Goal: Task Accomplishment & Management: Complete application form

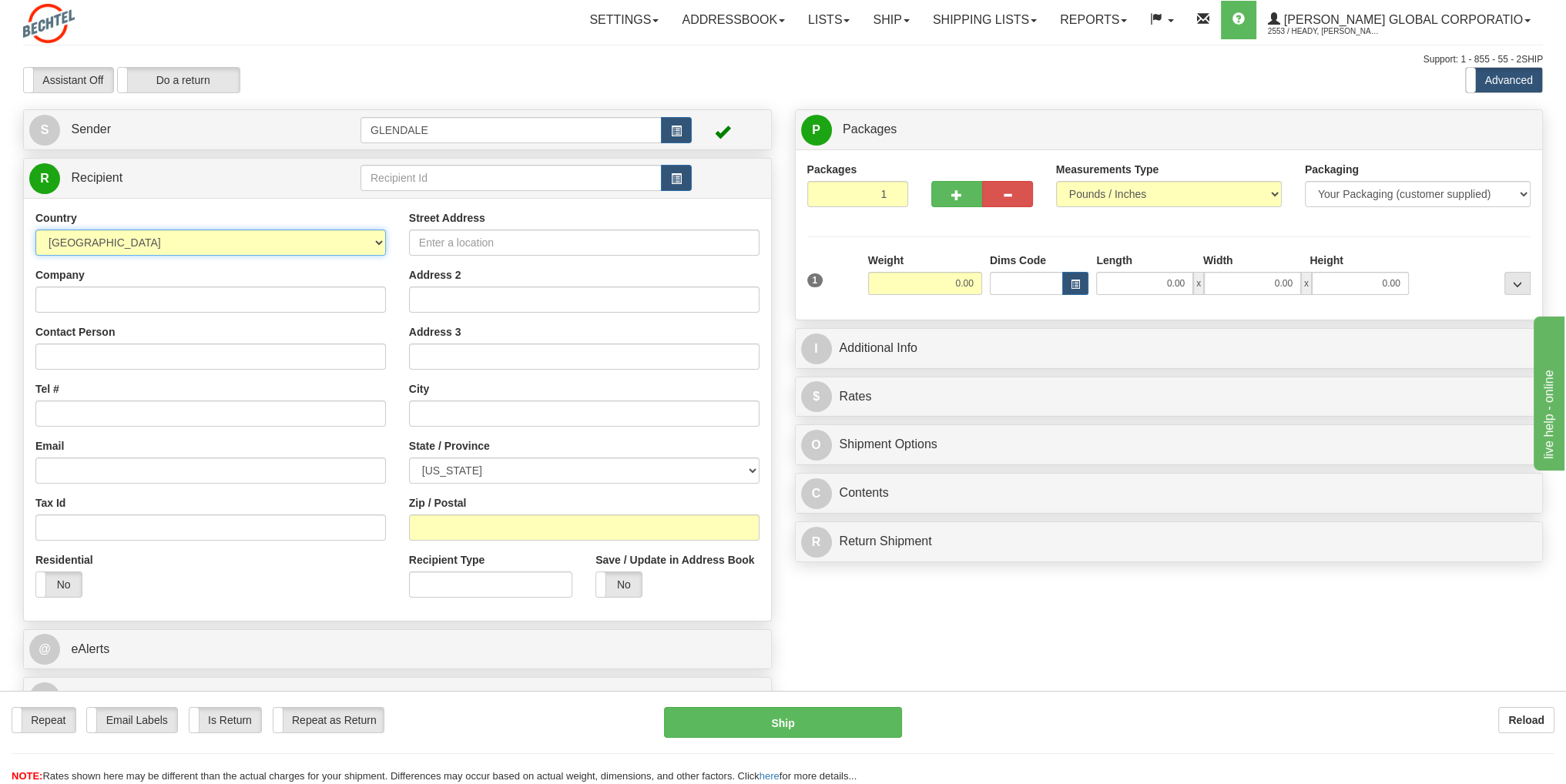
click at [373, 243] on select "[GEOGRAPHIC_DATA] [GEOGRAPHIC_DATA] [GEOGRAPHIC_DATA] [GEOGRAPHIC_DATA] [US_STA…" at bounding box center [210, 243] width 350 height 26
select select "GB"
click at [35, 230] on select "[GEOGRAPHIC_DATA] [GEOGRAPHIC_DATA] [GEOGRAPHIC_DATA] [GEOGRAPHIC_DATA] [US_STA…" at bounding box center [210, 243] width 350 height 26
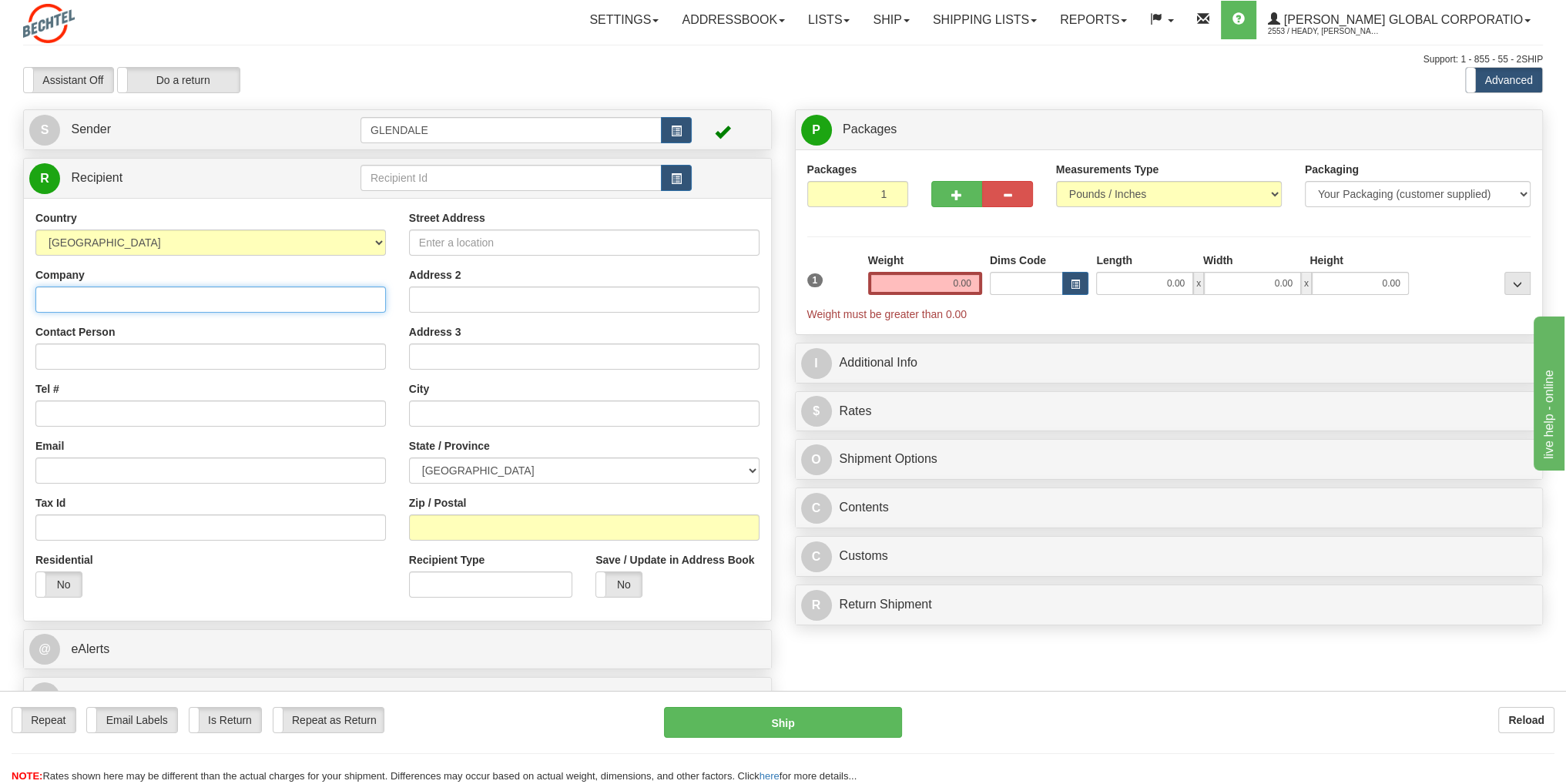
click at [78, 303] on input "Company" at bounding box center [210, 299] width 350 height 26
type input "[PERSON_NAME]"
click at [59, 354] on input "Contact Person" at bounding box center [210, 356] width 350 height 26
type input "[PERSON_NAME]"
click at [64, 415] on input "Tel #" at bounding box center [210, 414] width 350 height 26
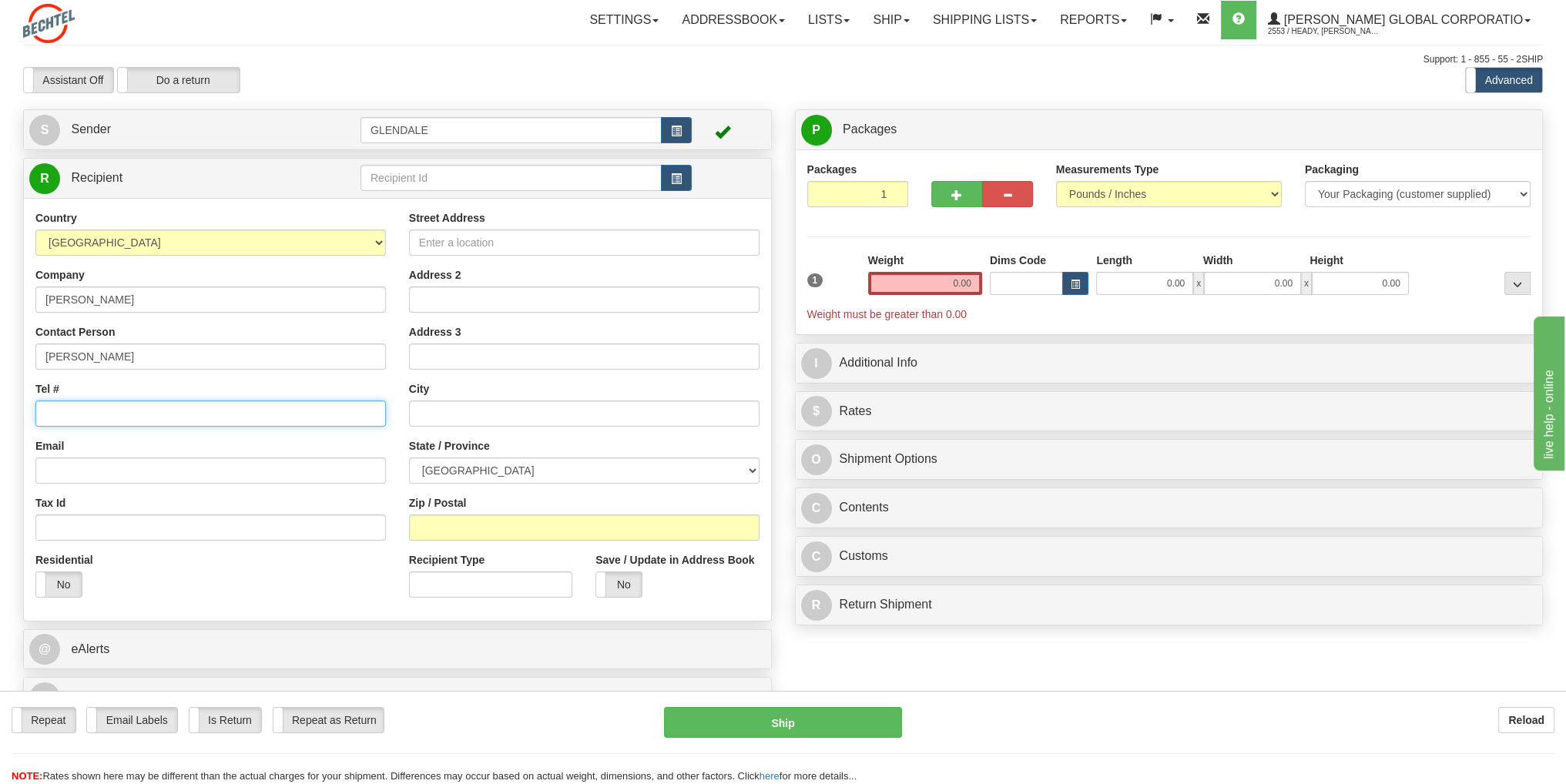
click at [135, 416] on input "Tel #" at bounding box center [210, 414] width 350 height 26
type input "44 7824550975"
click at [231, 474] on input "Email" at bounding box center [210, 471] width 350 height 26
click at [138, 465] on input "Email" at bounding box center [210, 471] width 350 height 26
paste input "[EMAIL_ADDRESS][PERSON_NAME][DOMAIN_NAME]"
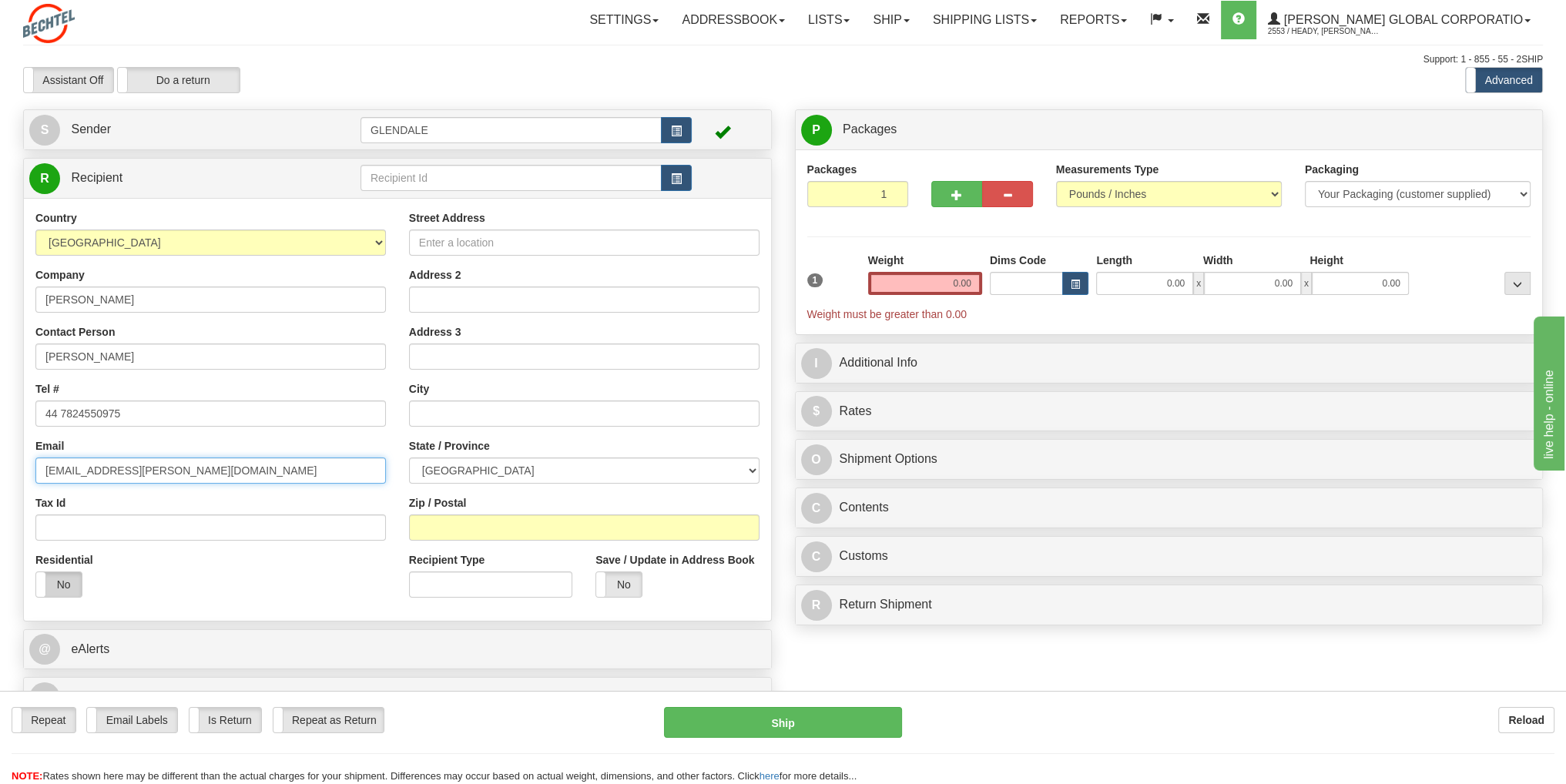
type input "[EMAIL_ADDRESS][PERSON_NAME][DOMAIN_NAME]"
click at [62, 595] on label "No" at bounding box center [59, 584] width 46 height 25
click at [450, 247] on input "Street Address" at bounding box center [584, 243] width 350 height 26
click at [454, 243] on input "Street Address" at bounding box center [584, 243] width 350 height 26
type input "4A [PERSON_NAME]"
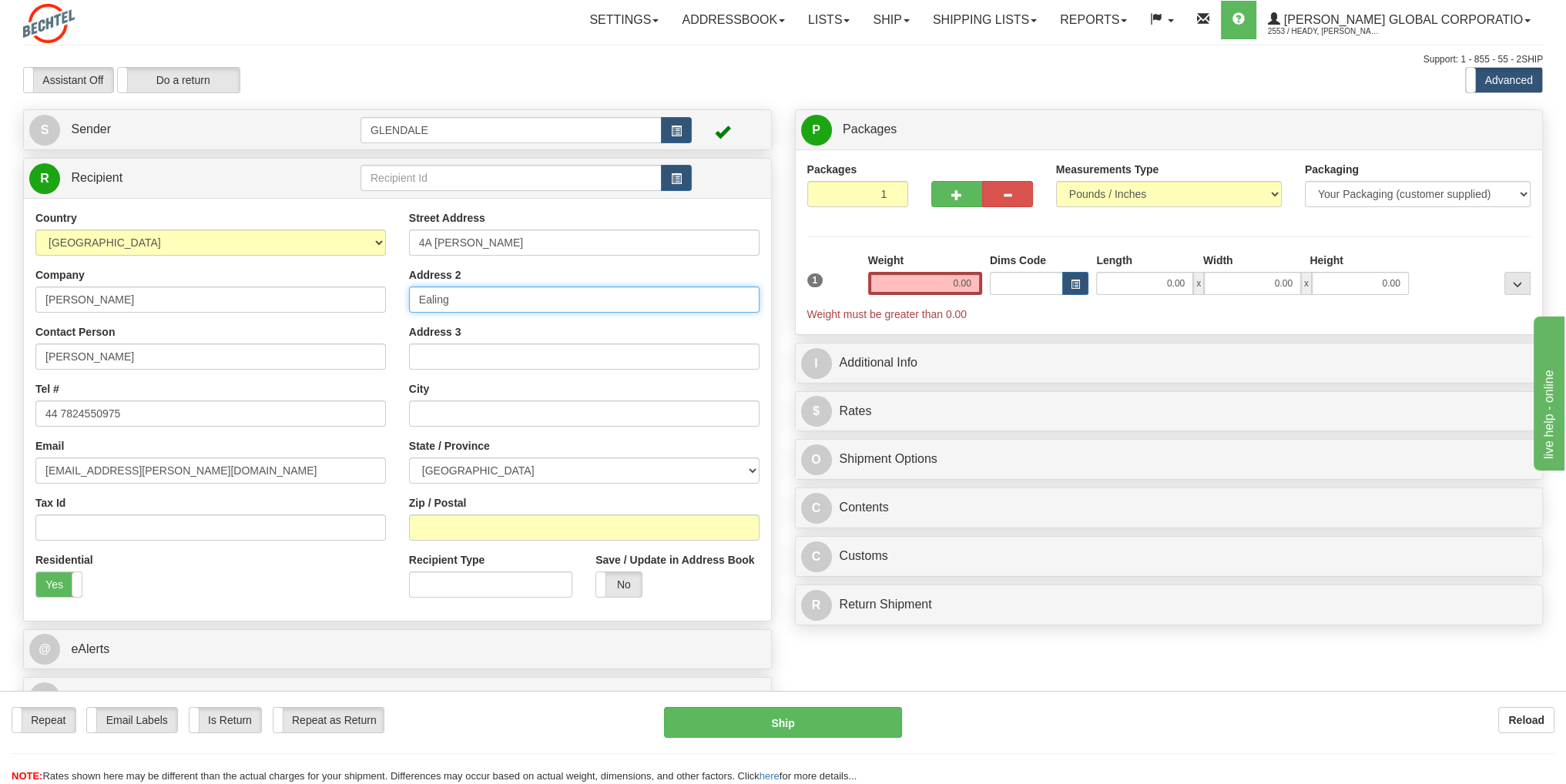
type input "Ealing"
type input "[GEOGRAPHIC_DATA]"
click at [749, 471] on select "[GEOGRAPHIC_DATA] [GEOGRAPHIC_DATA] [GEOGRAPHIC_DATA][PERSON_NAME][GEOGRAPHIC_D…" at bounding box center [584, 471] width 350 height 26
click at [637, 474] on select "[GEOGRAPHIC_DATA] [GEOGRAPHIC_DATA] [GEOGRAPHIC_DATA][PERSON_NAME][GEOGRAPHIC_D…" at bounding box center [584, 471] width 350 height 26
select select "LND"
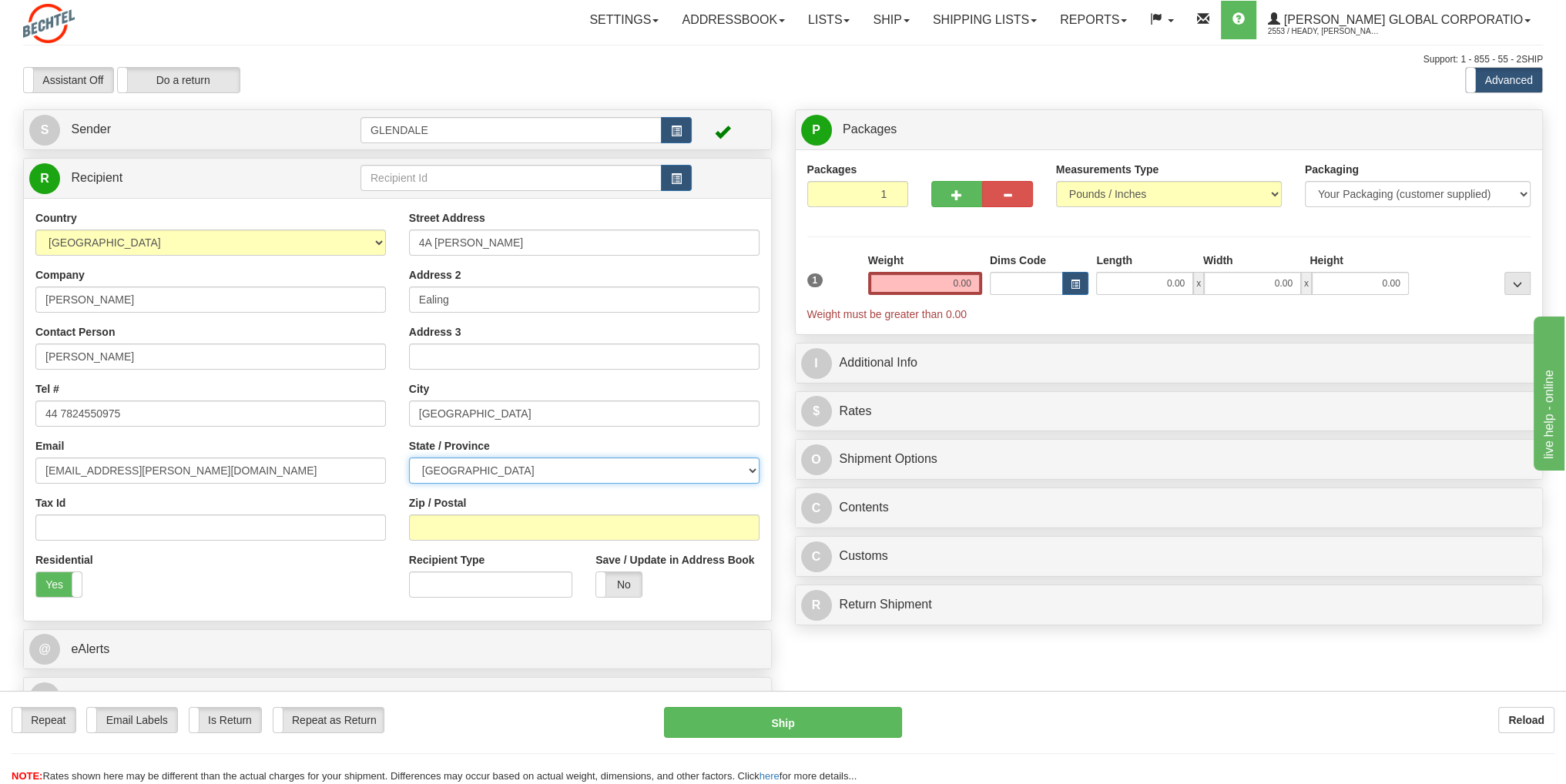
click at [409, 458] on select "[GEOGRAPHIC_DATA] [GEOGRAPHIC_DATA] [GEOGRAPHIC_DATA][PERSON_NAME][GEOGRAPHIC_D…" at bounding box center [584, 471] width 350 height 26
click at [519, 523] on input "Zip / Postal" at bounding box center [584, 527] width 350 height 26
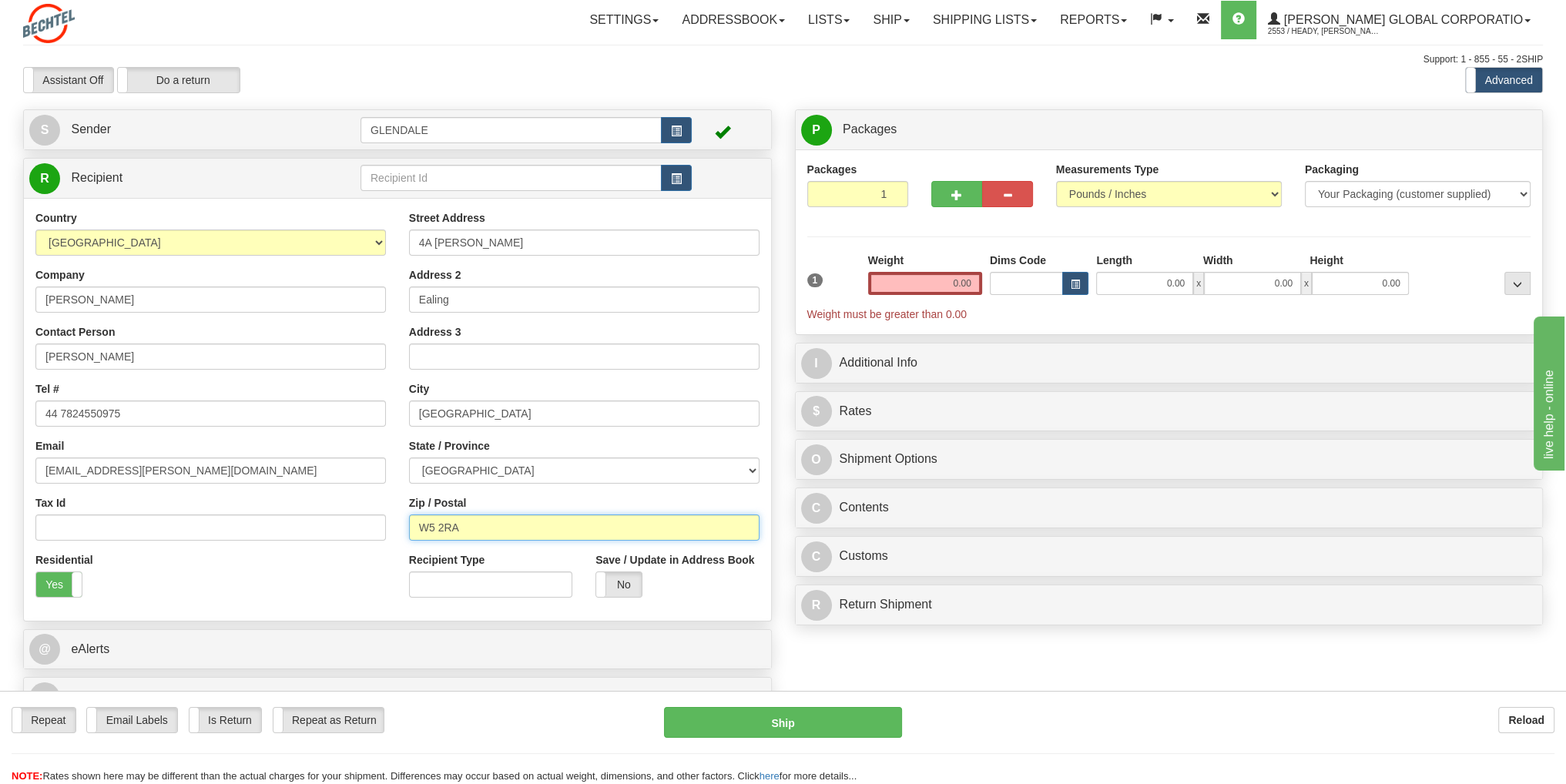
type input "W5 2RA"
click at [945, 285] on input "0.00" at bounding box center [924, 283] width 114 height 23
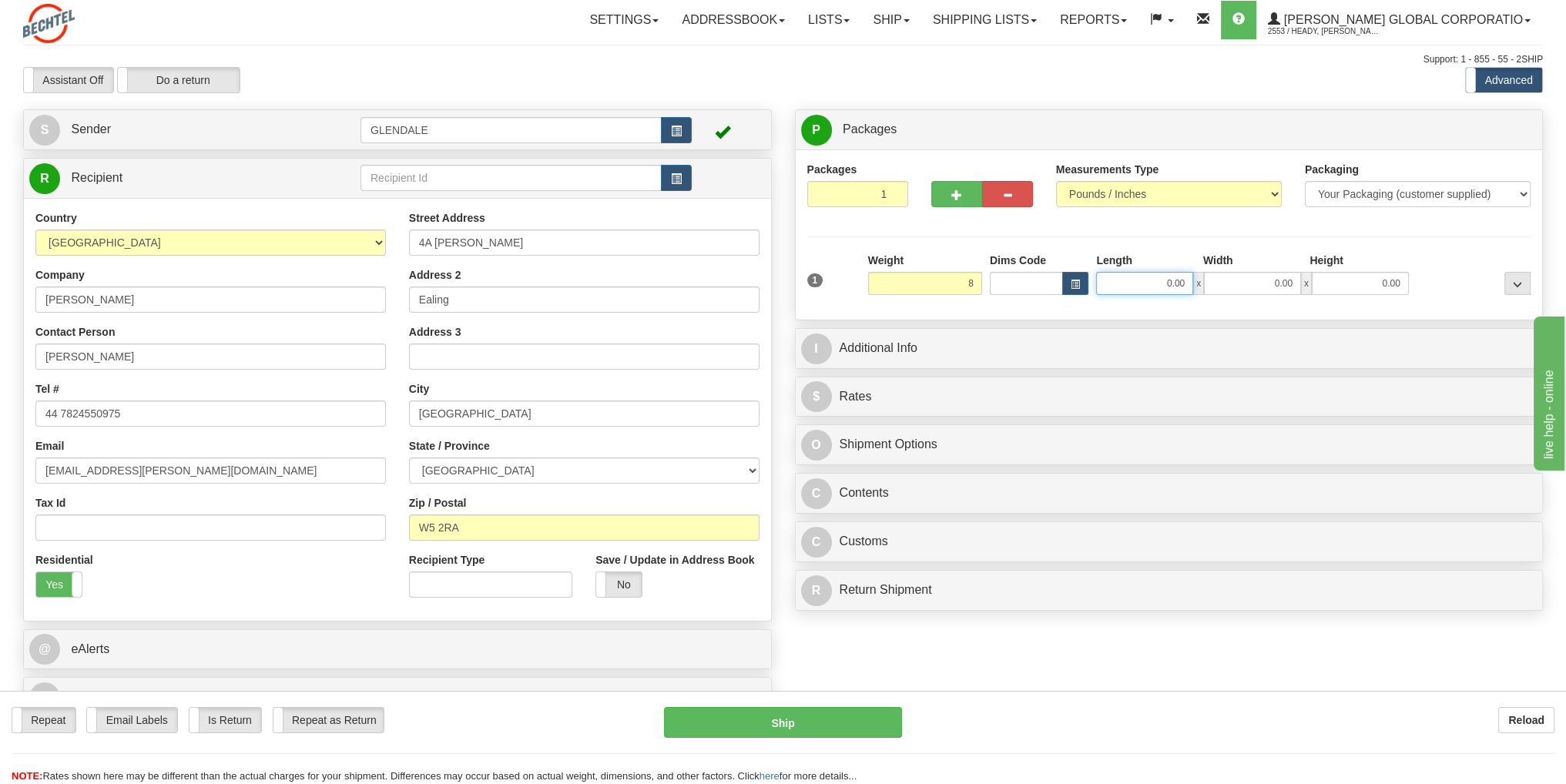
type input "8.00"
click at [1150, 279] on input "0.00" at bounding box center [1144, 283] width 97 height 23
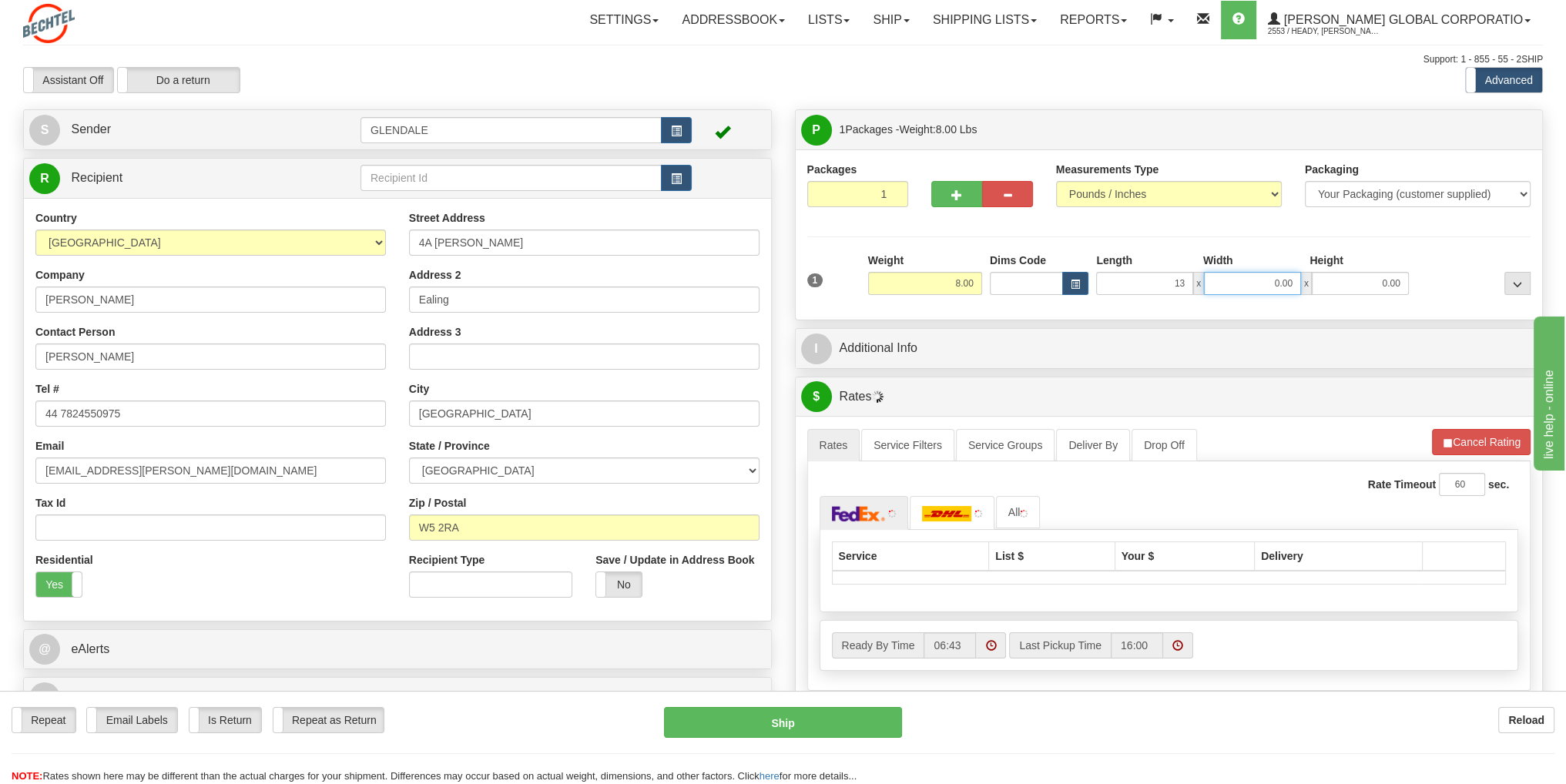
type input "13.00"
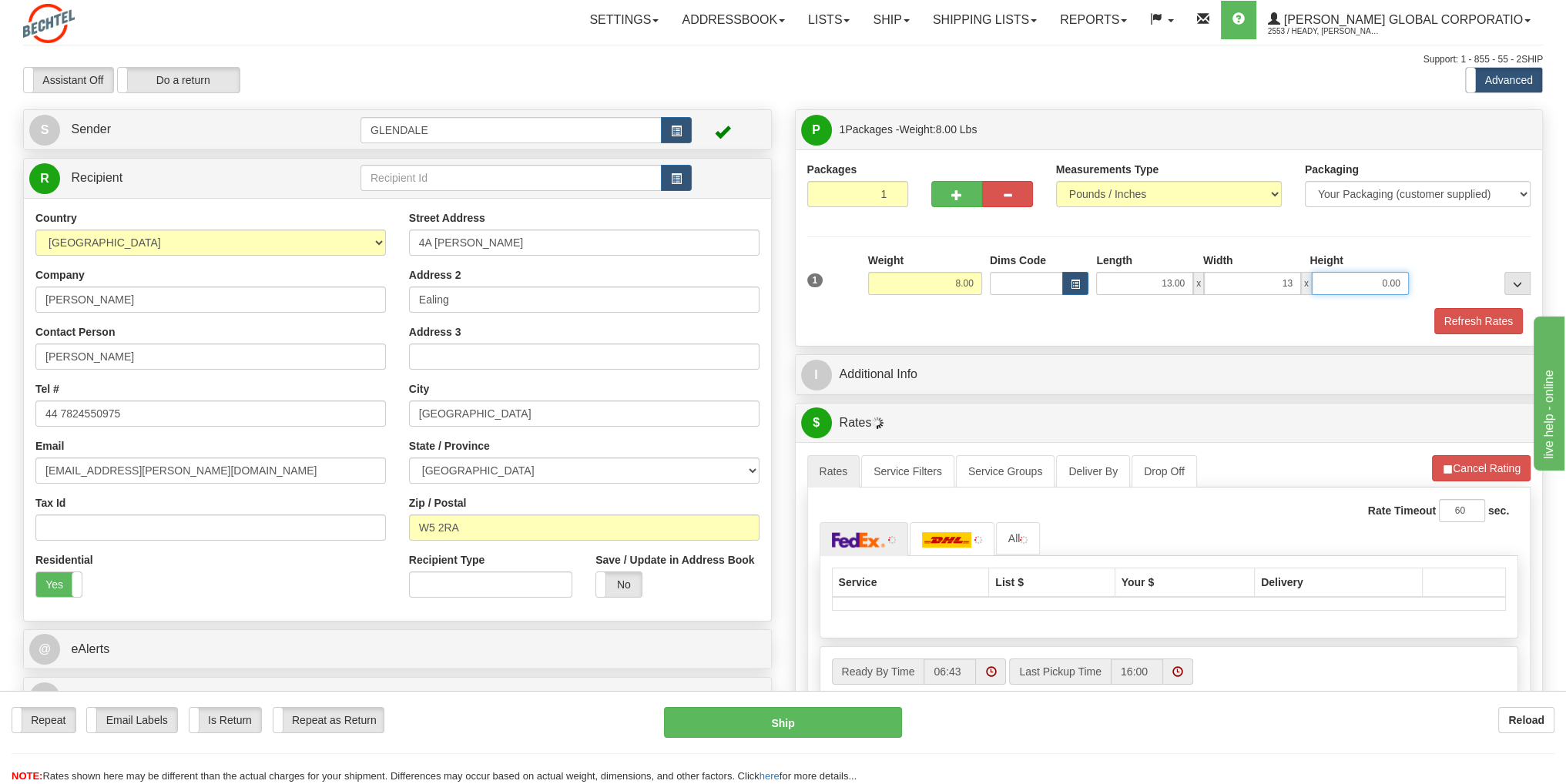
type input "13.00"
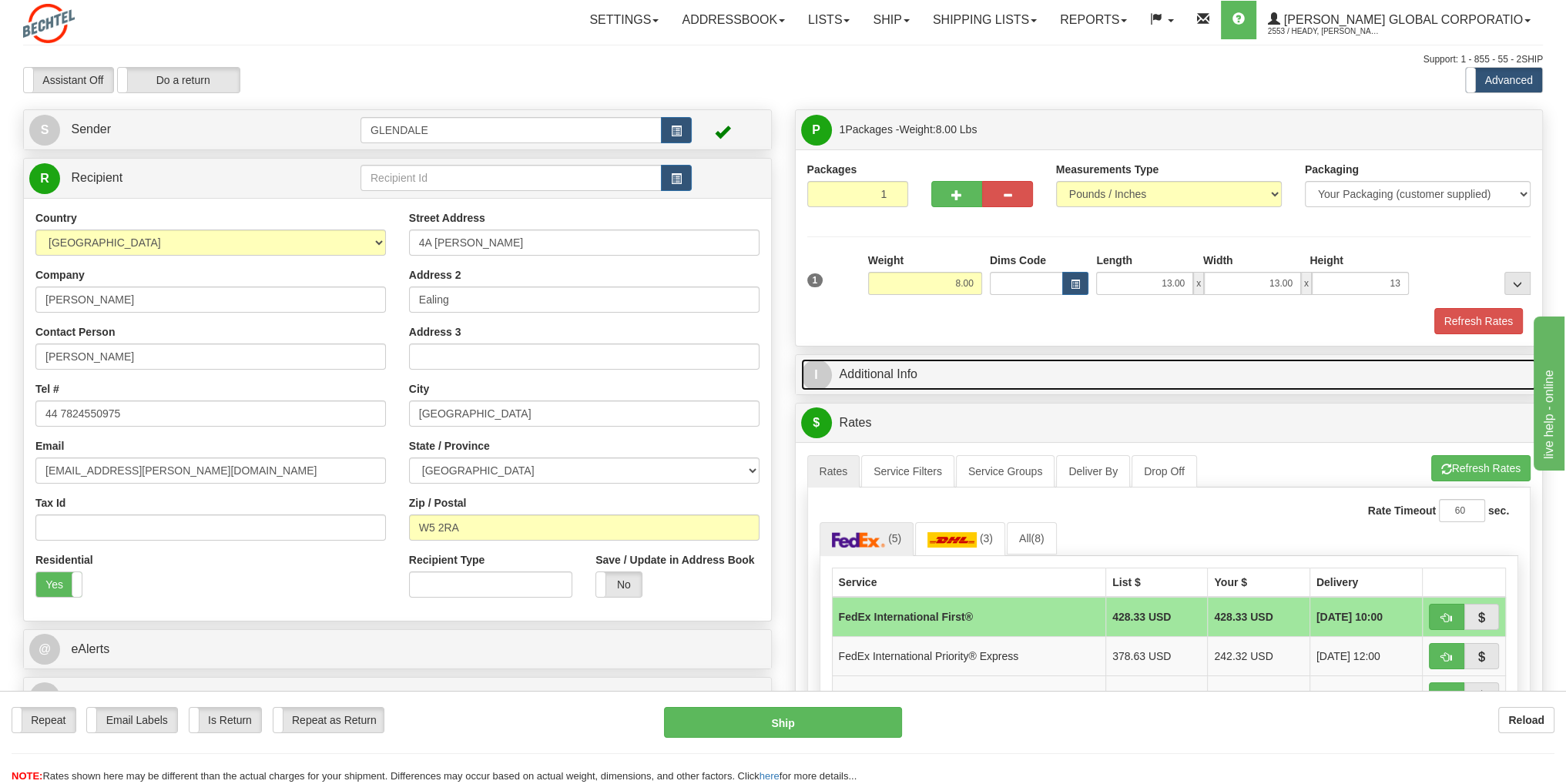
type input "13.00"
click at [1240, 379] on link "I Additional Info" at bounding box center [1169, 375] width 736 height 32
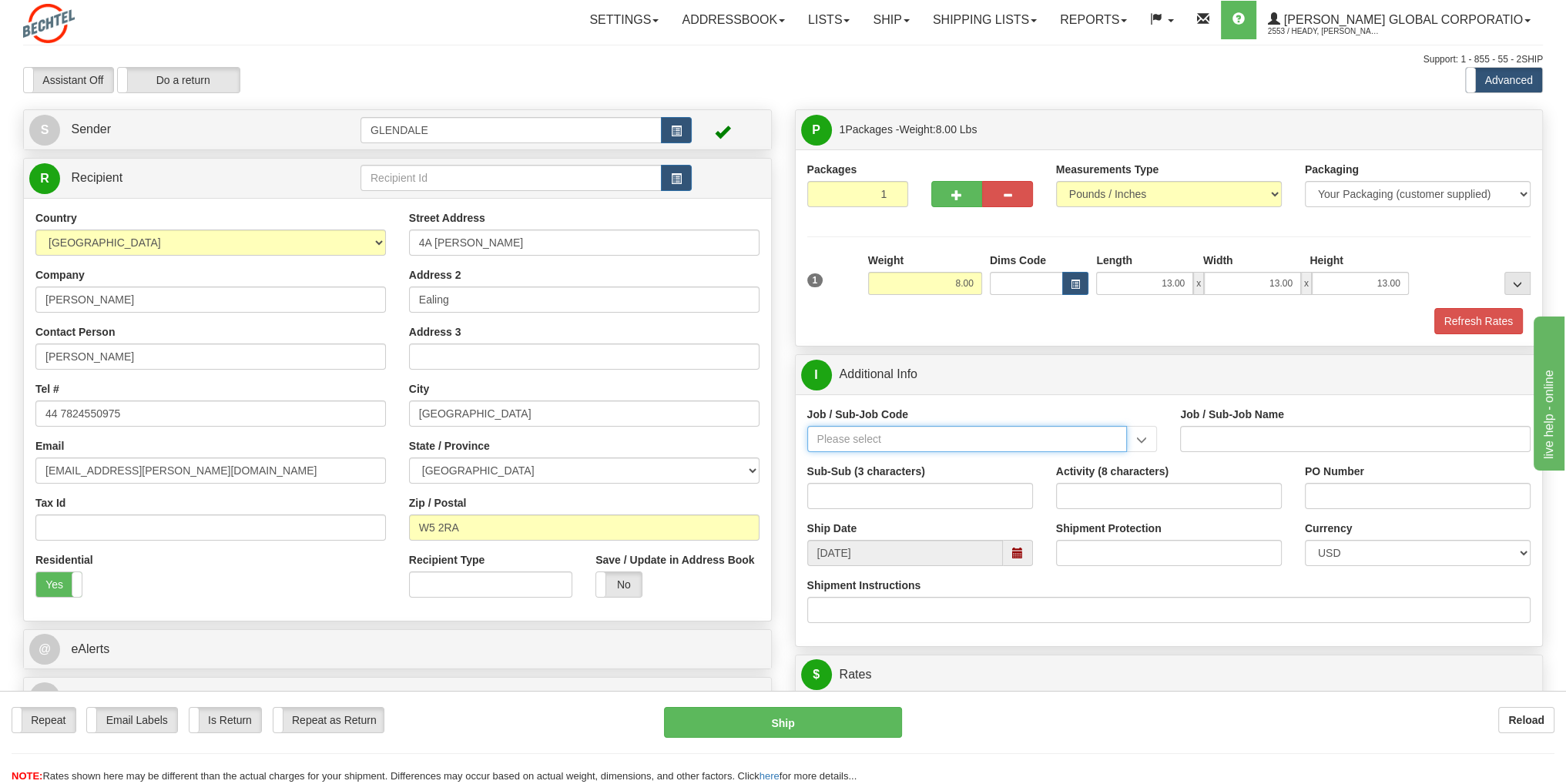
click at [1121, 435] on input "Job / Sub-Job Code" at bounding box center [967, 439] width 320 height 26
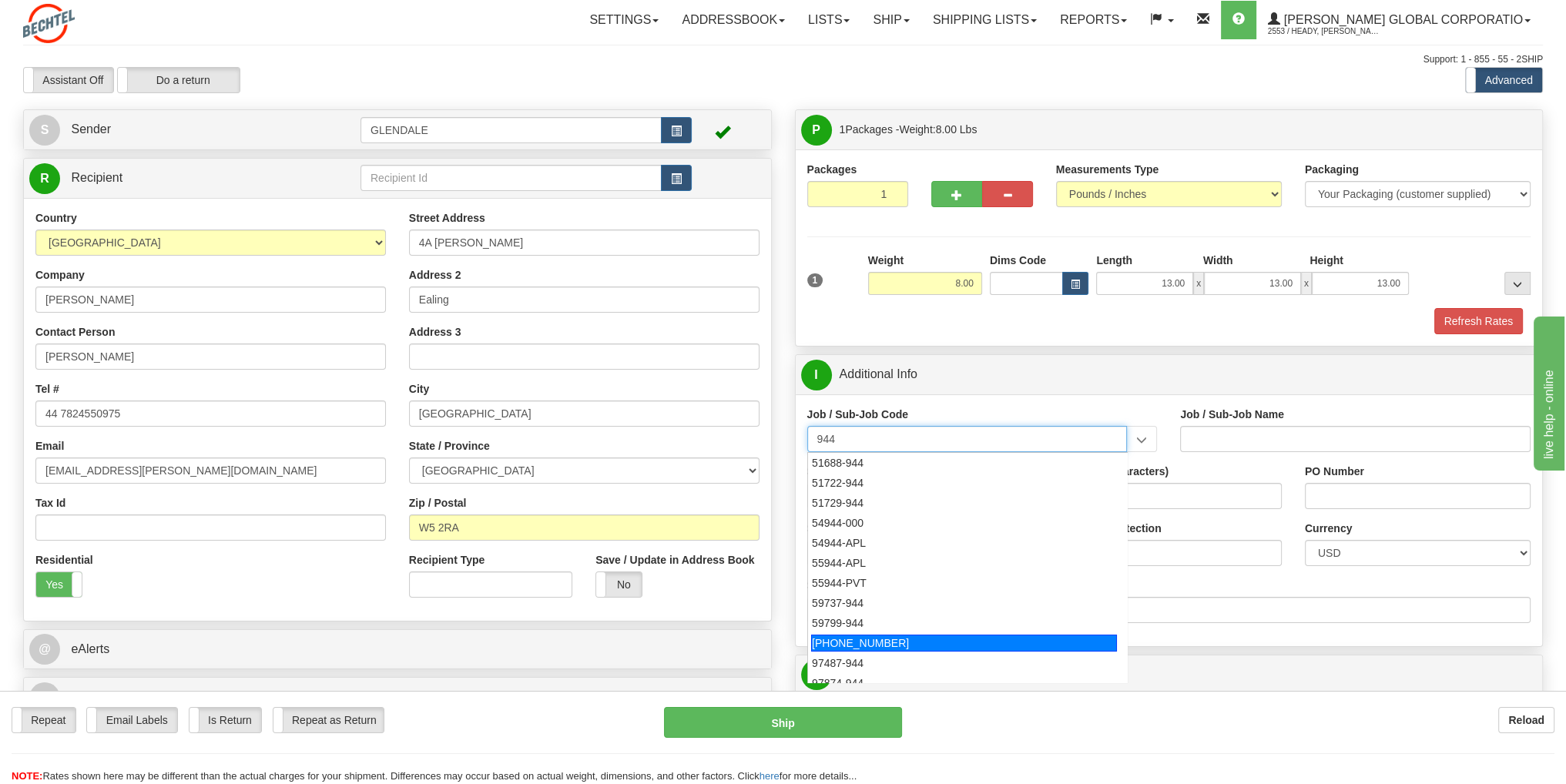
click at [966, 636] on div "[PHONE_NUMBER]" at bounding box center [963, 642] width 305 height 17
type input "[PHONE_NUMBER]"
type input "Service Awards"
type input "[PHONE_NUMBER]"
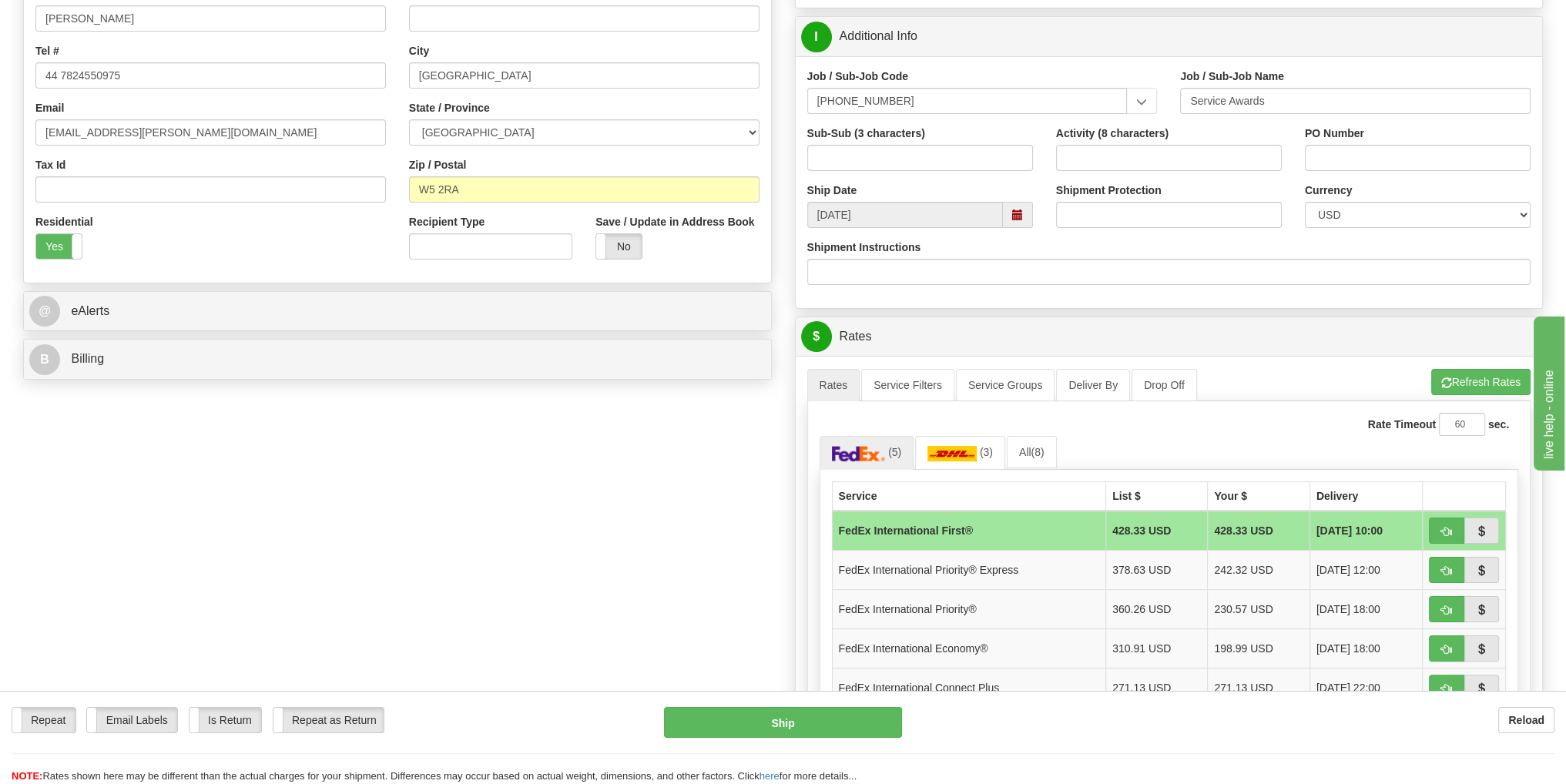
scroll to position [385, 0]
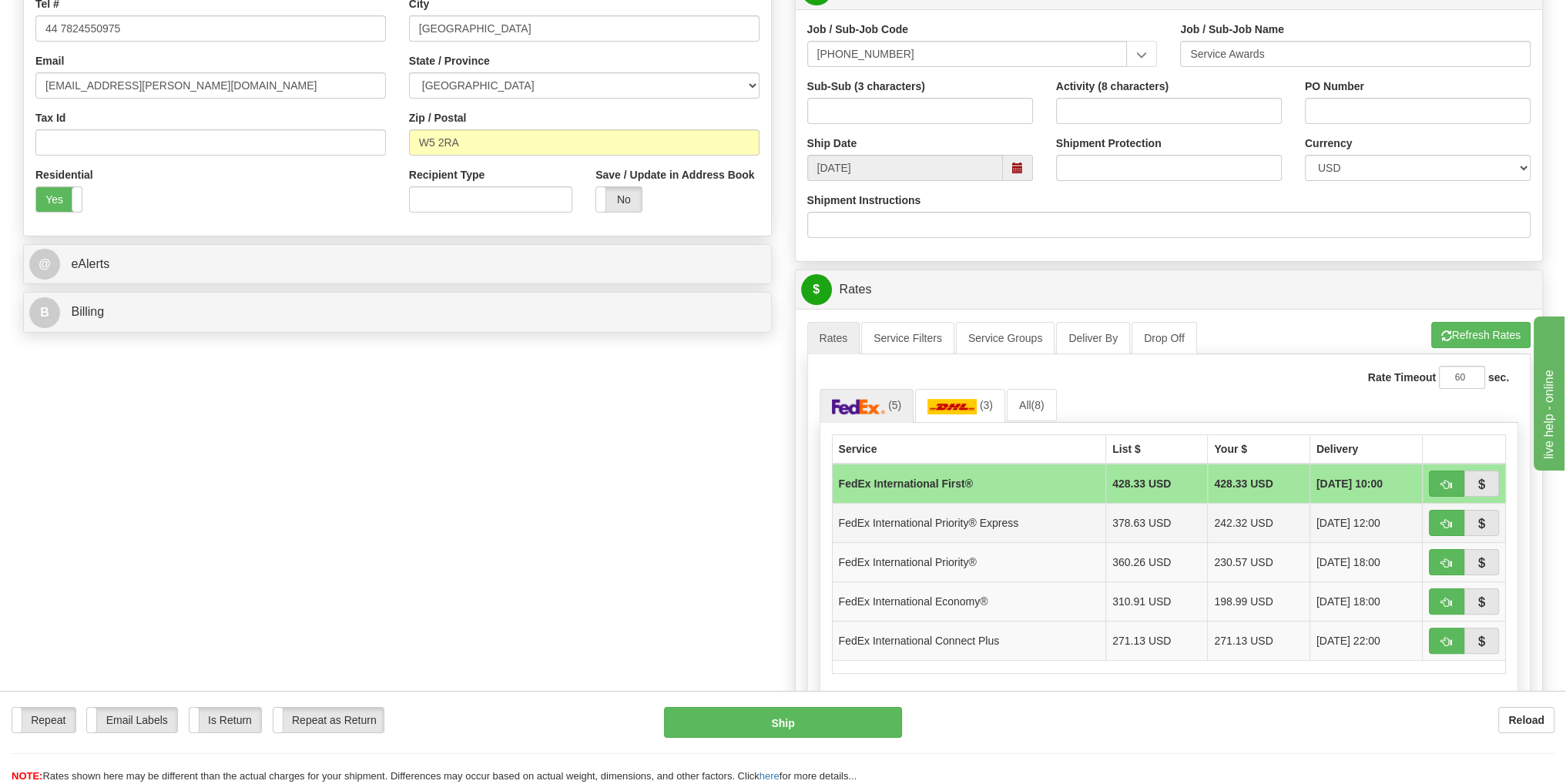
click at [948, 524] on td "FedEx International Priority® Express" at bounding box center [968, 522] width 274 height 40
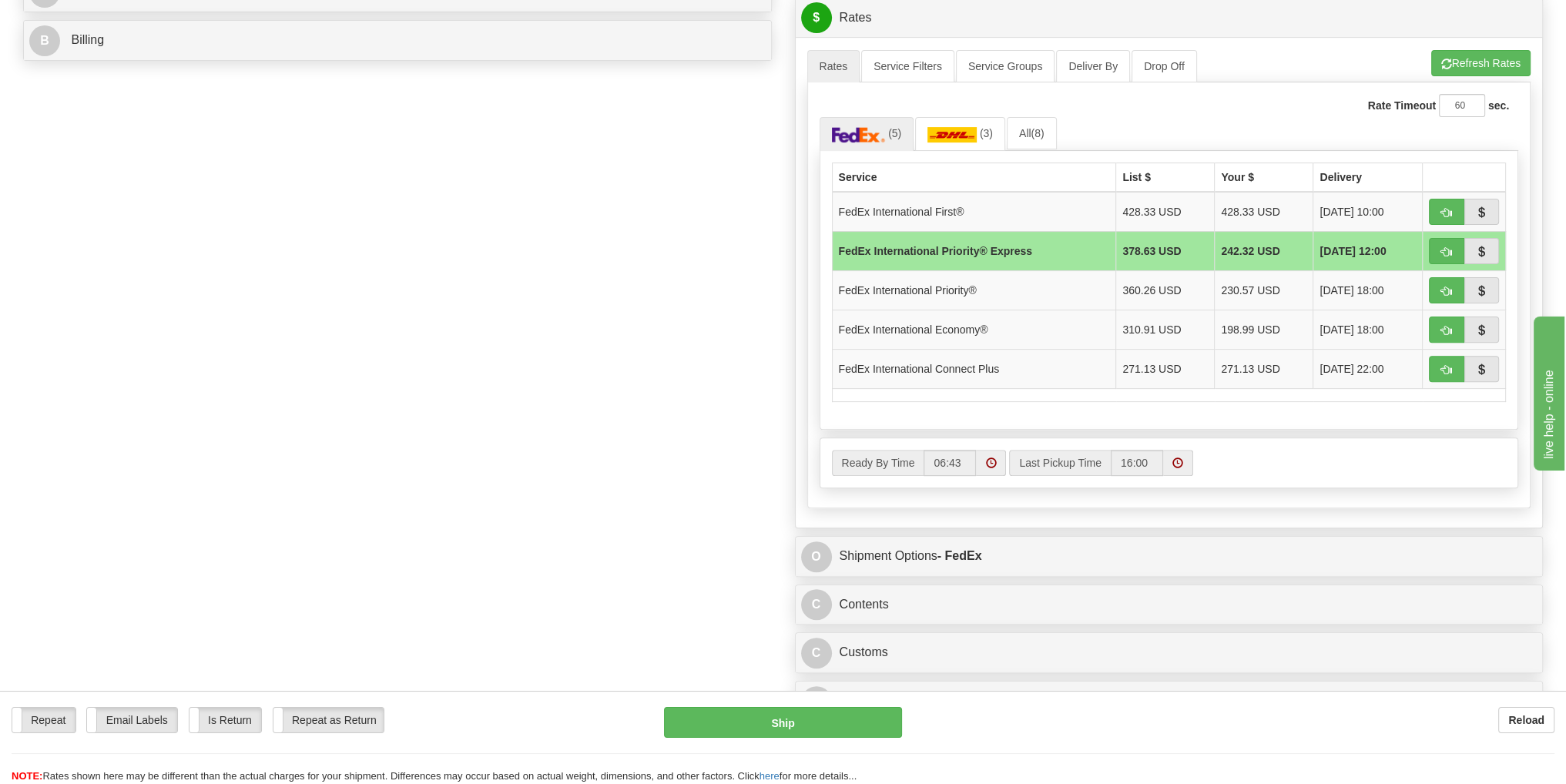
scroll to position [692, 0]
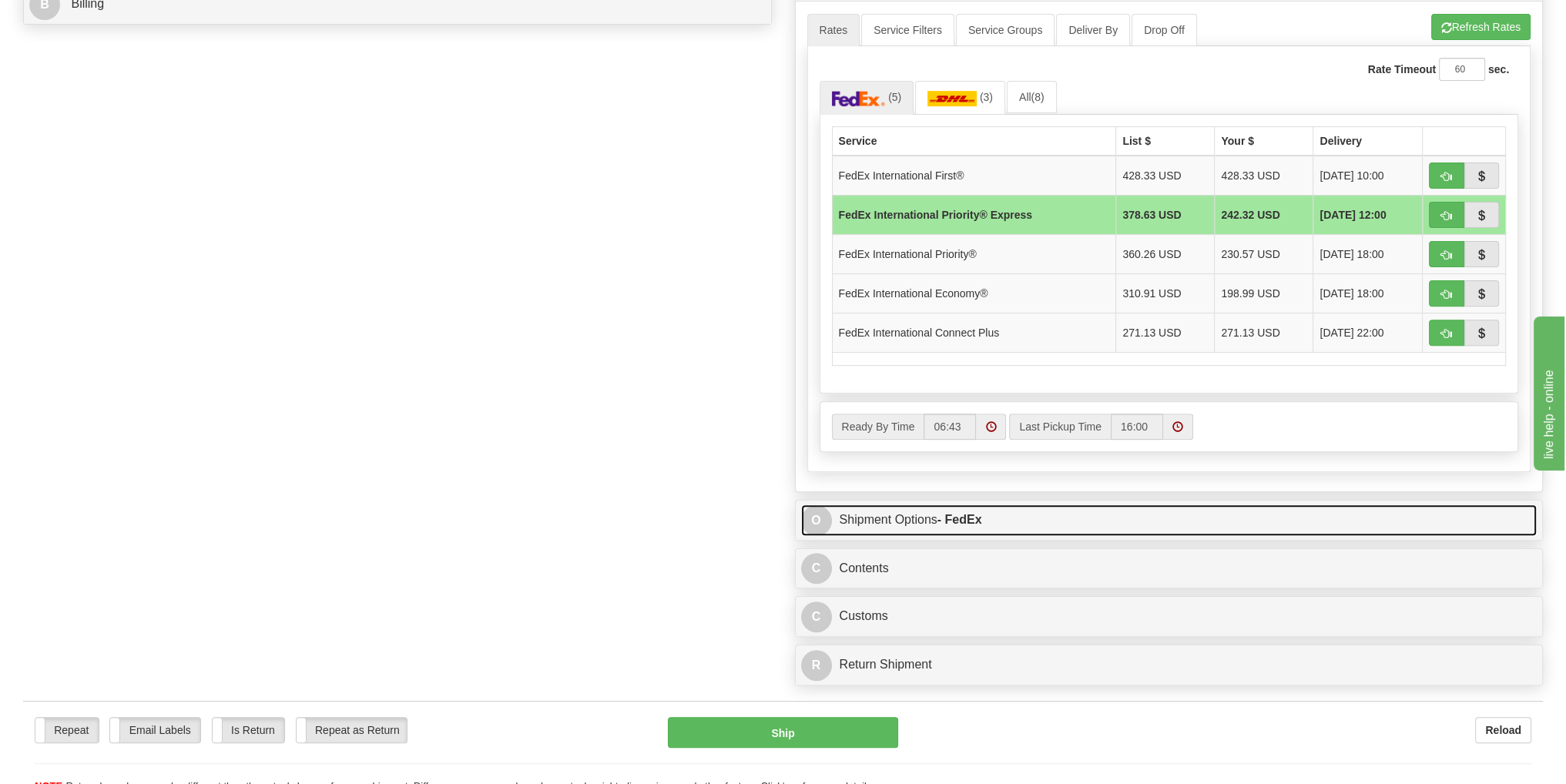
click at [878, 511] on link "O Shipment Options - FedEx" at bounding box center [1169, 520] width 736 height 32
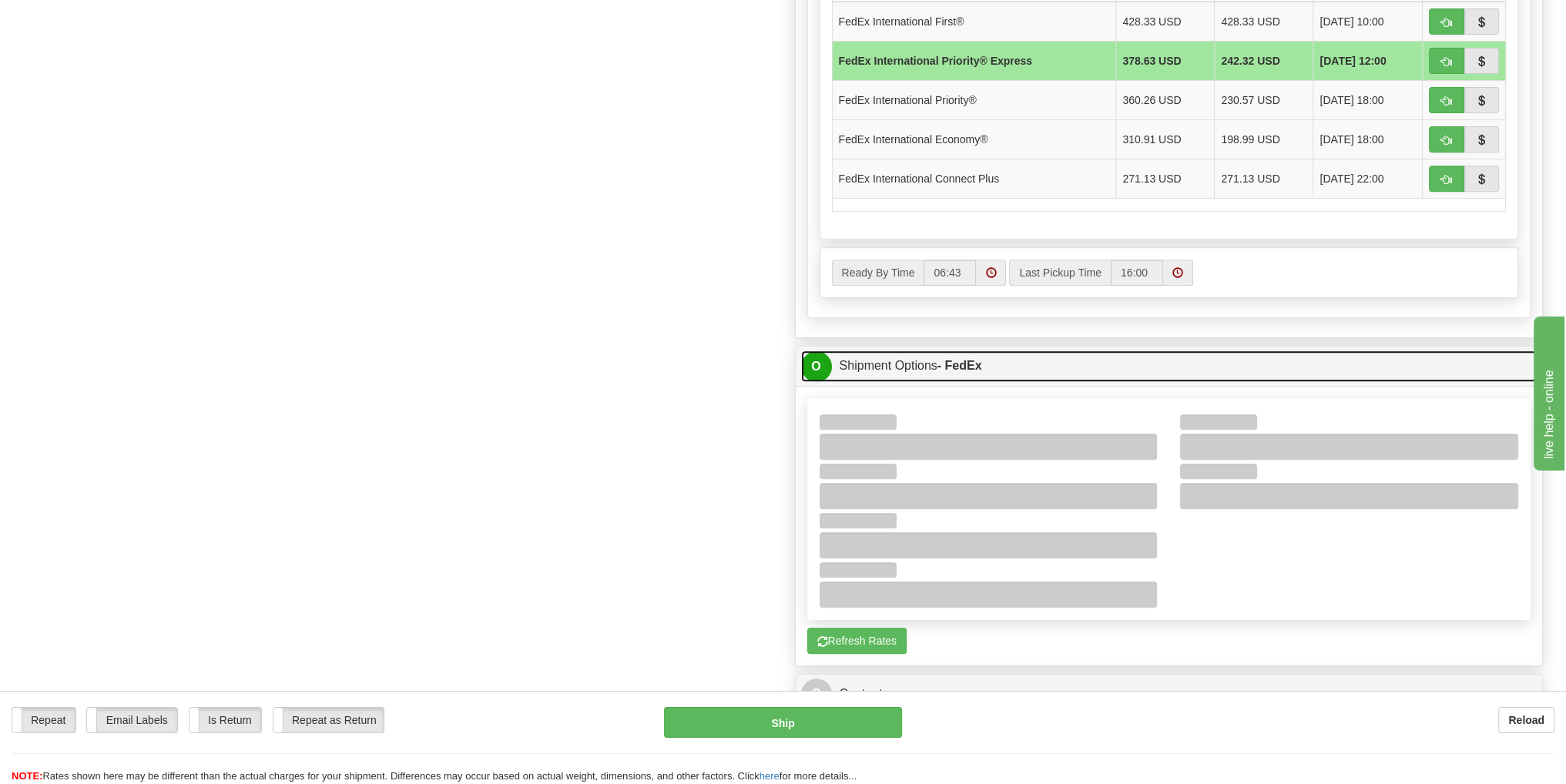
scroll to position [770, 0]
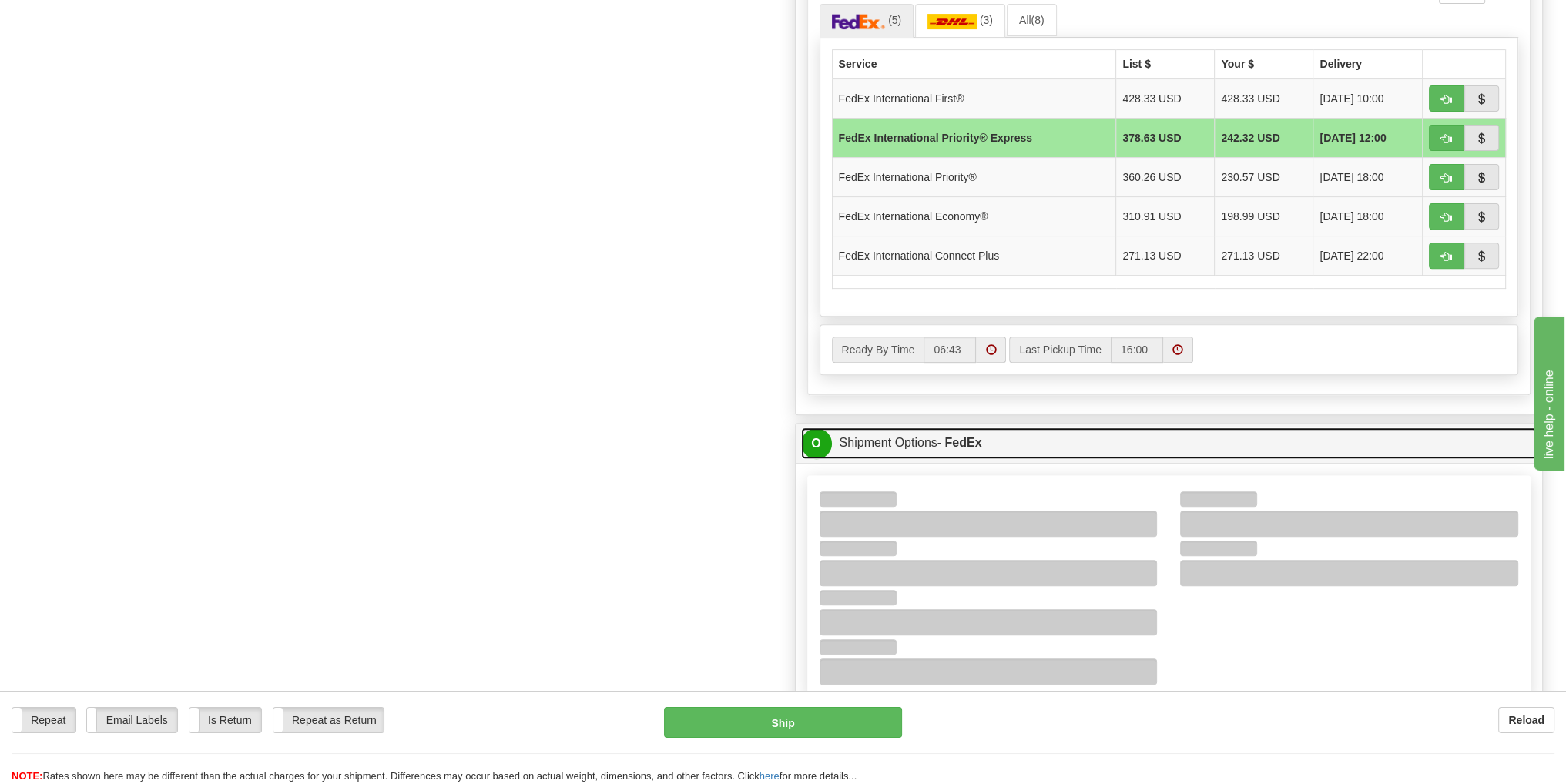
click at [907, 438] on link "O Shipment Options - FedEx" at bounding box center [1169, 443] width 736 height 32
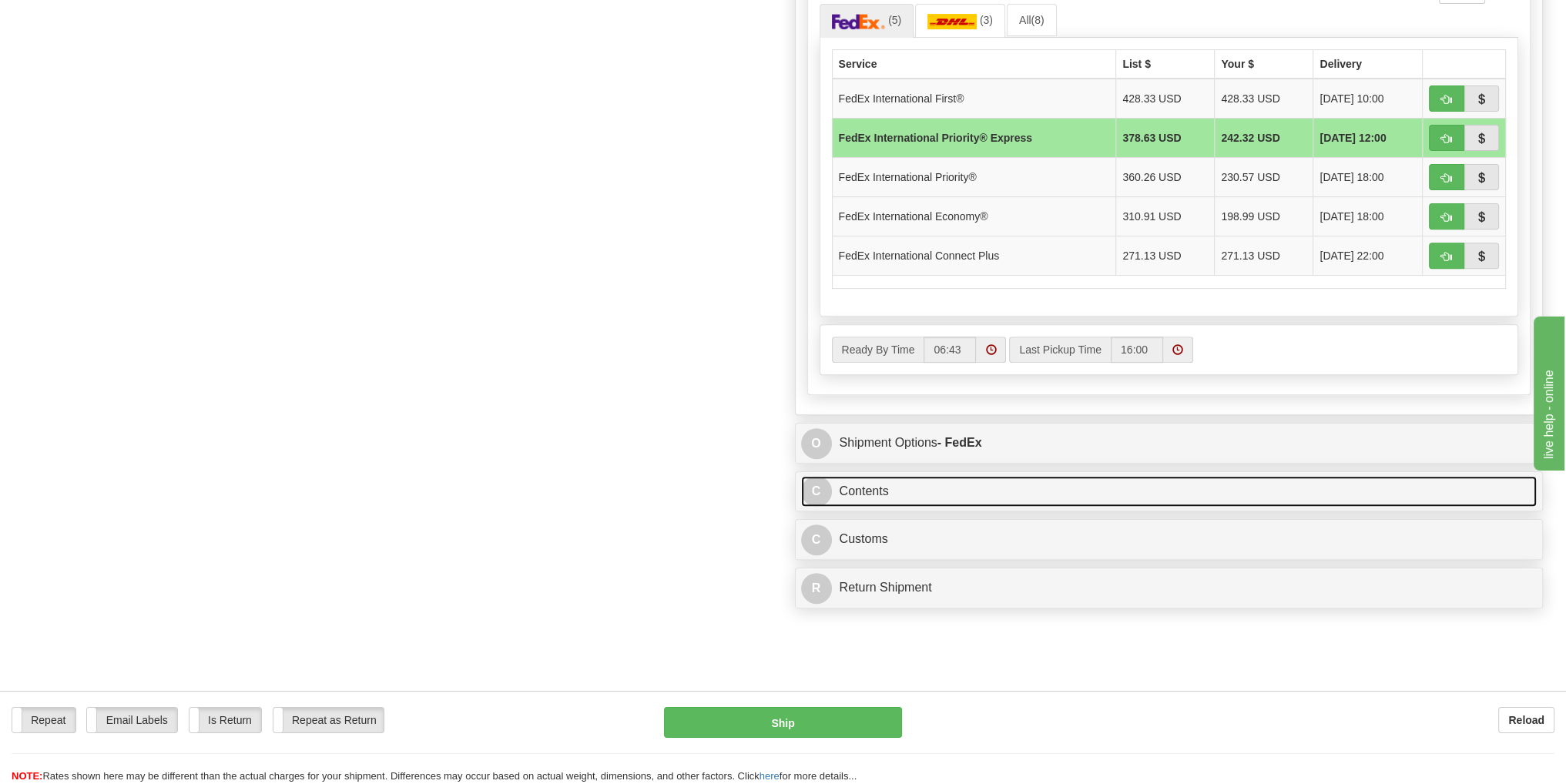
click at [868, 483] on link "C Contents" at bounding box center [1169, 492] width 736 height 32
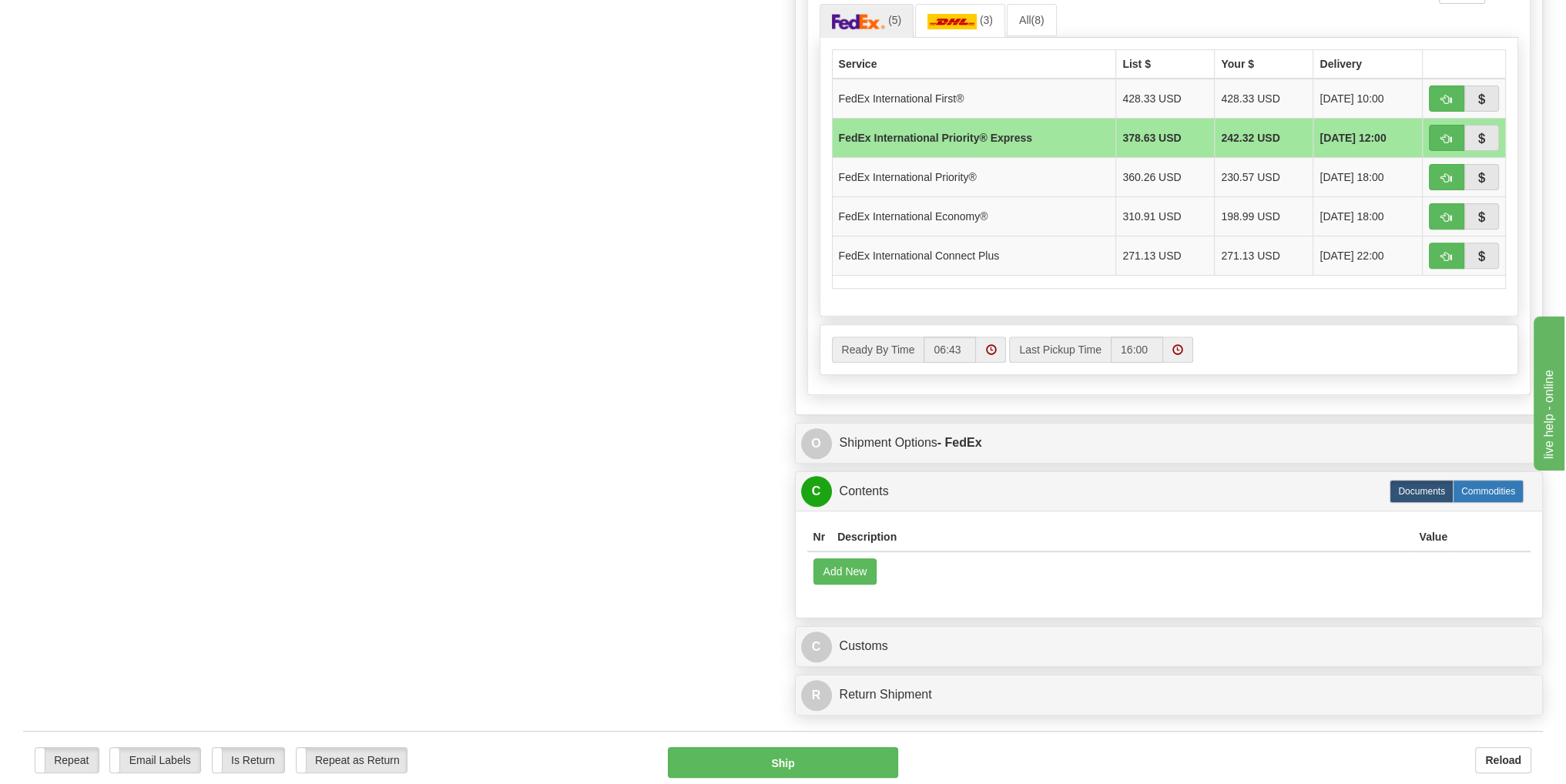
click at [1476, 480] on label "Commodities" at bounding box center [1488, 491] width 70 height 23
radio input "true"
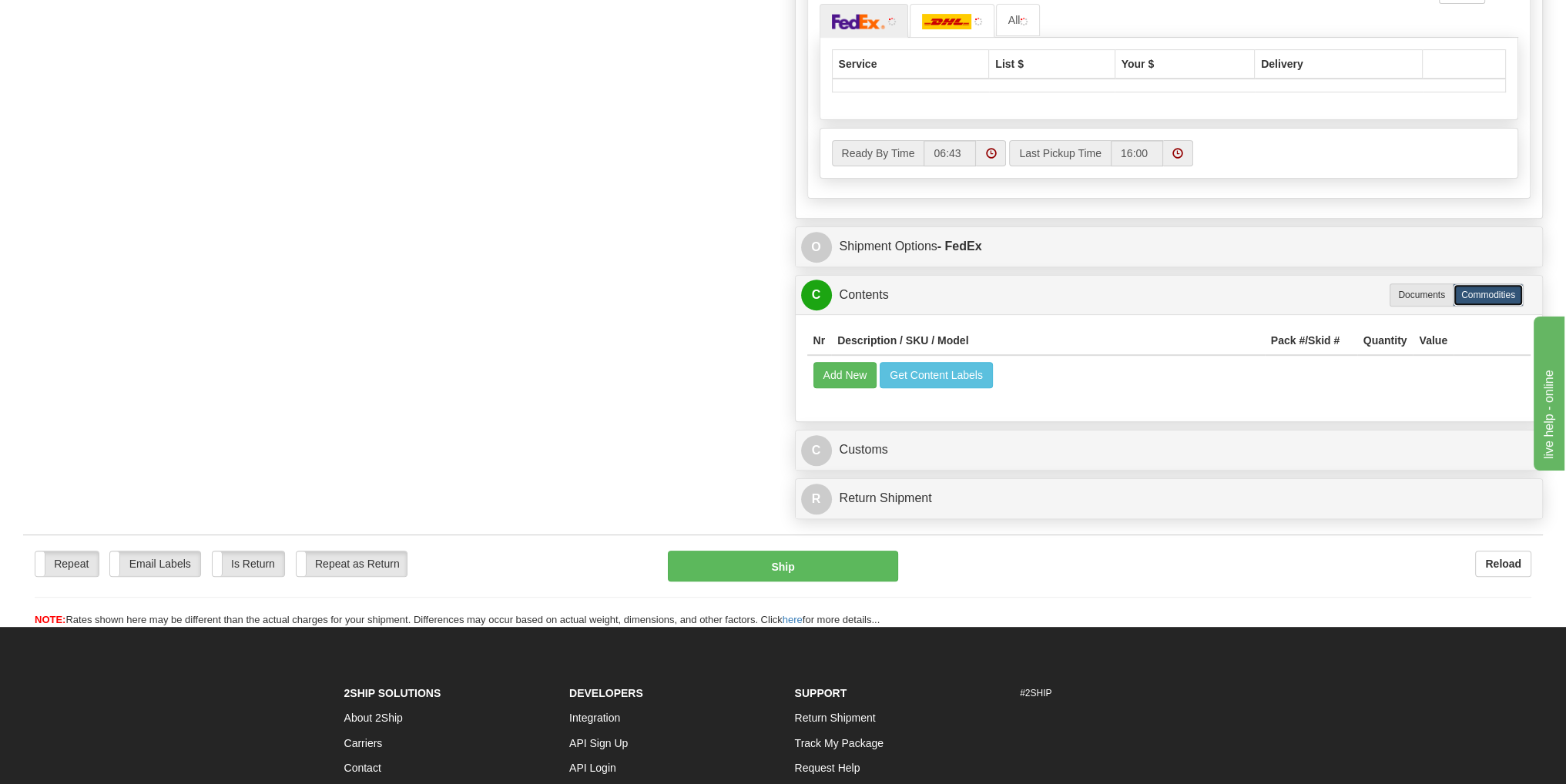
click at [843, 179] on div "Ready By Time 06:43 Last Pickup Time 16:00" at bounding box center [1169, 153] width 699 height 51
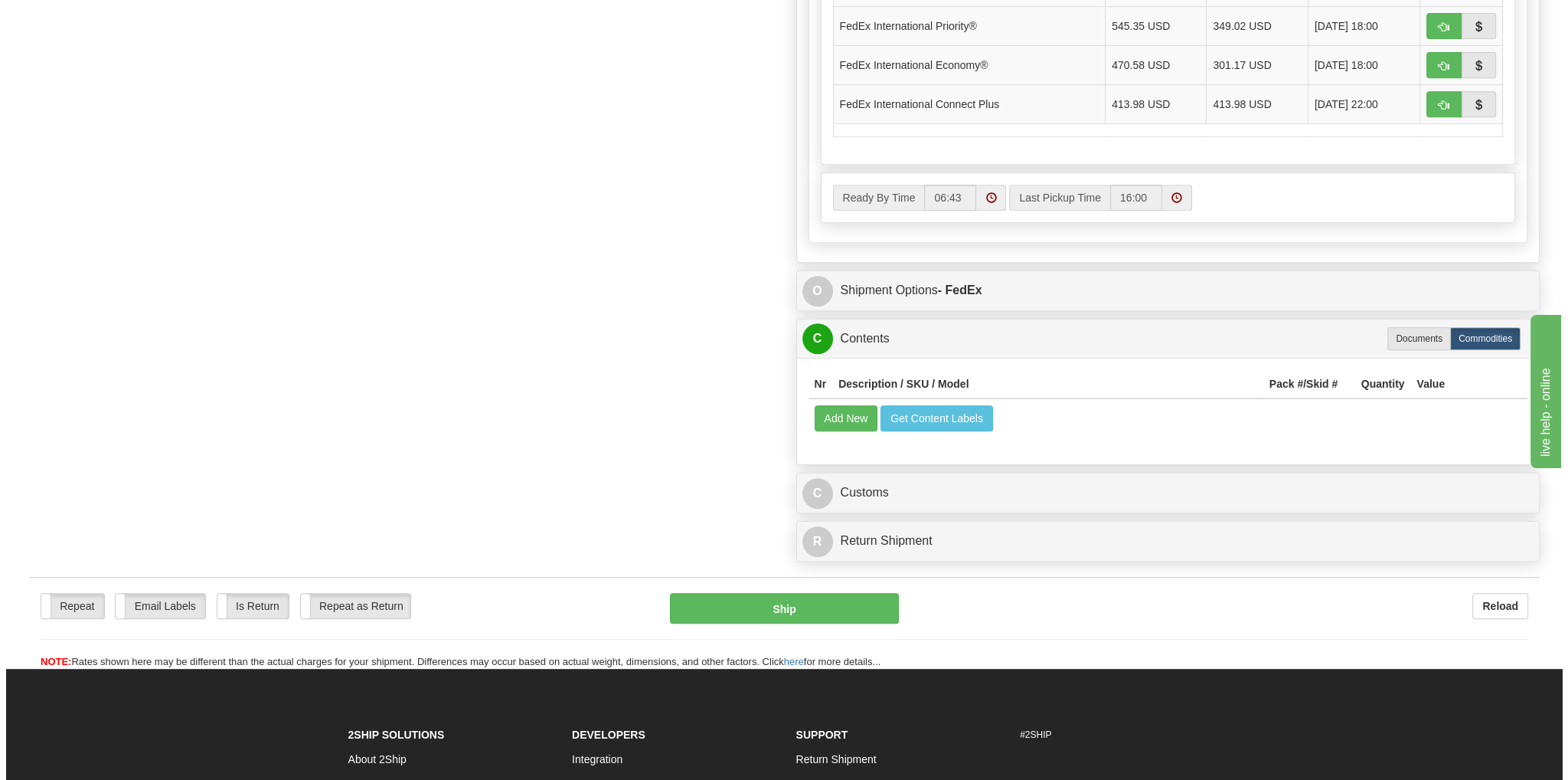
scroll to position [919, 0]
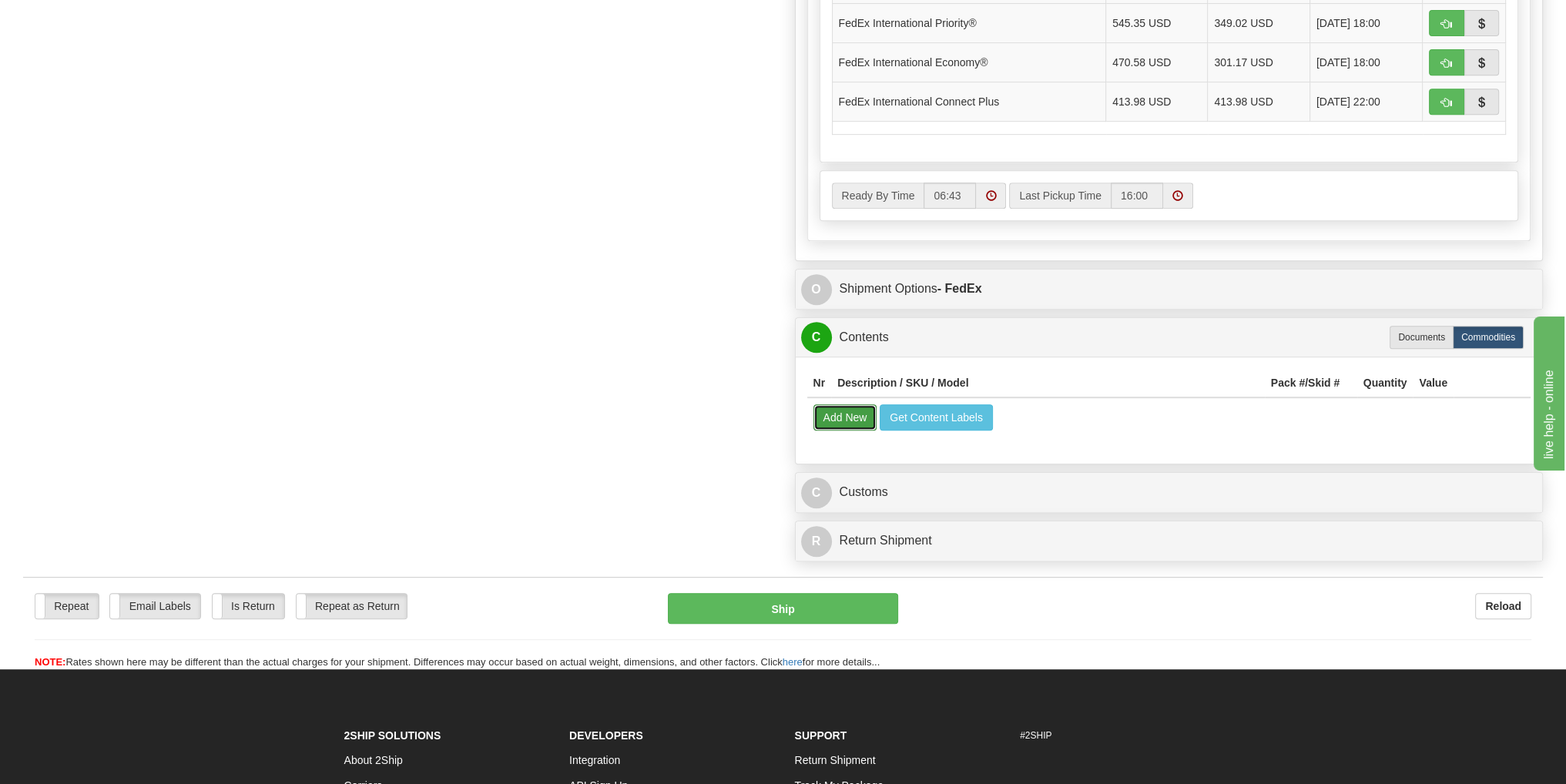
click at [861, 408] on button "Add New" at bounding box center [845, 417] width 64 height 26
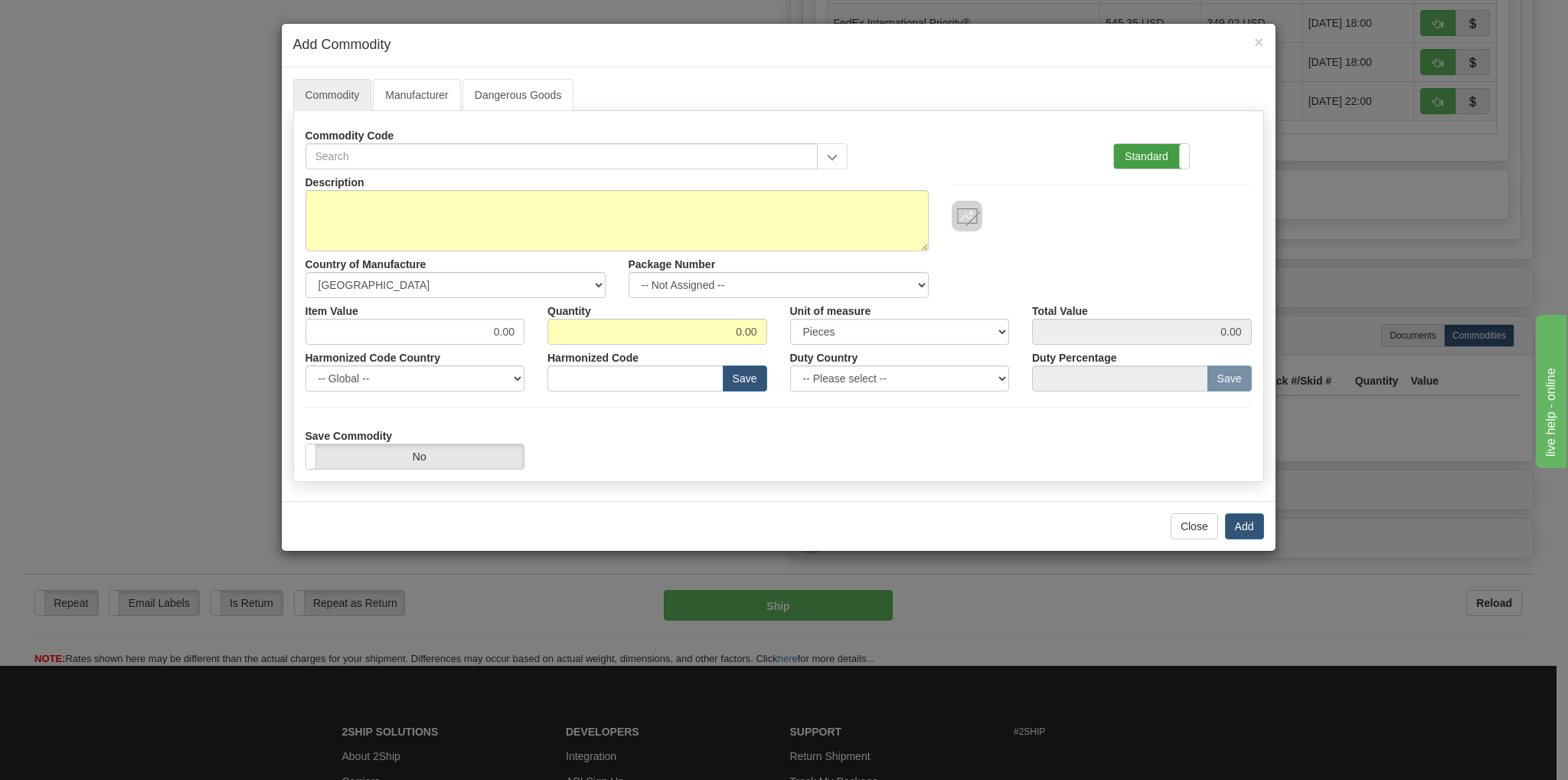
click at [1164, 152] on label "Standard" at bounding box center [1152, 156] width 75 height 25
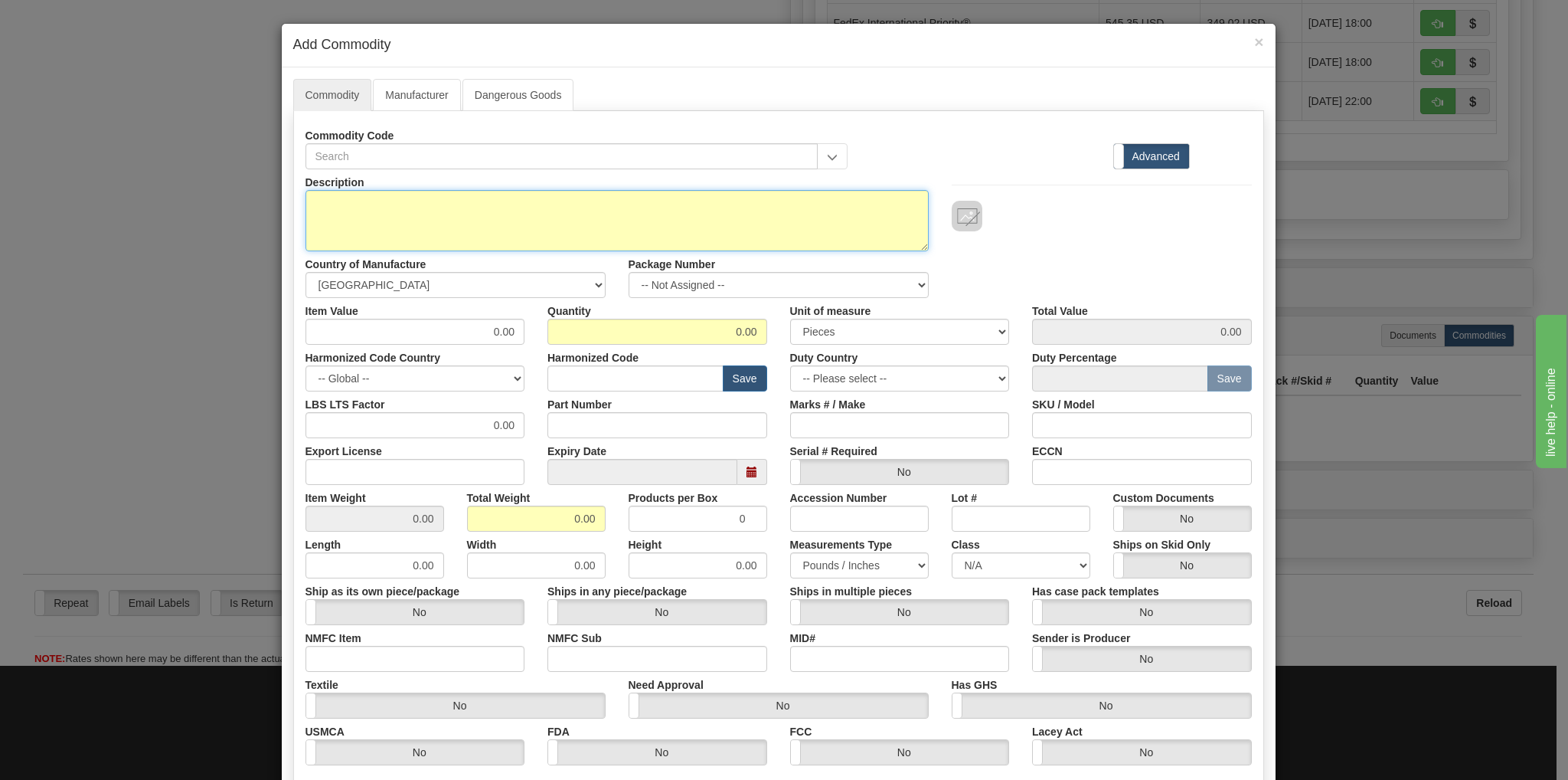
click at [456, 224] on textarea "Description" at bounding box center [617, 221] width 623 height 61
paste textarea "Speedmaster 42mm 18K Moonshine Gold, Green Chronograph dial on an 18K Moonshine…"
type textarea "Speedmaster 42mm 18K Moonshine Gold, Green Chronograph dial on an 18K Moonshine…"
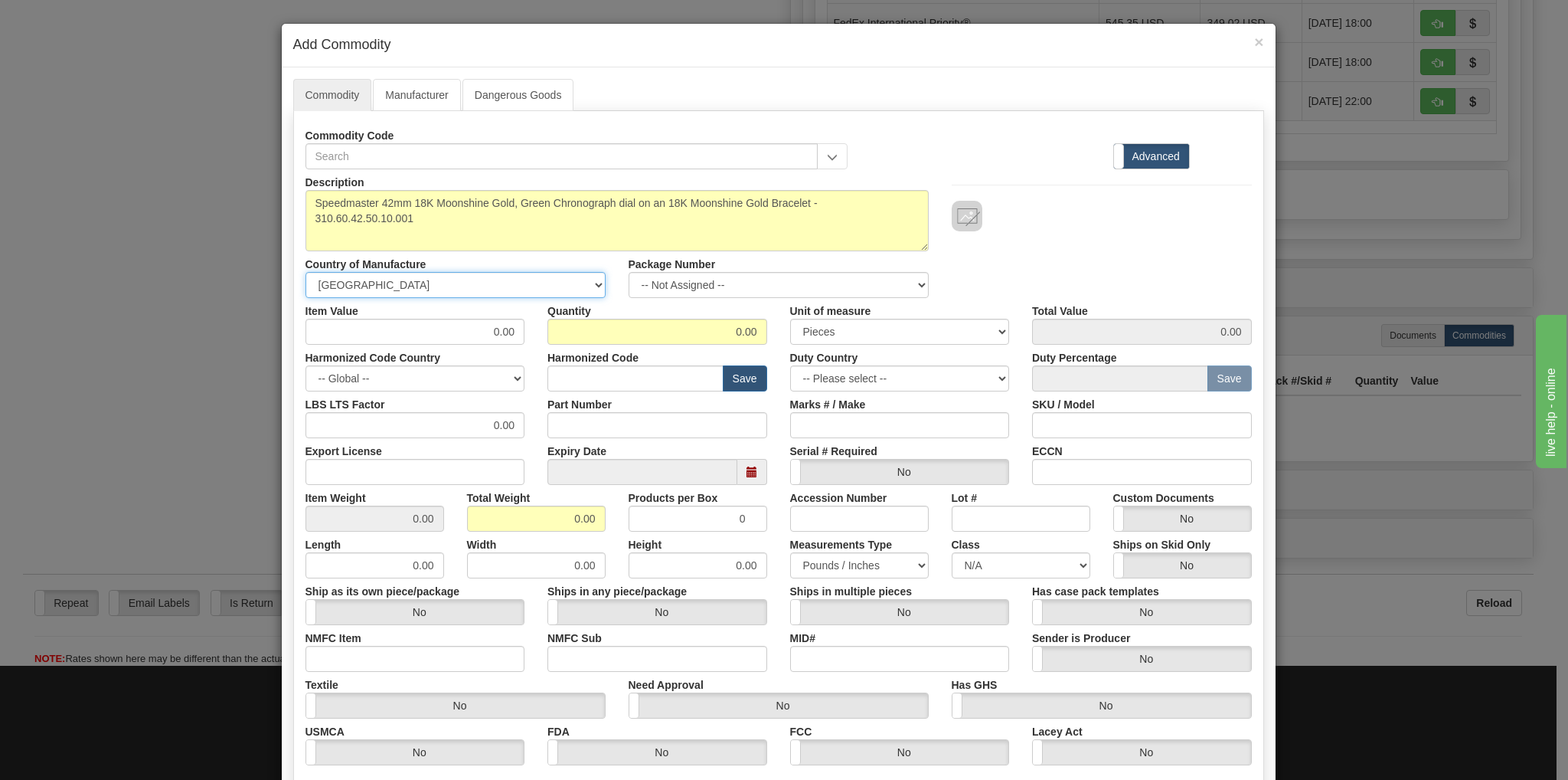
click at [591, 286] on select "-- Unknown -- [GEOGRAPHIC_DATA] [GEOGRAPHIC_DATA] [GEOGRAPHIC_DATA] [GEOGRAPHIC…" at bounding box center [455, 285] width 300 height 26
select select "CH"
click at [305, 272] on select "-- Unknown -- [GEOGRAPHIC_DATA] [GEOGRAPHIC_DATA] [GEOGRAPHIC_DATA] [GEOGRAPHIC…" at bounding box center [455, 285] width 300 height 26
click at [733, 336] on input "0.00" at bounding box center [657, 332] width 220 height 26
type input "1.00"
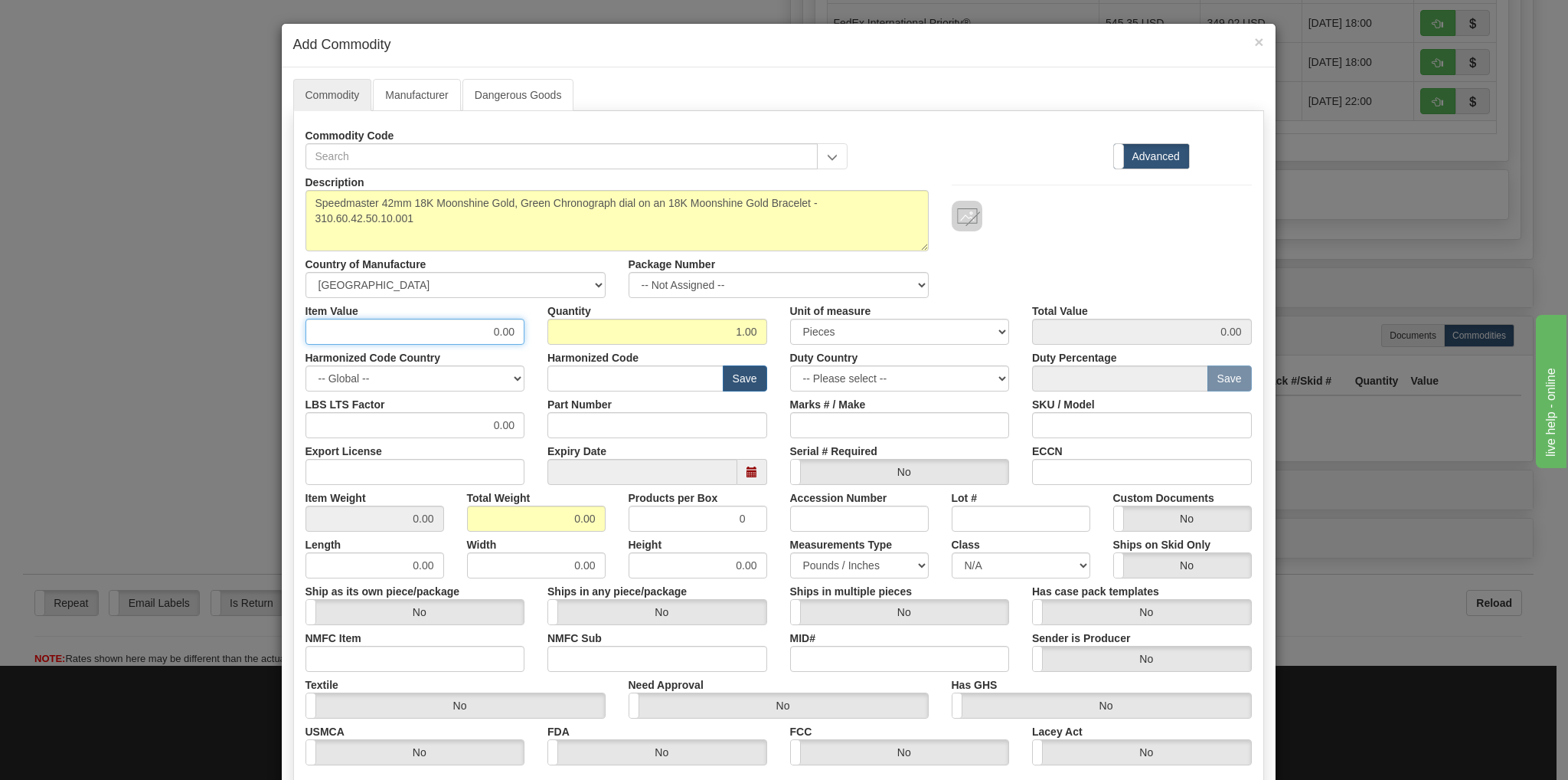
click at [490, 334] on input "0.00" at bounding box center [415, 332] width 220 height 26
type input "44900.00"
click at [573, 515] on input "0.00" at bounding box center [536, 518] width 138 height 26
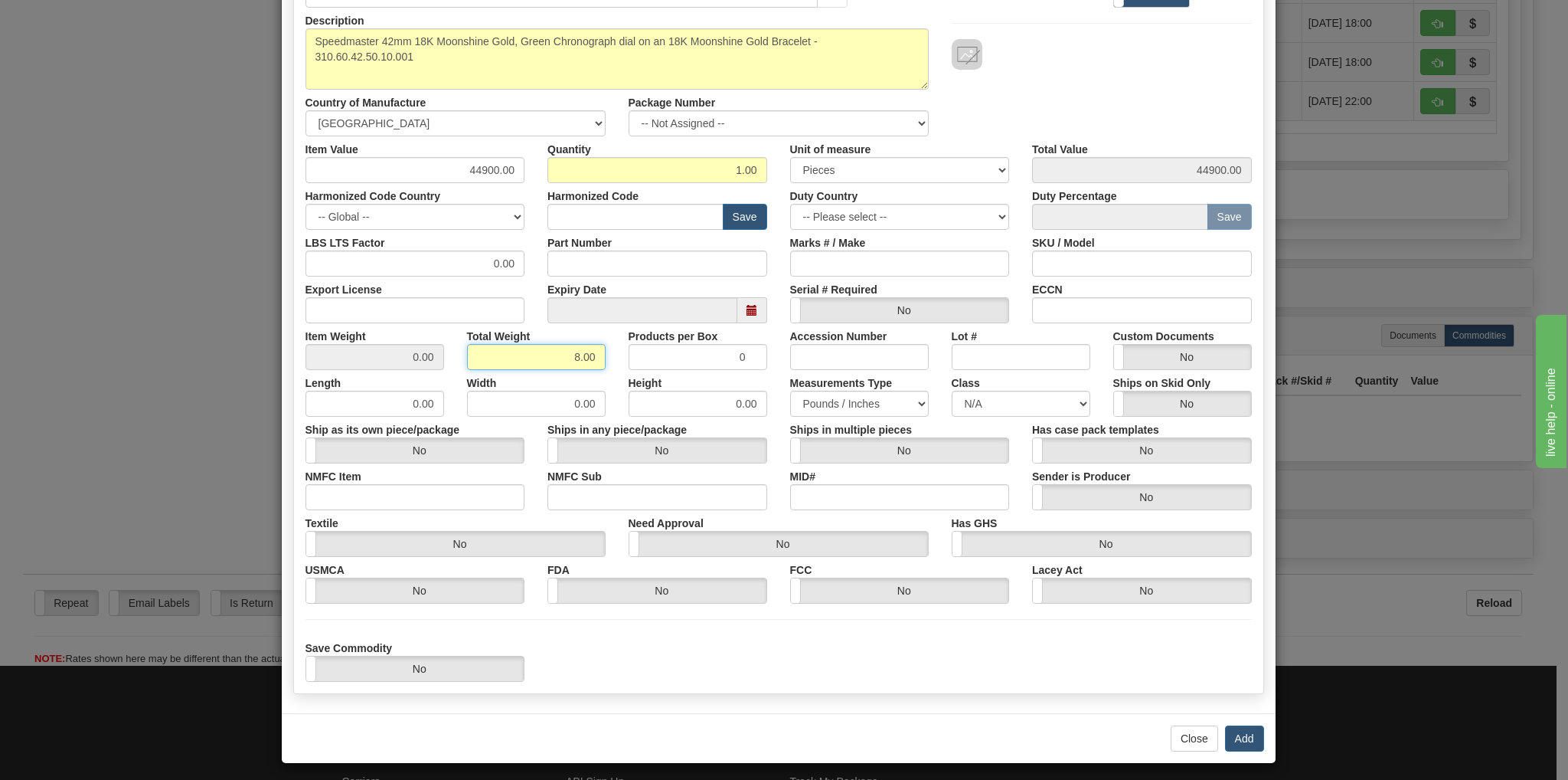
scroll to position [166, 0]
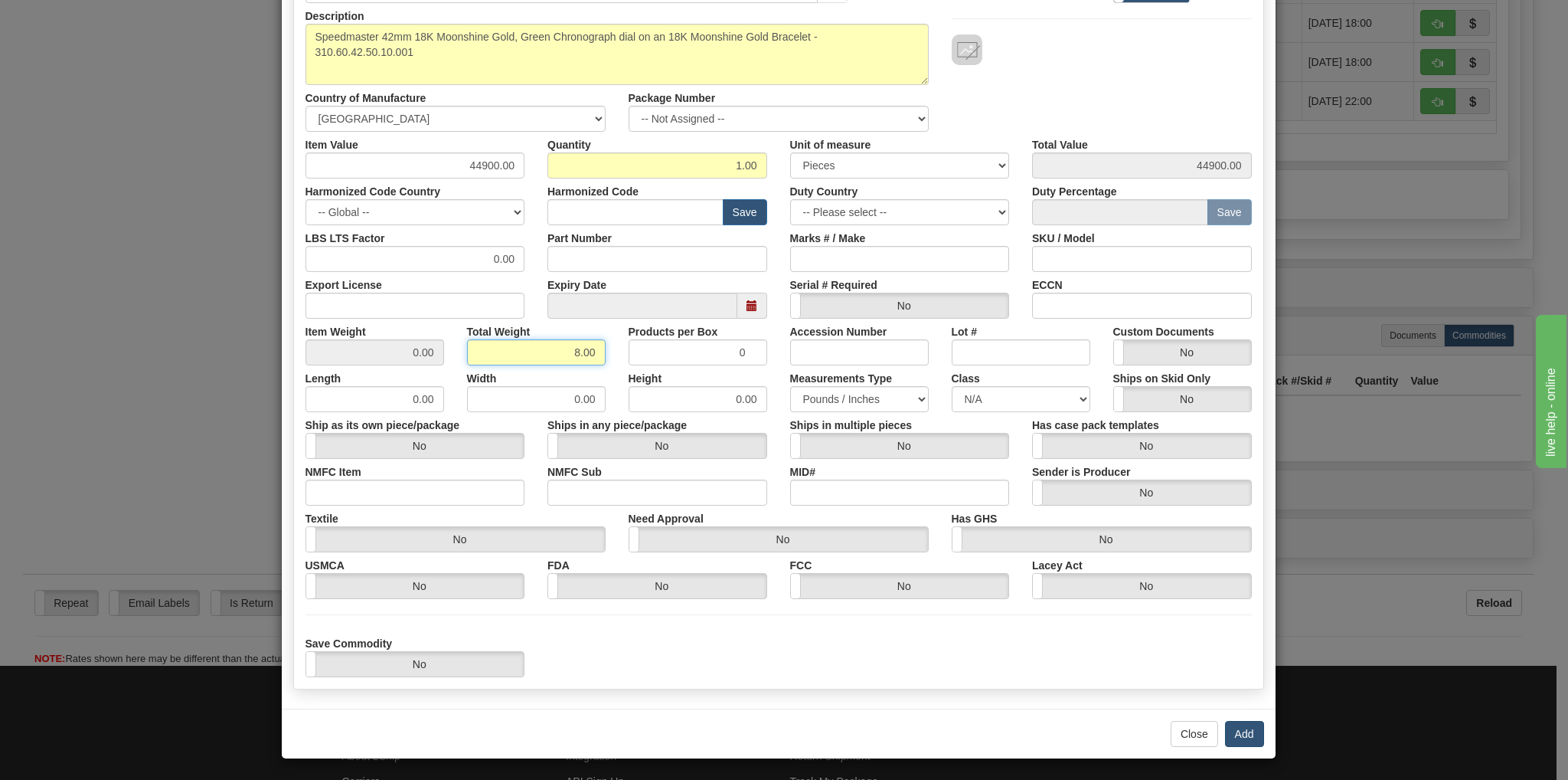
type input "8.00"
type input "8.0000"
click at [1243, 730] on button "Add" at bounding box center [1244, 734] width 39 height 26
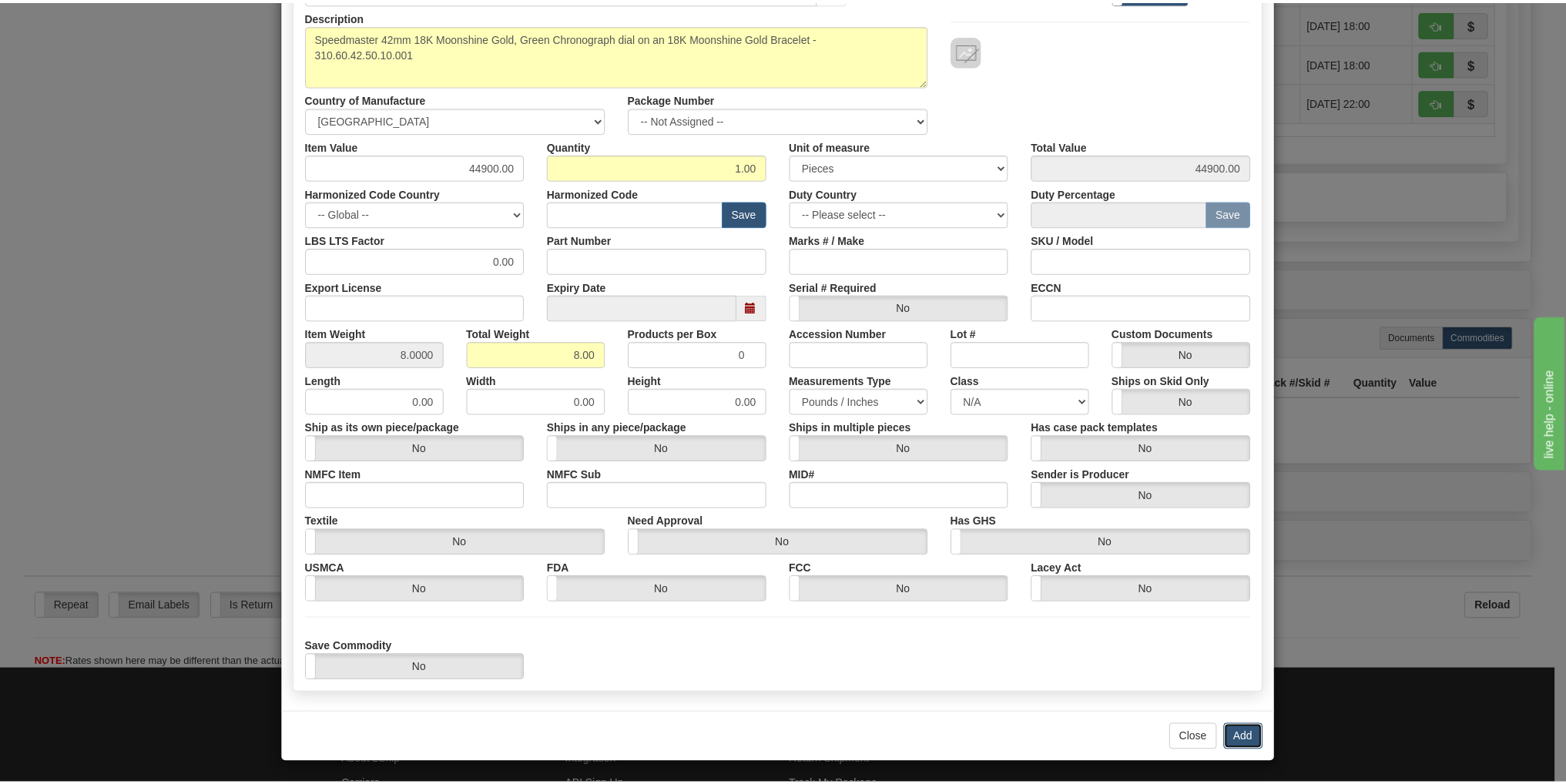
scroll to position [0, 0]
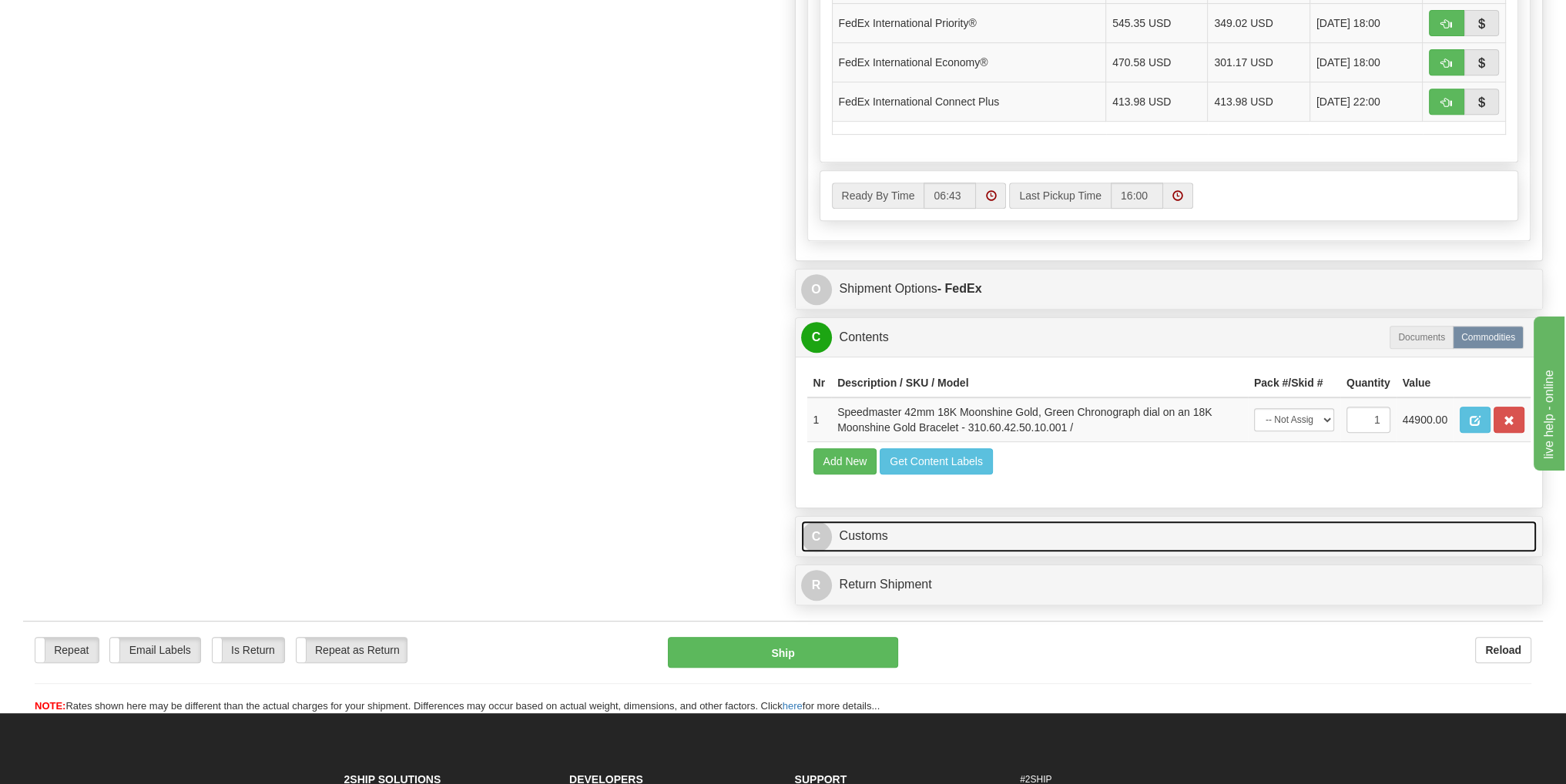
click at [856, 531] on link "C Customs" at bounding box center [1169, 536] width 736 height 32
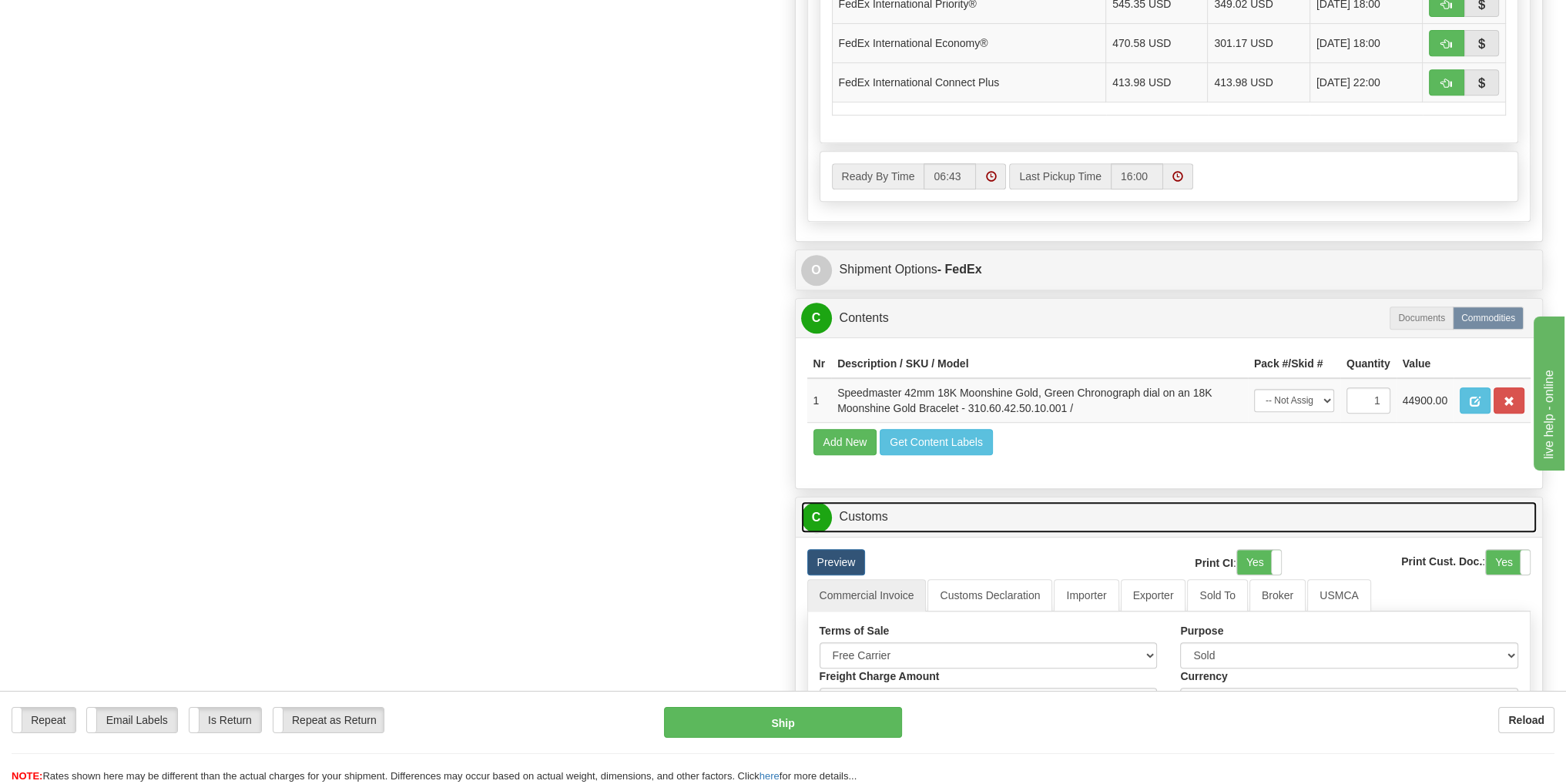
scroll to position [1000, 0]
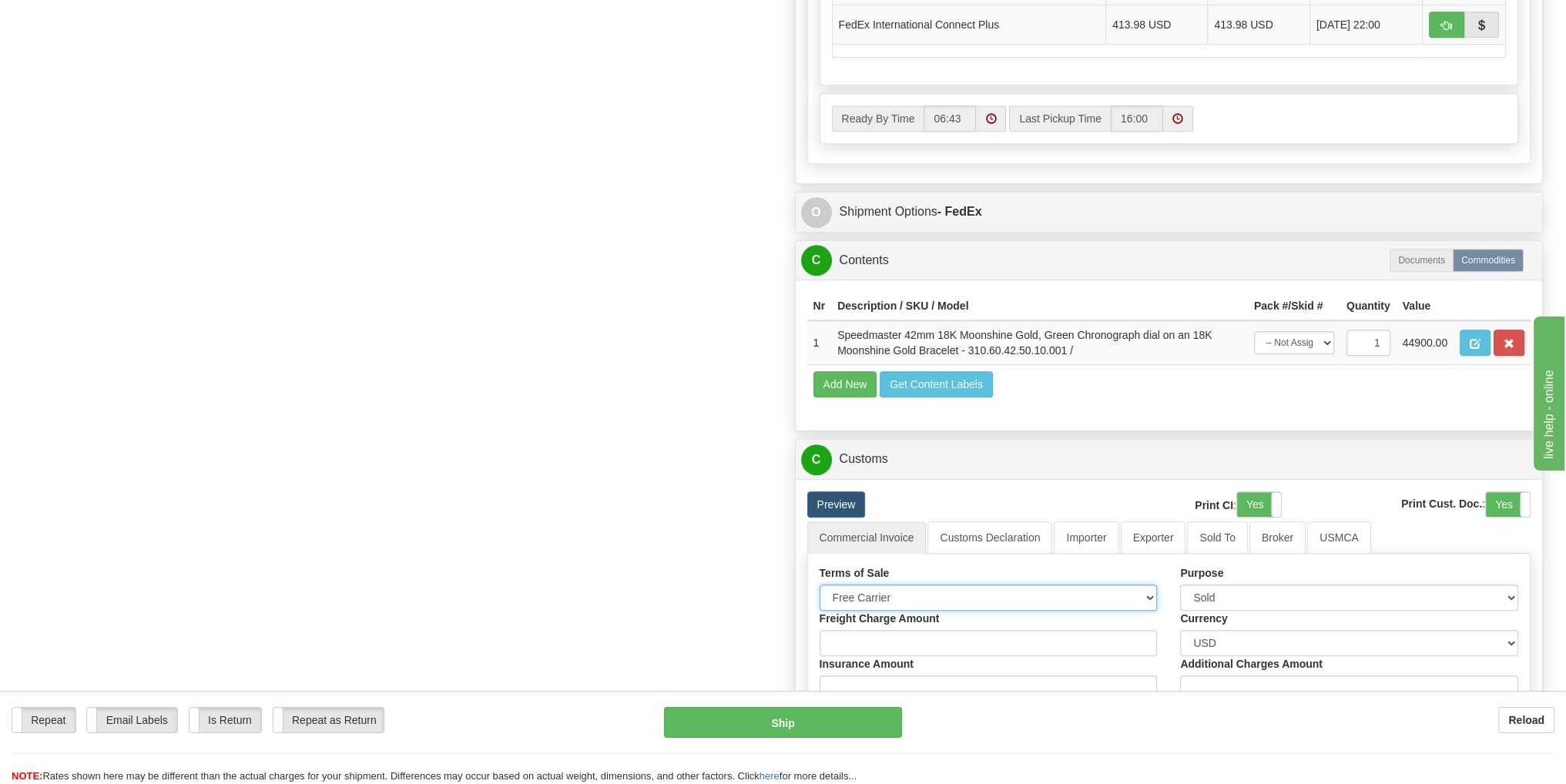
click at [1123, 594] on select "Free Carrier Free On Board Ex Works Delivered Duty Unpaid Delivered Duty Paid C…" at bounding box center [989, 597] width 338 height 26
select select "6"
click at [820, 584] on select "Free Carrier Free On Board Ex Works Delivered Duty Unpaid Delivered Duty Paid C…" at bounding box center [989, 597] width 338 height 26
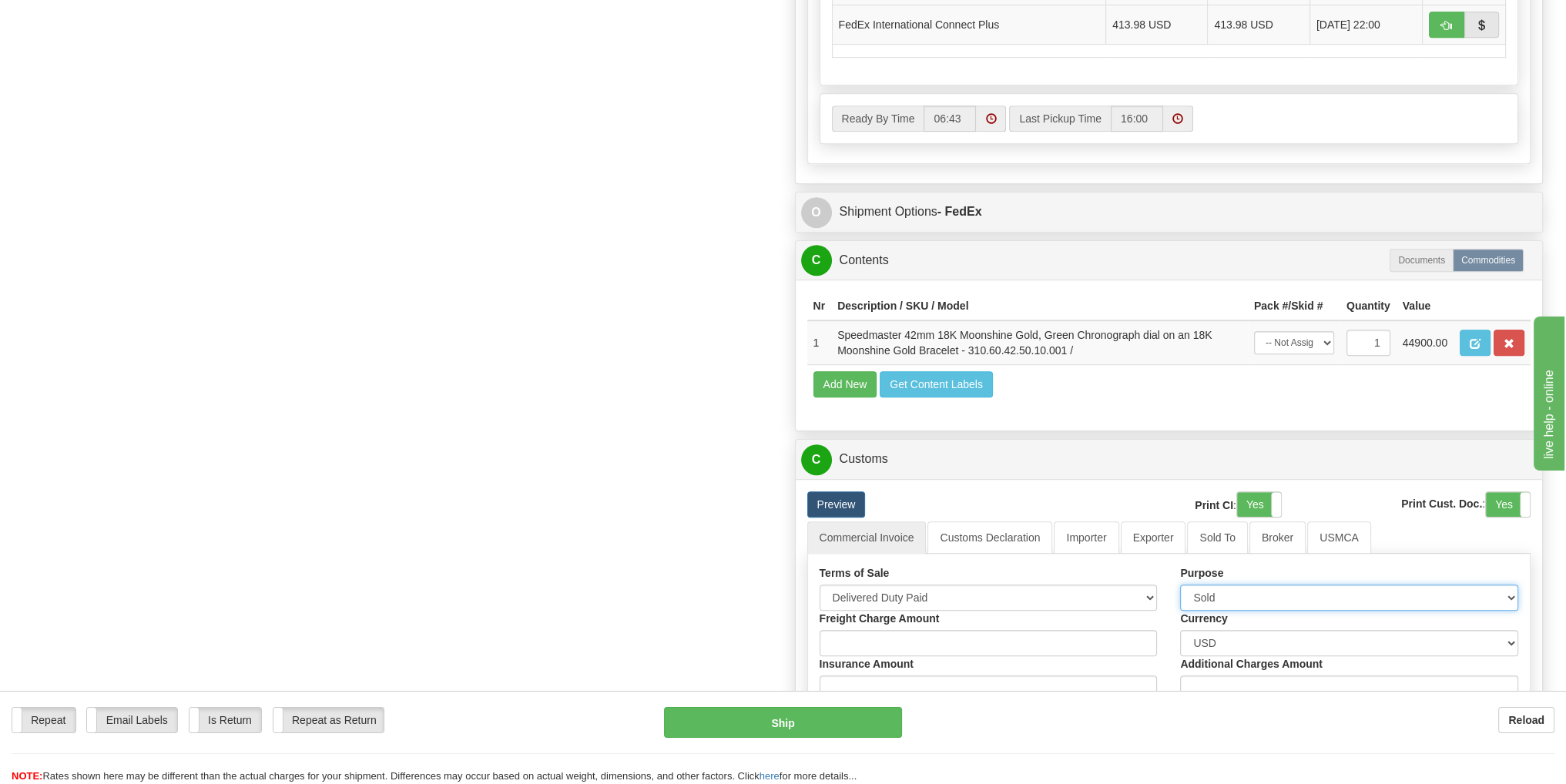
click at [1365, 594] on select "Sold Not Sold Gift Sample Repair and Return Personal Effects Merchandise Danger…" at bounding box center [1349, 597] width 338 height 26
select select "3"
click at [1180, 584] on select "Sold Not Sold Gift Sample Repair and Return Personal Effects Merchandise Danger…" at bounding box center [1349, 597] width 338 height 26
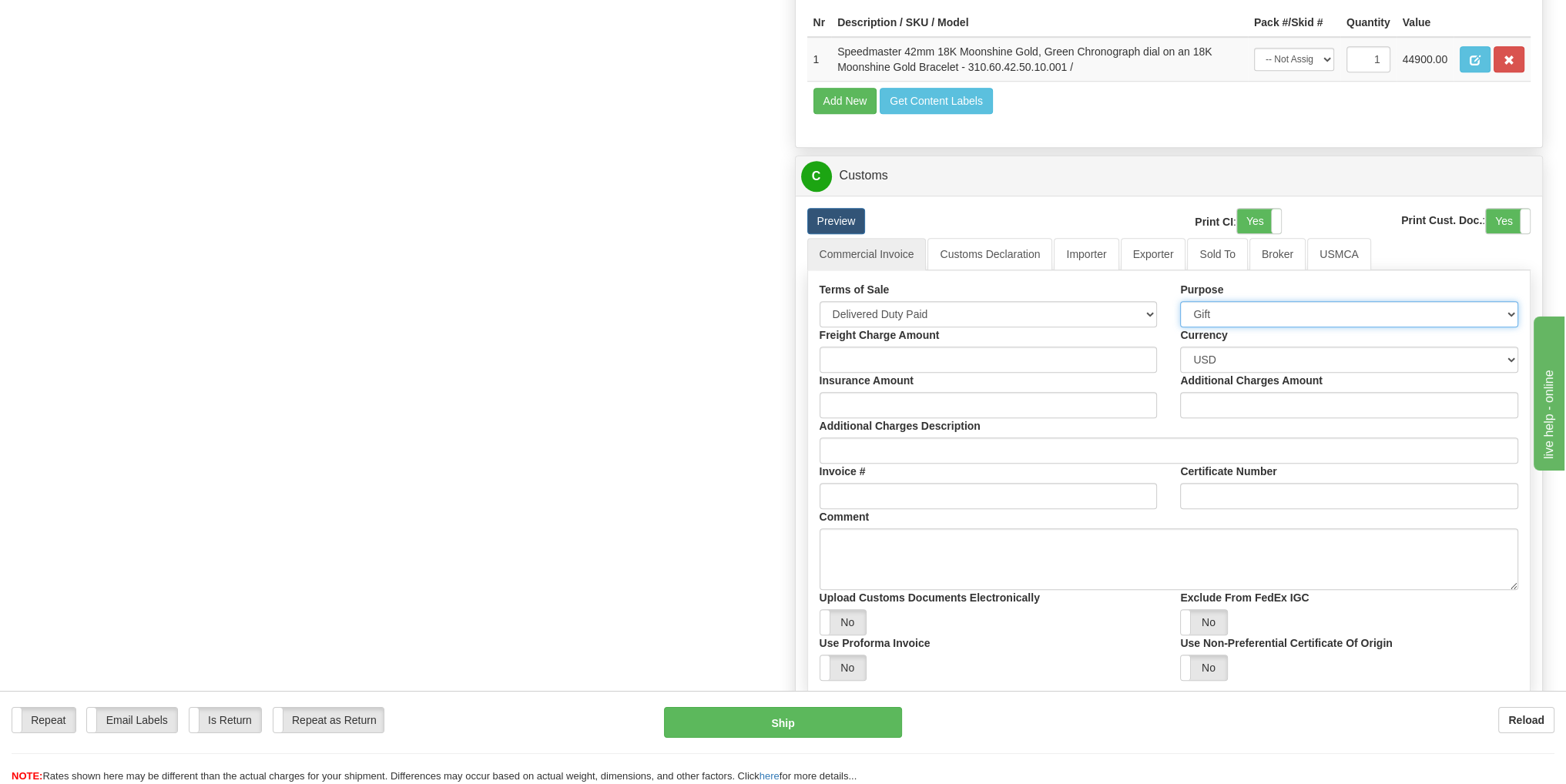
scroll to position [1308, 0]
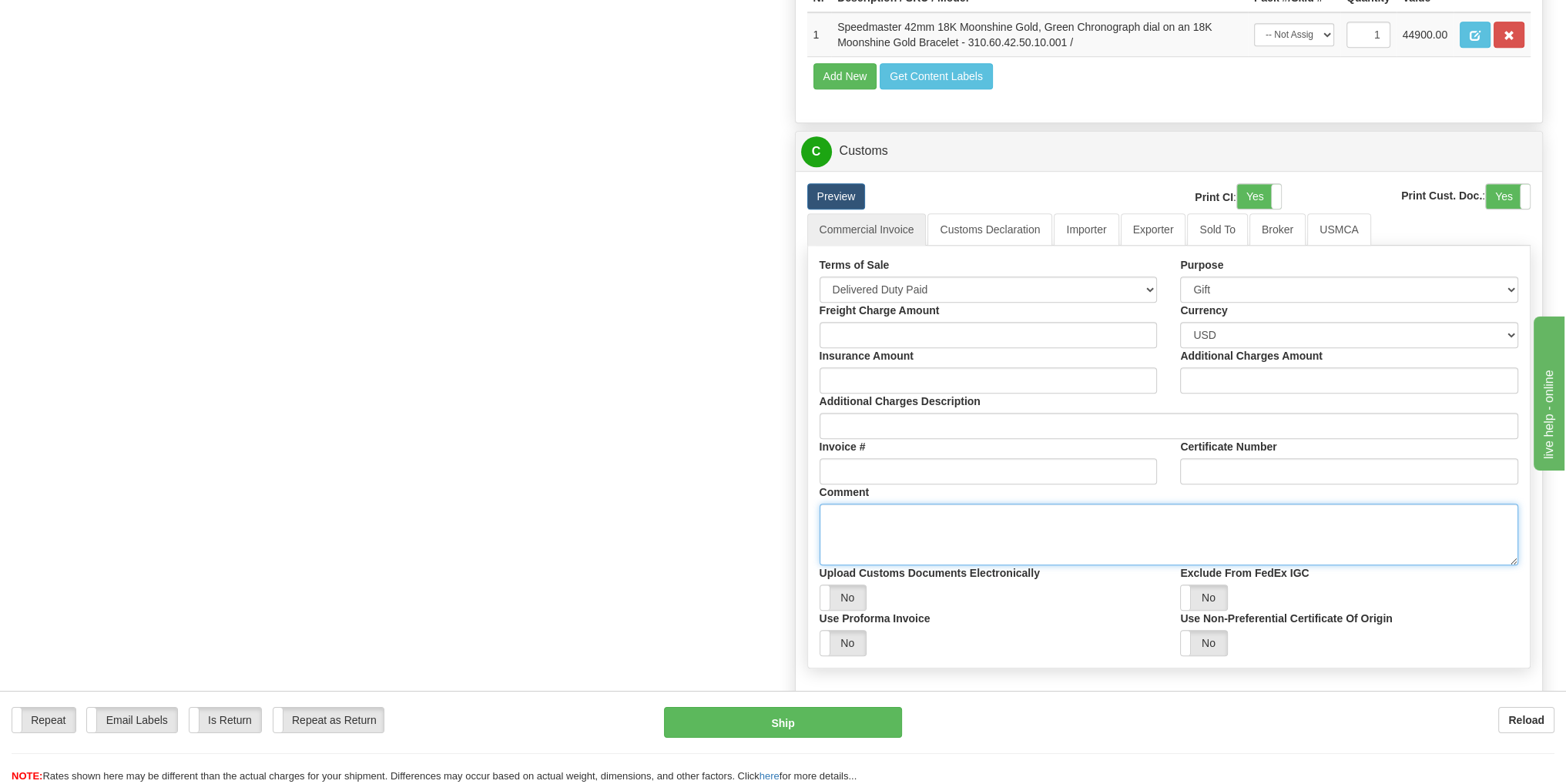
click at [884, 526] on textarea "Comment" at bounding box center [1169, 534] width 699 height 62
paste textarea "Item is purchased in U.S. and recipient is not involved in any purchase. This i…"
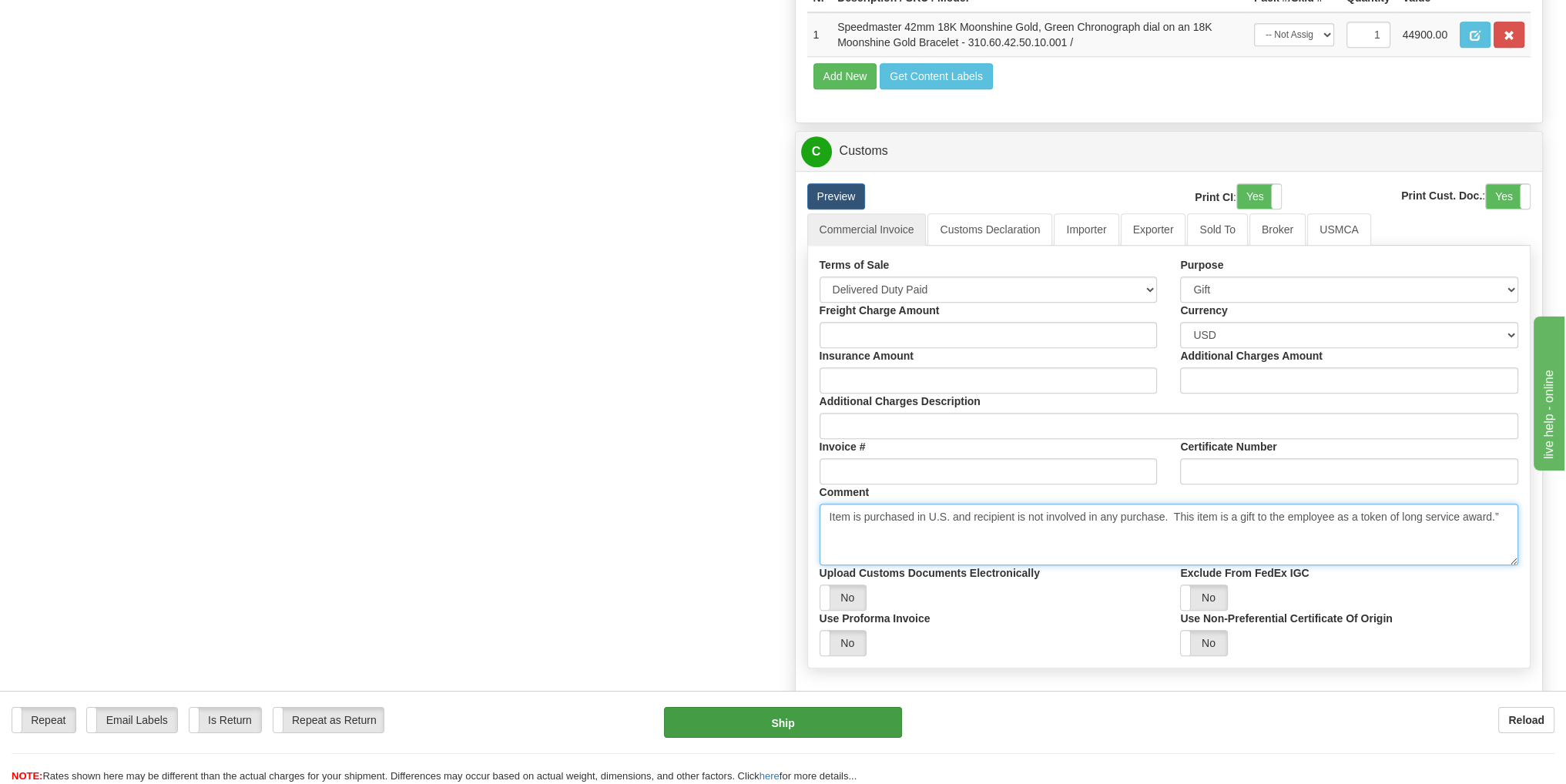
type textarea "Item is purchased in U.S. and recipient is not involved in any purchase. This i…"
click at [821, 714] on button "Ship" at bounding box center [783, 722] width 238 height 31
type input "06"
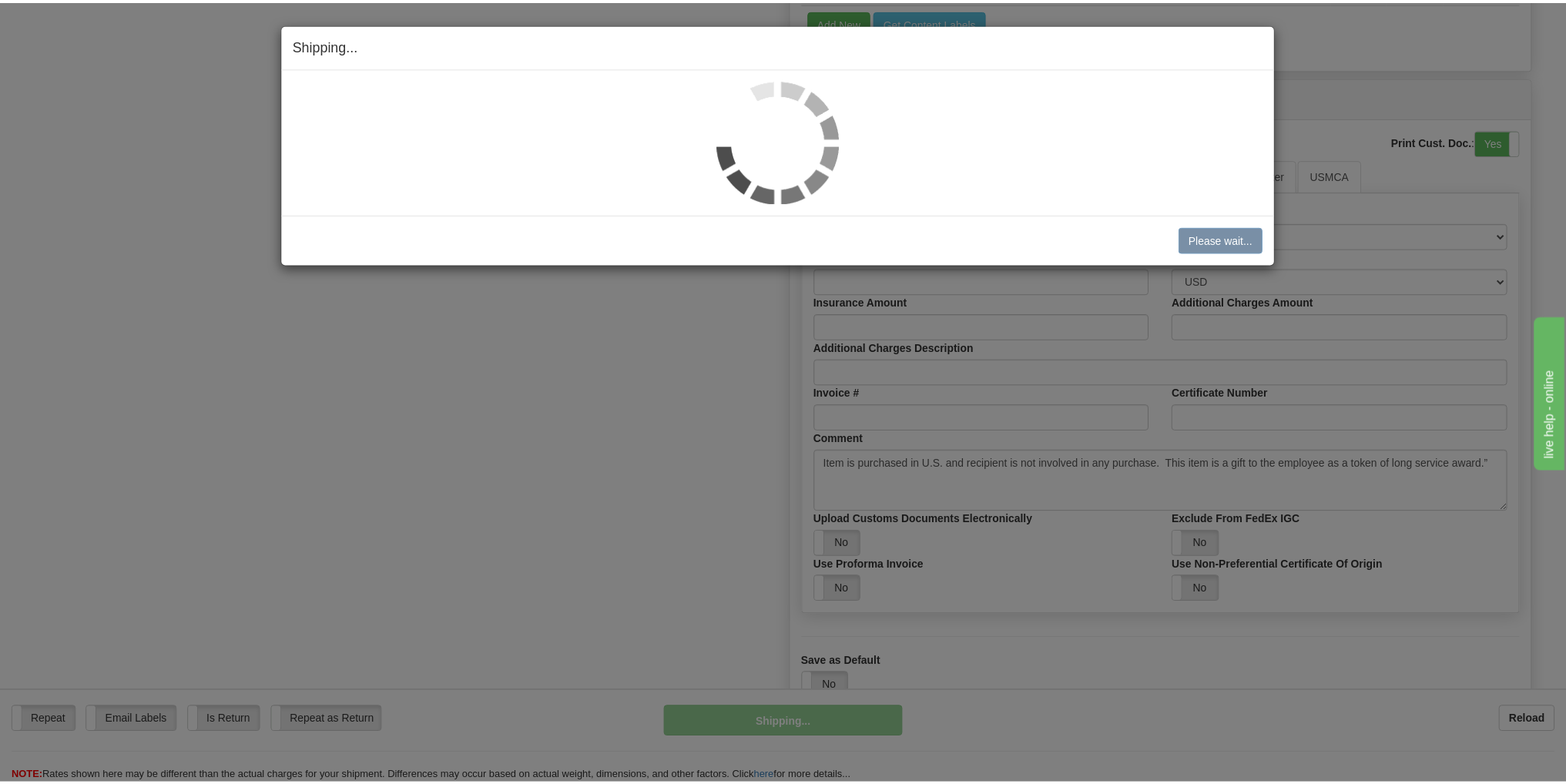
scroll to position [823, 0]
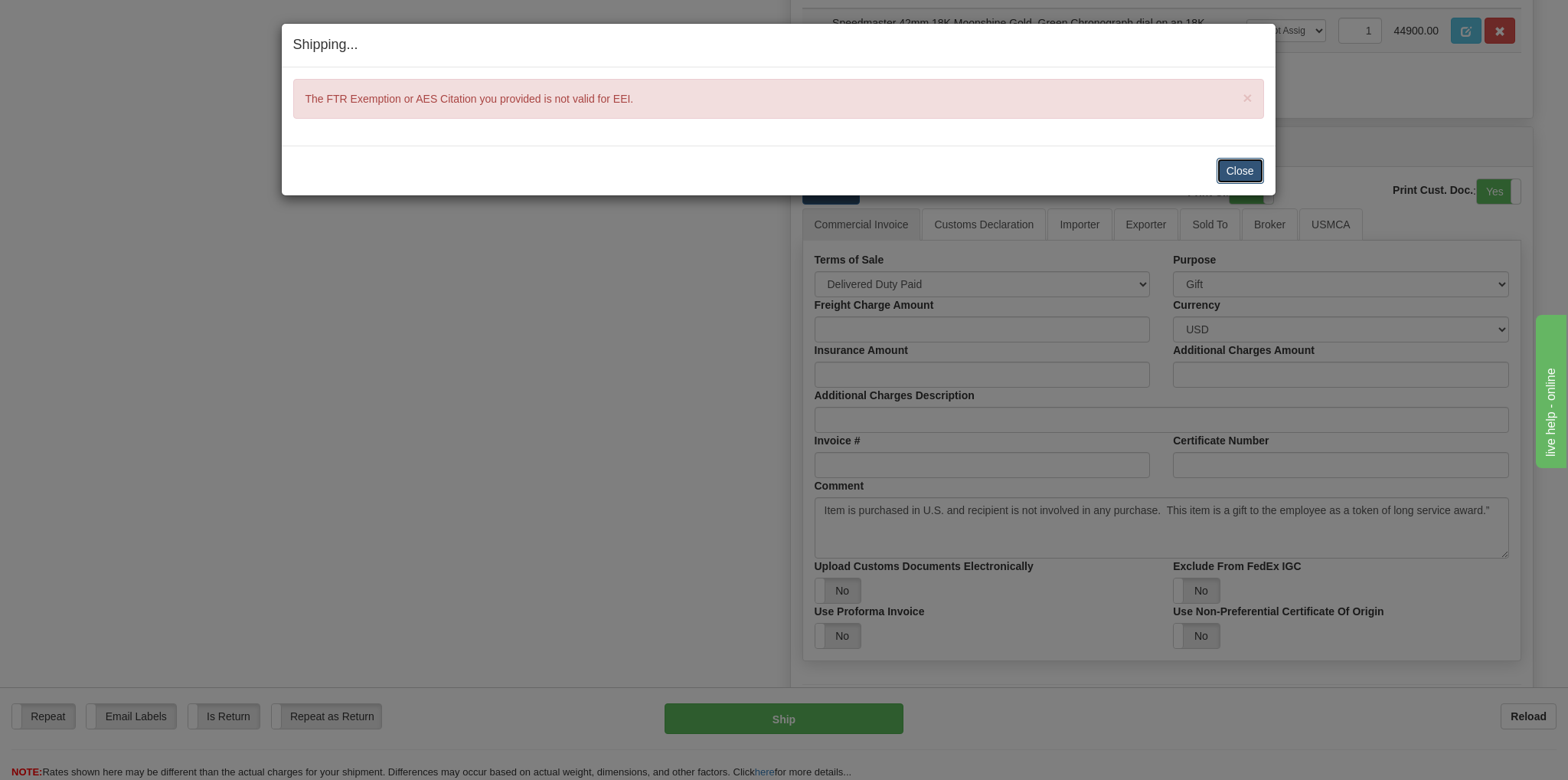
click at [1234, 176] on button "Close" at bounding box center [1240, 171] width 47 height 26
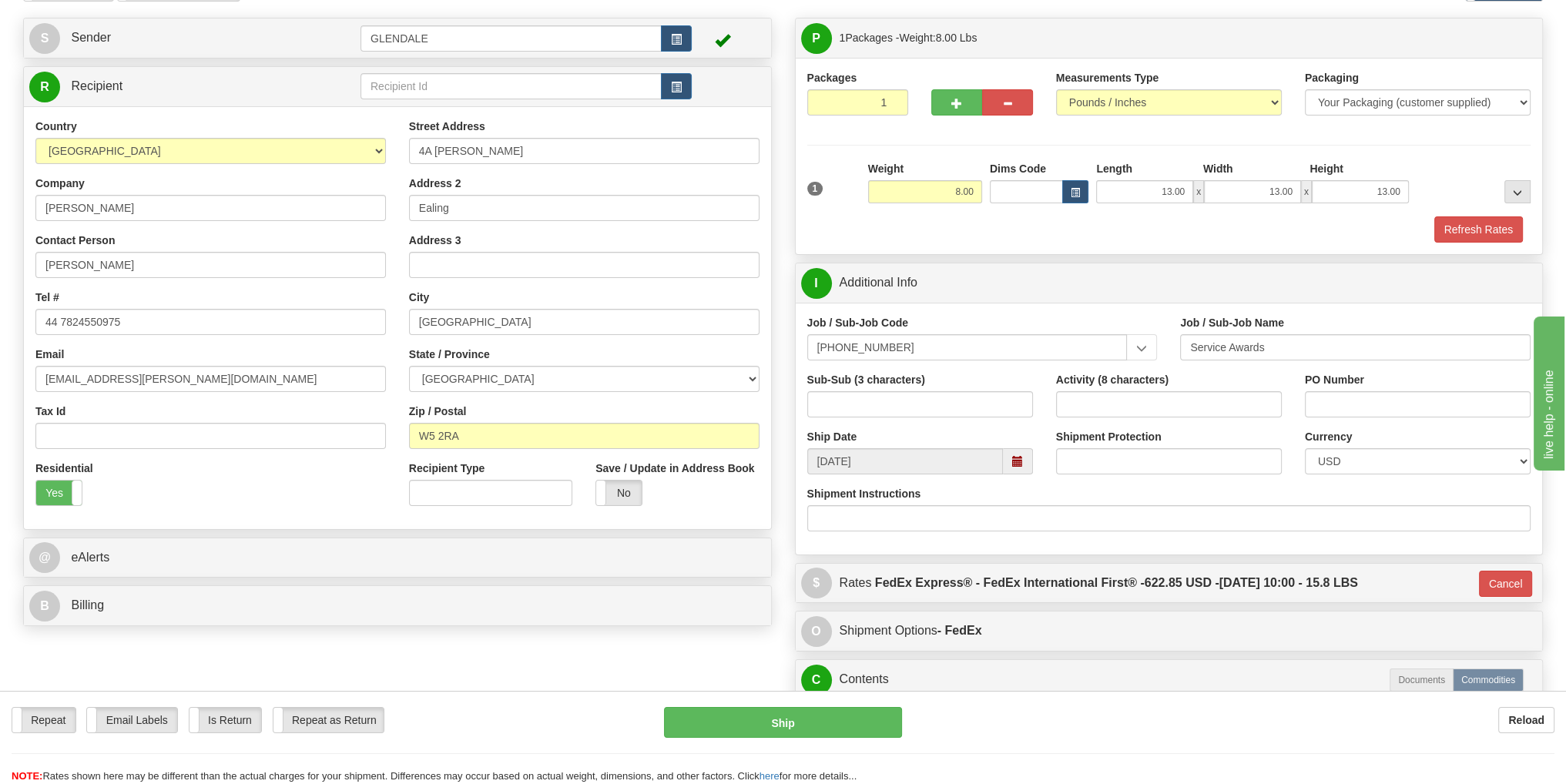
scroll to position [53, 0]
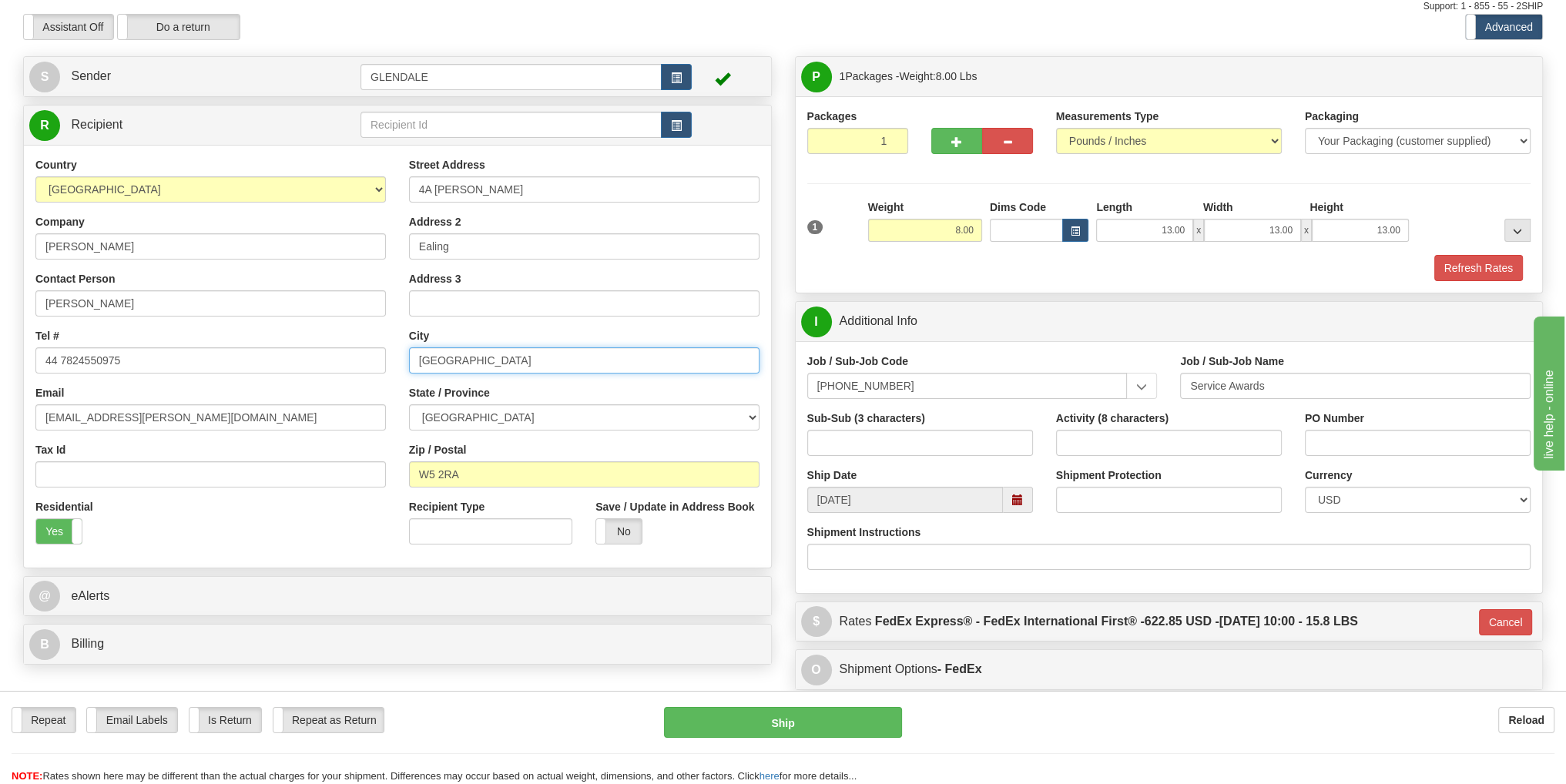
click at [477, 354] on input "[GEOGRAPHIC_DATA]" at bounding box center [584, 361] width 350 height 26
drag, startPoint x: 474, startPoint y: 354, endPoint x: 388, endPoint y: 340, distance: 87.1
click at [388, 340] on div "Country [GEOGRAPHIC_DATA] [GEOGRAPHIC_DATA] [GEOGRAPHIC_DATA] [GEOGRAPHIC_DATA]…" at bounding box center [397, 355] width 747 height 399
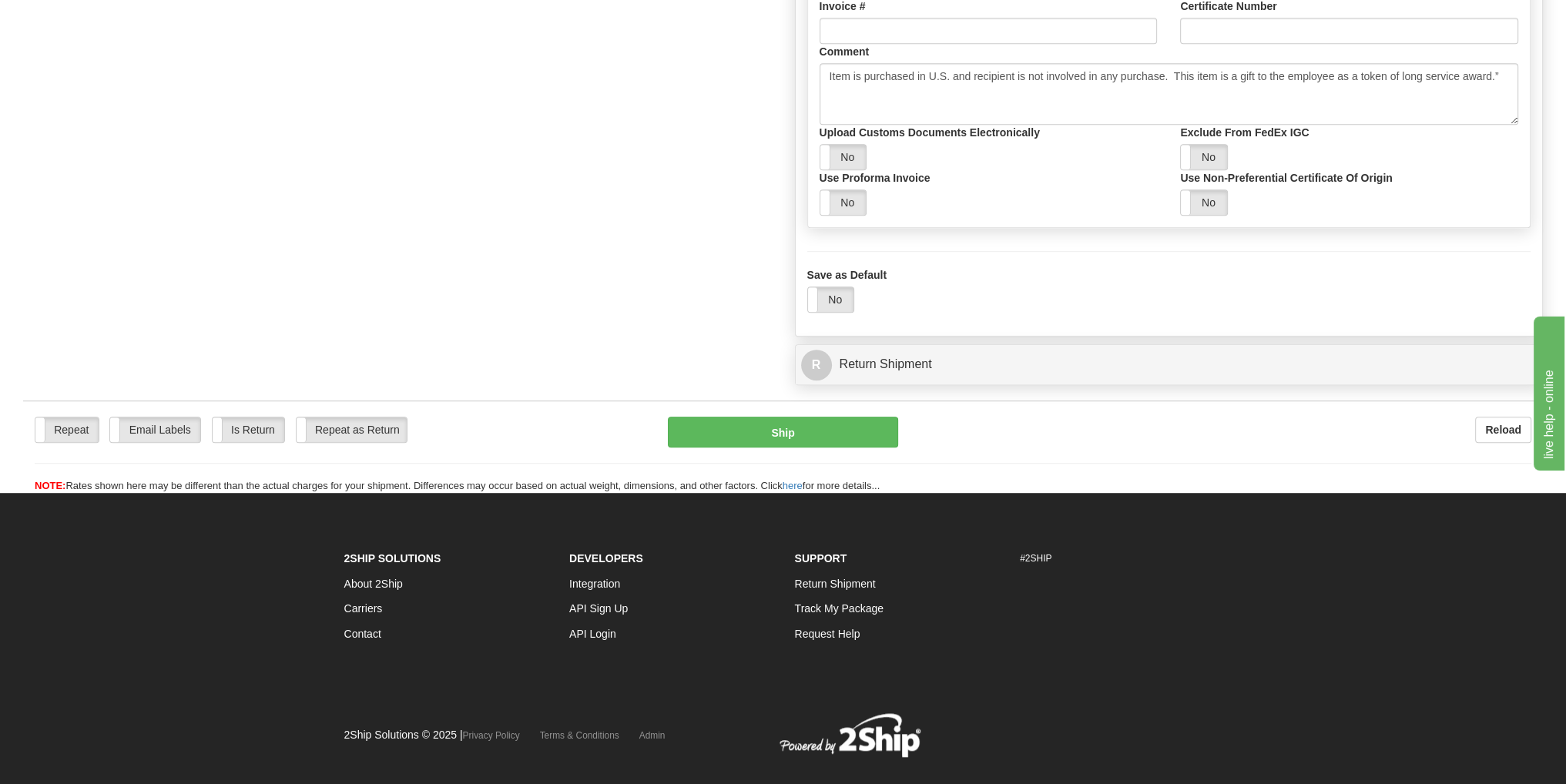
scroll to position [1285, 0]
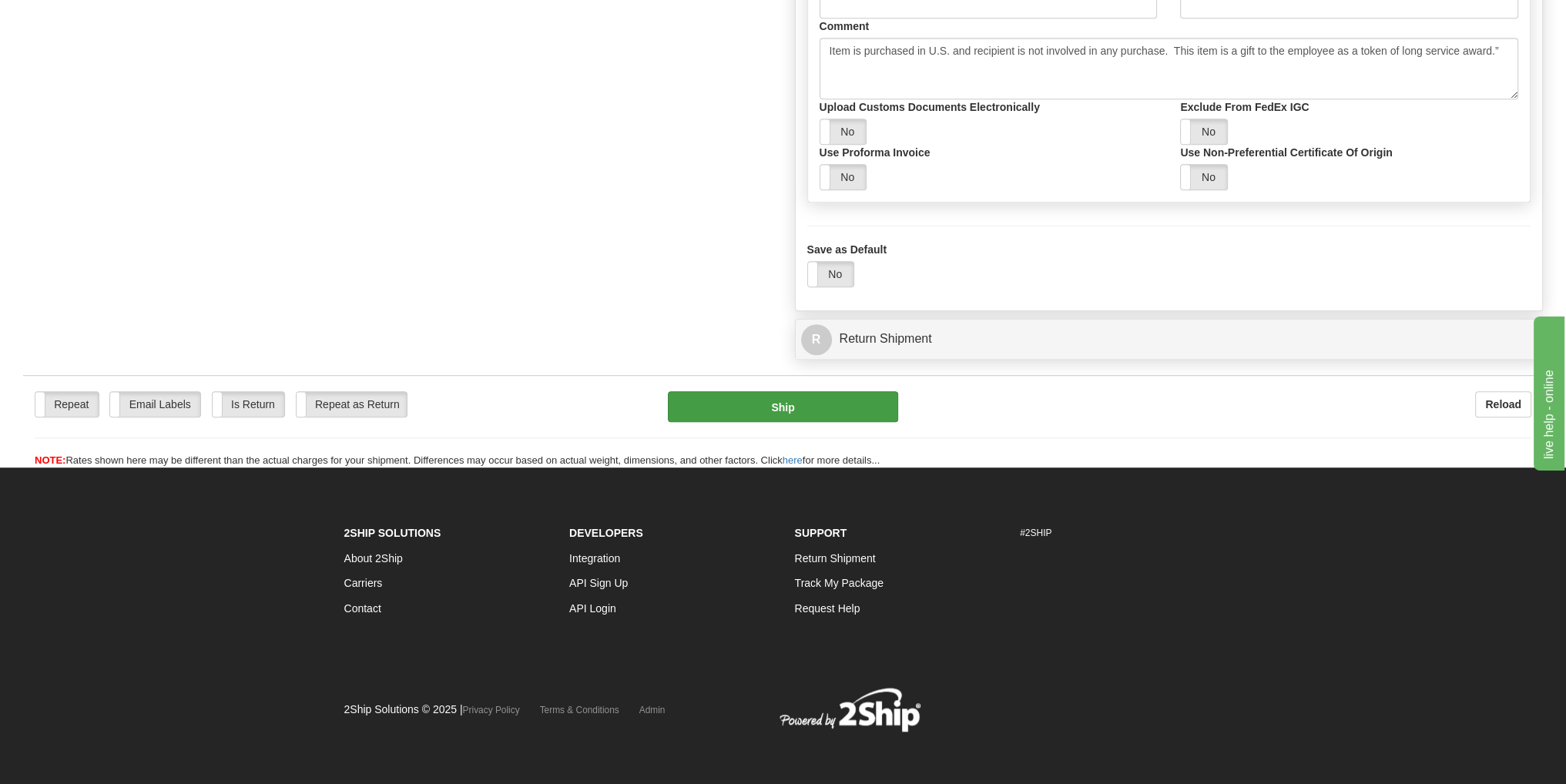
type input "[GEOGRAPHIC_DATA]"
click at [808, 405] on button "Ship" at bounding box center [783, 406] width 231 height 31
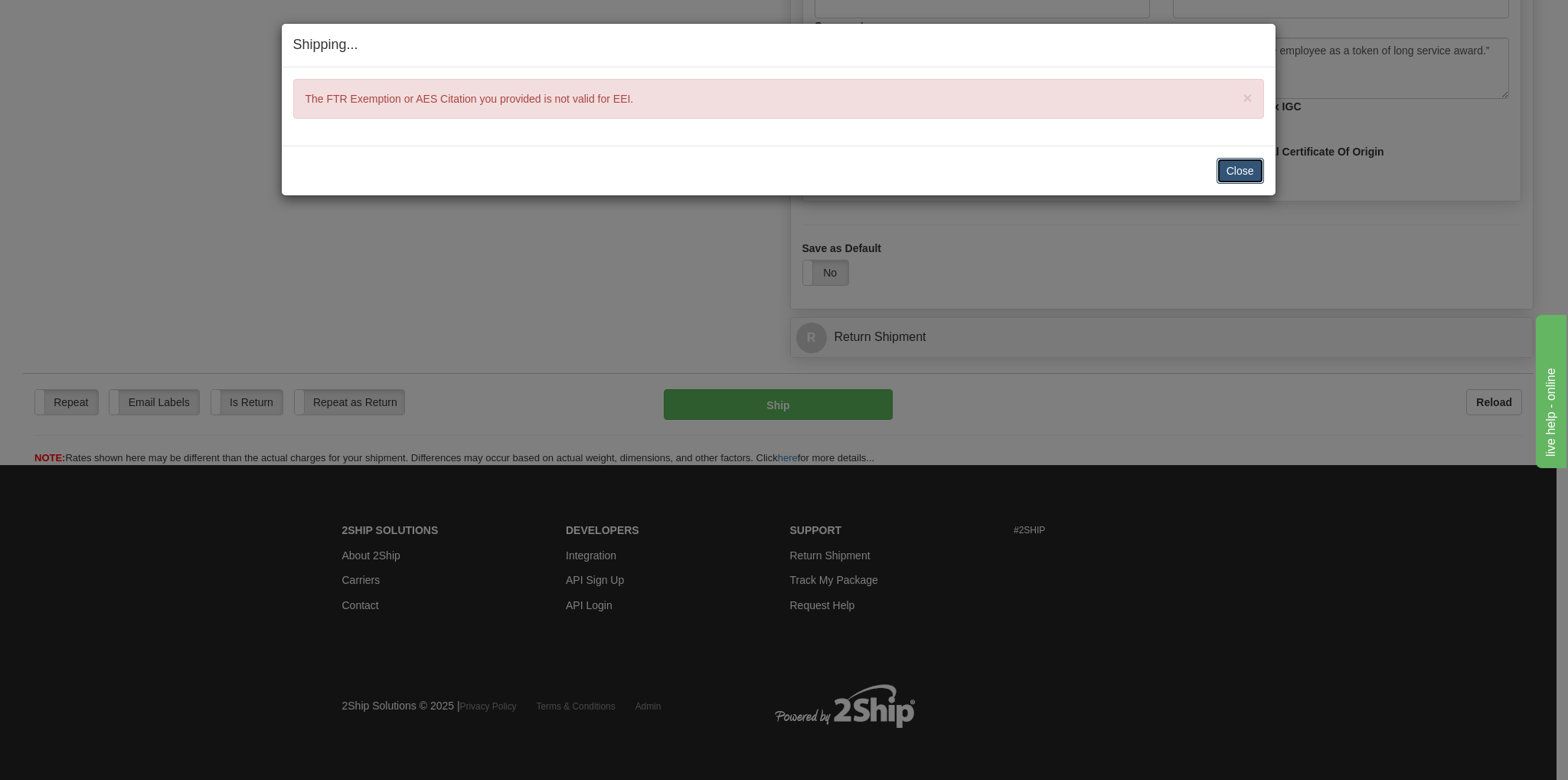
click at [1239, 169] on button "Close" at bounding box center [1240, 171] width 47 height 26
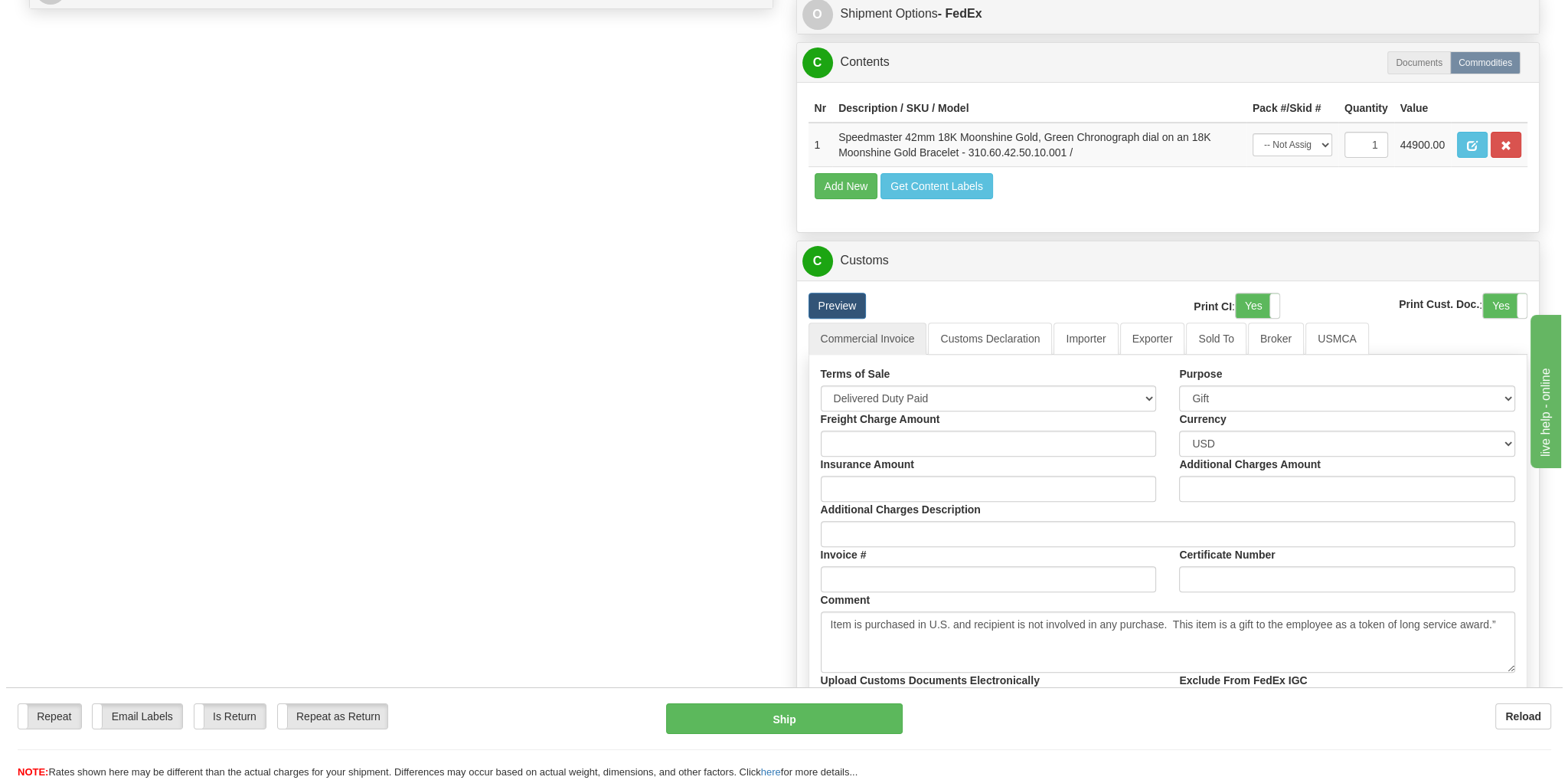
scroll to position [665, 0]
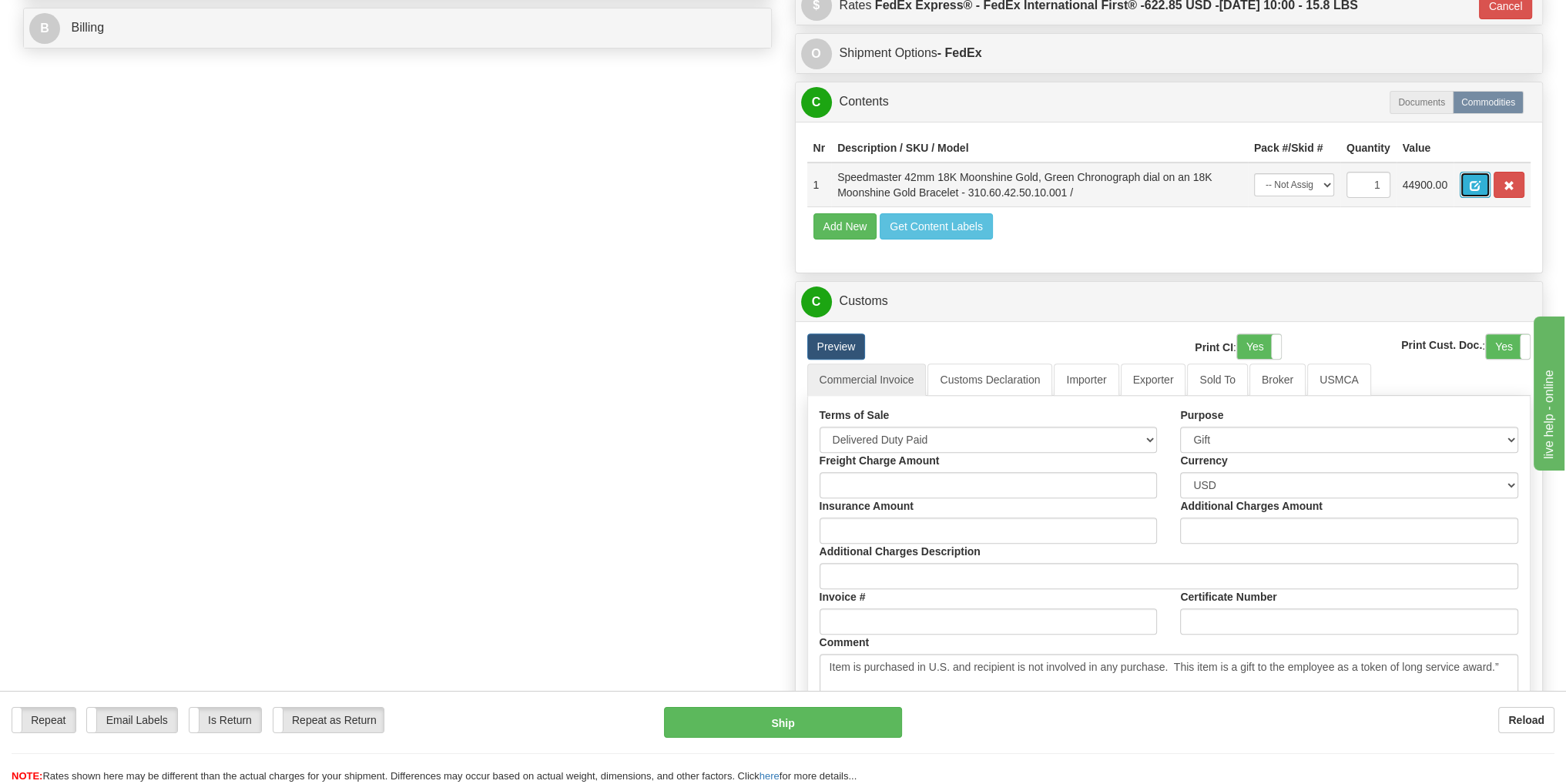
click at [1472, 193] on button "button" at bounding box center [1474, 185] width 31 height 26
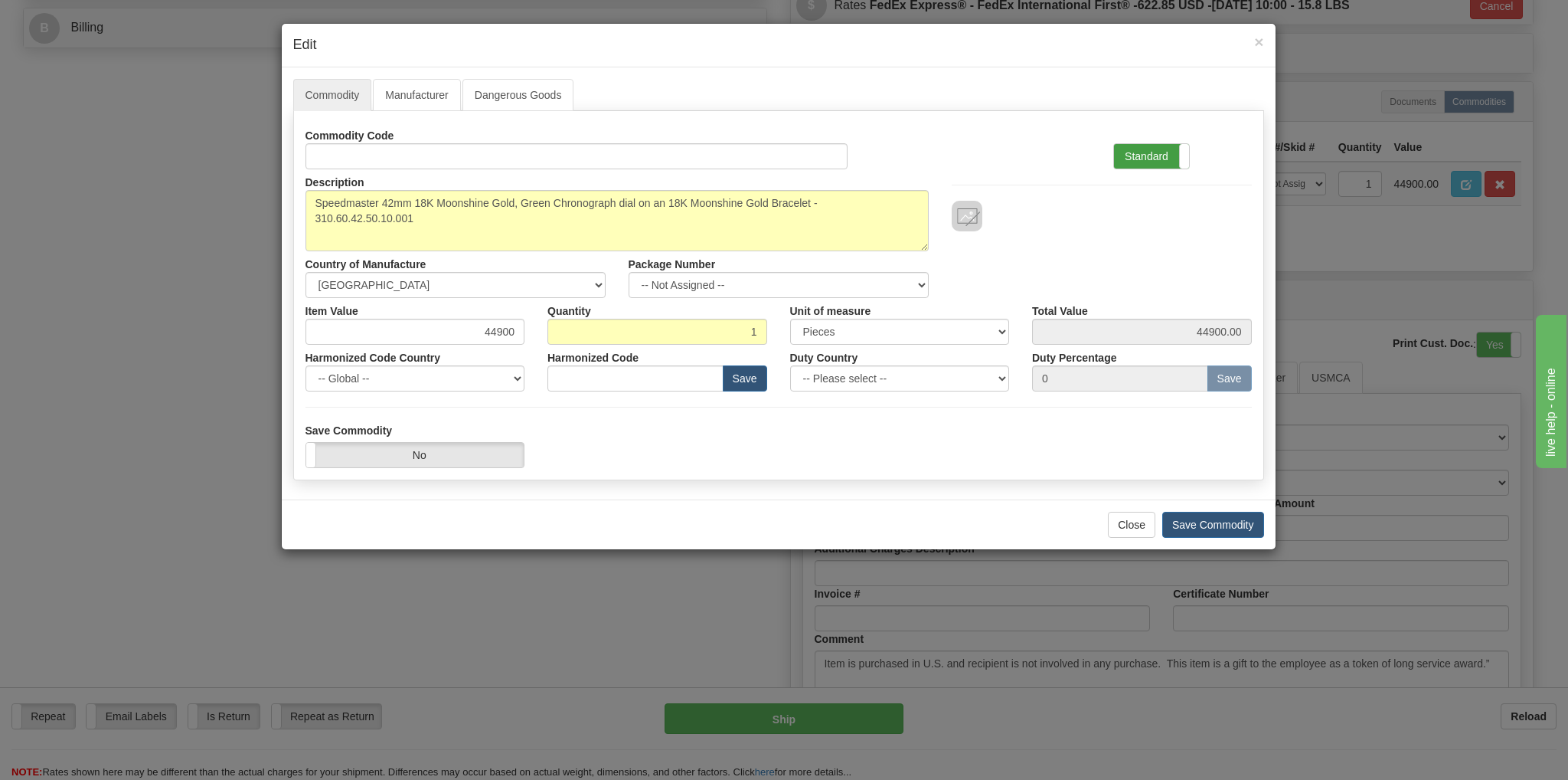
click at [1162, 156] on label "Standard" at bounding box center [1152, 156] width 75 height 25
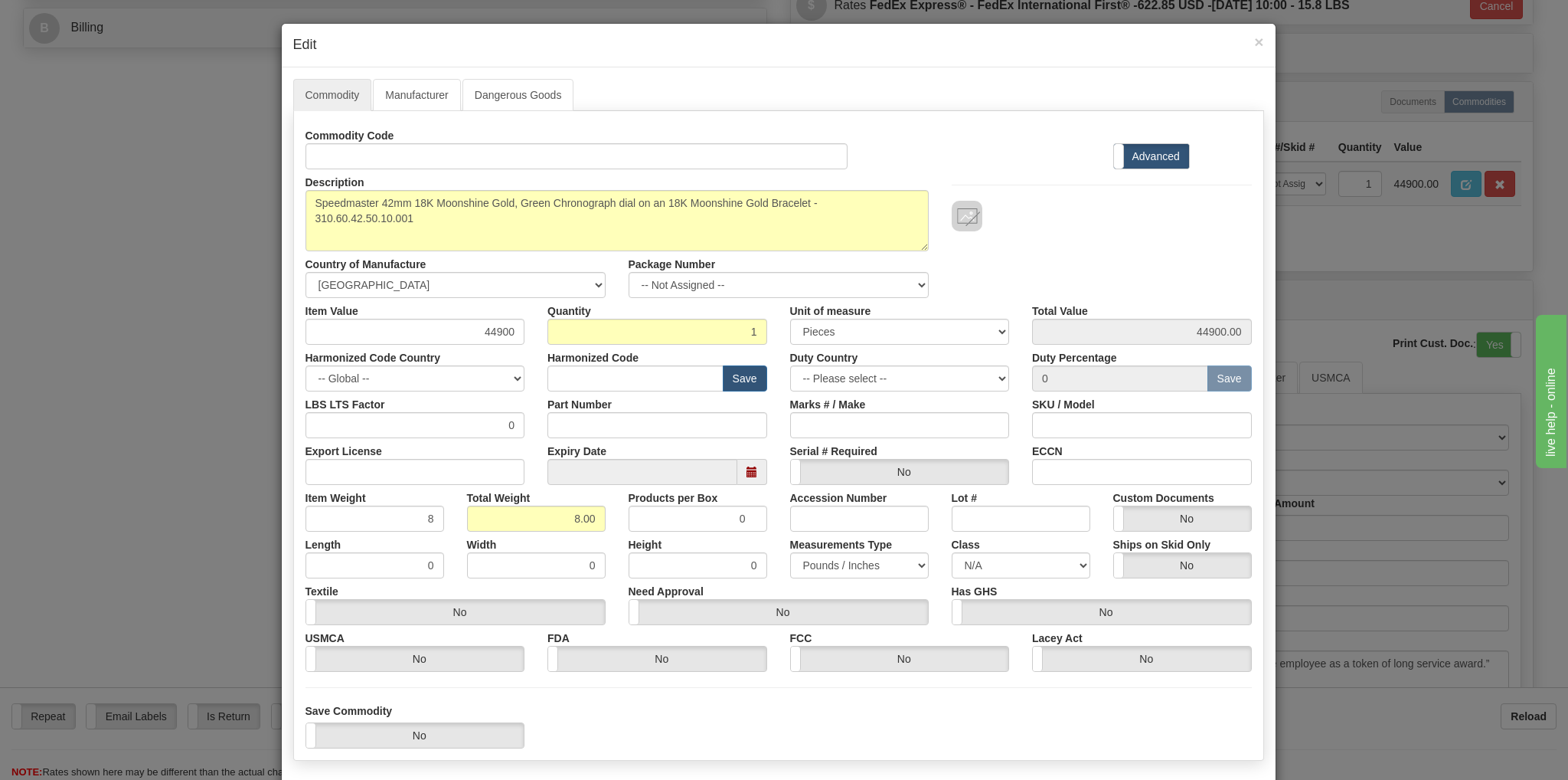
click at [1130, 157] on label "Advanced" at bounding box center [1152, 156] width 75 height 25
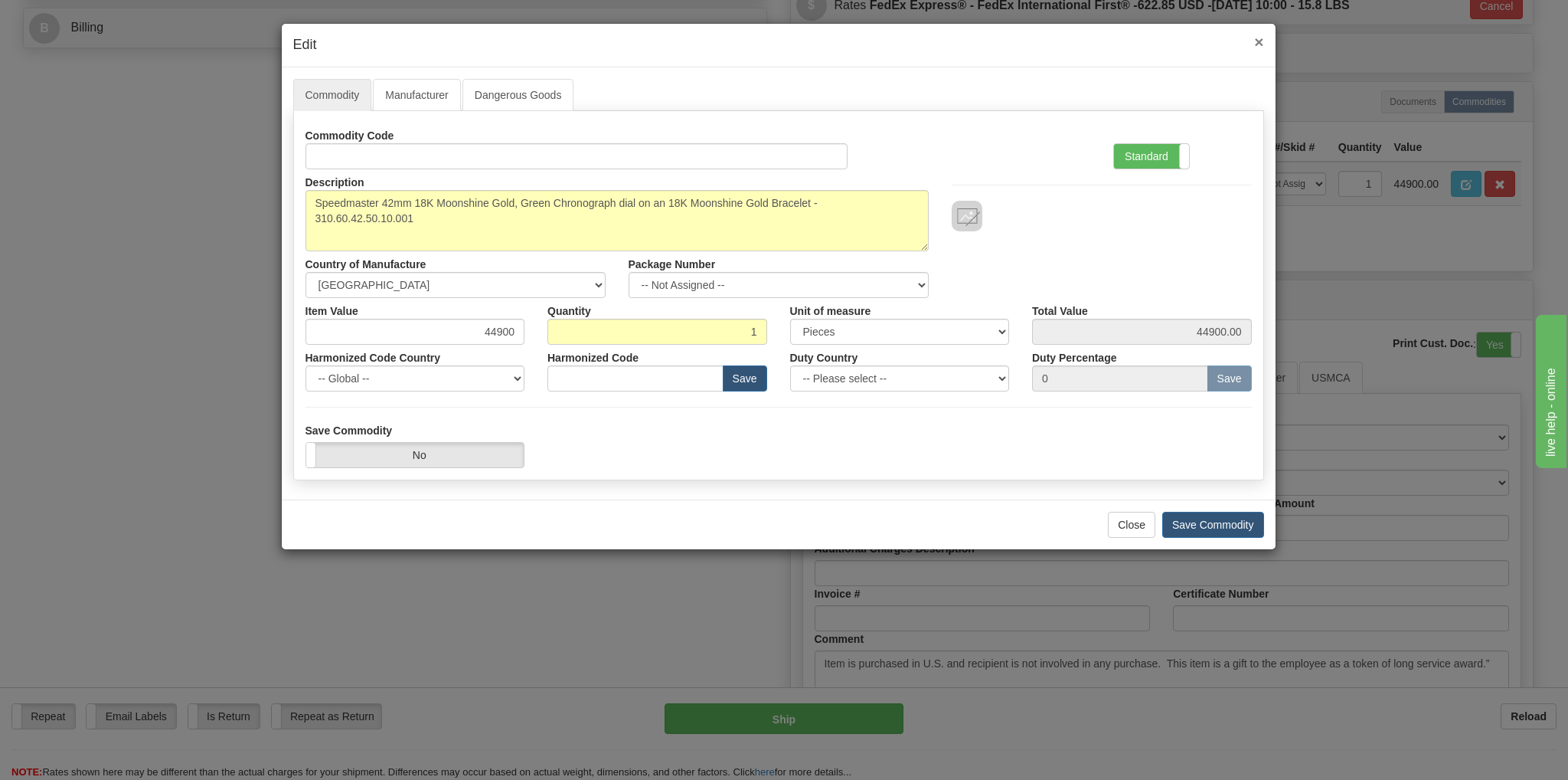
click at [1261, 44] on span "×" at bounding box center [1258, 42] width 9 height 18
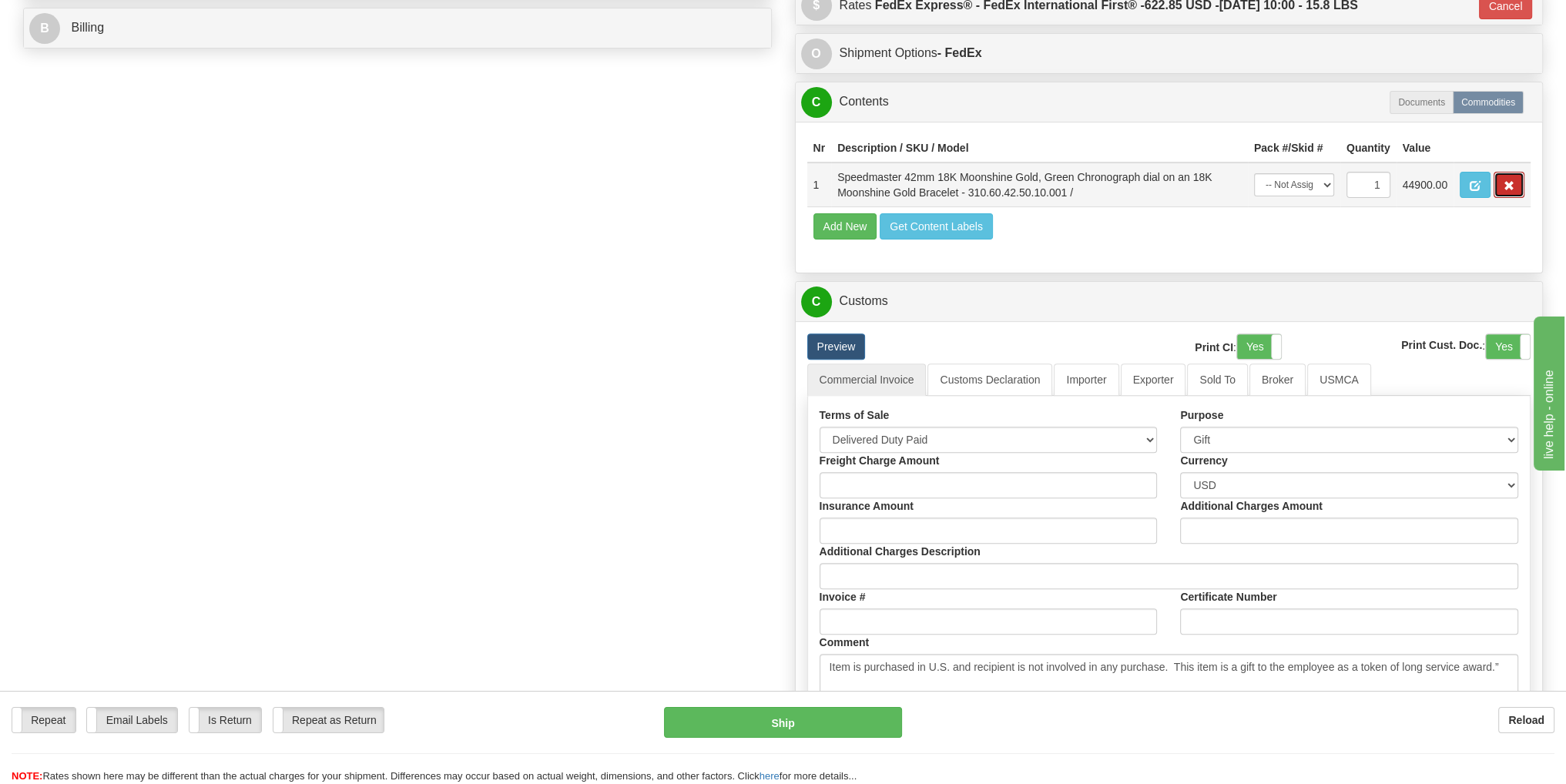
click at [1509, 187] on span "button" at bounding box center [1509, 186] width 11 height 10
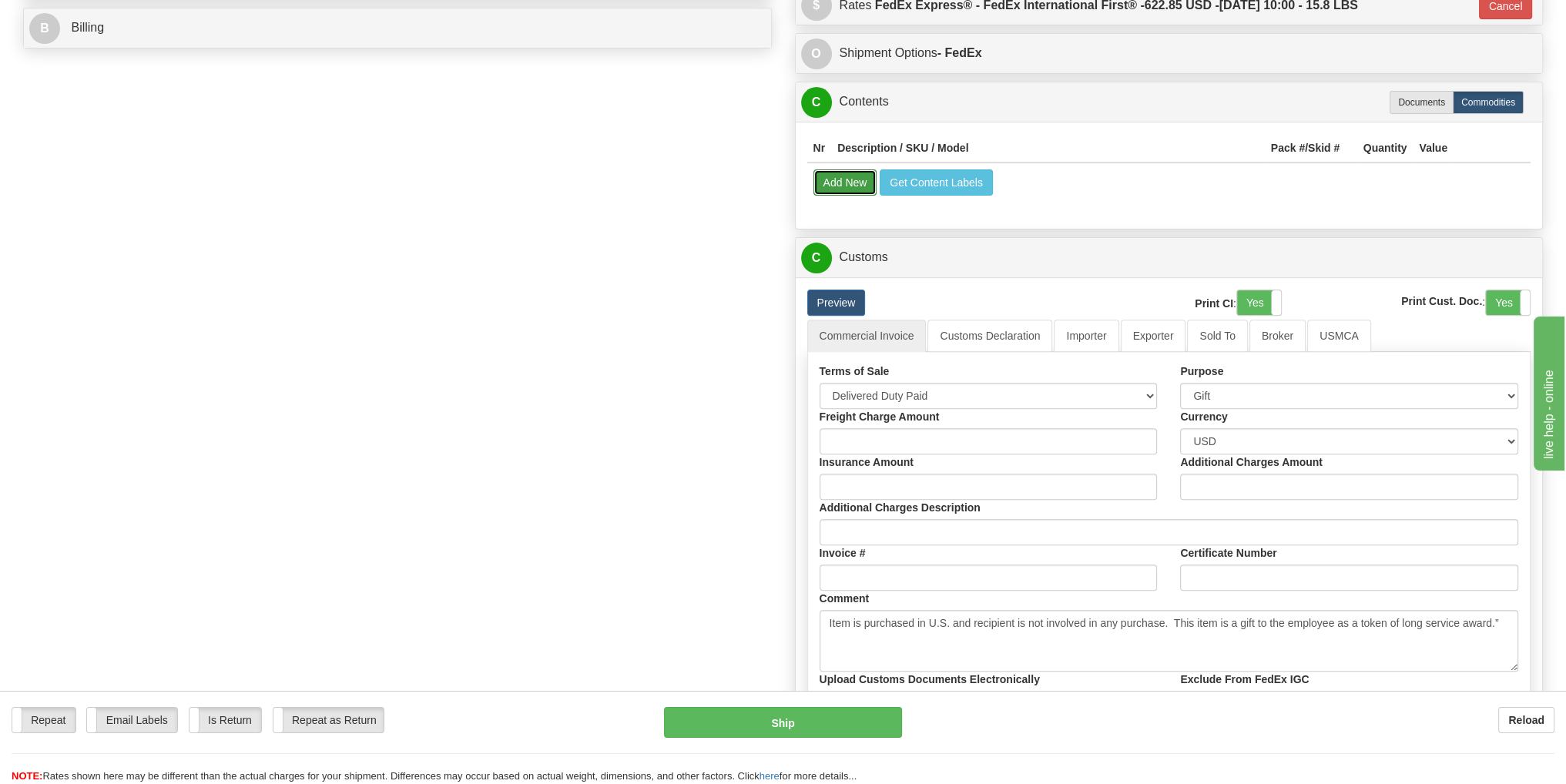
click at [838, 178] on button "Add New" at bounding box center [845, 182] width 64 height 26
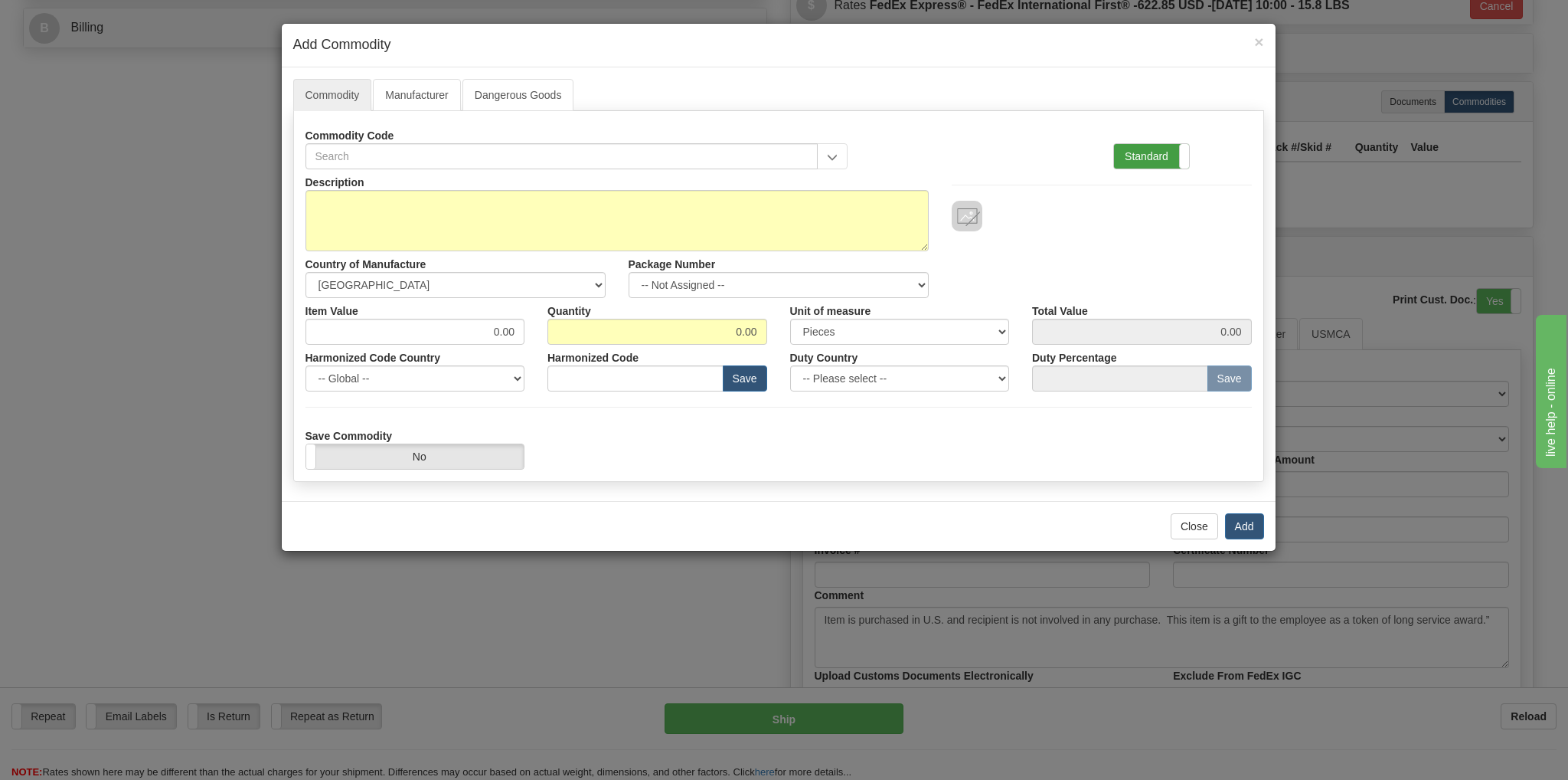
click at [1153, 156] on label "Standard" at bounding box center [1152, 156] width 75 height 25
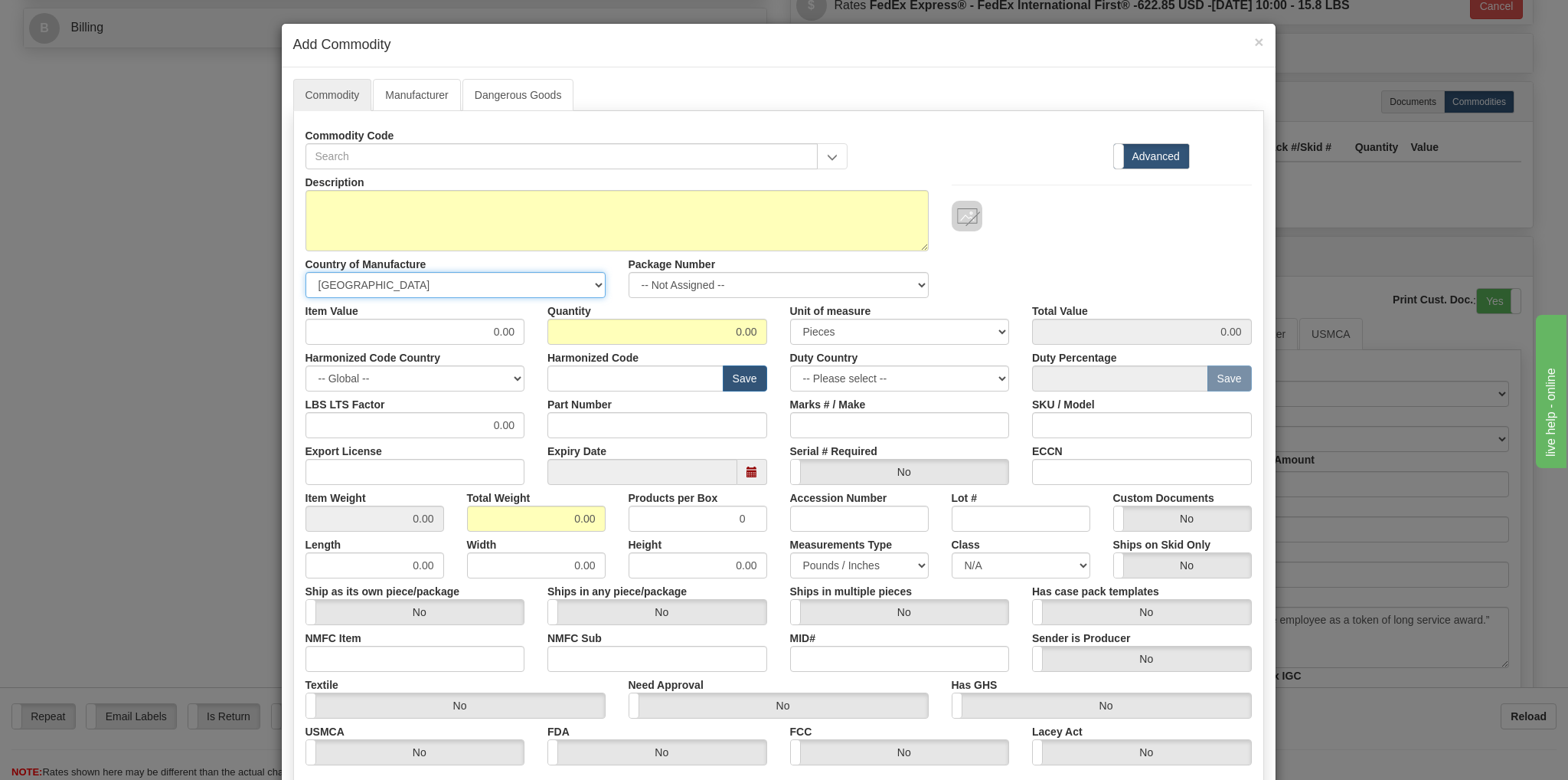
click at [588, 282] on select "-- Unknown -- [GEOGRAPHIC_DATA] [GEOGRAPHIC_DATA] [GEOGRAPHIC_DATA] [GEOGRAPHIC…" at bounding box center [455, 285] width 300 height 26
select select "CH"
click at [305, 272] on select "-- Unknown -- [GEOGRAPHIC_DATA] [GEOGRAPHIC_DATA] [GEOGRAPHIC_DATA] [GEOGRAPHIC…" at bounding box center [455, 285] width 300 height 26
click at [735, 334] on input "0.00" at bounding box center [657, 332] width 220 height 26
type input "1.00"
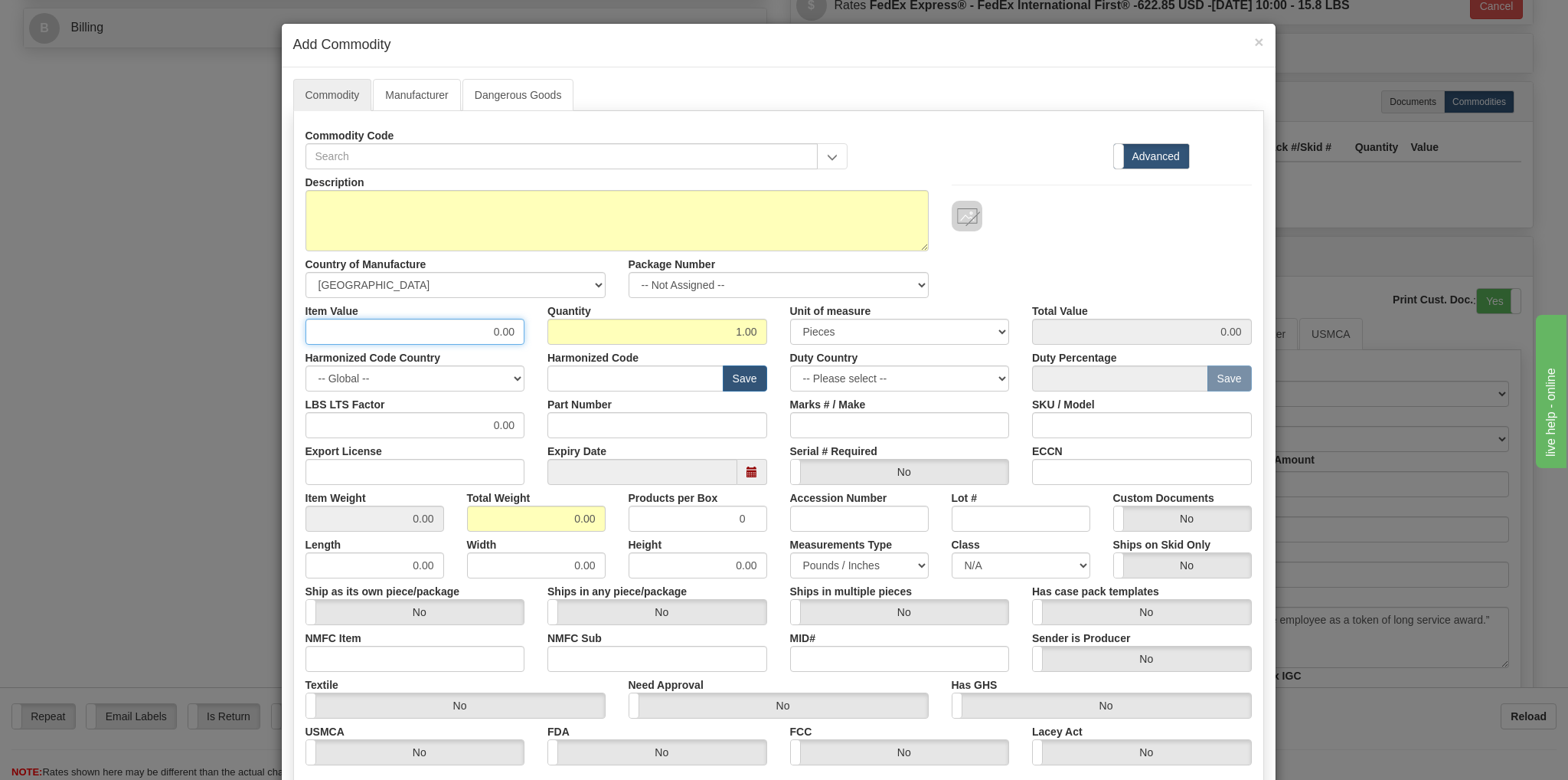
click at [470, 336] on input "0.00" at bounding box center [415, 332] width 220 height 26
type input "44900.00"
click at [574, 513] on input "0.00" at bounding box center [536, 518] width 138 height 26
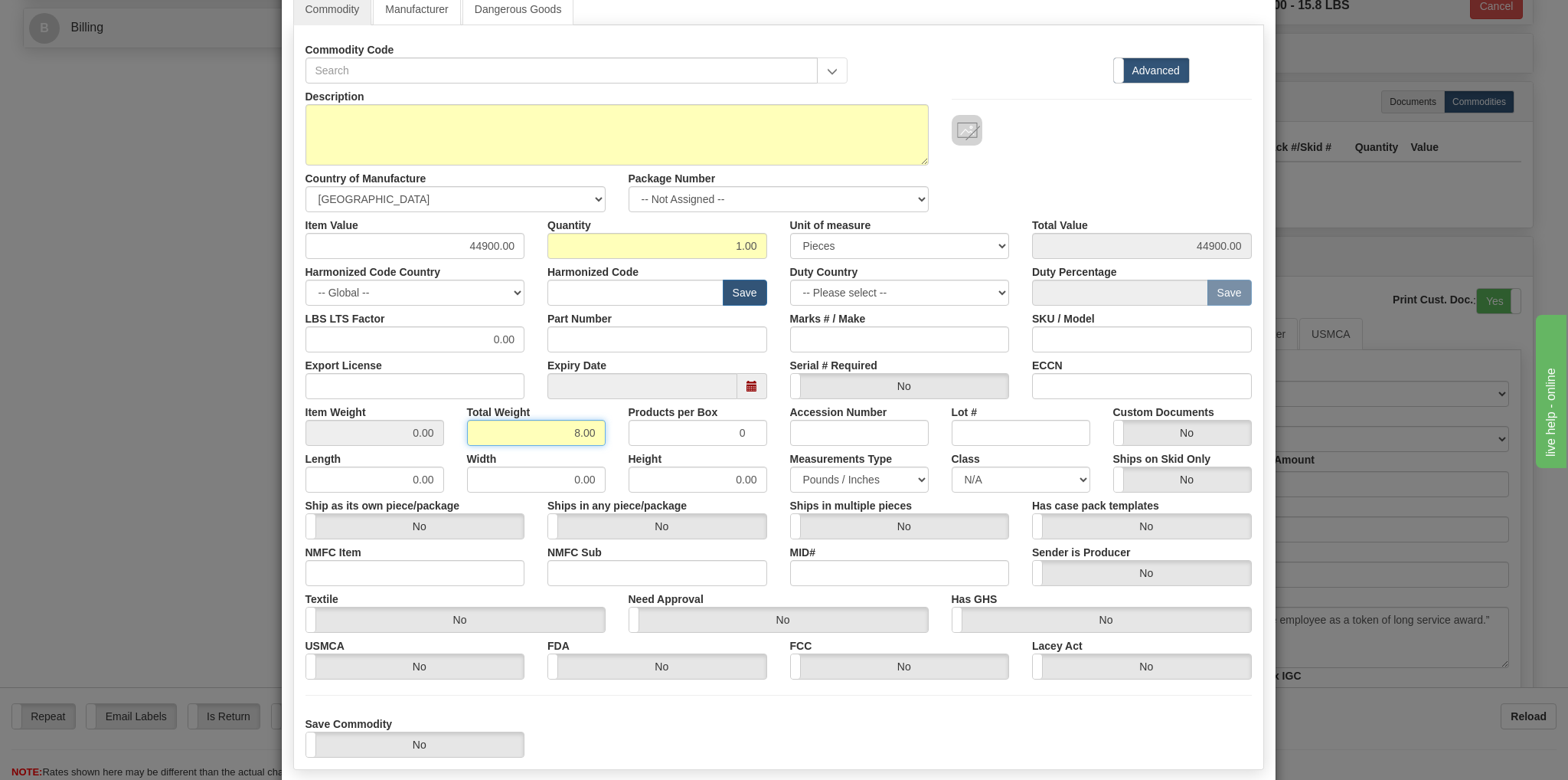
scroll to position [0, 0]
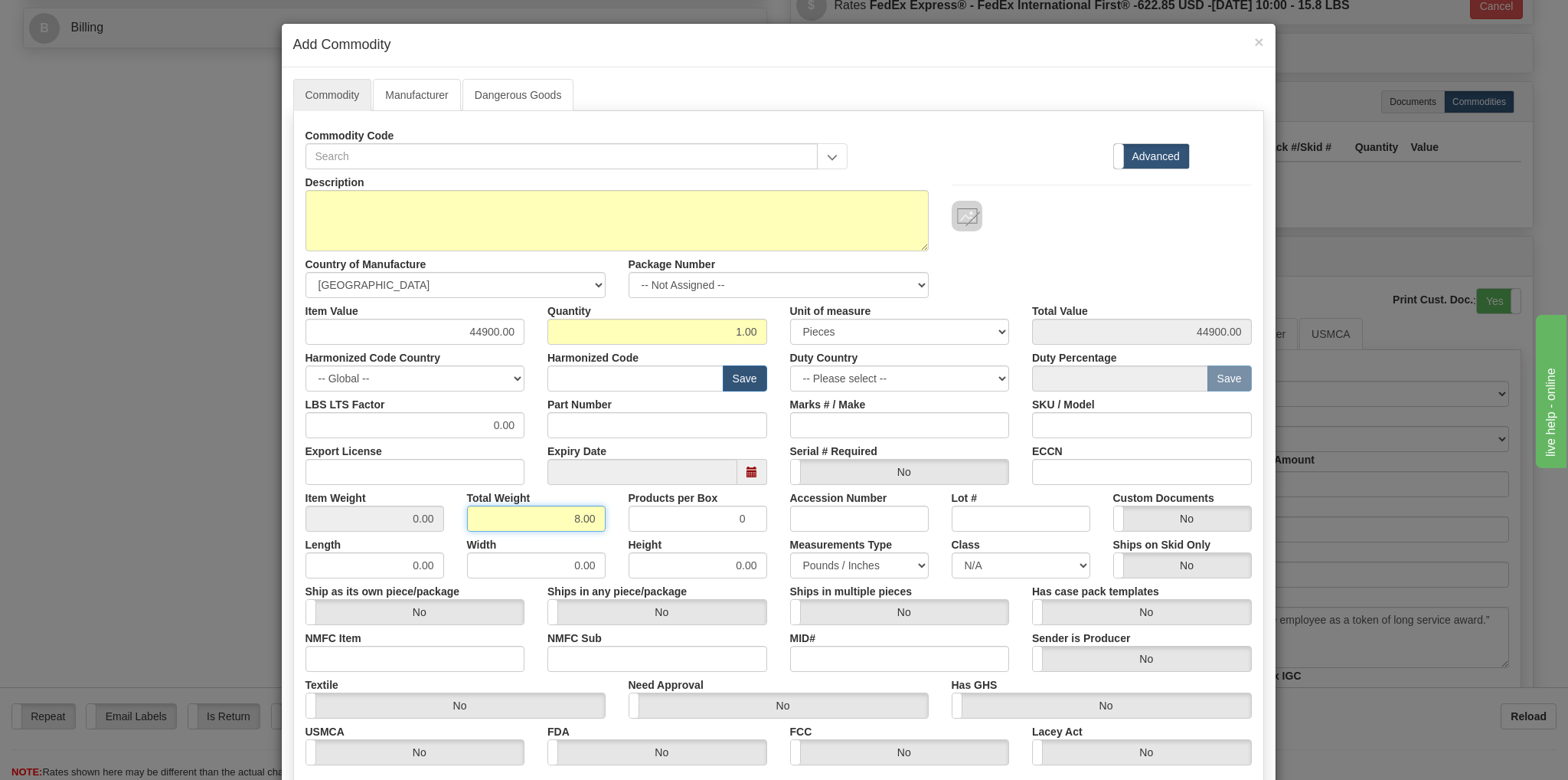
type input "8.00"
type input "8.0000"
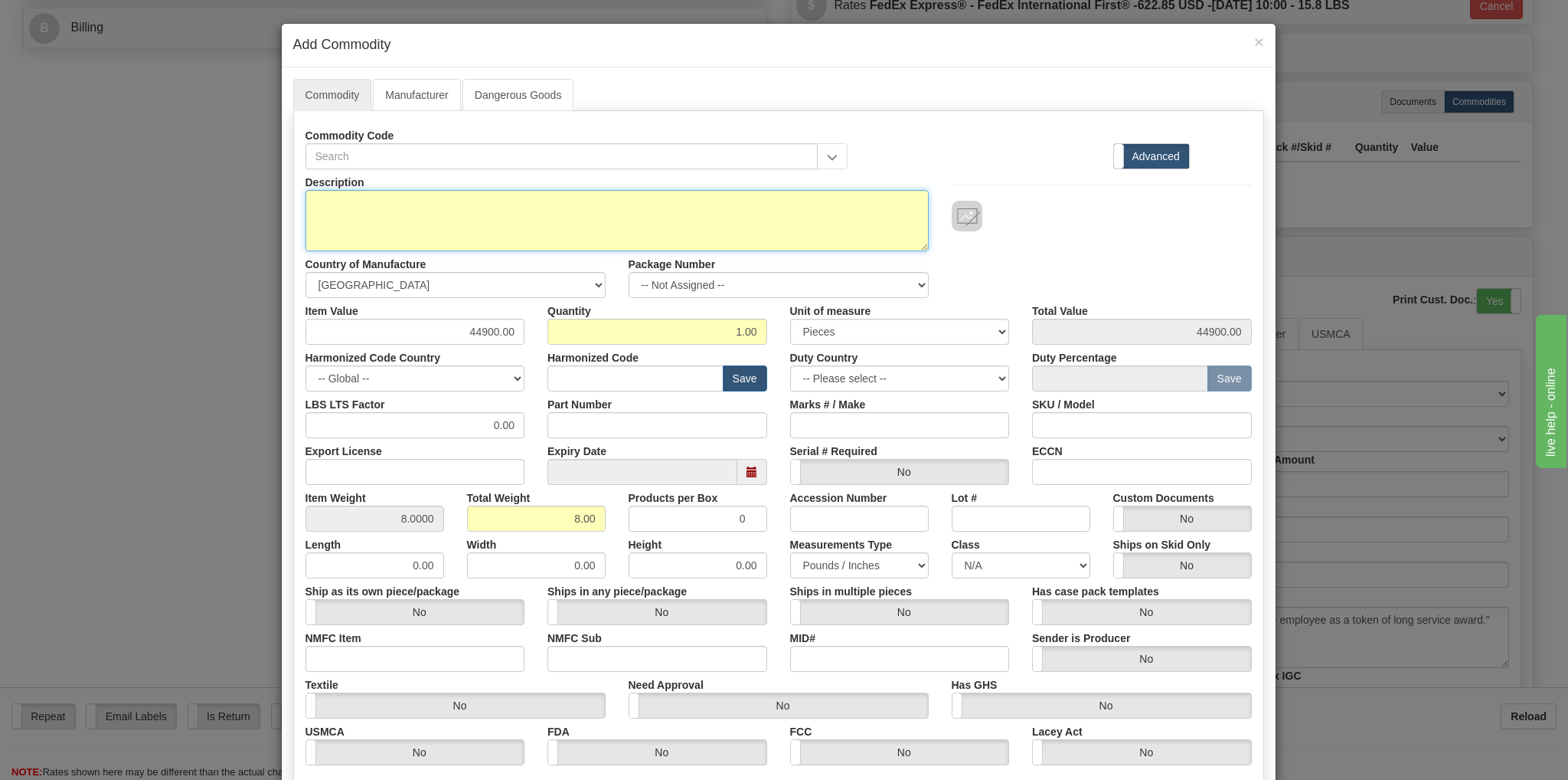
click at [377, 203] on textarea "Description" at bounding box center [617, 221] width 623 height 61
click at [670, 206] on textarea "Description" at bounding box center [617, 221] width 623 height 61
paste textarea "Speedmaster 42mm 18K Moonshine Gold, Green Chronograph dial on an 18K Moonshine…"
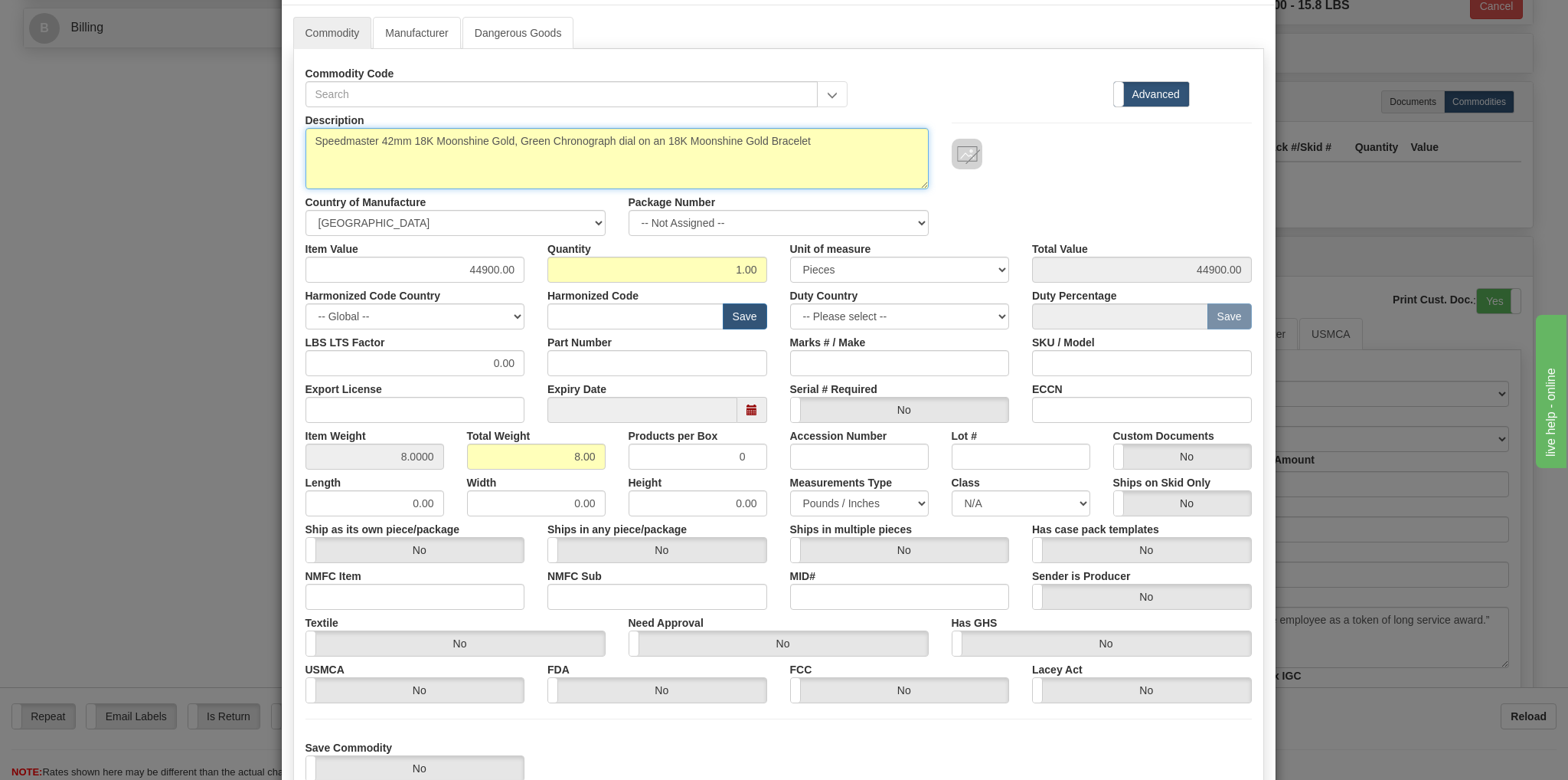
scroll to position [166, 0]
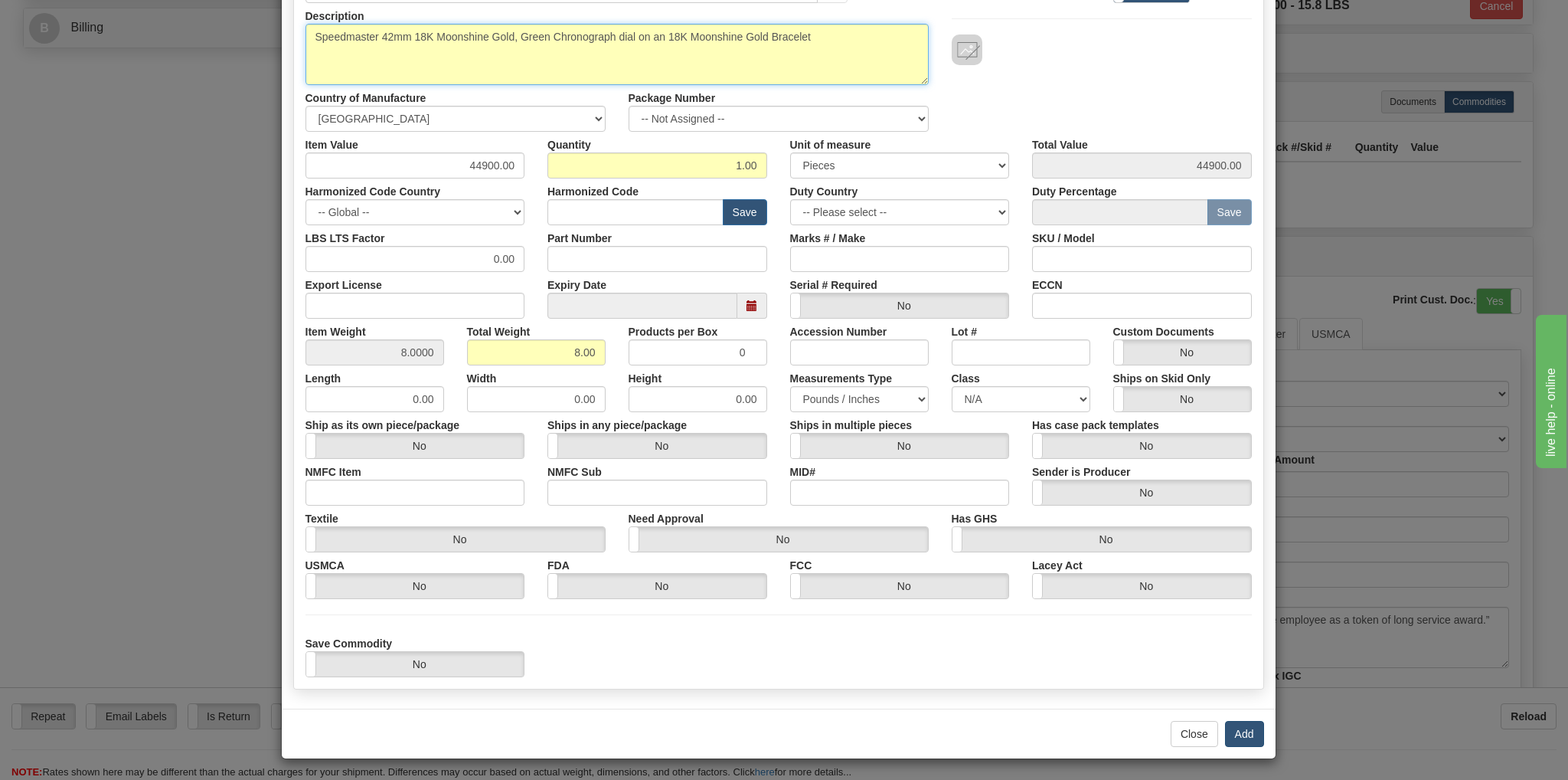
type textarea "Speedmaster 42mm 18K Moonshine Gold, Green Chronograph dial on an 18K Moonshine…"
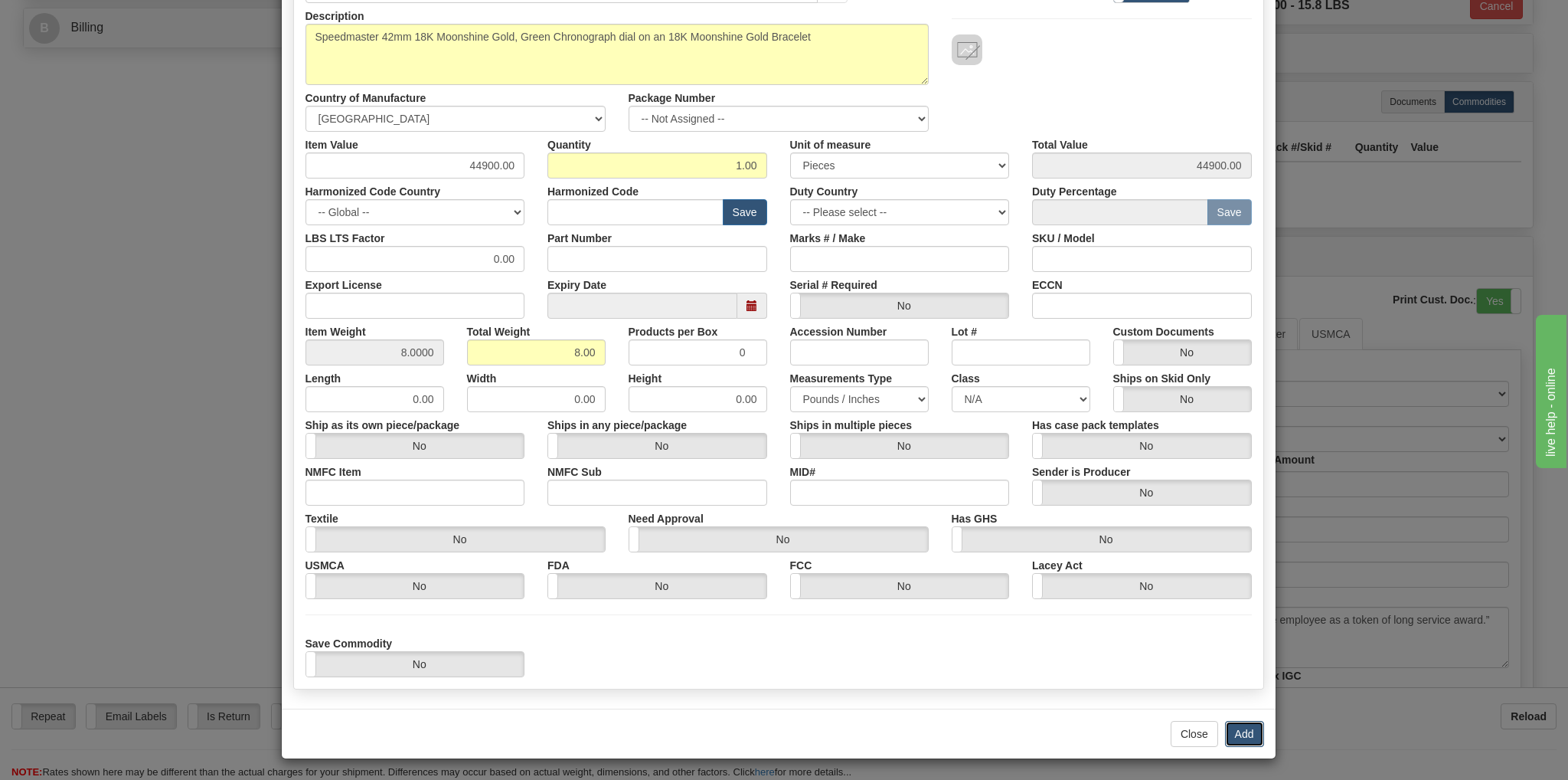
click at [1237, 732] on button "Add" at bounding box center [1244, 734] width 39 height 26
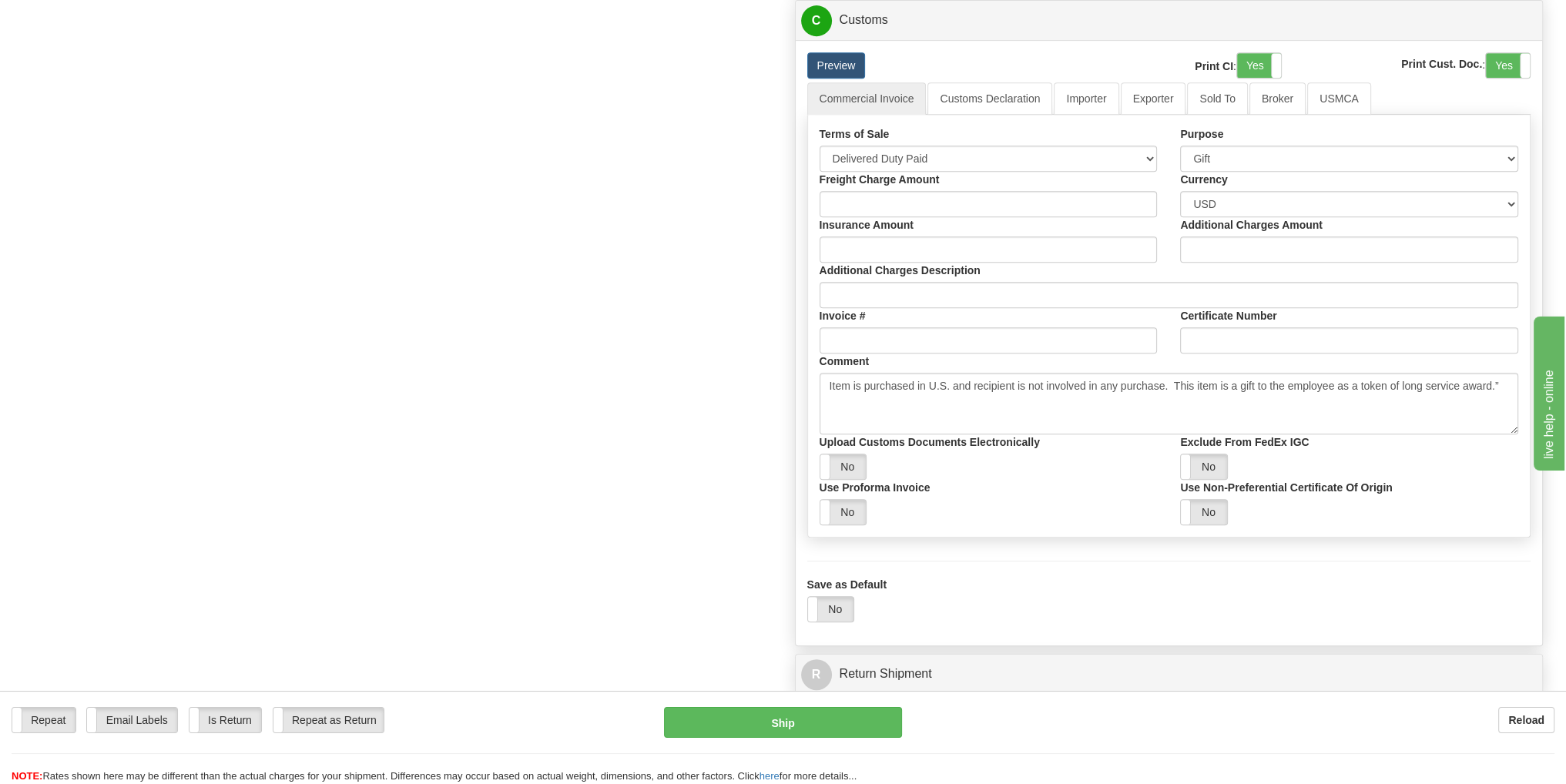
scroll to position [977, 0]
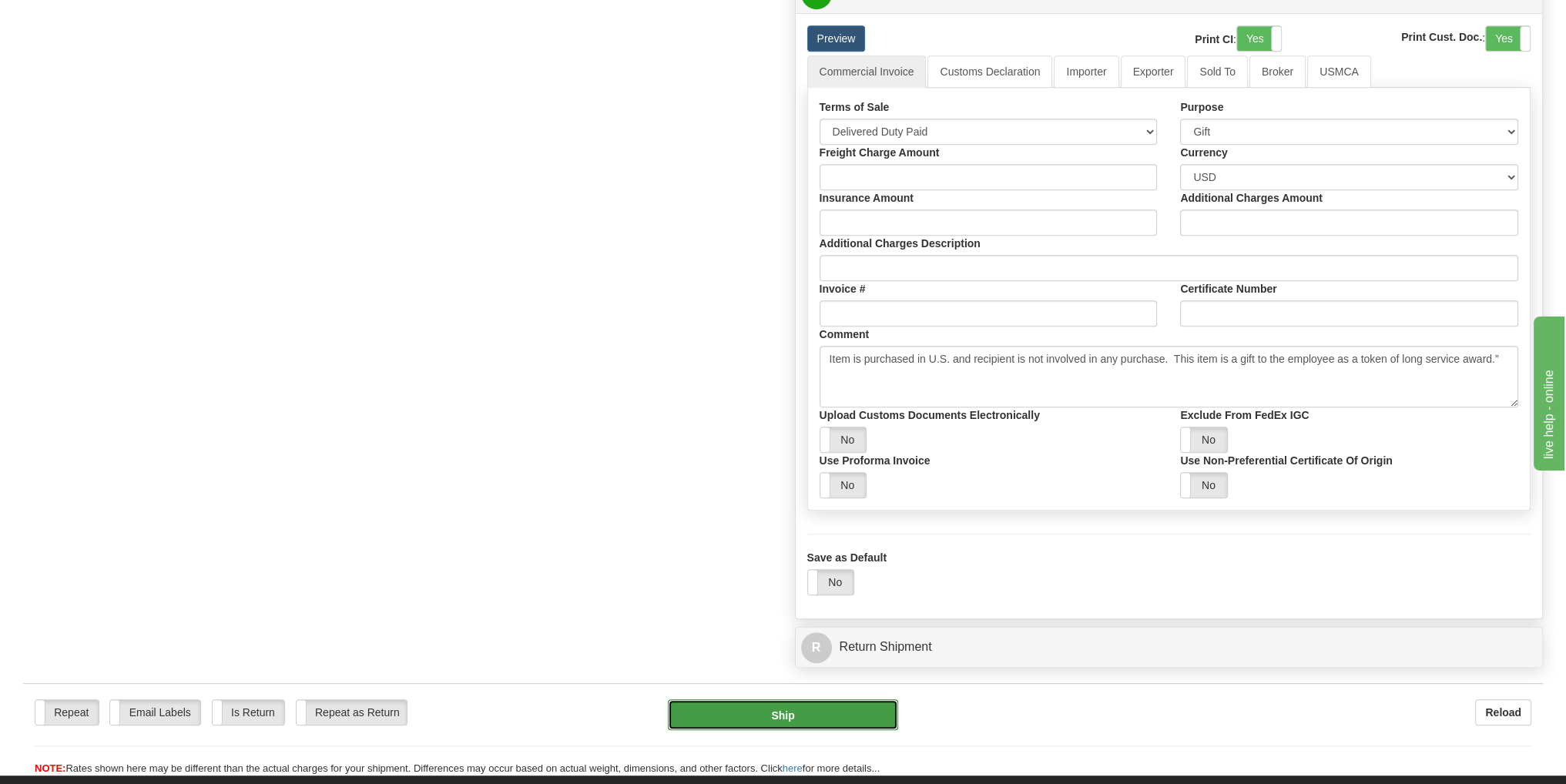
click at [830, 706] on button "Ship" at bounding box center [783, 714] width 231 height 31
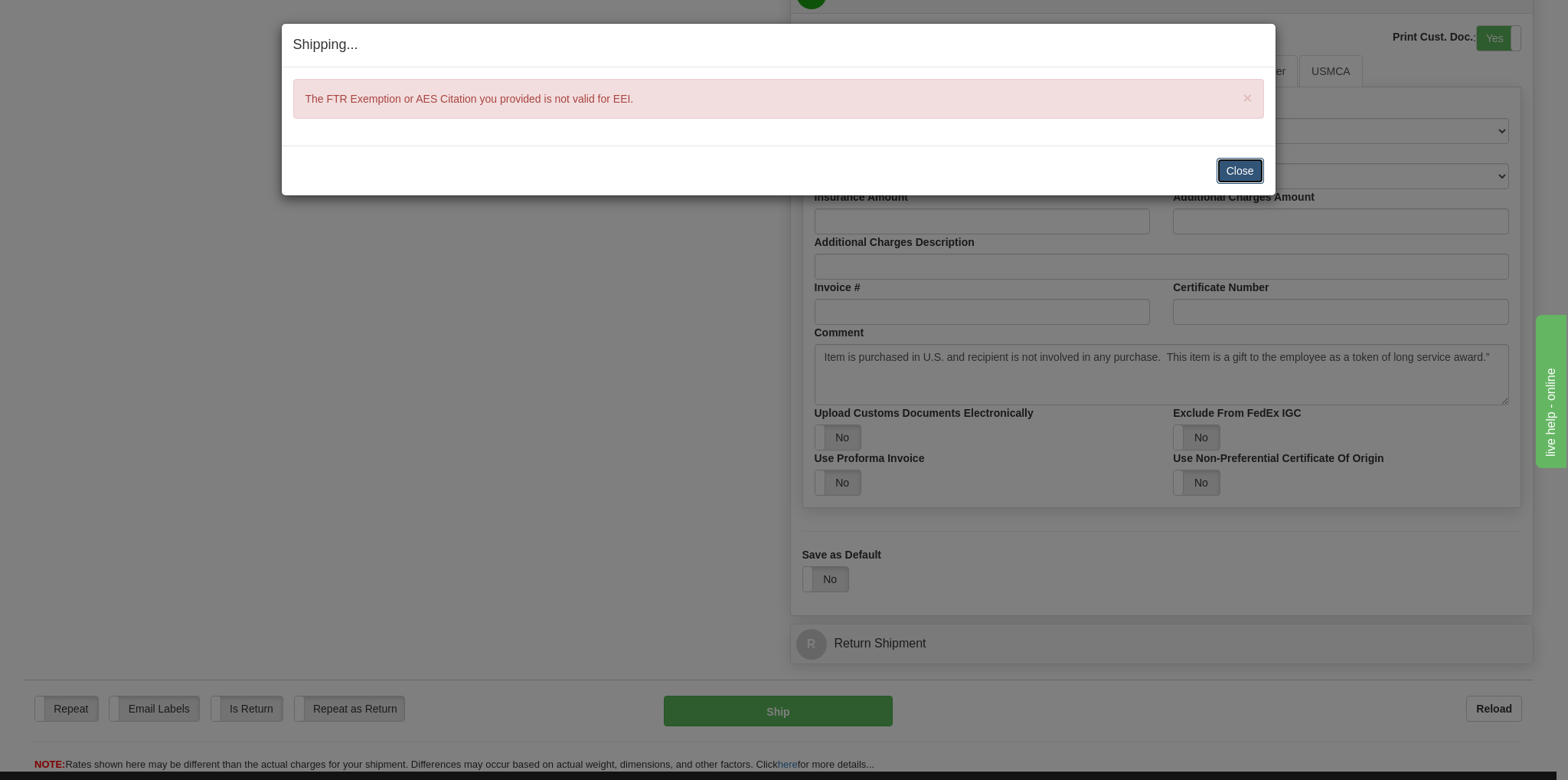
click at [1242, 167] on button "Close" at bounding box center [1240, 171] width 47 height 26
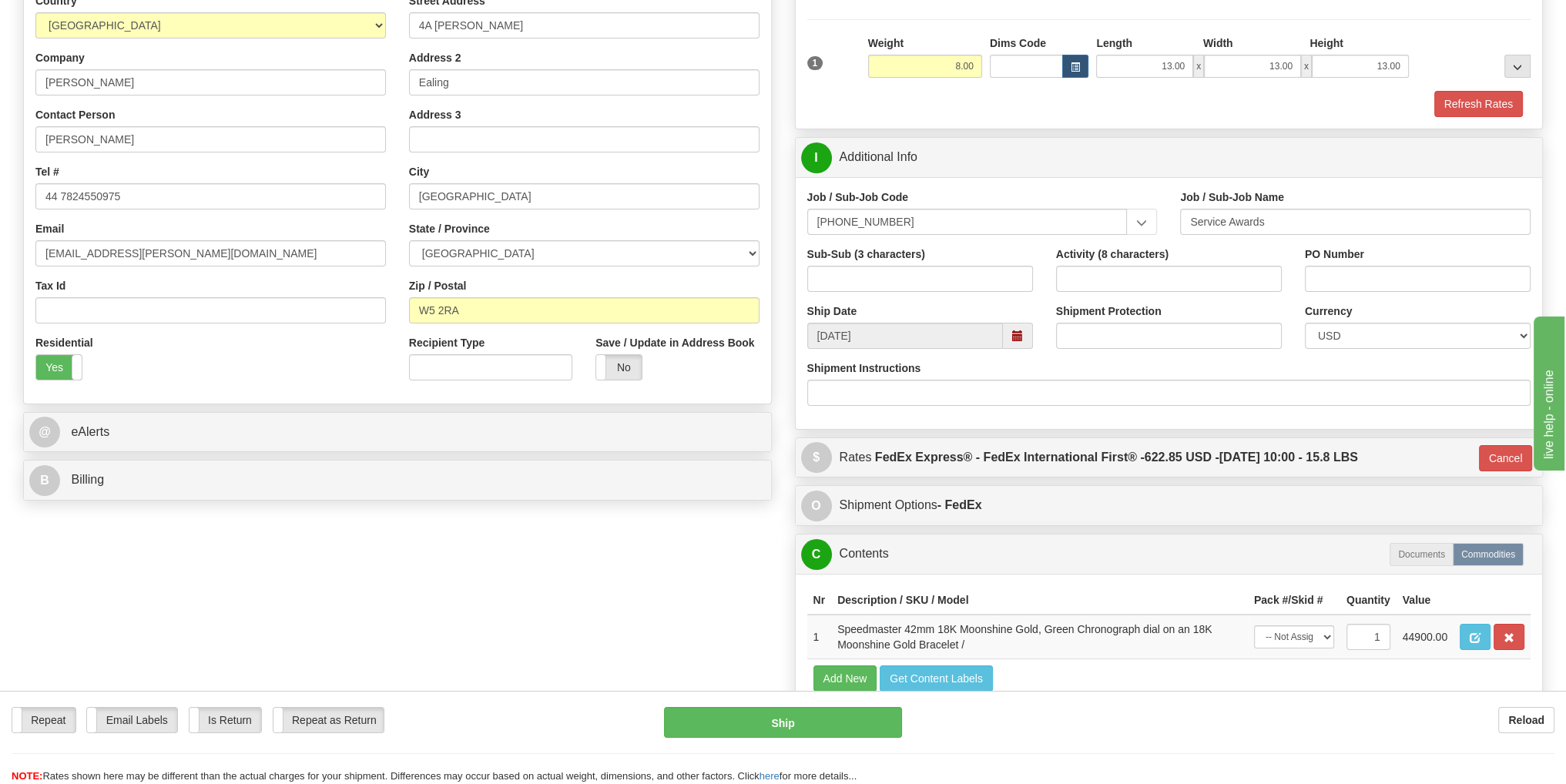
scroll to position [207, 0]
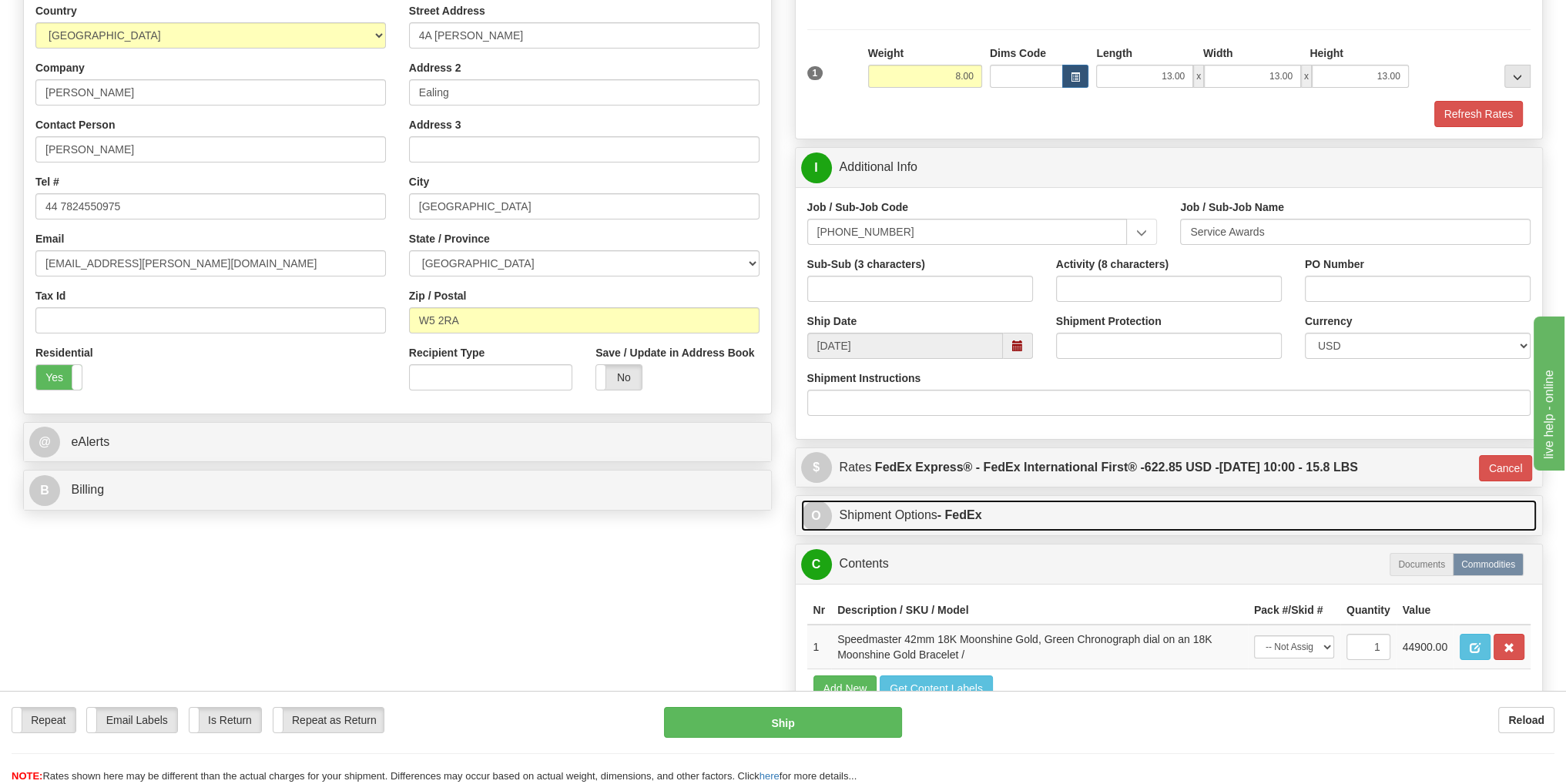
click at [915, 515] on link "O Shipment Options - FedEx" at bounding box center [1169, 516] width 736 height 32
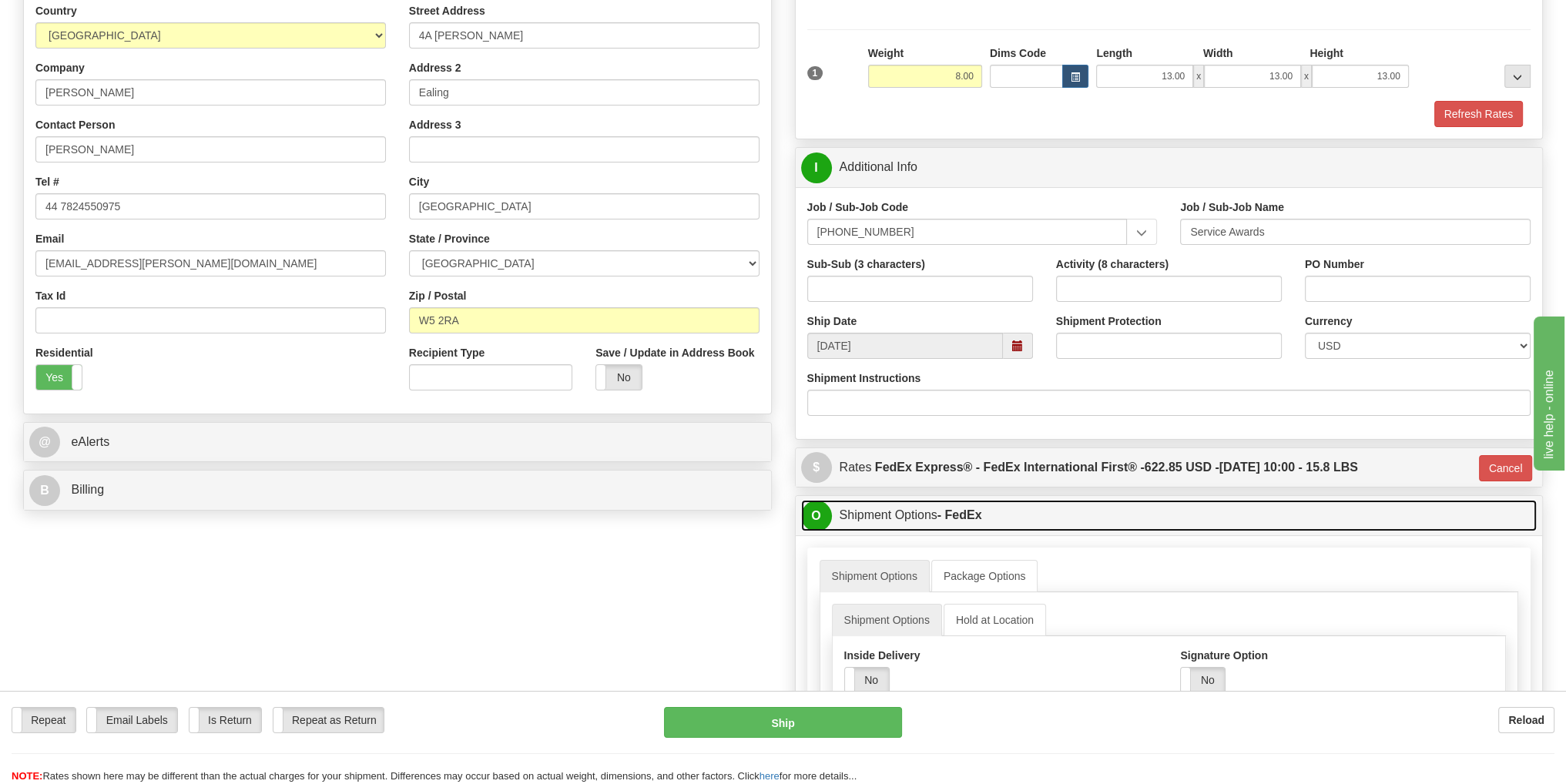
click at [930, 516] on link "O Shipment Options - FedEx" at bounding box center [1169, 516] width 736 height 32
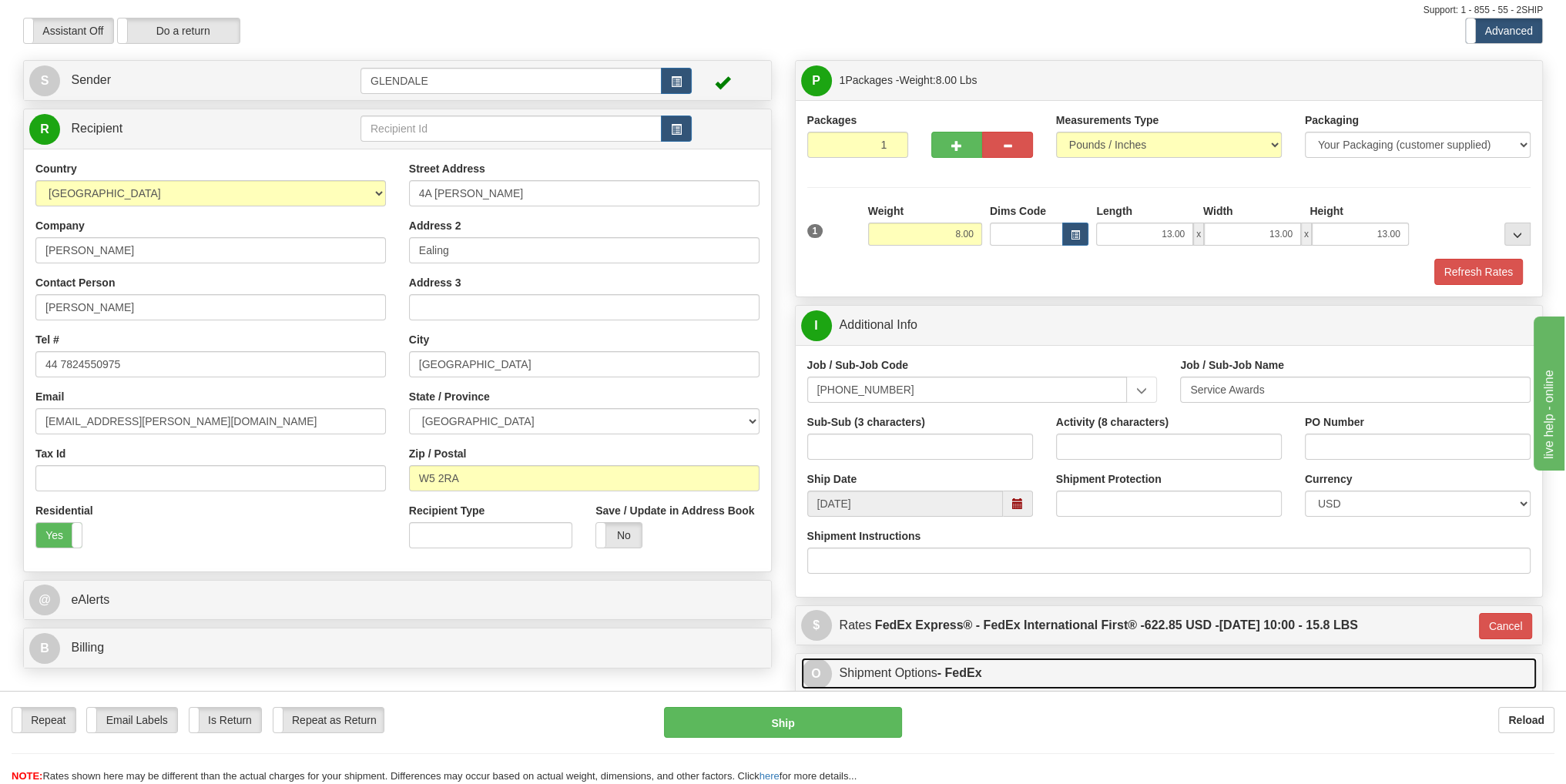
scroll to position [77, 0]
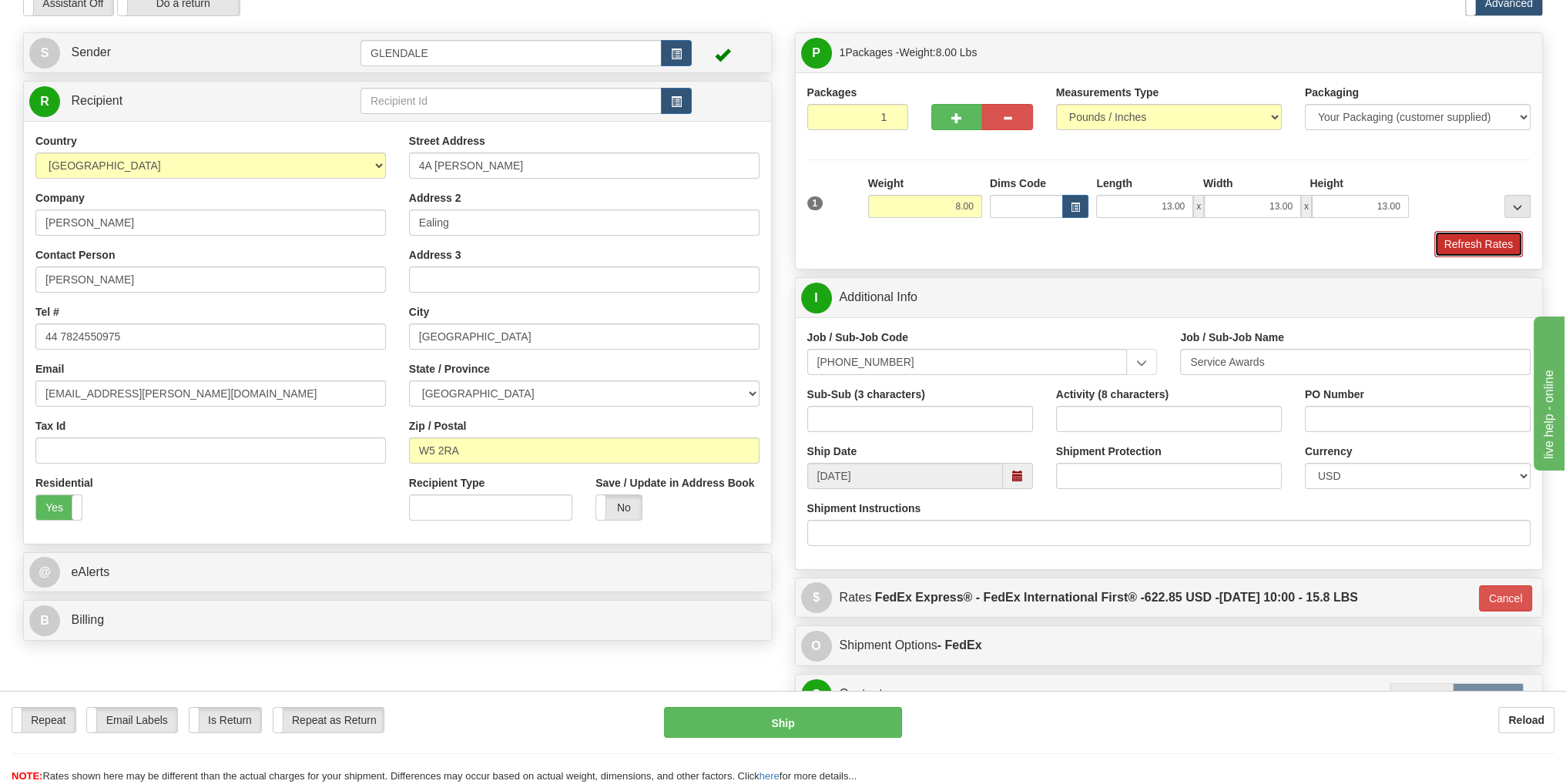
click at [1476, 241] on button "Refresh Rates" at bounding box center [1478, 244] width 89 height 26
type input "06"
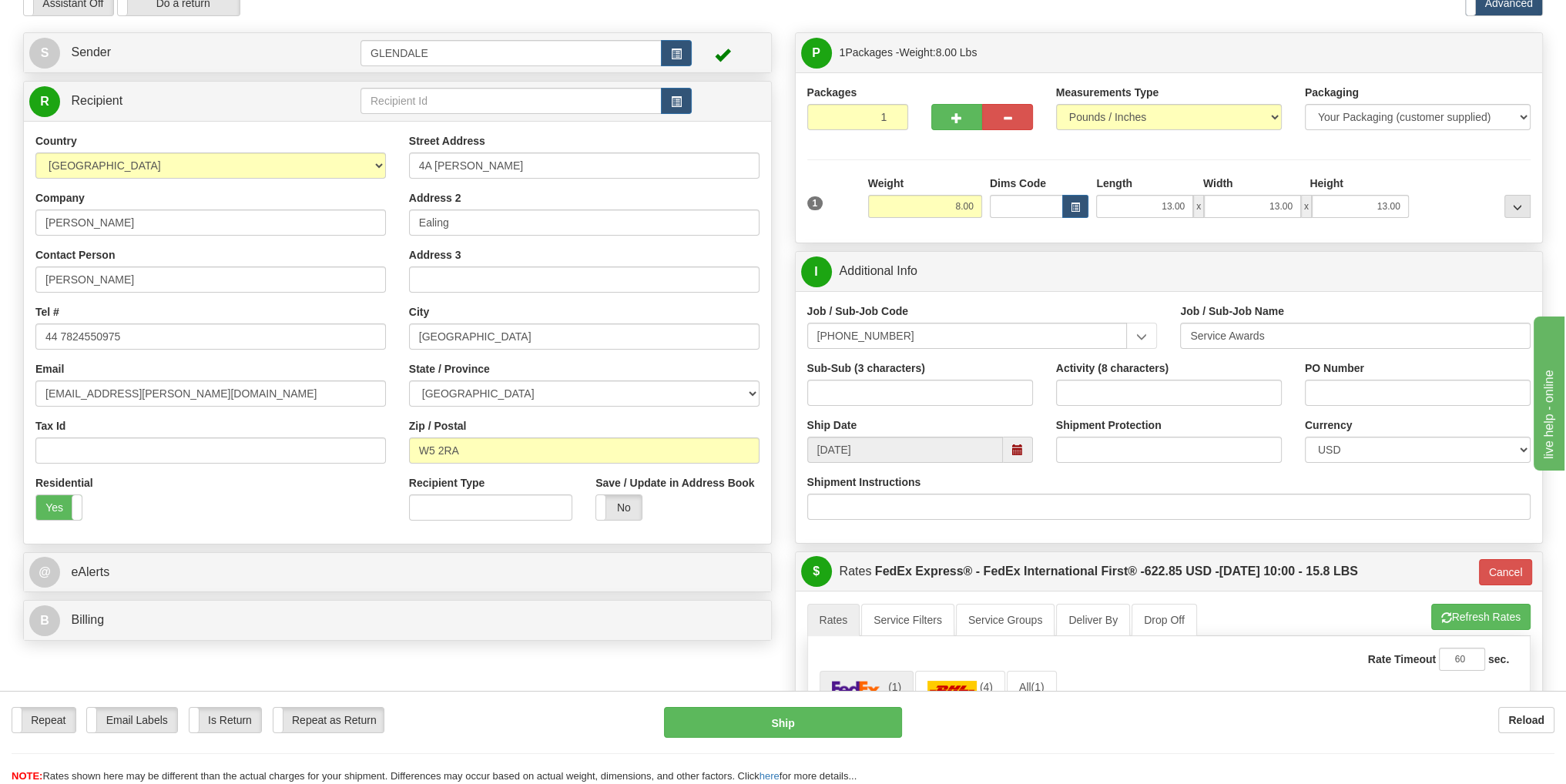
scroll to position [308, 0]
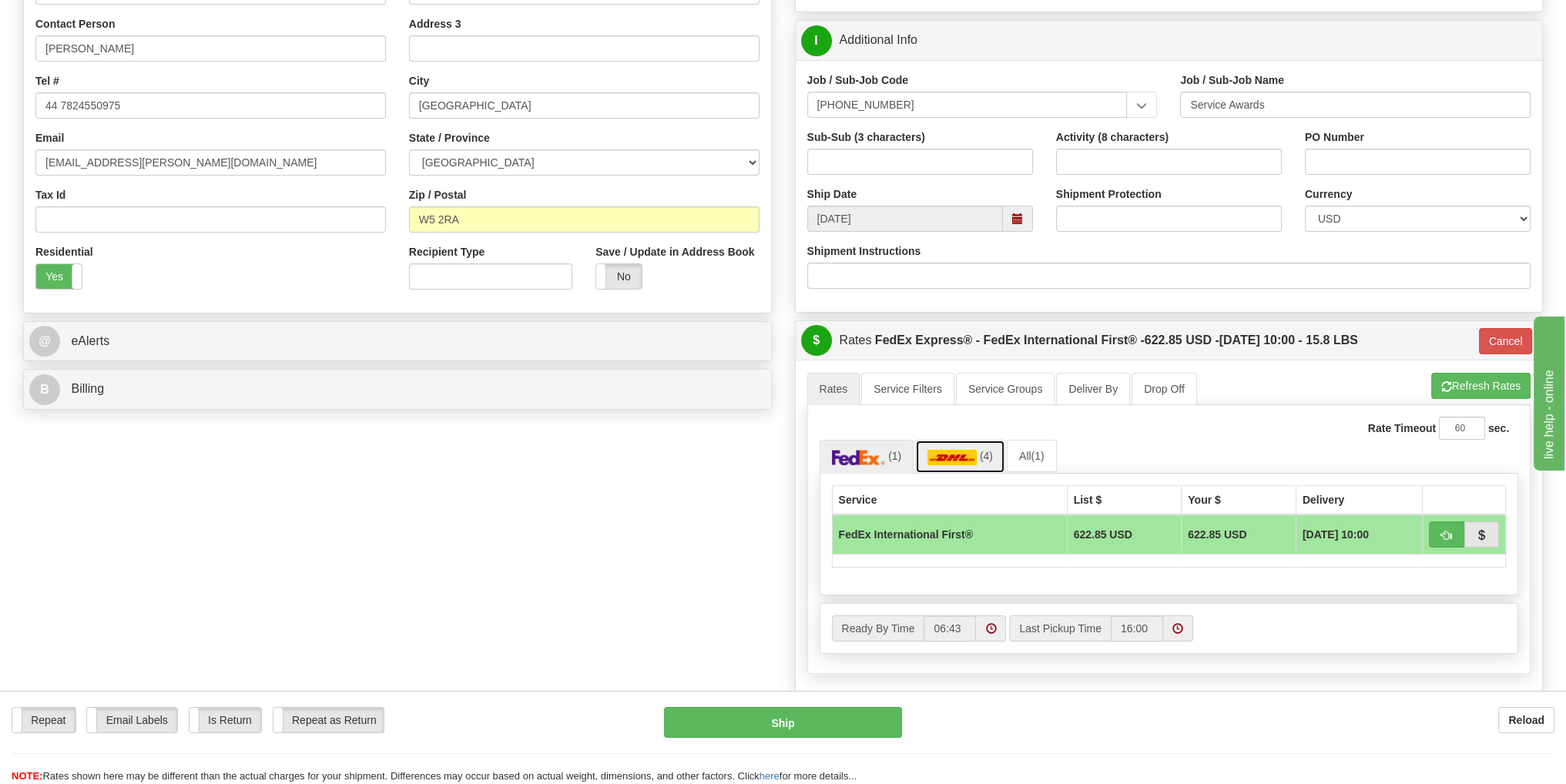
click at [961, 457] on img at bounding box center [952, 457] width 49 height 15
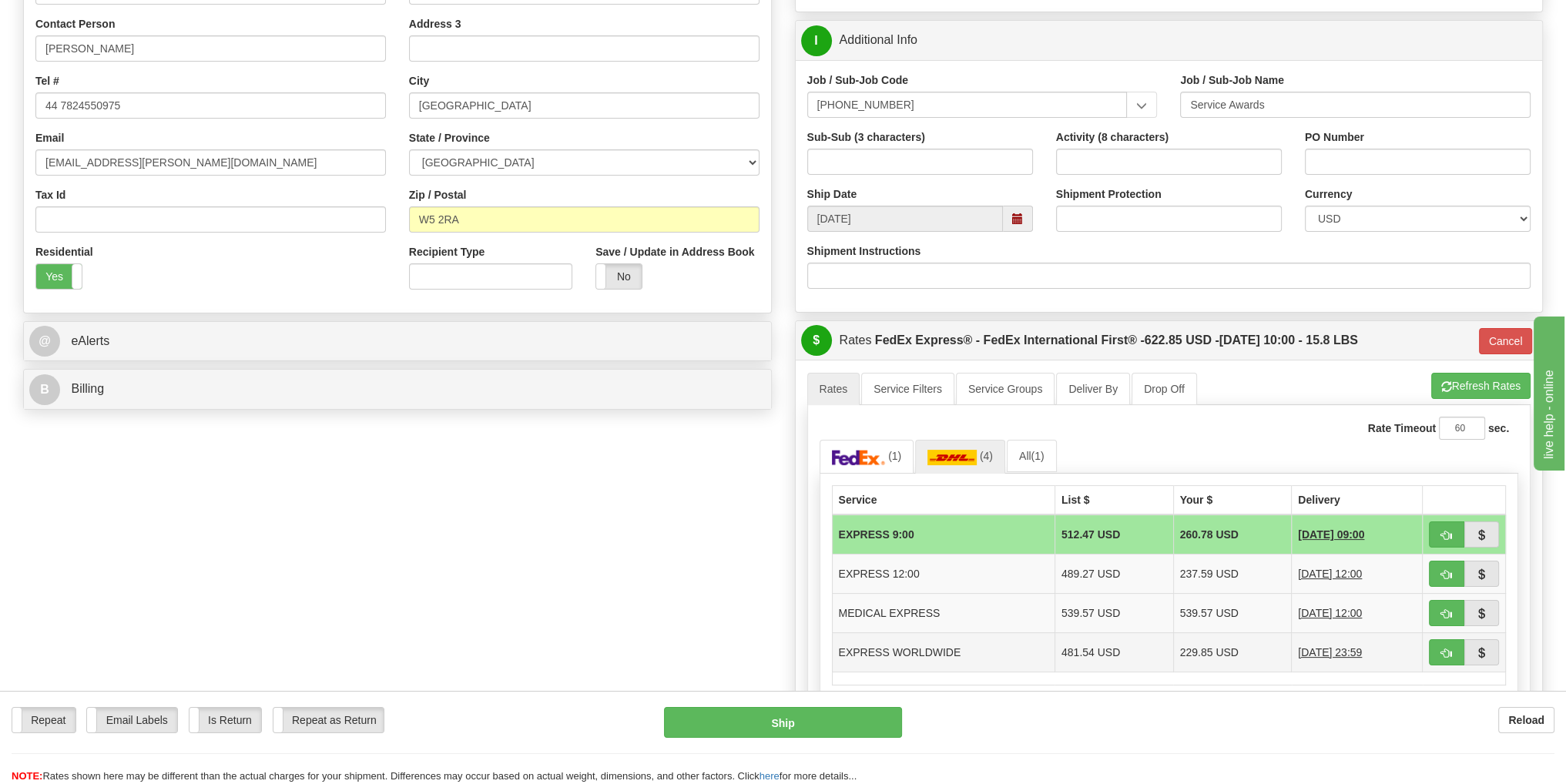
click at [952, 650] on td "EXPRESS WORLDWIDE" at bounding box center [943, 651] width 223 height 40
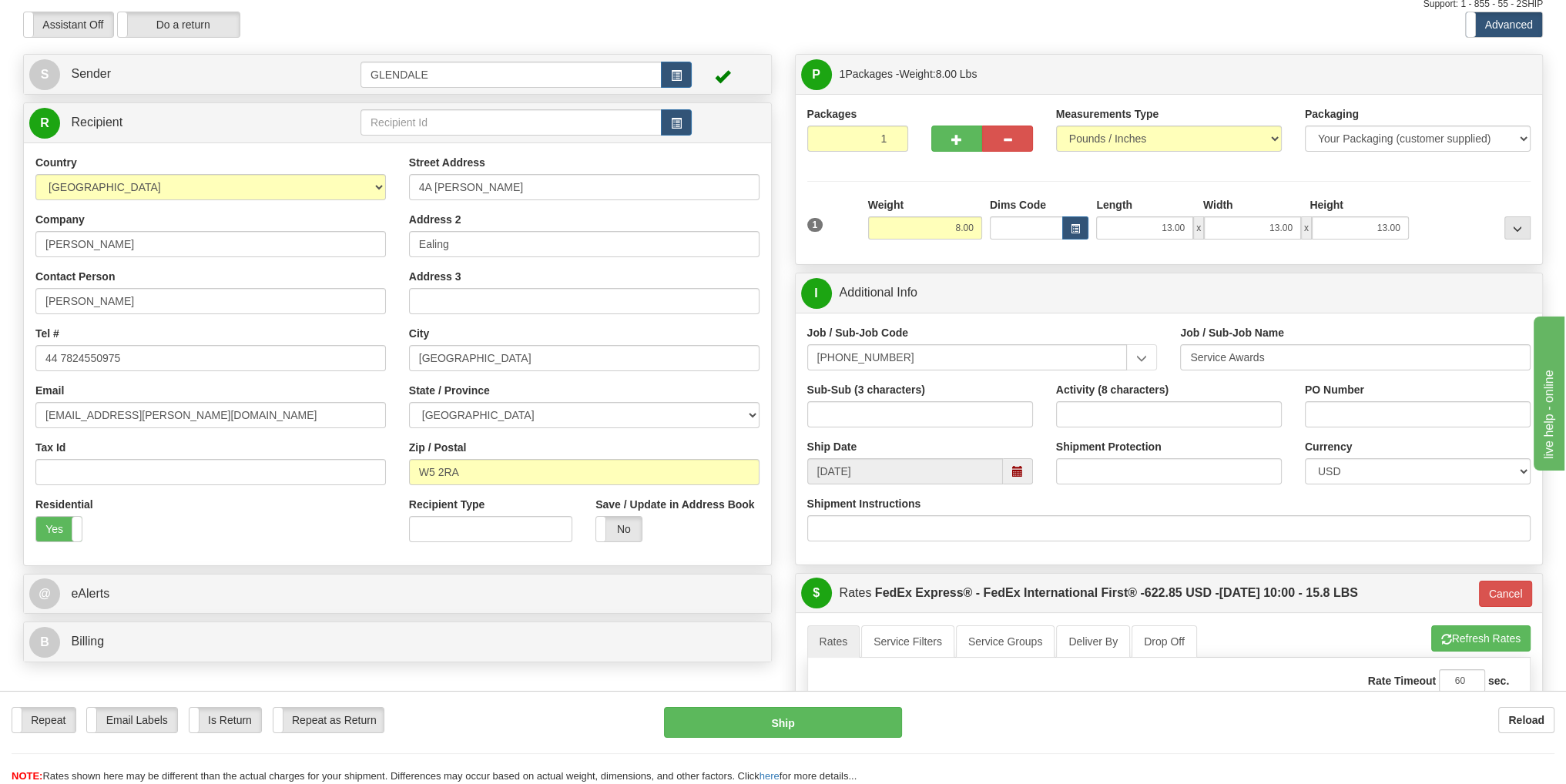
scroll to position [0, 0]
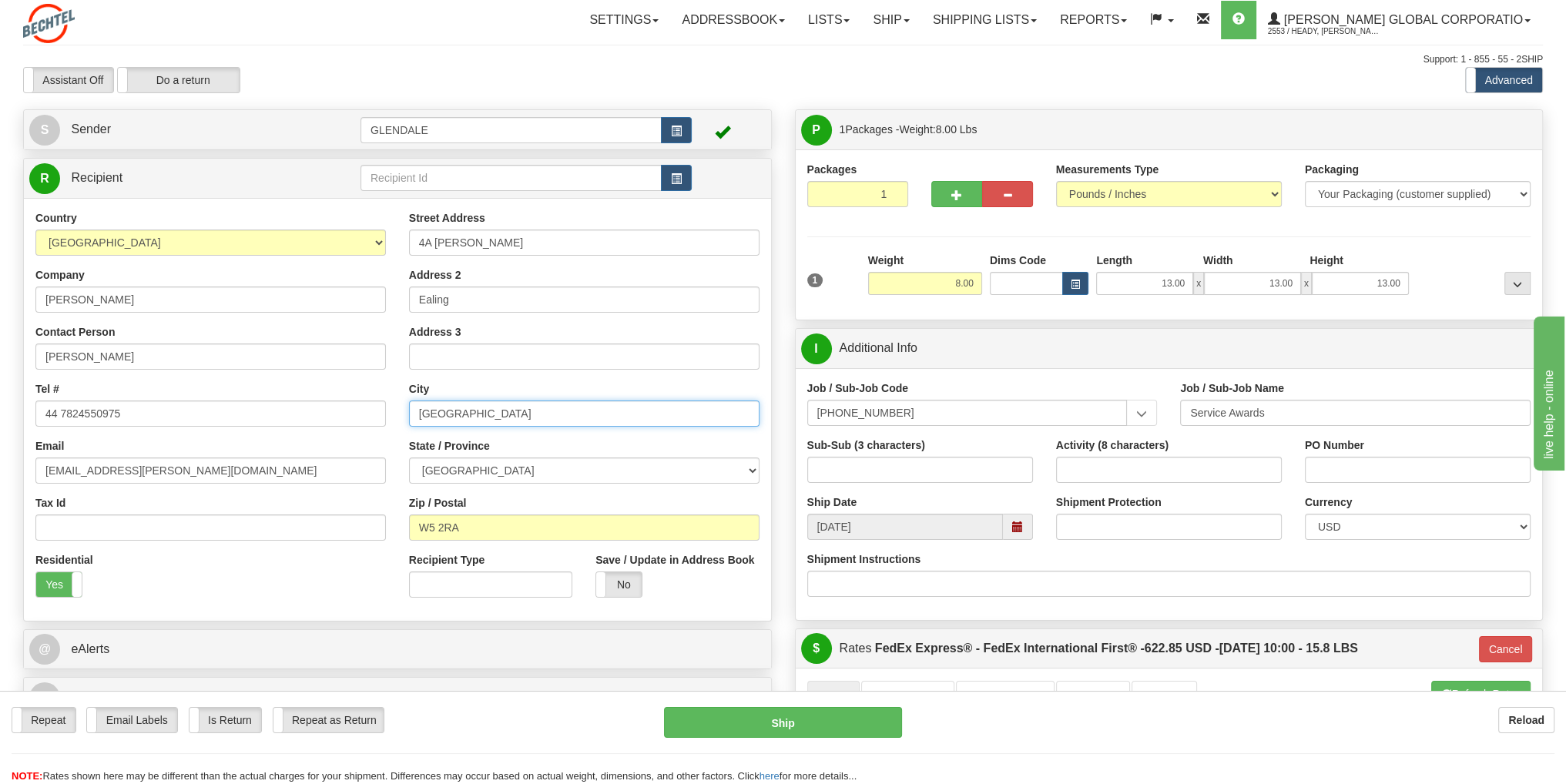
drag, startPoint x: 519, startPoint y: 417, endPoint x: 415, endPoint y: 403, distance: 104.9
click at [415, 403] on input "[GEOGRAPHIC_DATA]" at bounding box center [584, 414] width 350 height 26
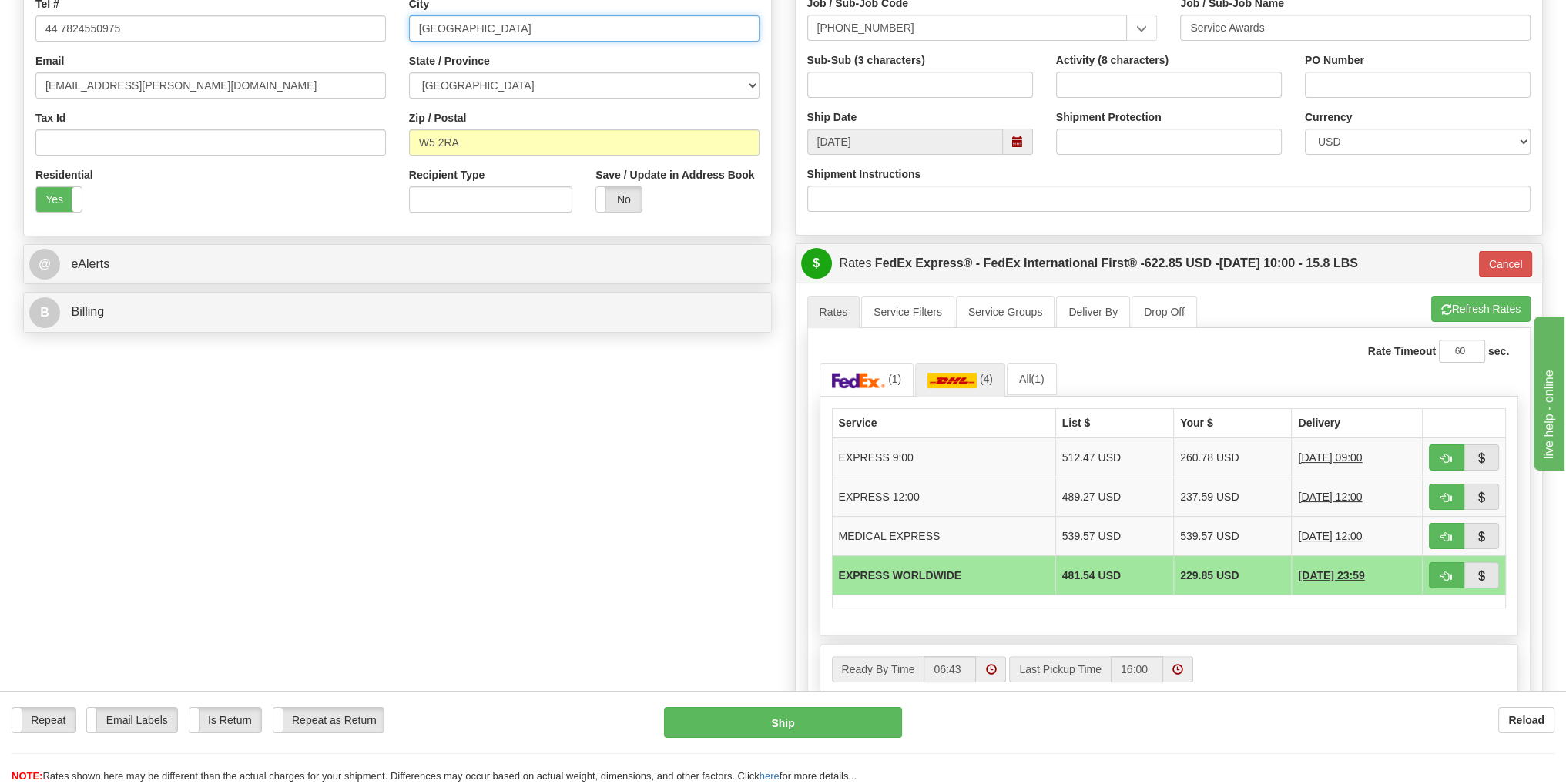
scroll to position [77, 0]
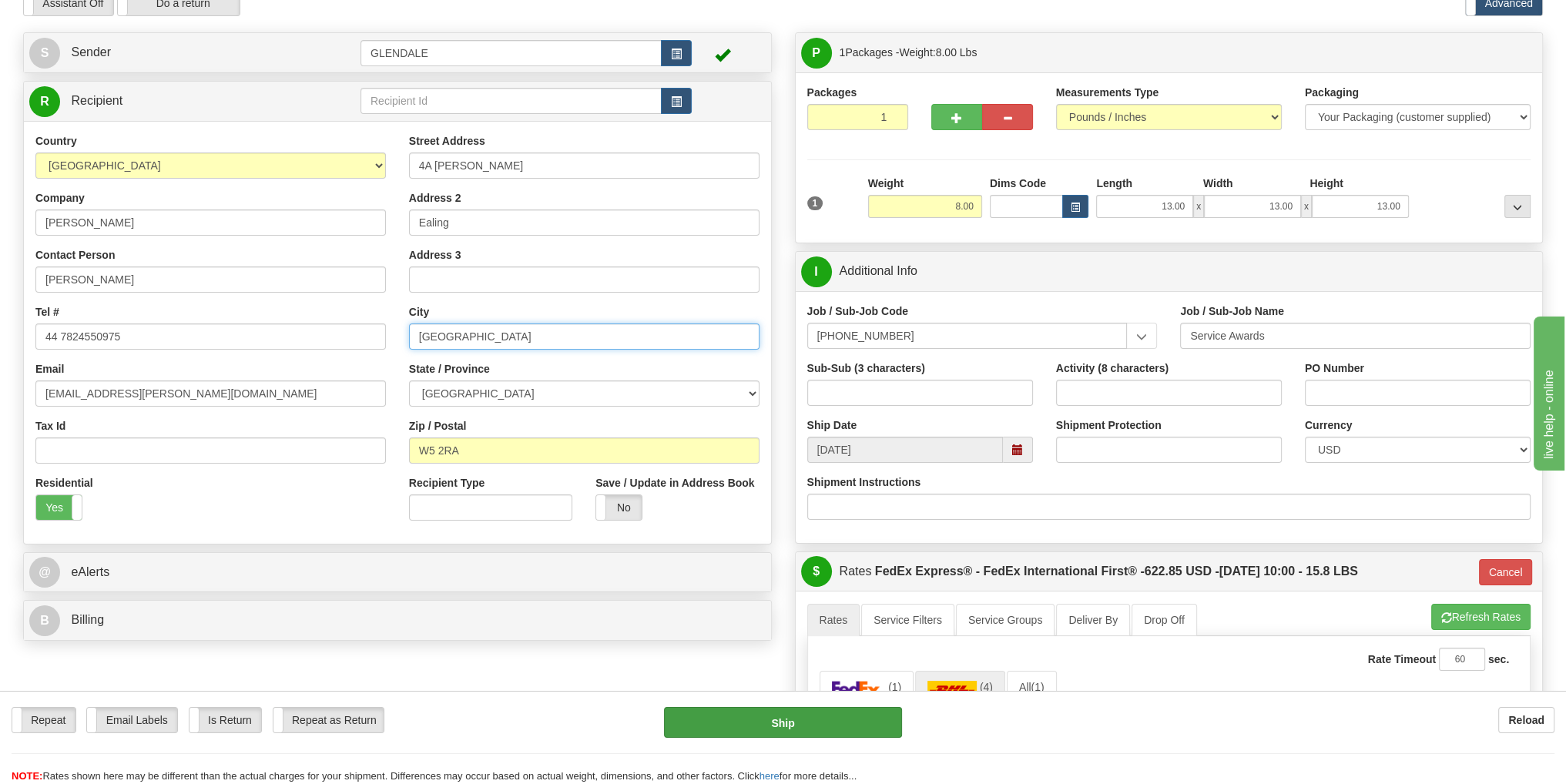
type input "[GEOGRAPHIC_DATA]"
click at [828, 722] on button "Ship" at bounding box center [783, 722] width 238 height 31
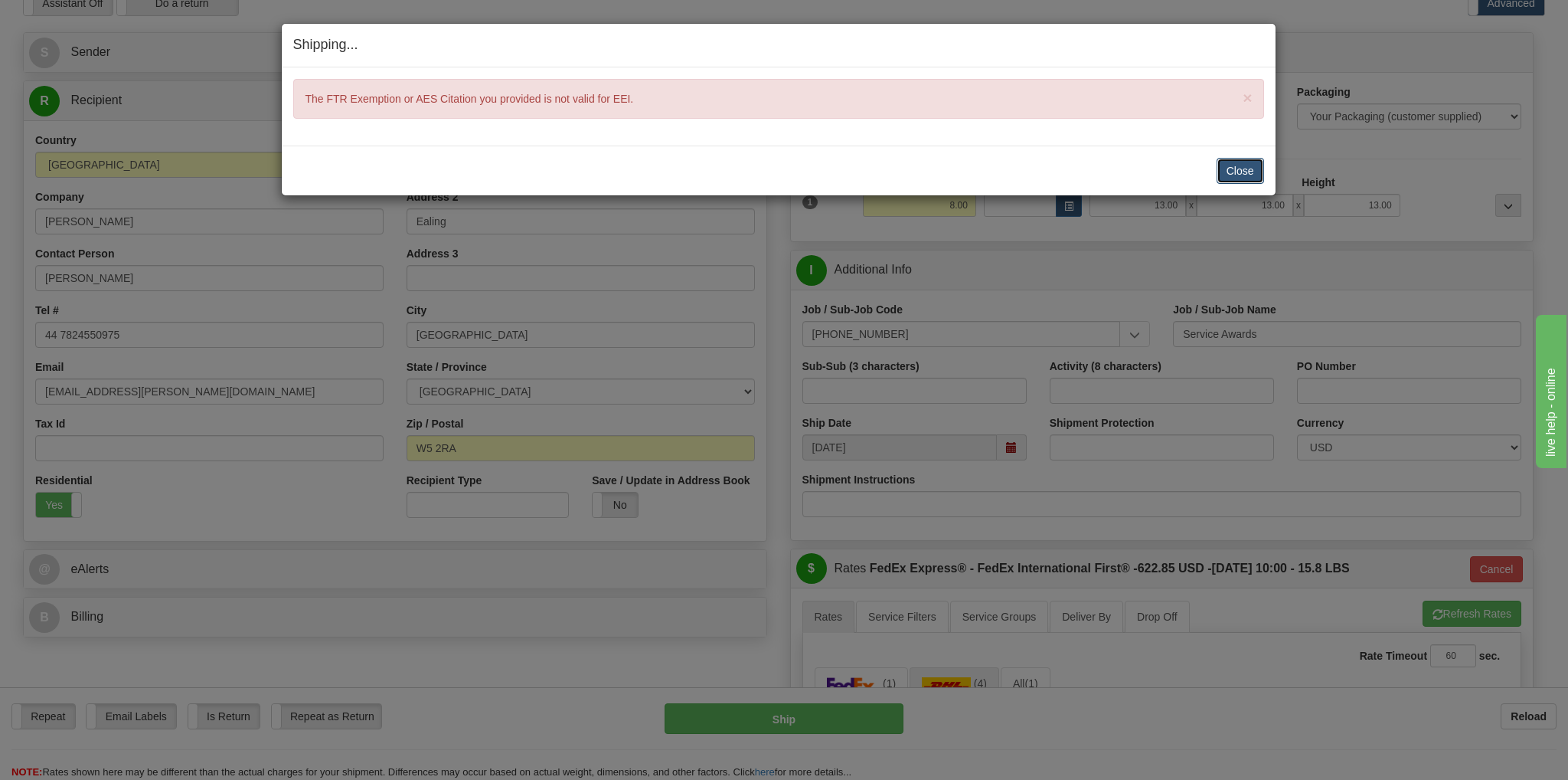
click at [1250, 167] on button "Close" at bounding box center [1240, 171] width 47 height 26
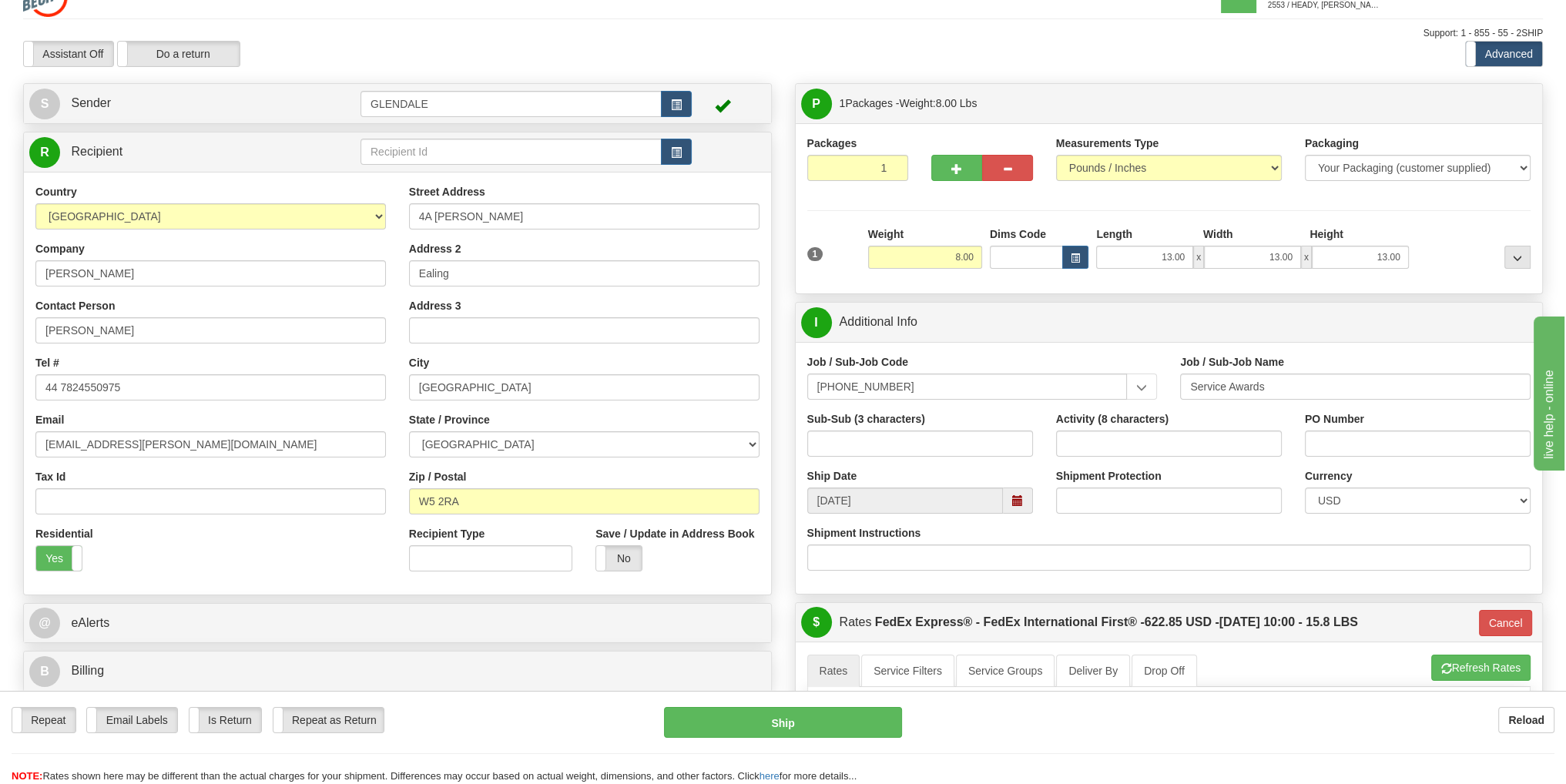
scroll to position [0, 0]
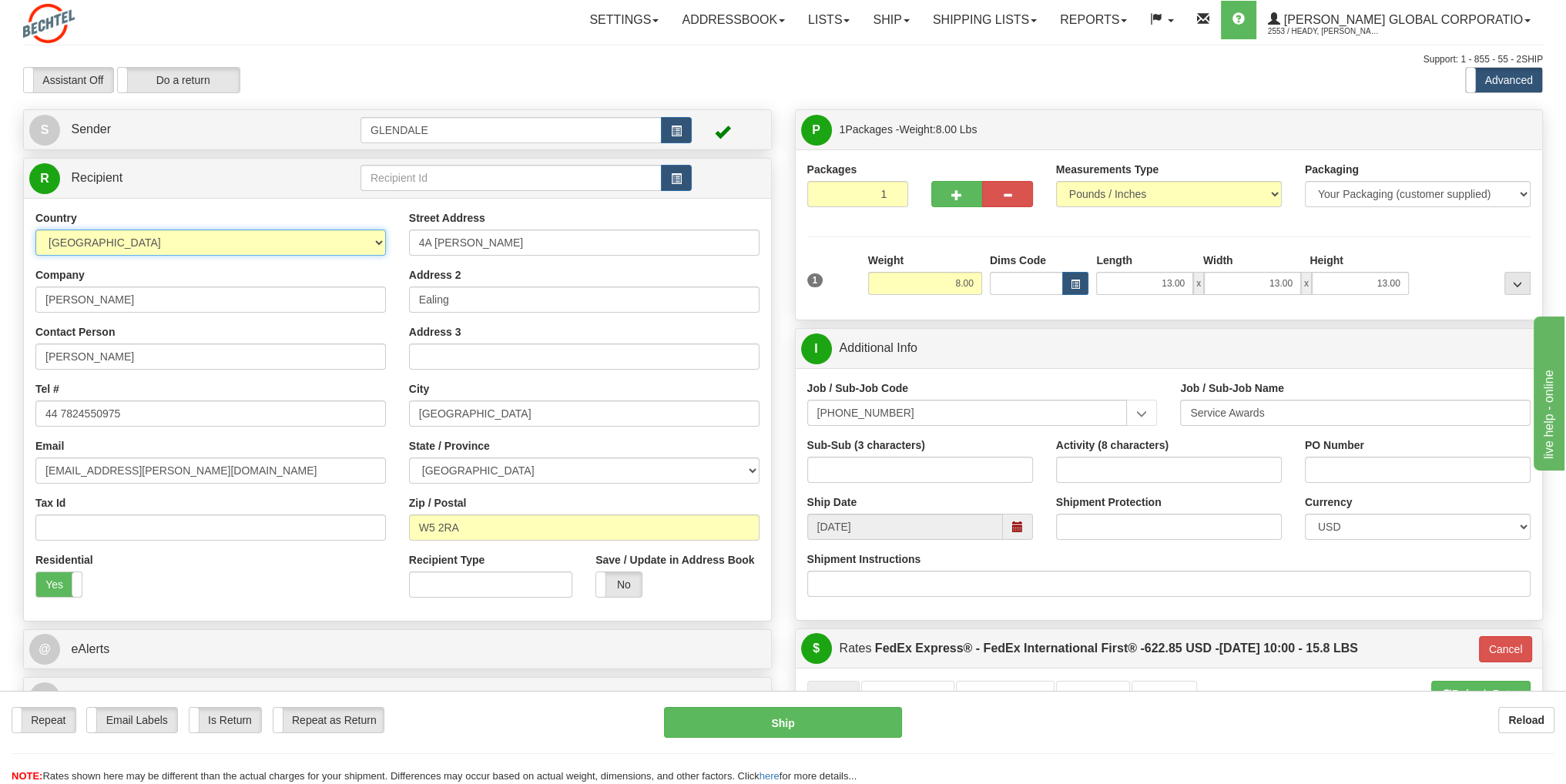
click at [381, 241] on select "[GEOGRAPHIC_DATA] [GEOGRAPHIC_DATA] [GEOGRAPHIC_DATA] [GEOGRAPHIC_DATA] [US_STA…" at bounding box center [210, 243] width 350 height 26
click at [233, 206] on div "Country [GEOGRAPHIC_DATA] [GEOGRAPHIC_DATA] [GEOGRAPHIC_DATA] [GEOGRAPHIC_DATA]…" at bounding box center [397, 409] width 747 height 422
drag, startPoint x: 465, startPoint y: 286, endPoint x: 362, endPoint y: 286, distance: 103.0
click at [362, 286] on div "Country [GEOGRAPHIC_DATA] [GEOGRAPHIC_DATA] [GEOGRAPHIC_DATA] [GEOGRAPHIC_DATA]…" at bounding box center [397, 409] width 747 height 399
drag, startPoint x: 458, startPoint y: 407, endPoint x: 383, endPoint y: 399, distance: 75.4
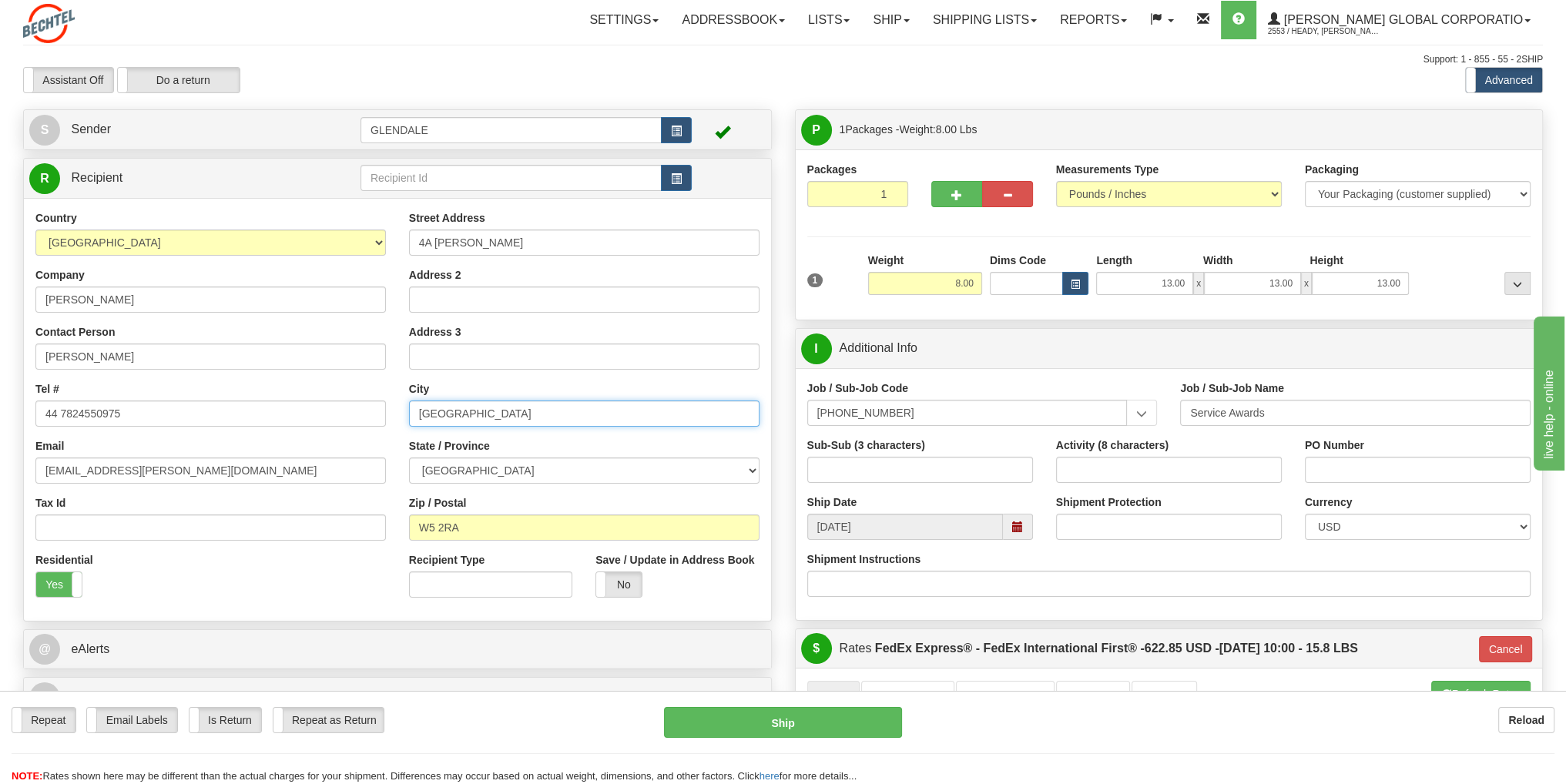
click at [383, 399] on div "Country [GEOGRAPHIC_DATA] [GEOGRAPHIC_DATA] [GEOGRAPHIC_DATA] [GEOGRAPHIC_DATA]…" at bounding box center [397, 409] width 747 height 399
type input "Ealing"
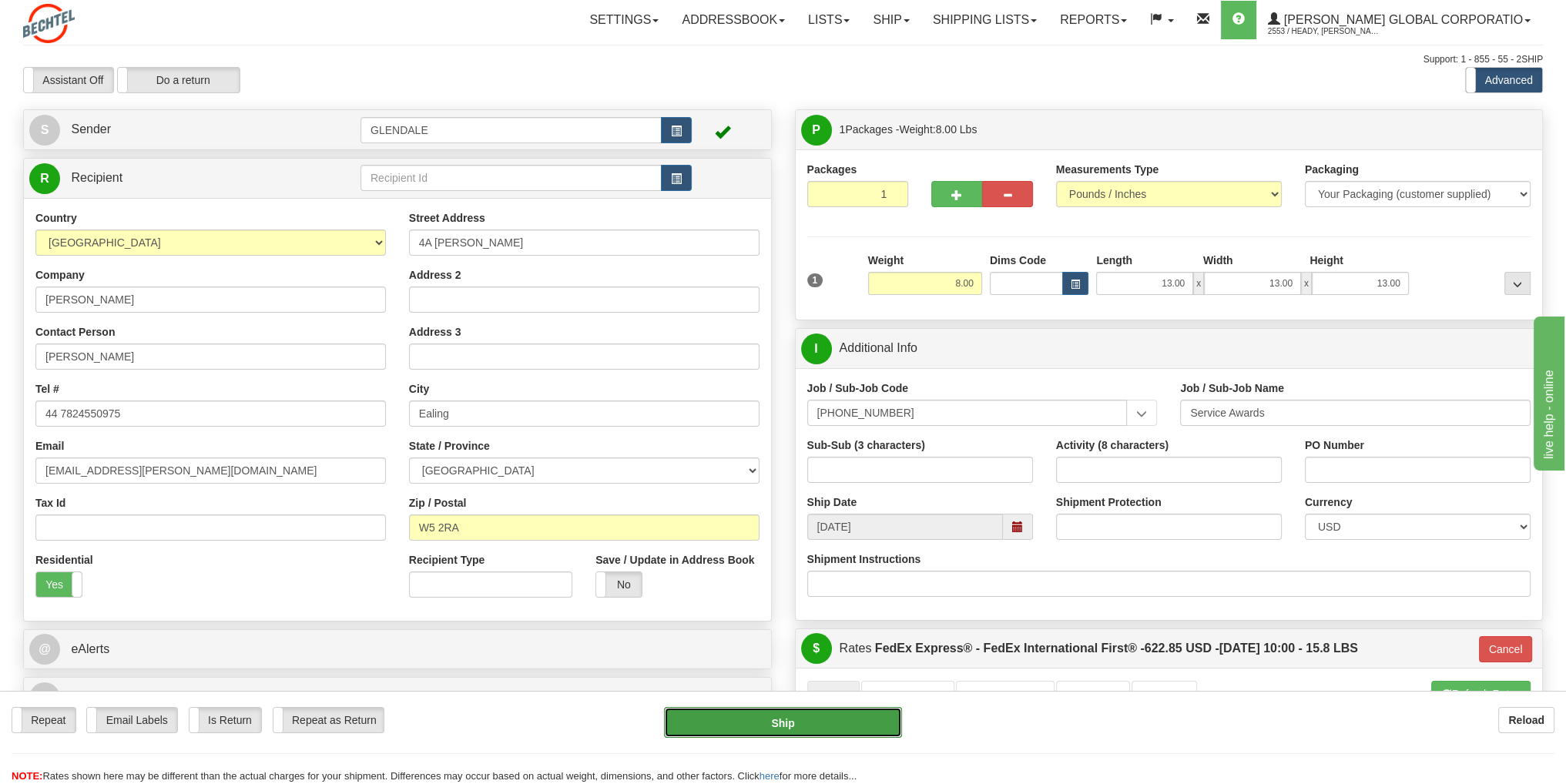
click at [791, 722] on button "Ship" at bounding box center [783, 722] width 238 height 31
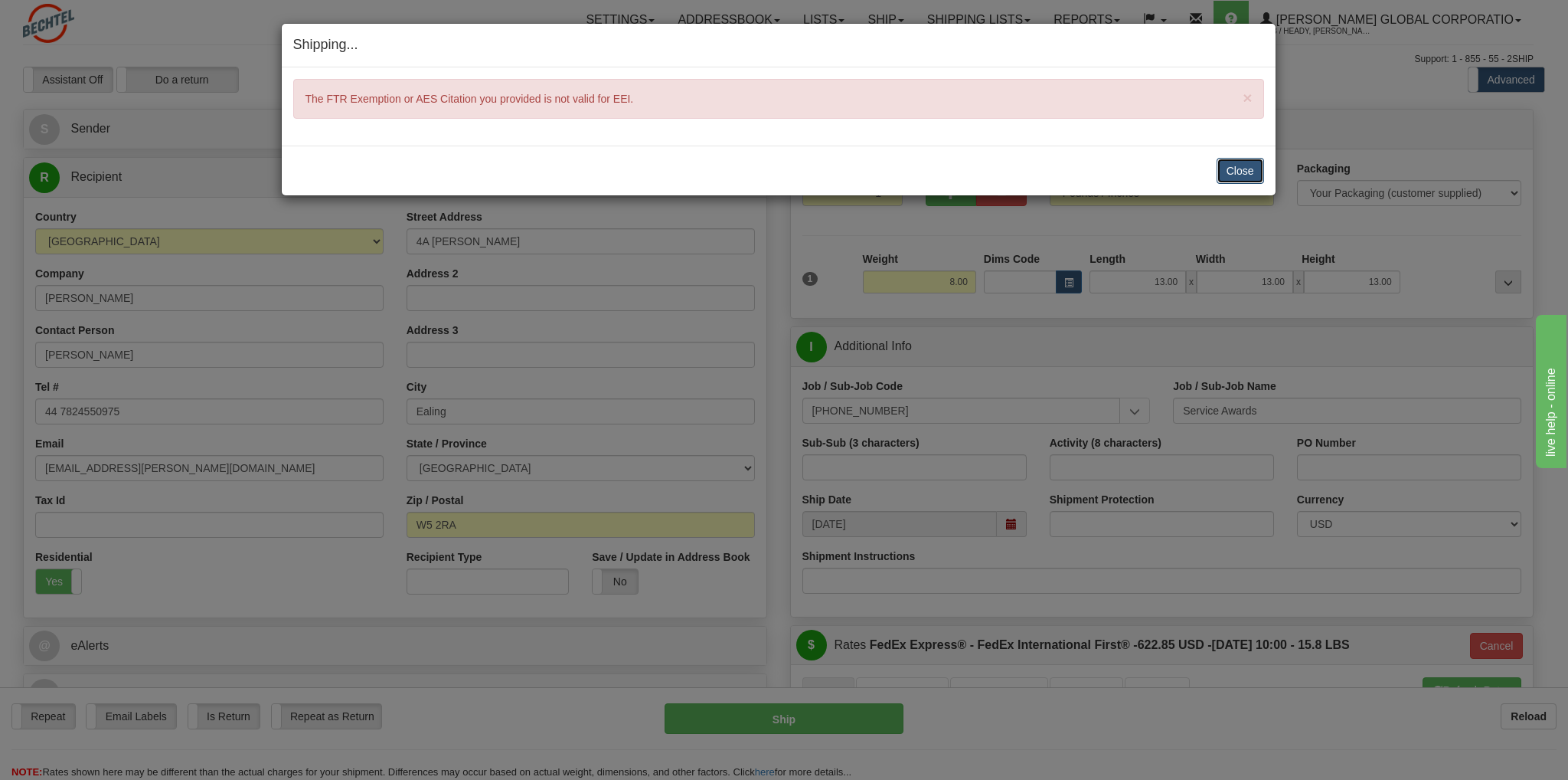
click at [1244, 173] on button "Close" at bounding box center [1240, 171] width 47 height 26
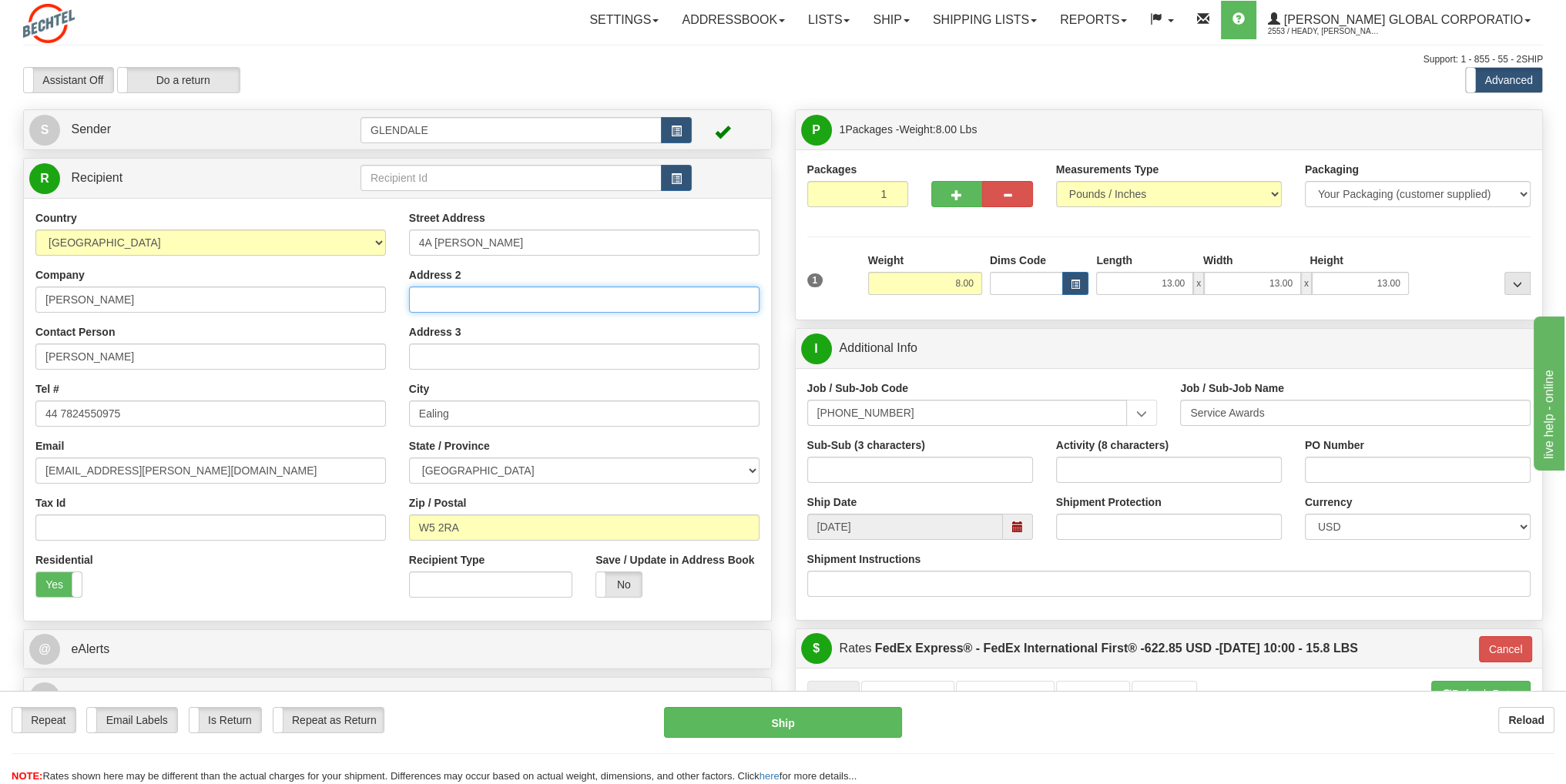
click at [431, 303] on input "Address 2" at bounding box center [584, 299] width 350 height 26
type input "Ealing"
drag, startPoint x: 472, startPoint y: 406, endPoint x: 329, endPoint y: 403, distance: 143.0
click at [329, 403] on div "Country [GEOGRAPHIC_DATA] [GEOGRAPHIC_DATA] [GEOGRAPHIC_DATA] [GEOGRAPHIC_DATA]…" at bounding box center [397, 409] width 747 height 399
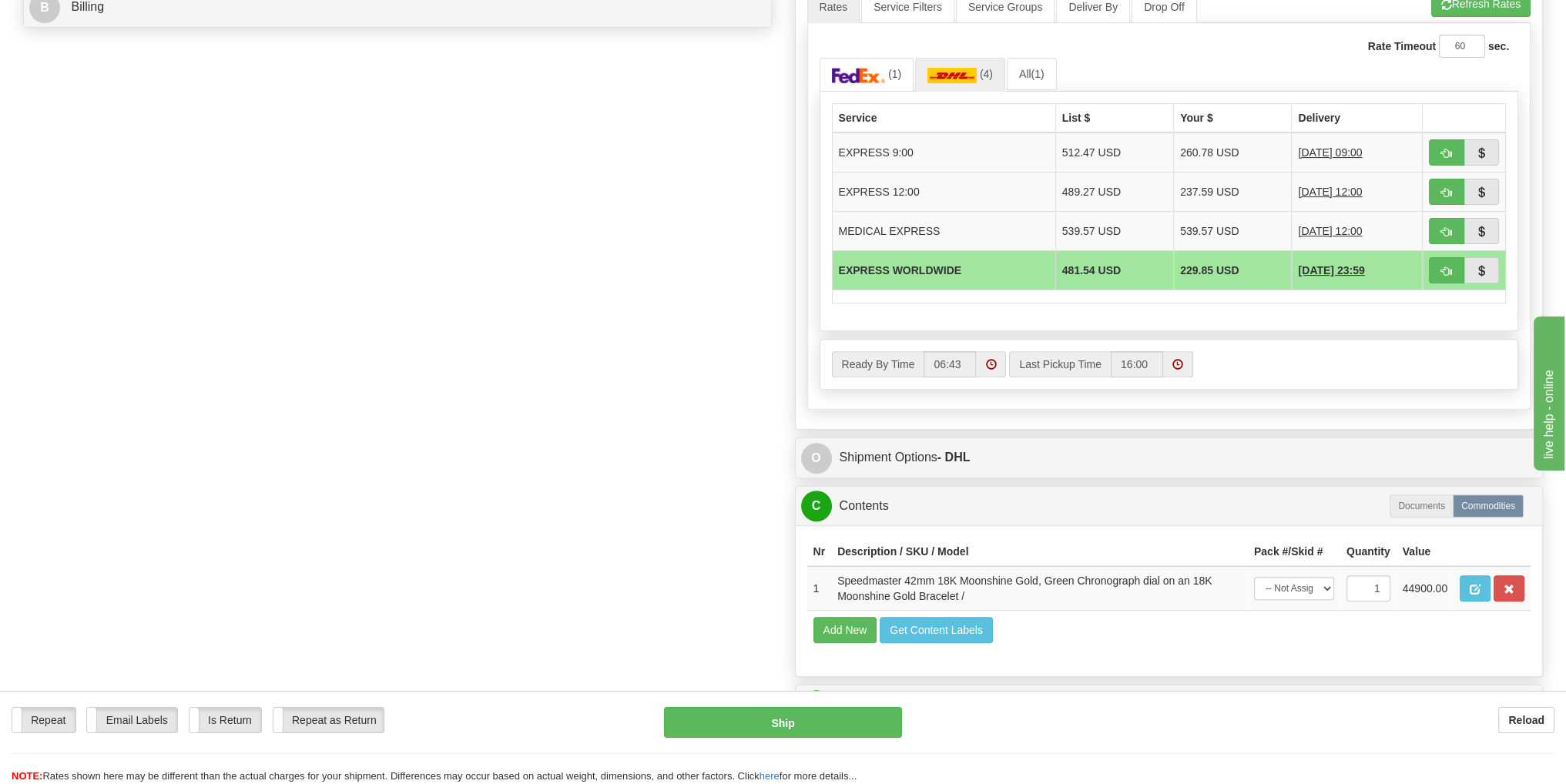
scroll to position [692, 0]
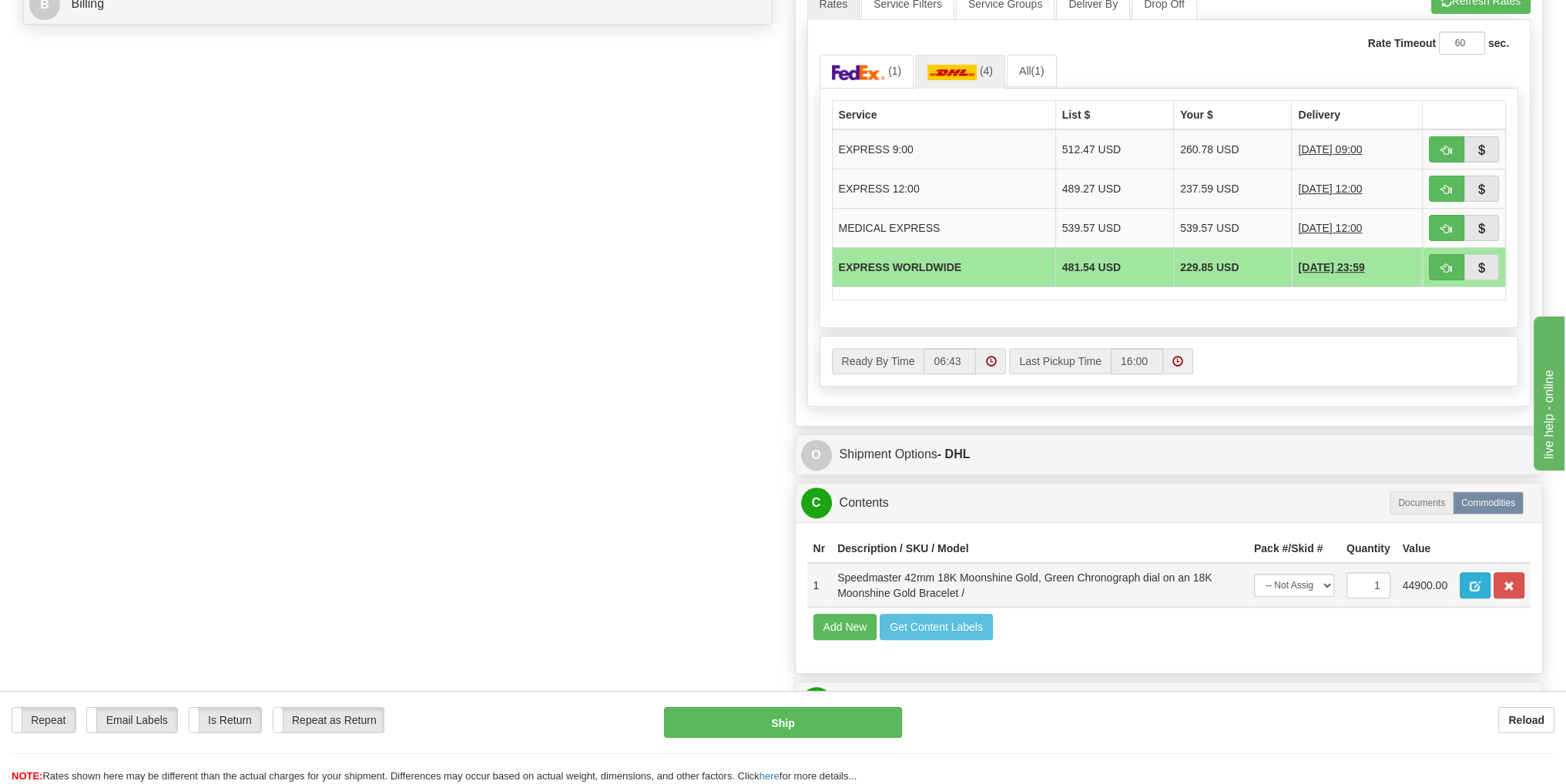
type input "[GEOGRAPHIC_DATA]"
click at [1475, 583] on span "button" at bounding box center [1474, 586] width 11 height 10
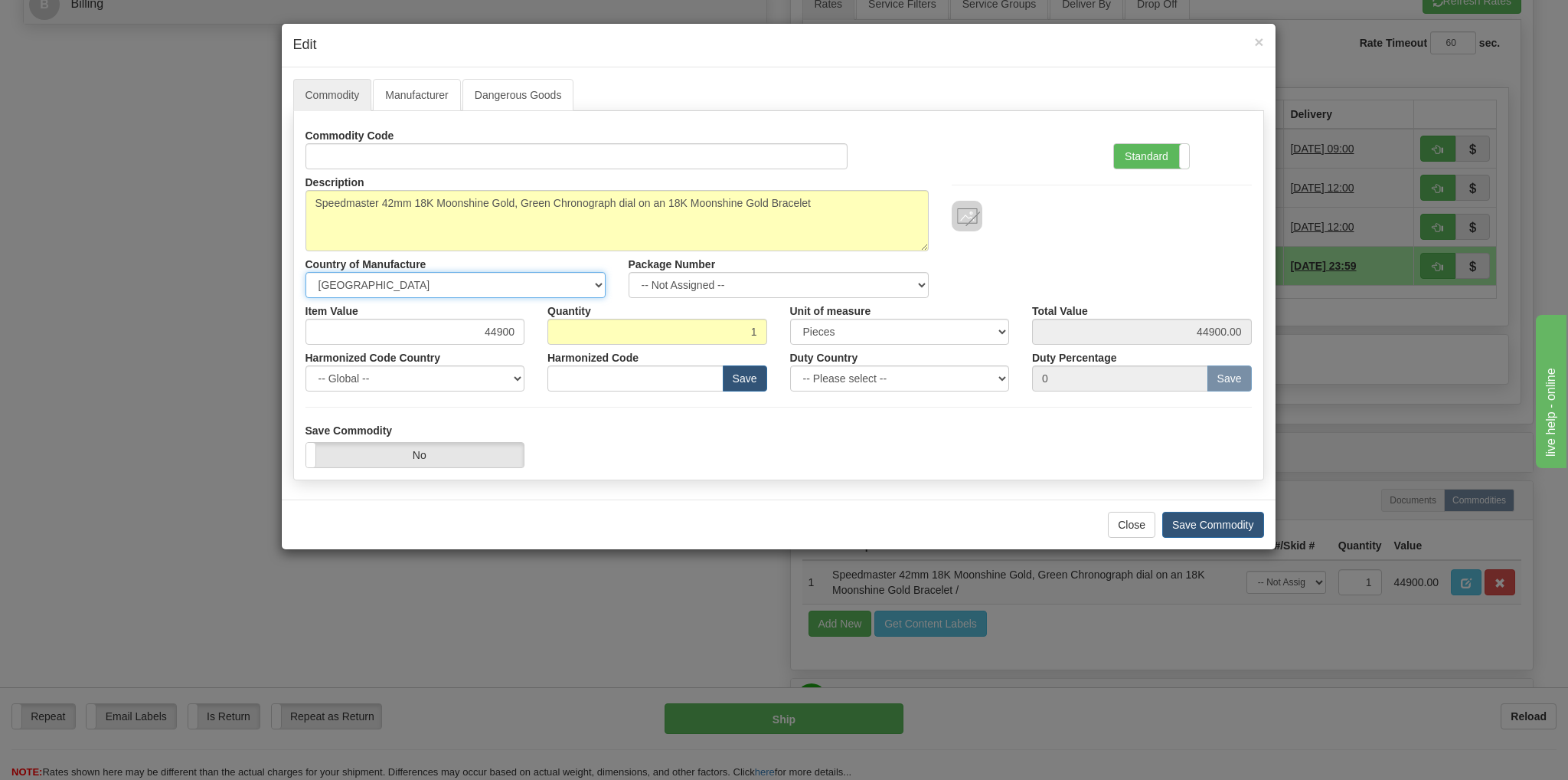
click at [600, 280] on select "-- Unknown -- [GEOGRAPHIC_DATA] [GEOGRAPHIC_DATA] [GEOGRAPHIC_DATA] [GEOGRAPHIC…" at bounding box center [455, 285] width 300 height 26
click at [1127, 526] on button "Close" at bounding box center [1131, 524] width 47 height 26
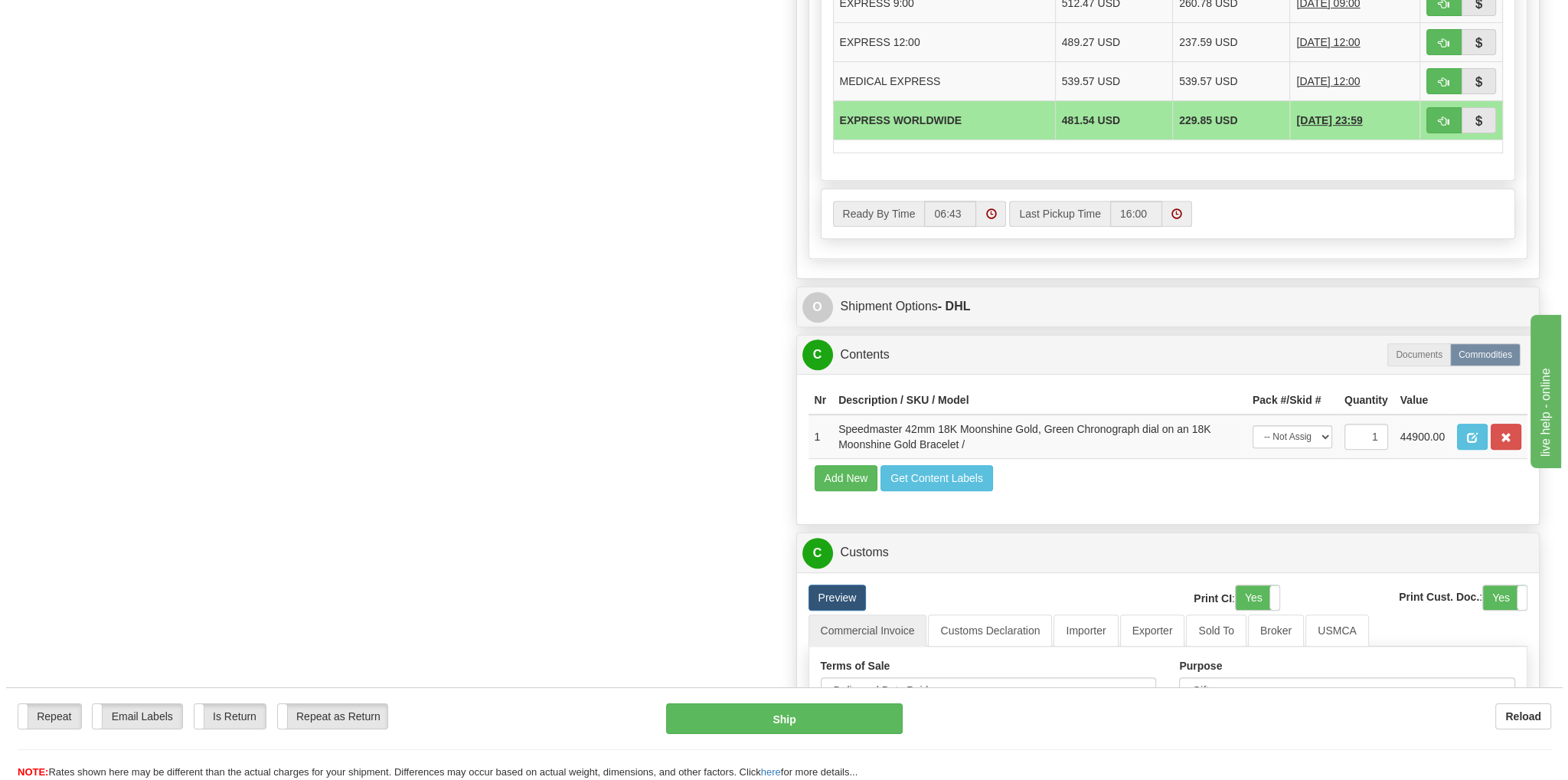
scroll to position [842, 0]
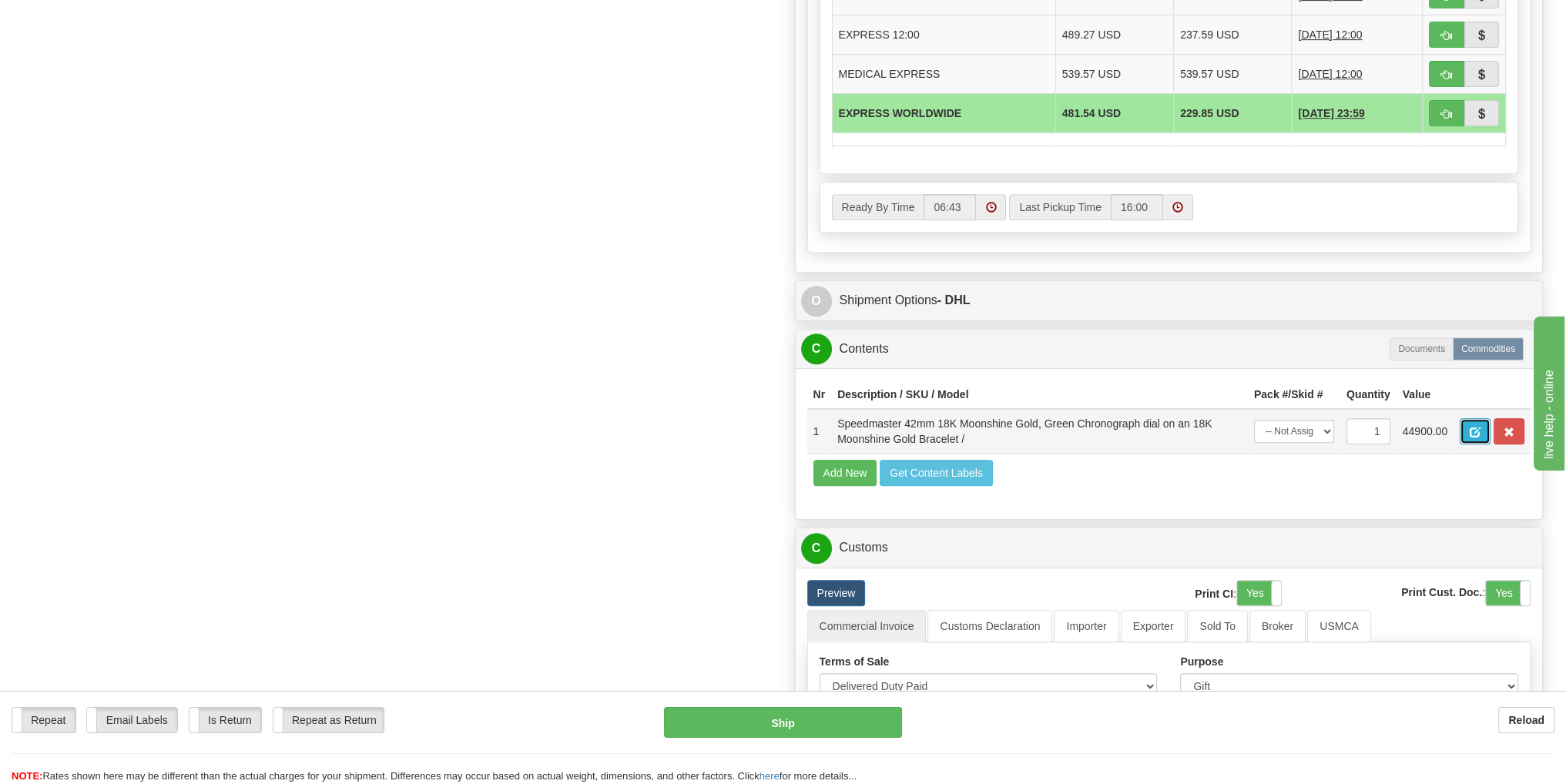
click at [1475, 429] on span "button" at bounding box center [1474, 432] width 11 height 10
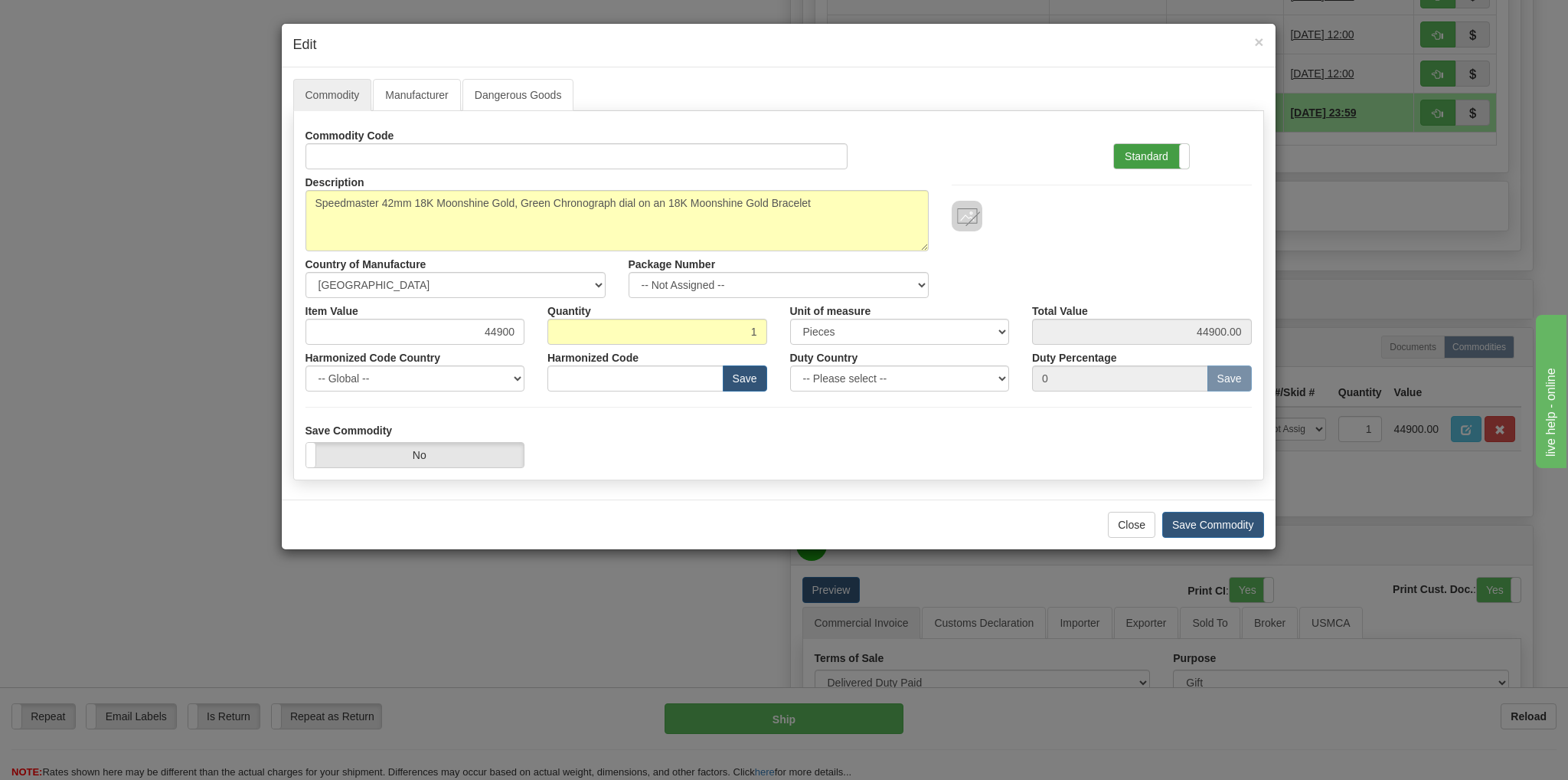
click at [1124, 152] on label "Standard" at bounding box center [1152, 156] width 75 height 25
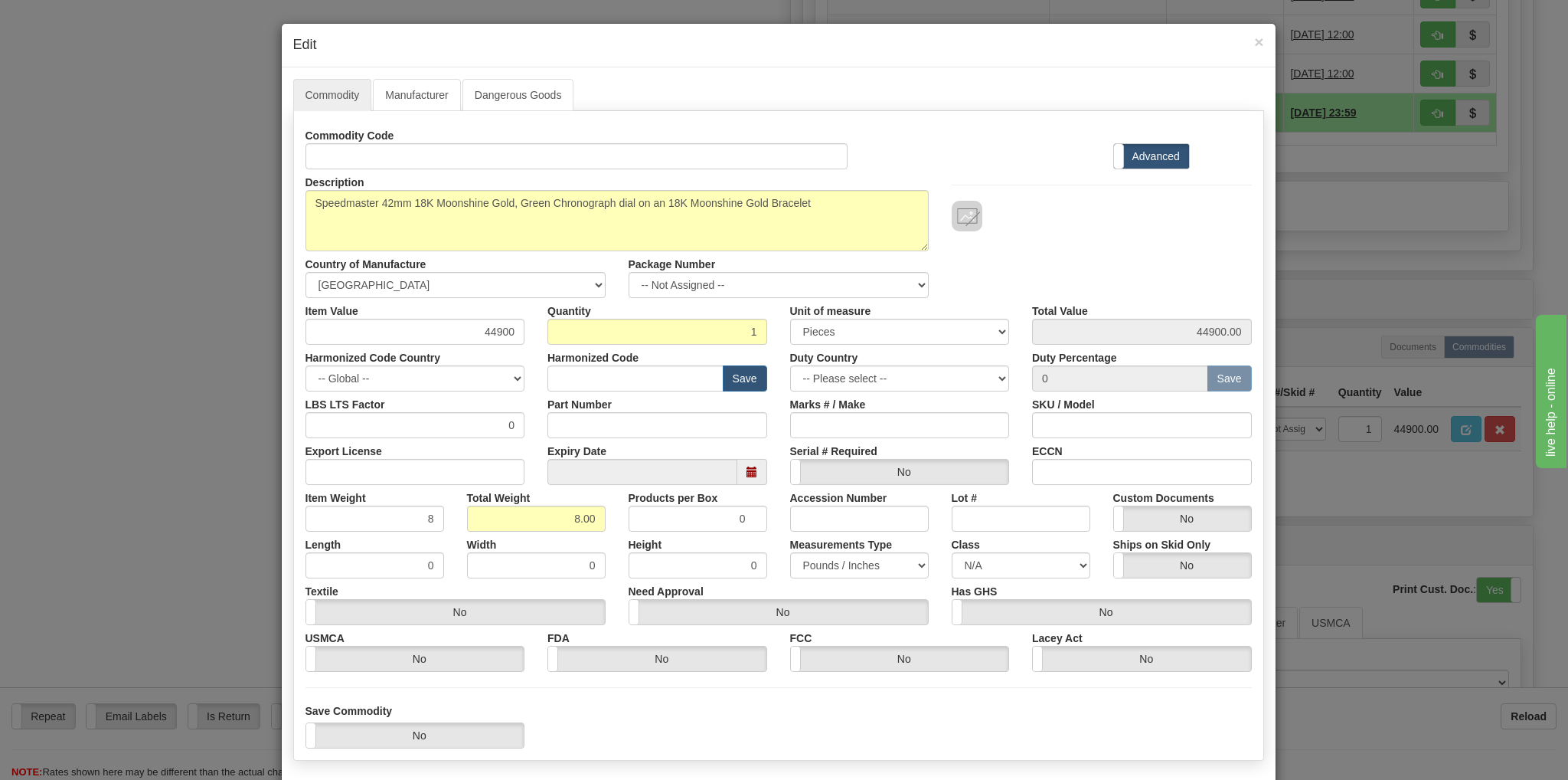
click at [1127, 152] on label "Advanced" at bounding box center [1152, 156] width 75 height 25
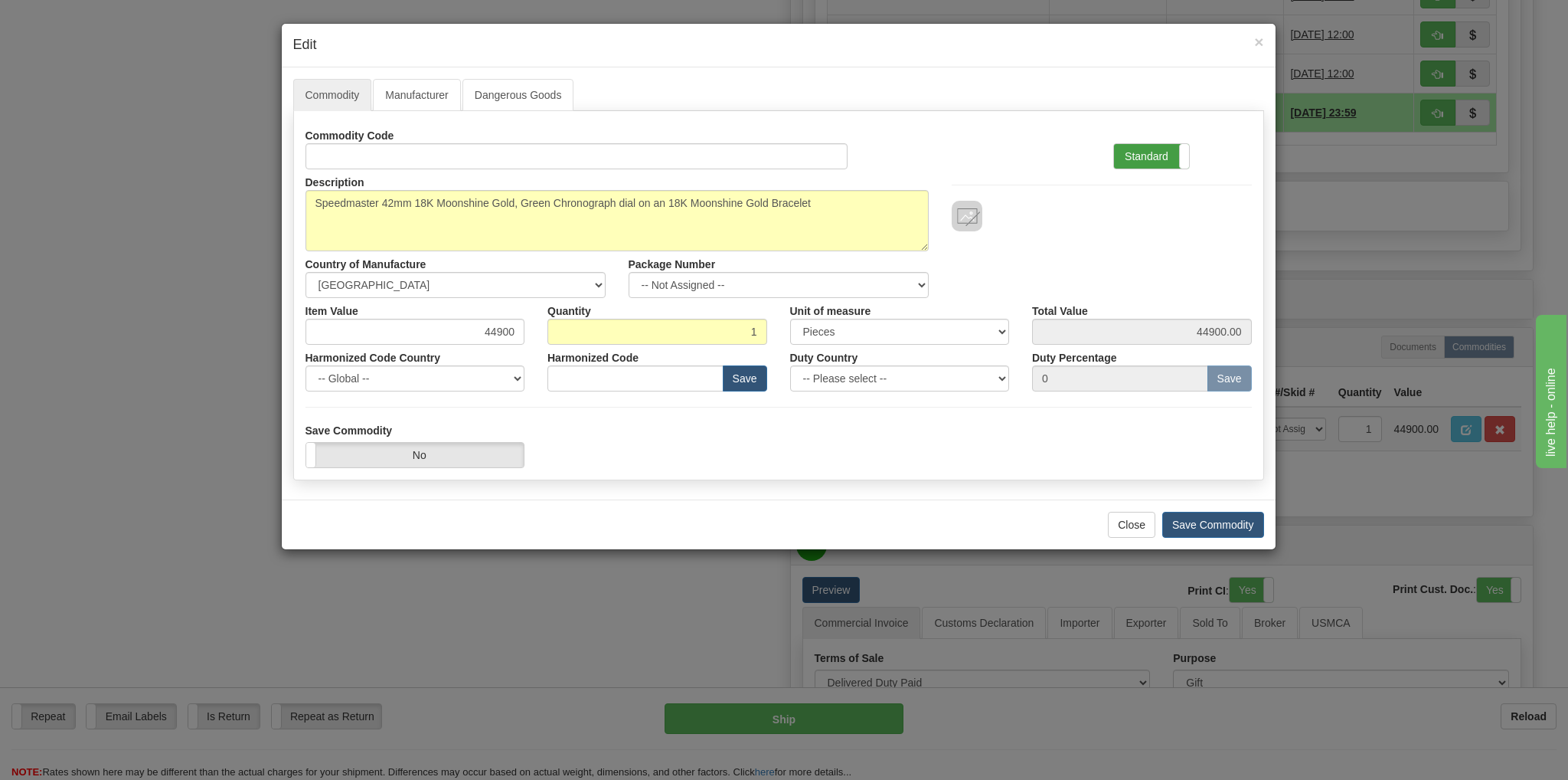
click at [1130, 152] on label "Standard" at bounding box center [1152, 156] width 75 height 25
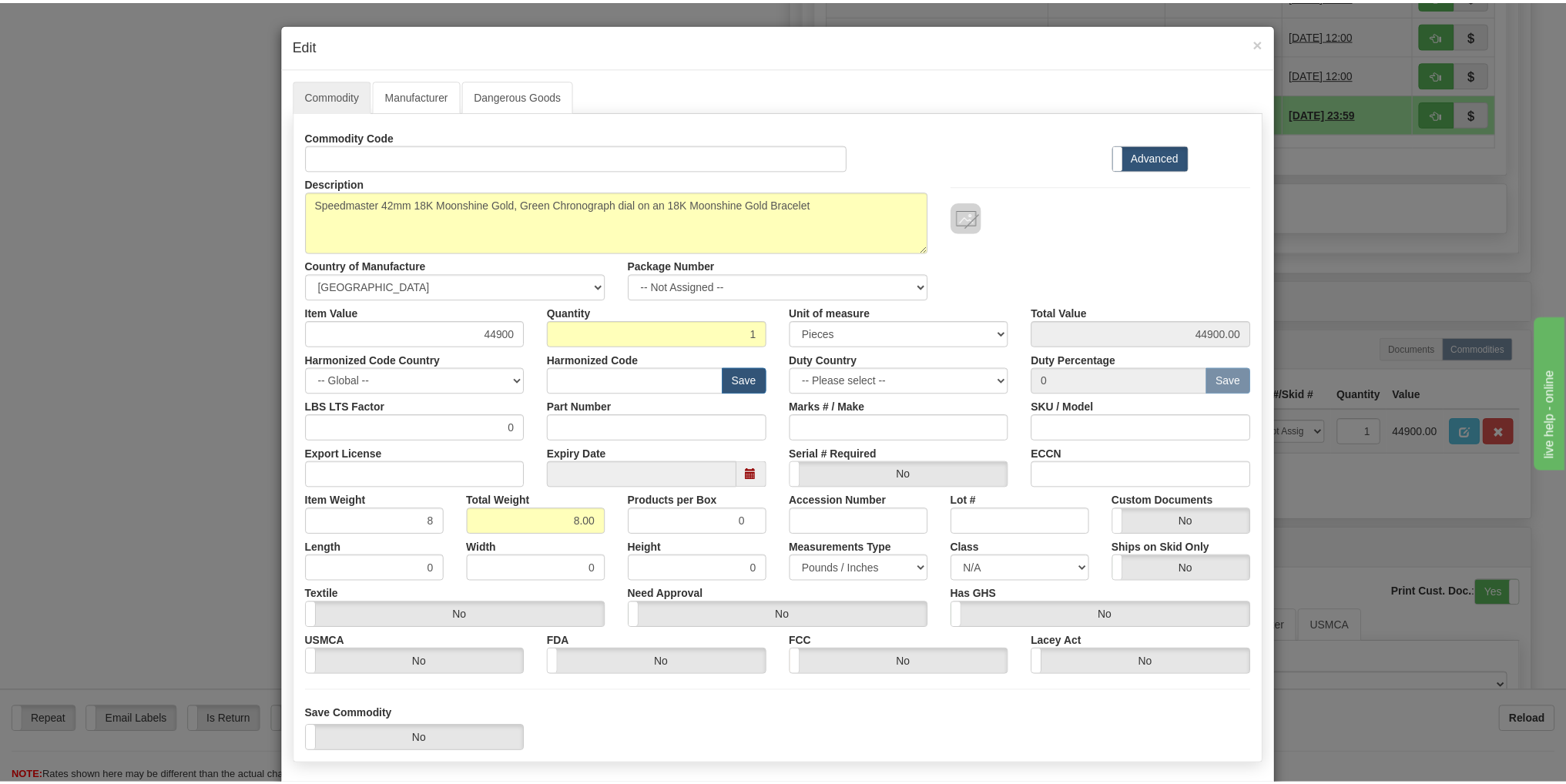
scroll to position [71, 0]
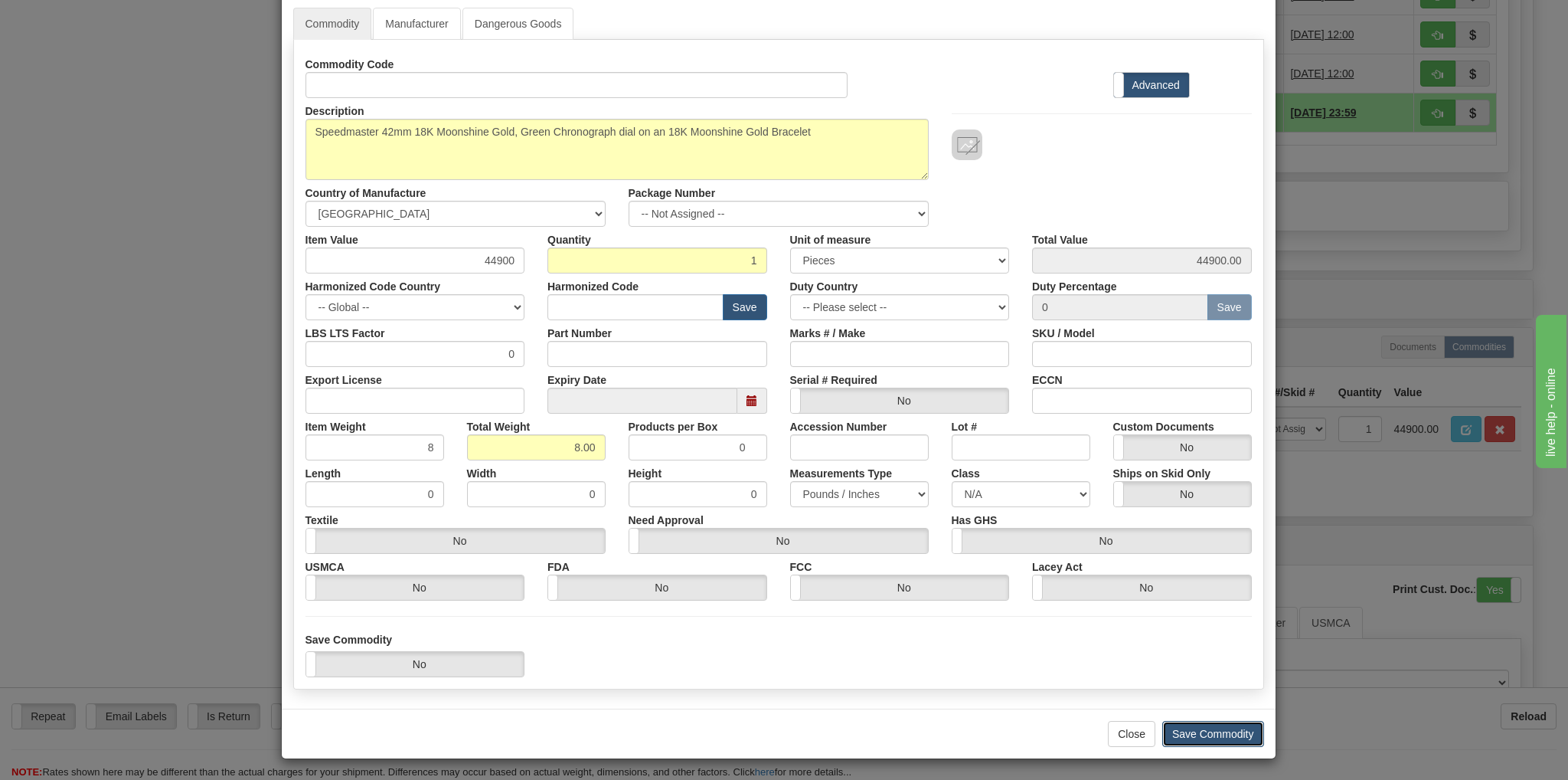
click at [1224, 738] on button "Save Commodity" at bounding box center [1213, 734] width 102 height 26
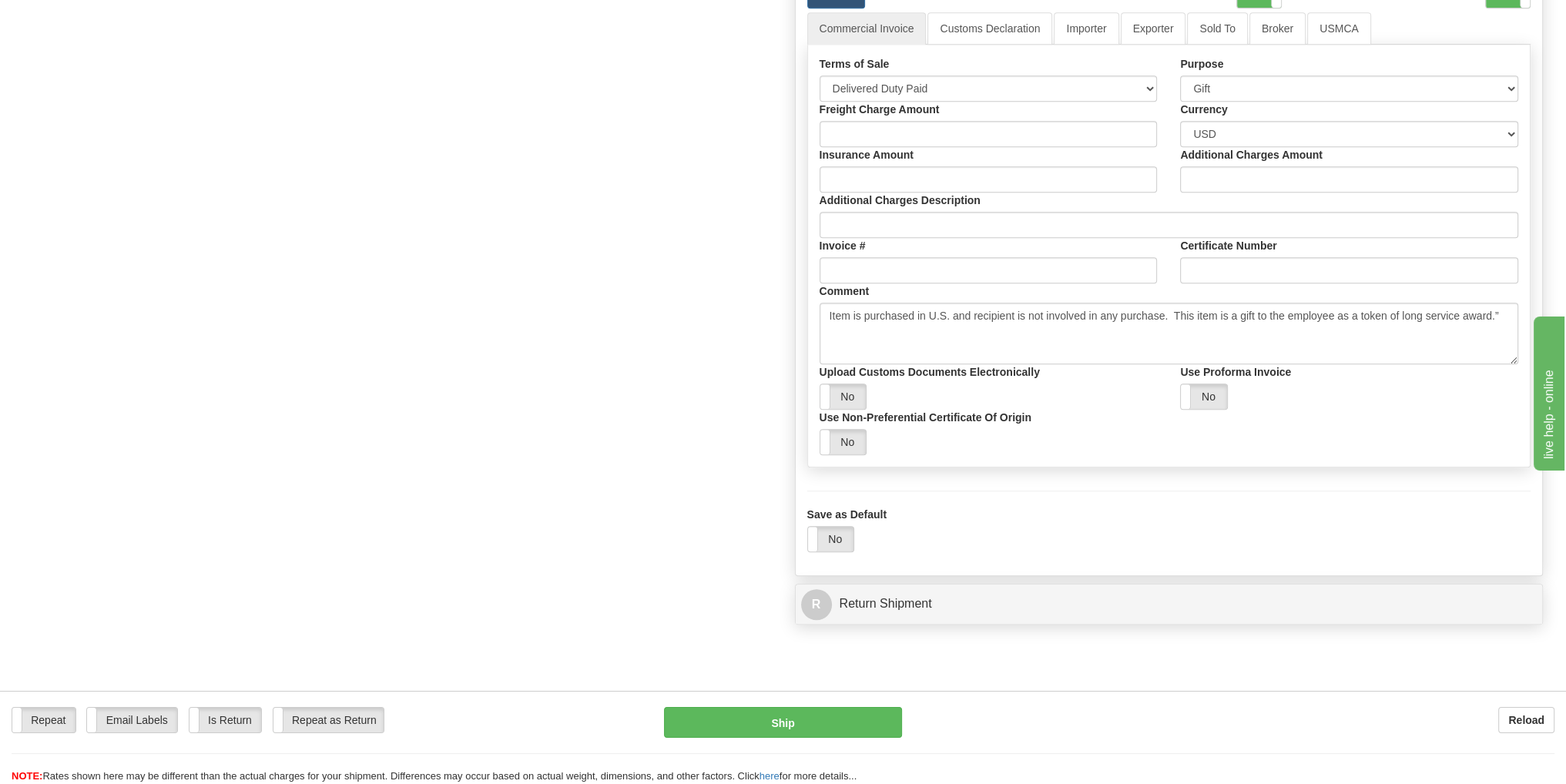
scroll to position [1540, 0]
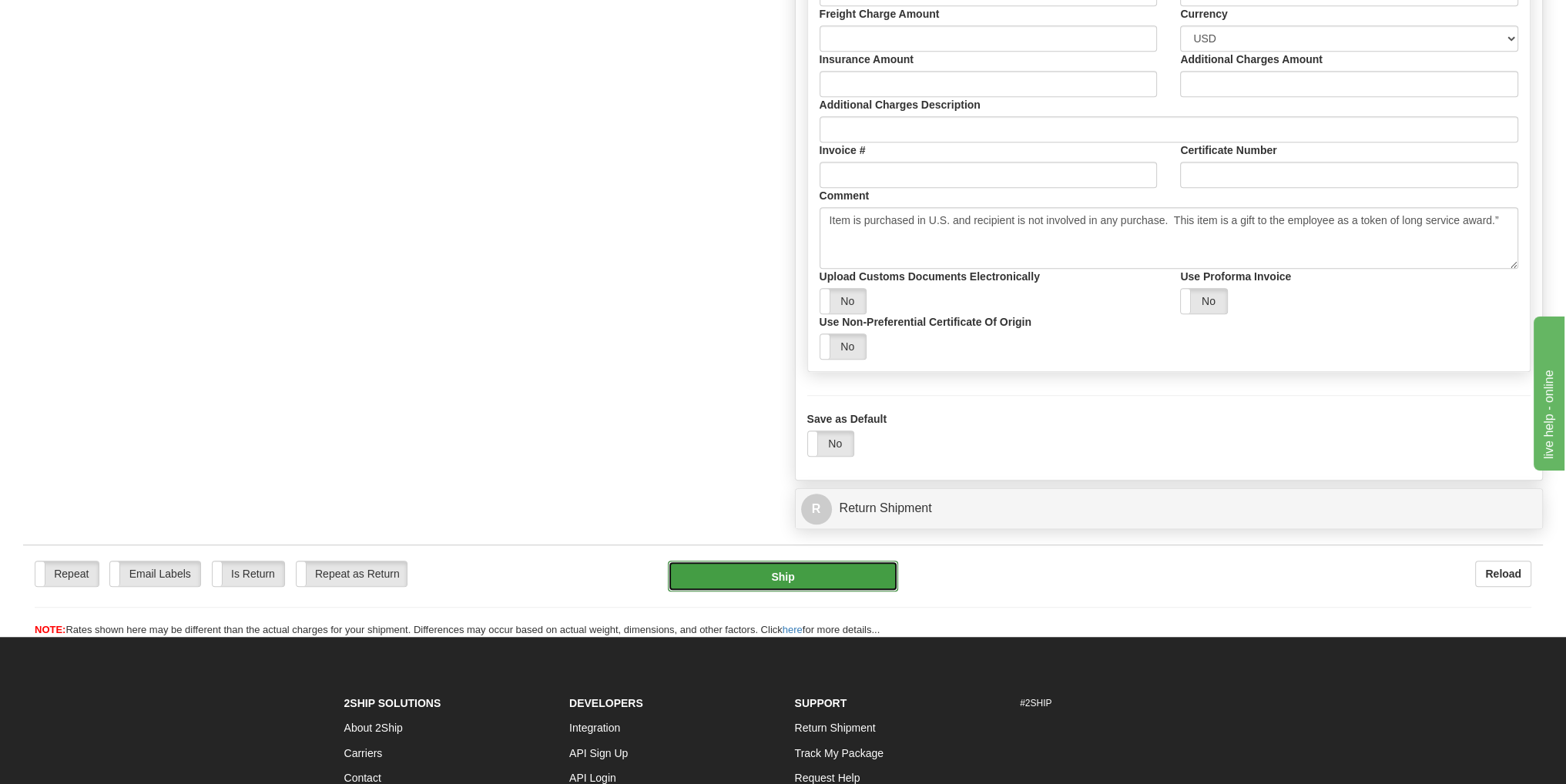
click at [834, 571] on button "Ship" at bounding box center [783, 575] width 231 height 31
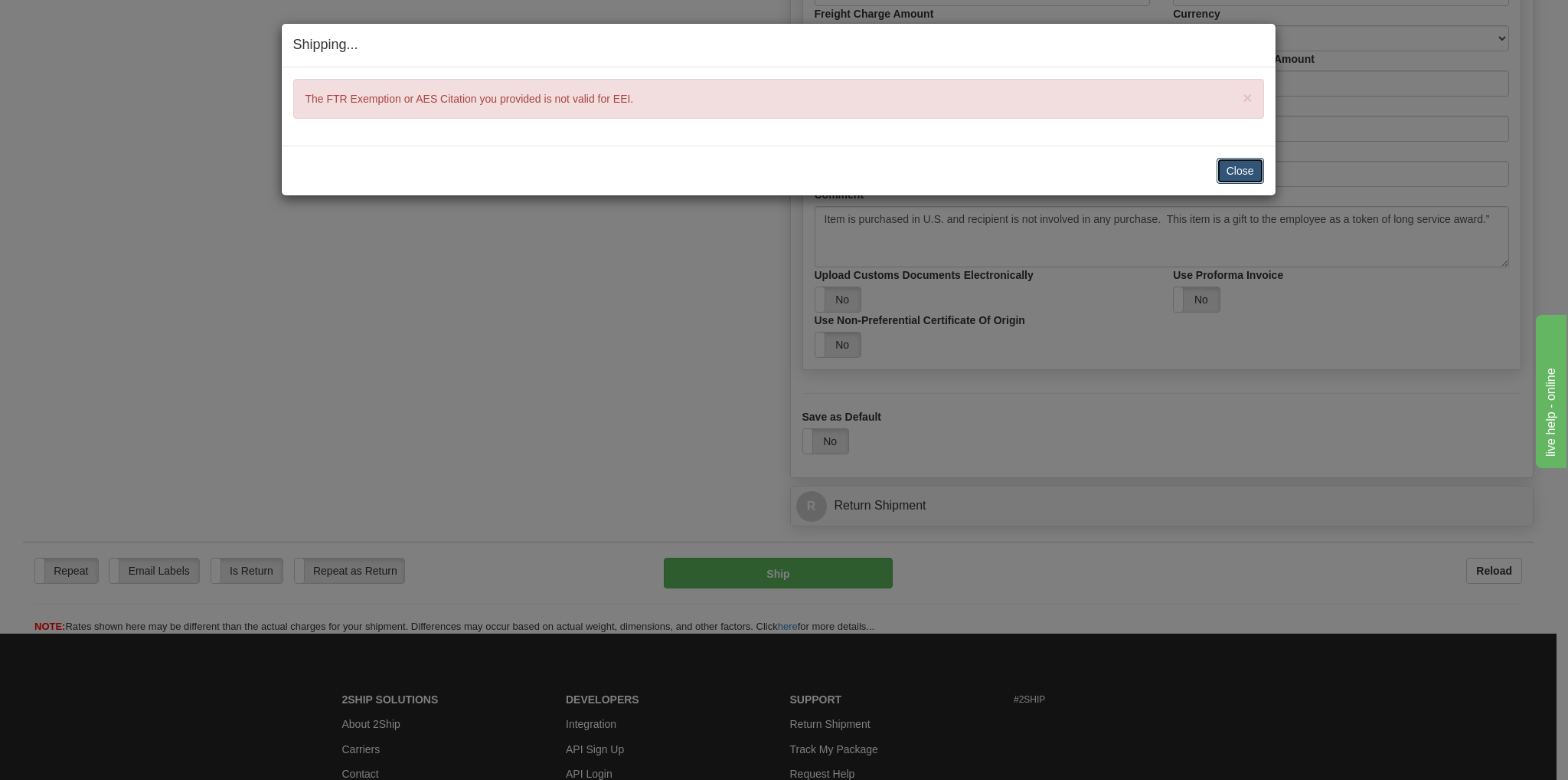
click at [1248, 175] on button "Close" at bounding box center [1240, 171] width 47 height 26
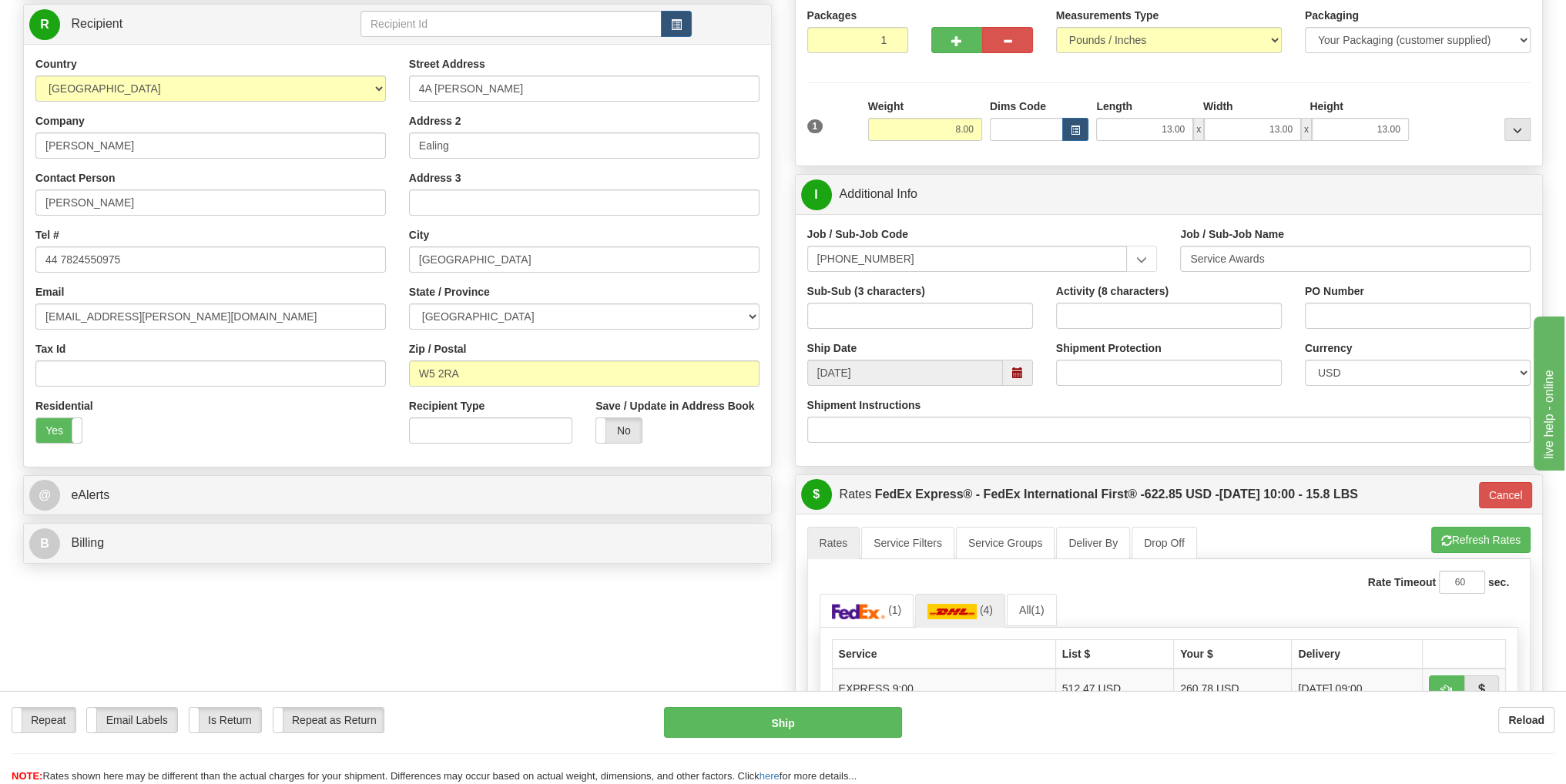
scroll to position [0, 0]
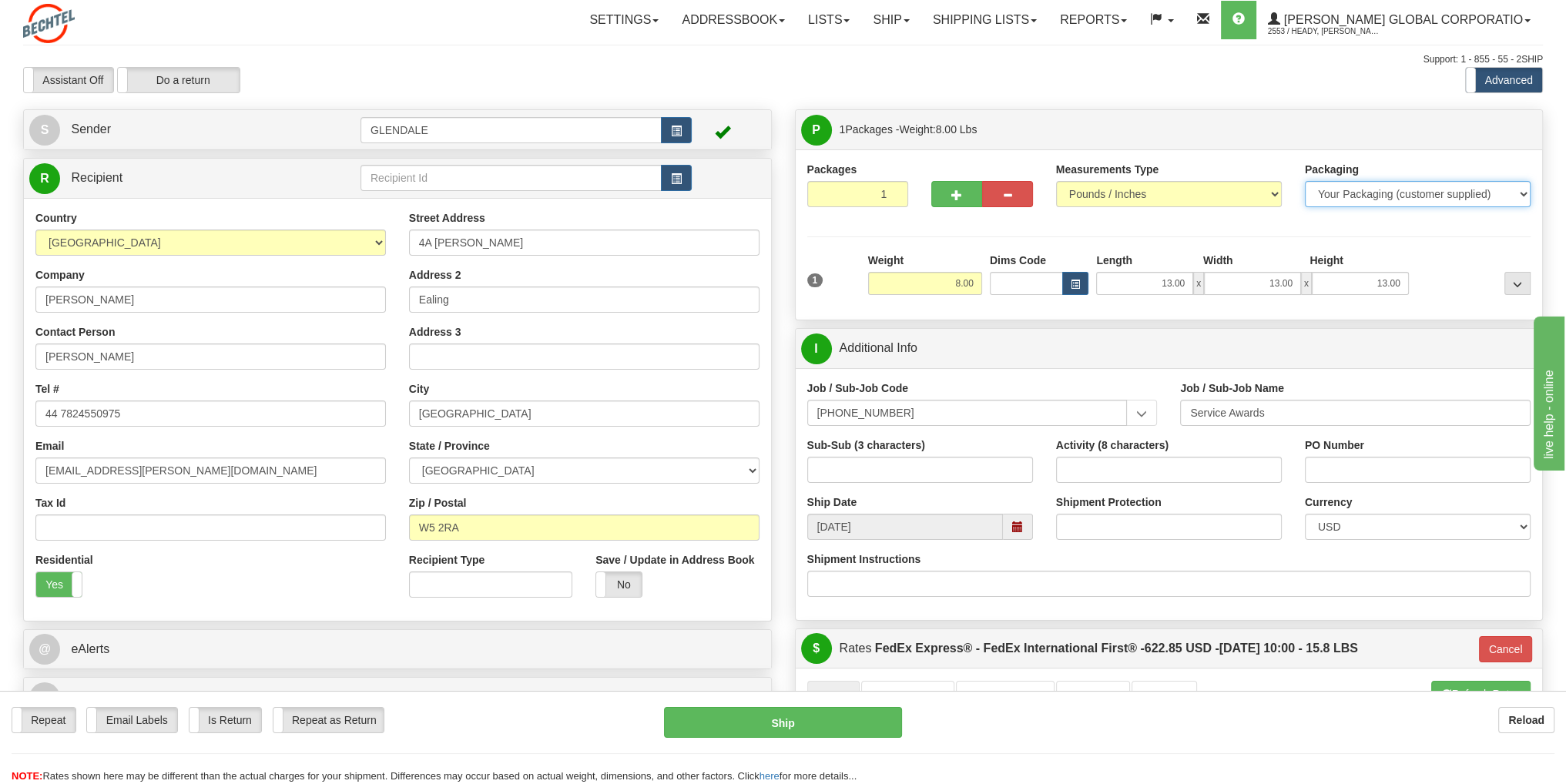
click at [1525, 199] on select "Your Packaging (customer supplied) Envelope (carrier supplied) Pack (carrier su…" at bounding box center [1417, 194] width 225 height 26
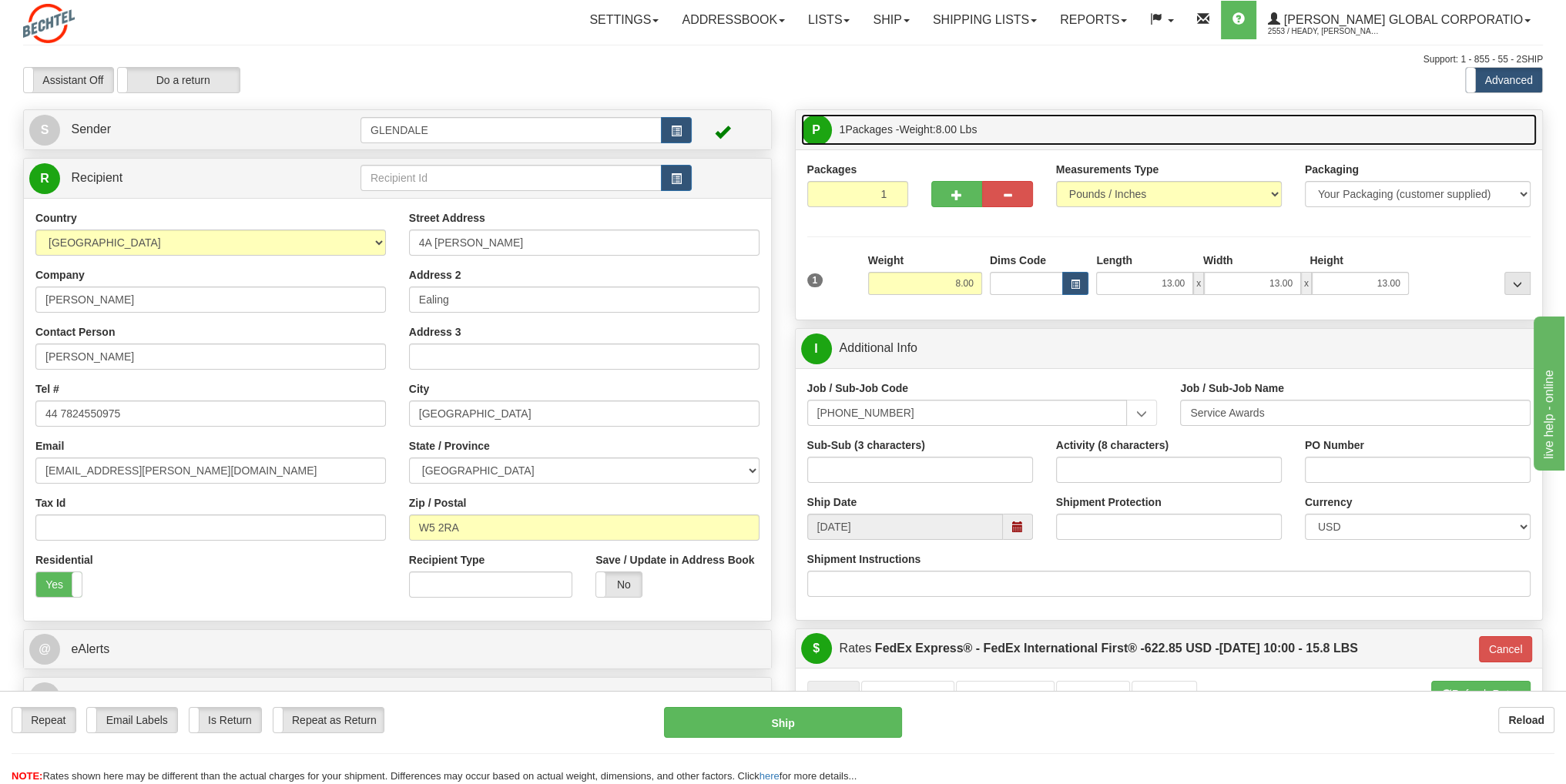
click at [1479, 134] on link "P Packages 1 Packages - Weight: 8.00 Lbs" at bounding box center [1169, 129] width 736 height 32
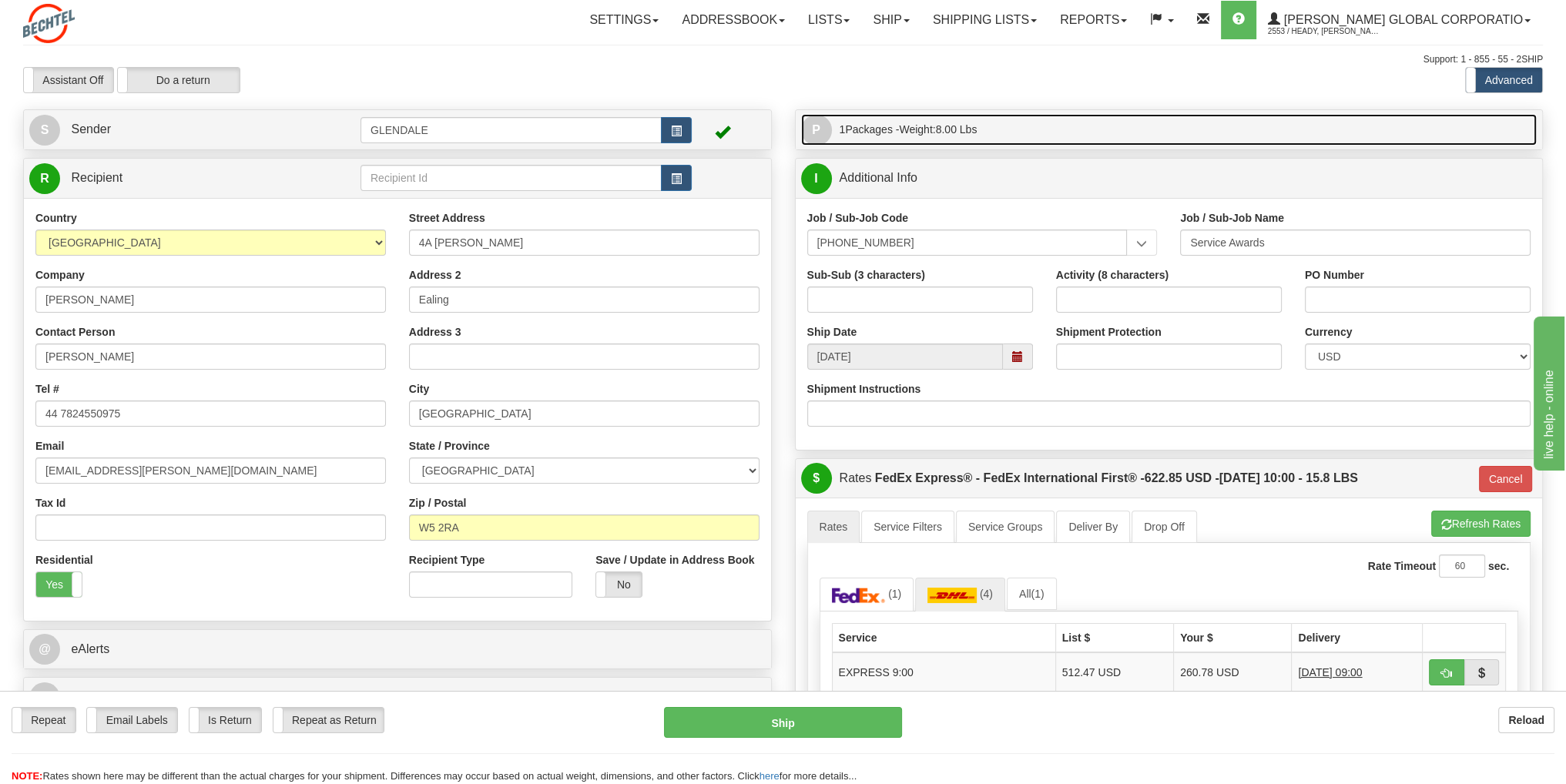
click at [885, 125] on span "1 Packages - Weight: 8.00 Lbs" at bounding box center [908, 128] width 138 height 31
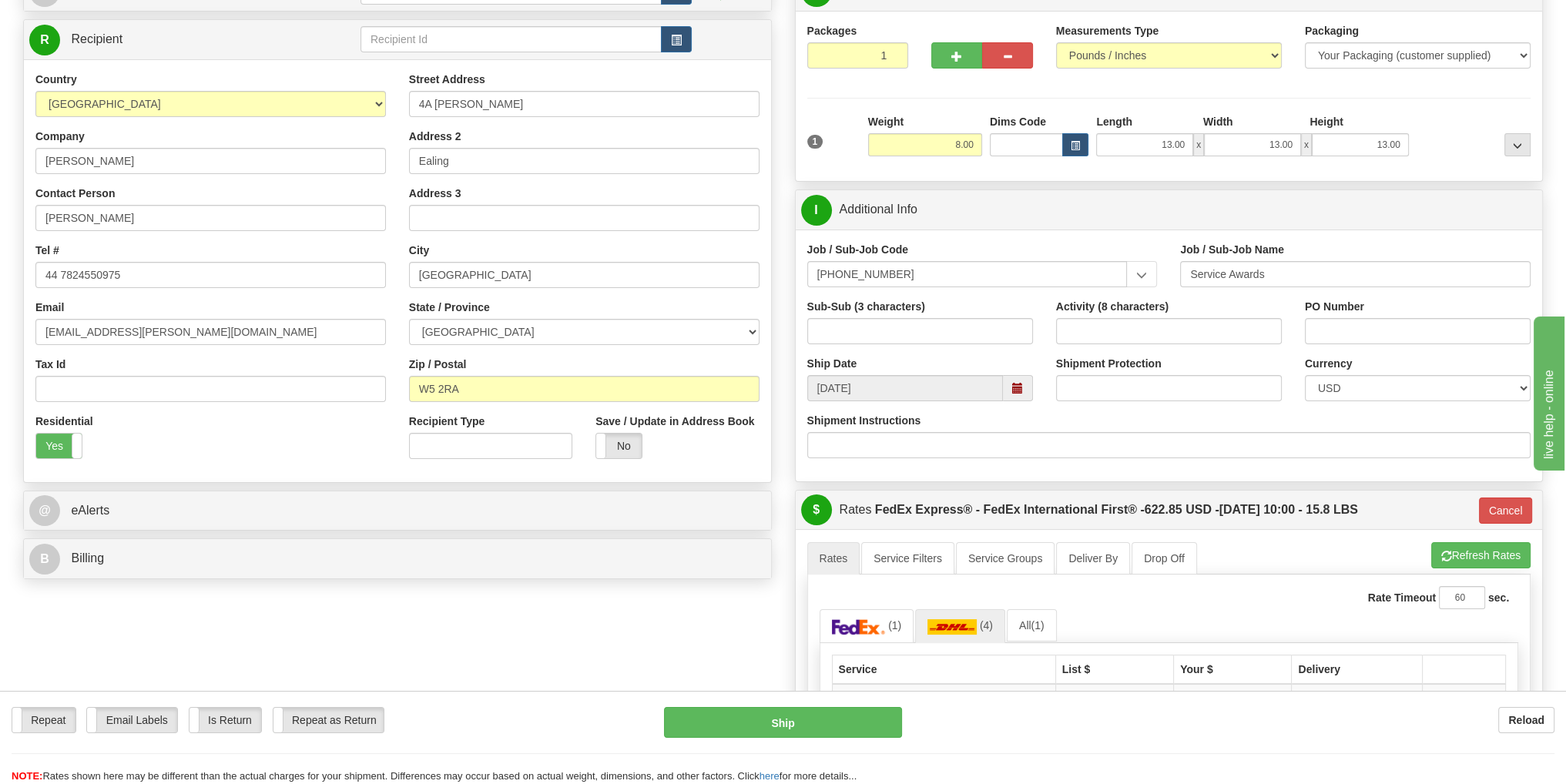
scroll to position [154, 0]
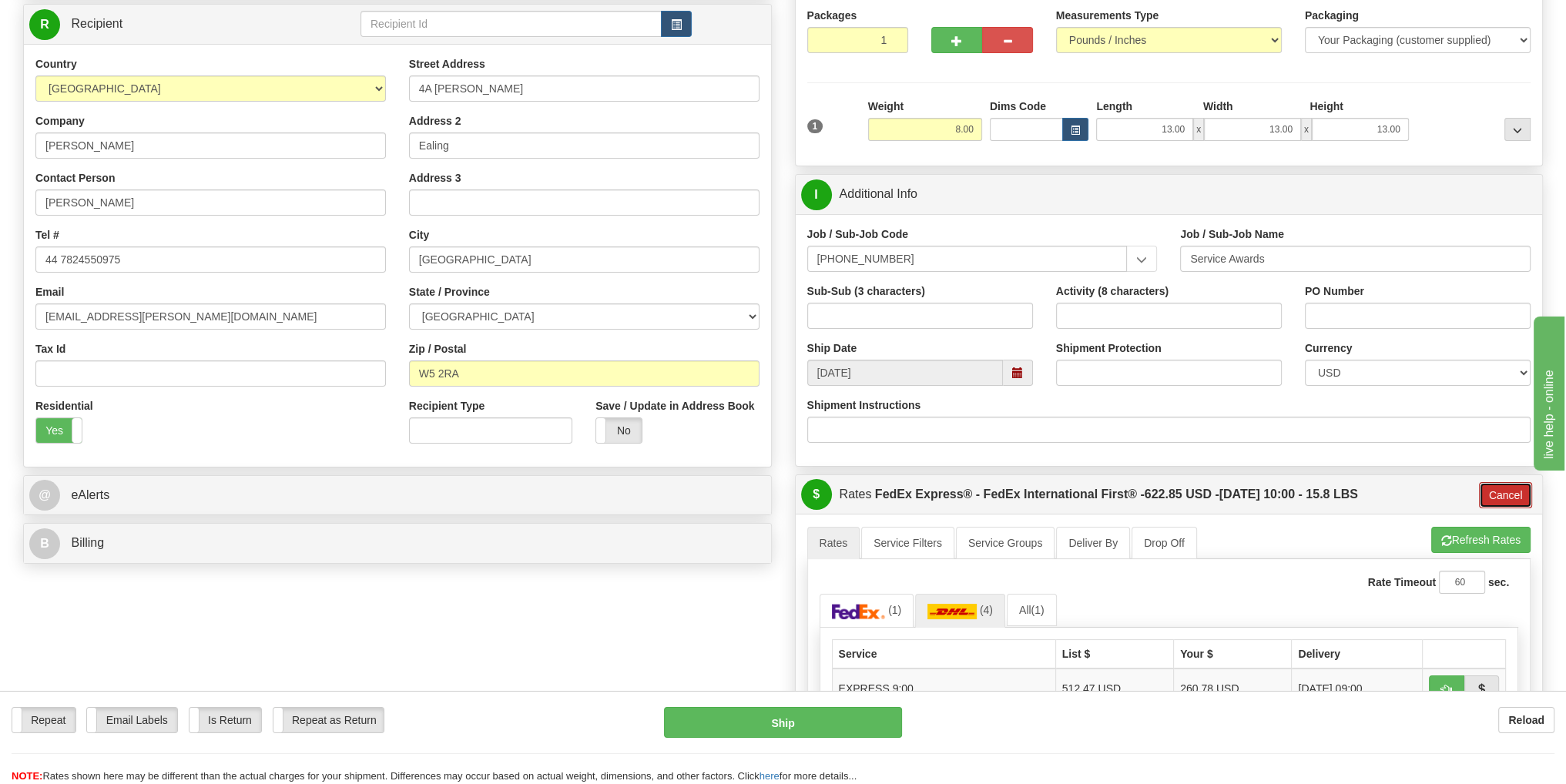
click at [1524, 494] on button "Cancel" at bounding box center [1505, 495] width 54 height 26
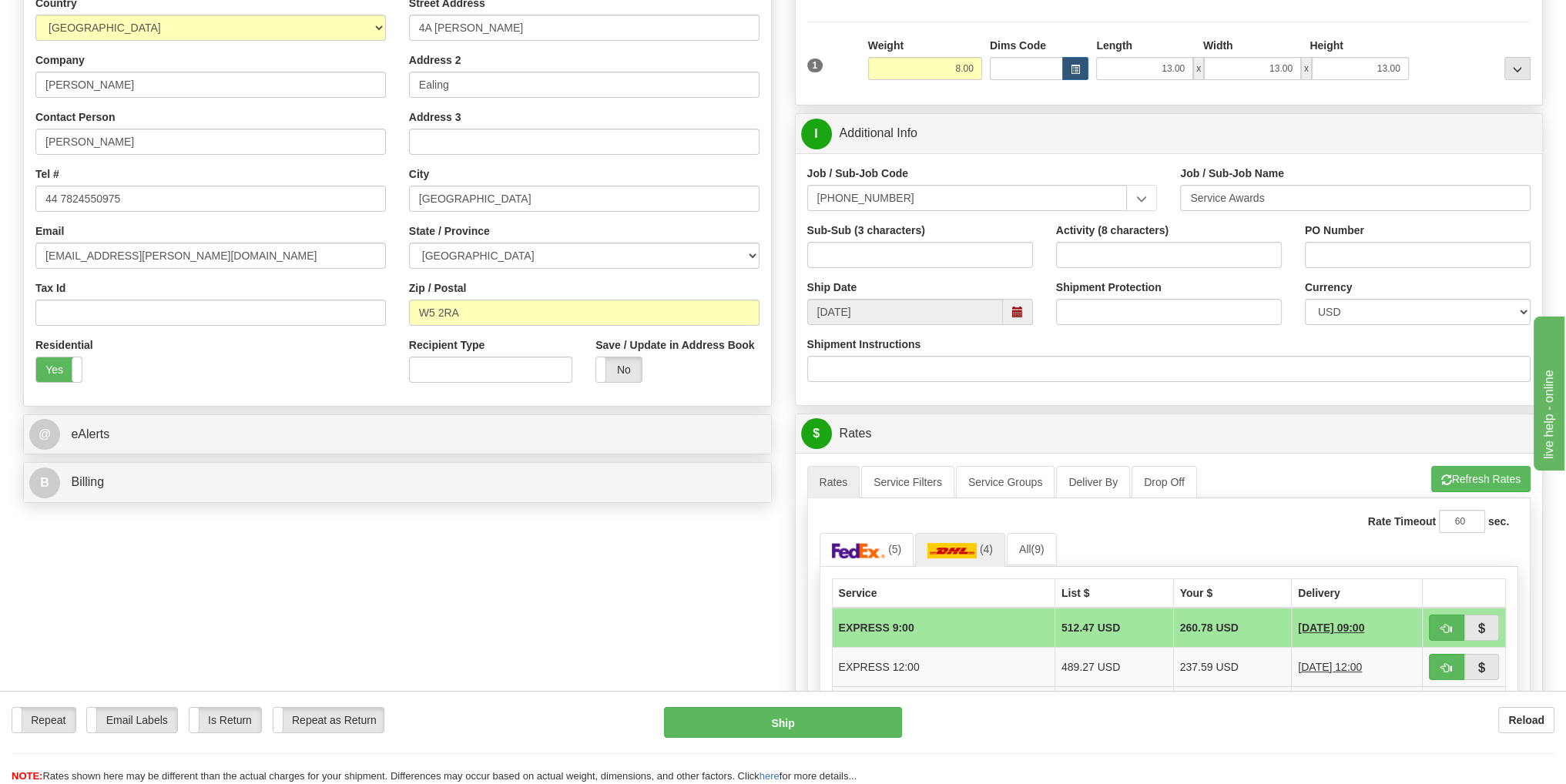
scroll to position [308, 0]
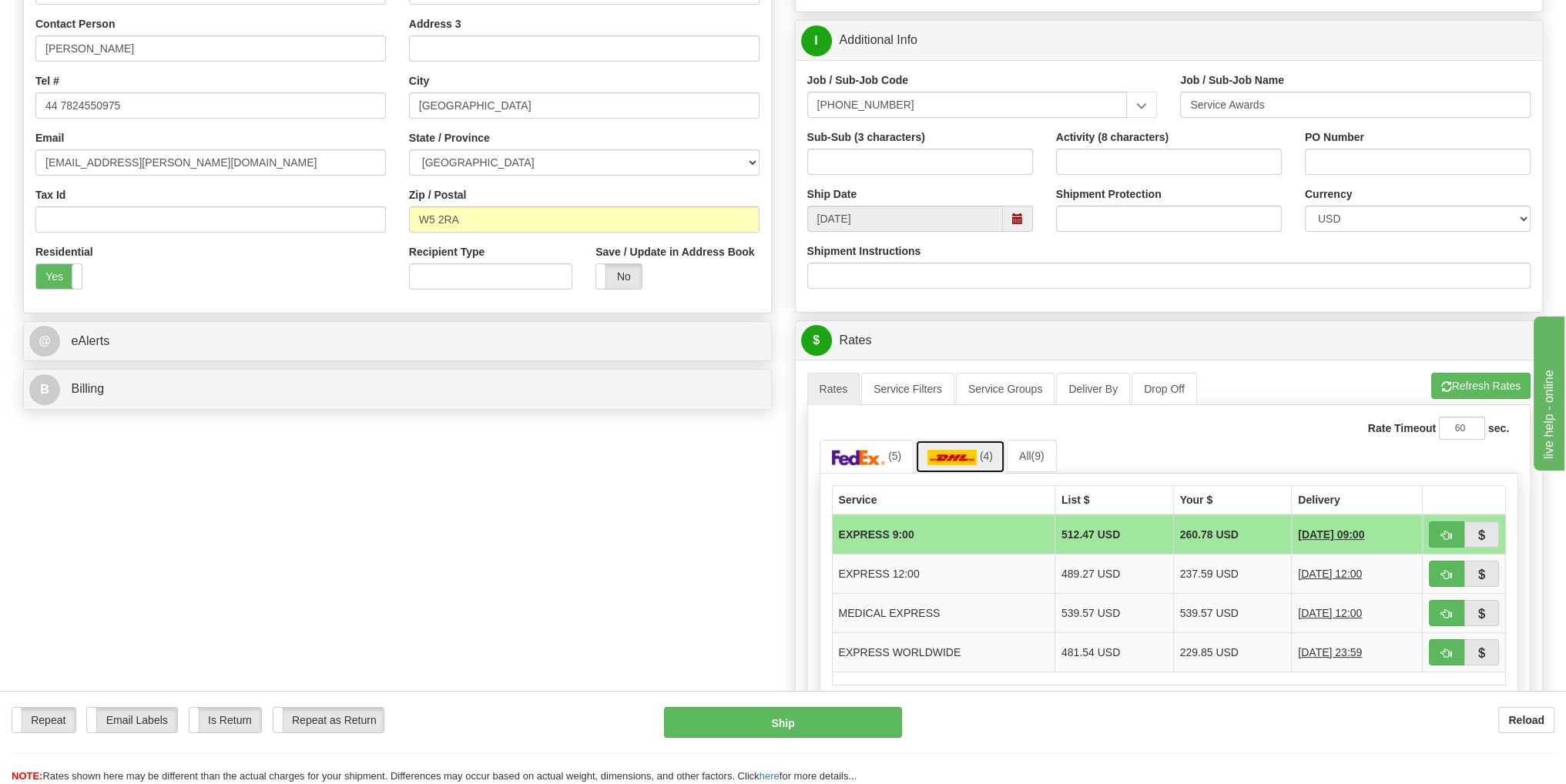
click at [961, 457] on img at bounding box center [952, 457] width 49 height 15
click at [941, 648] on td "EXPRESS WORLDWIDE" at bounding box center [943, 651] width 223 height 40
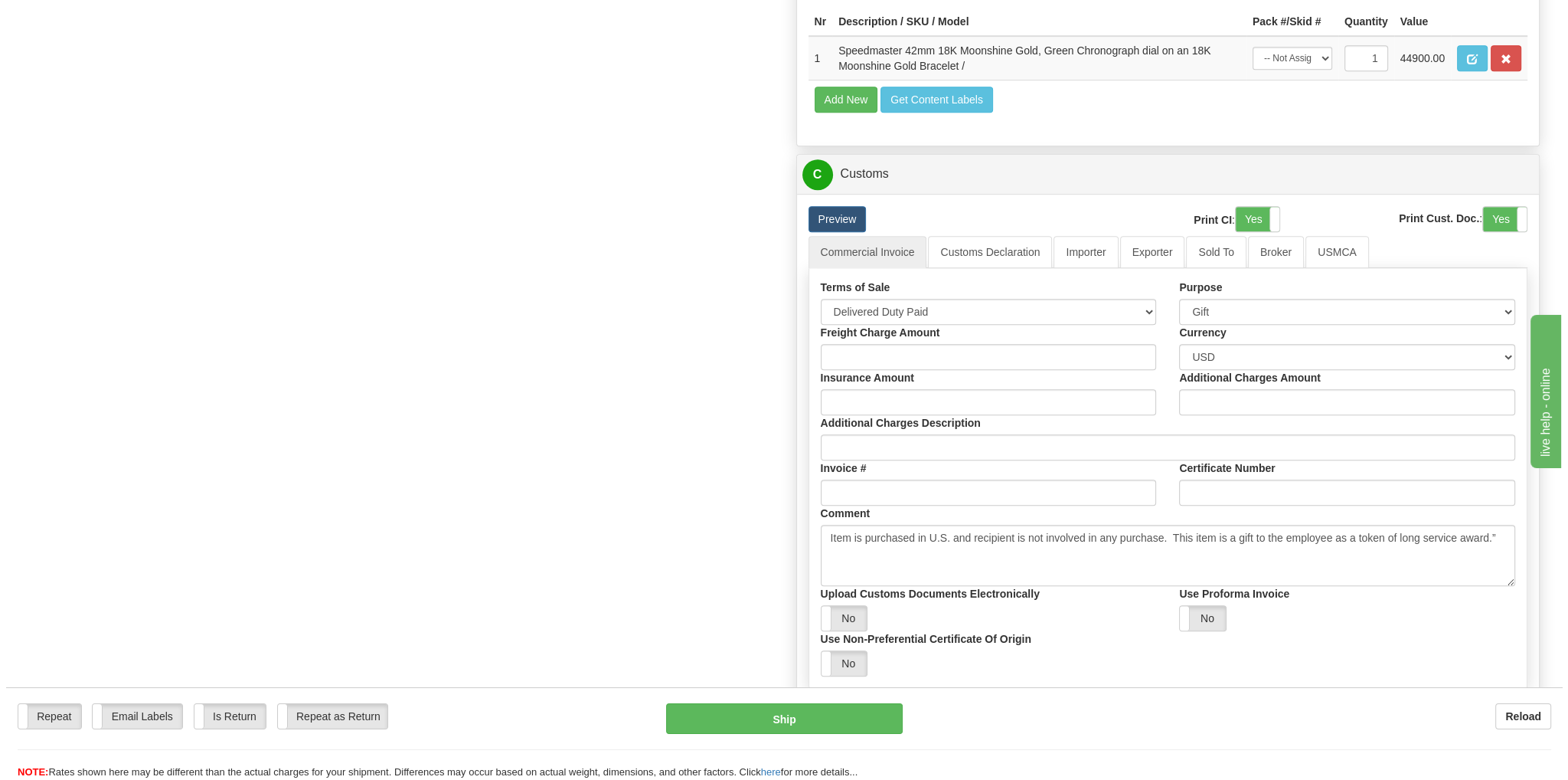
scroll to position [1226, 0]
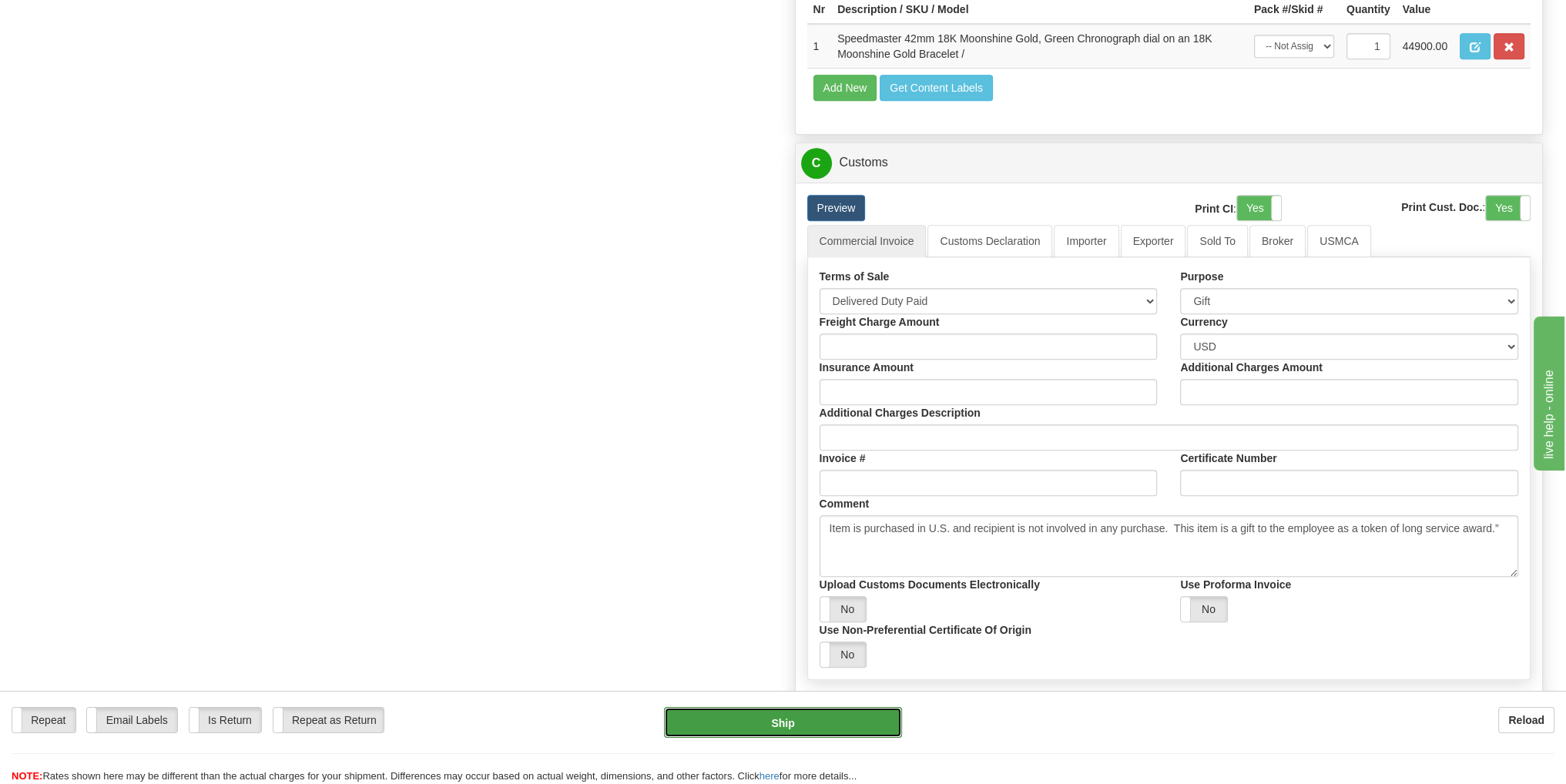
click at [767, 722] on button "Ship" at bounding box center [783, 722] width 238 height 31
type input "P"
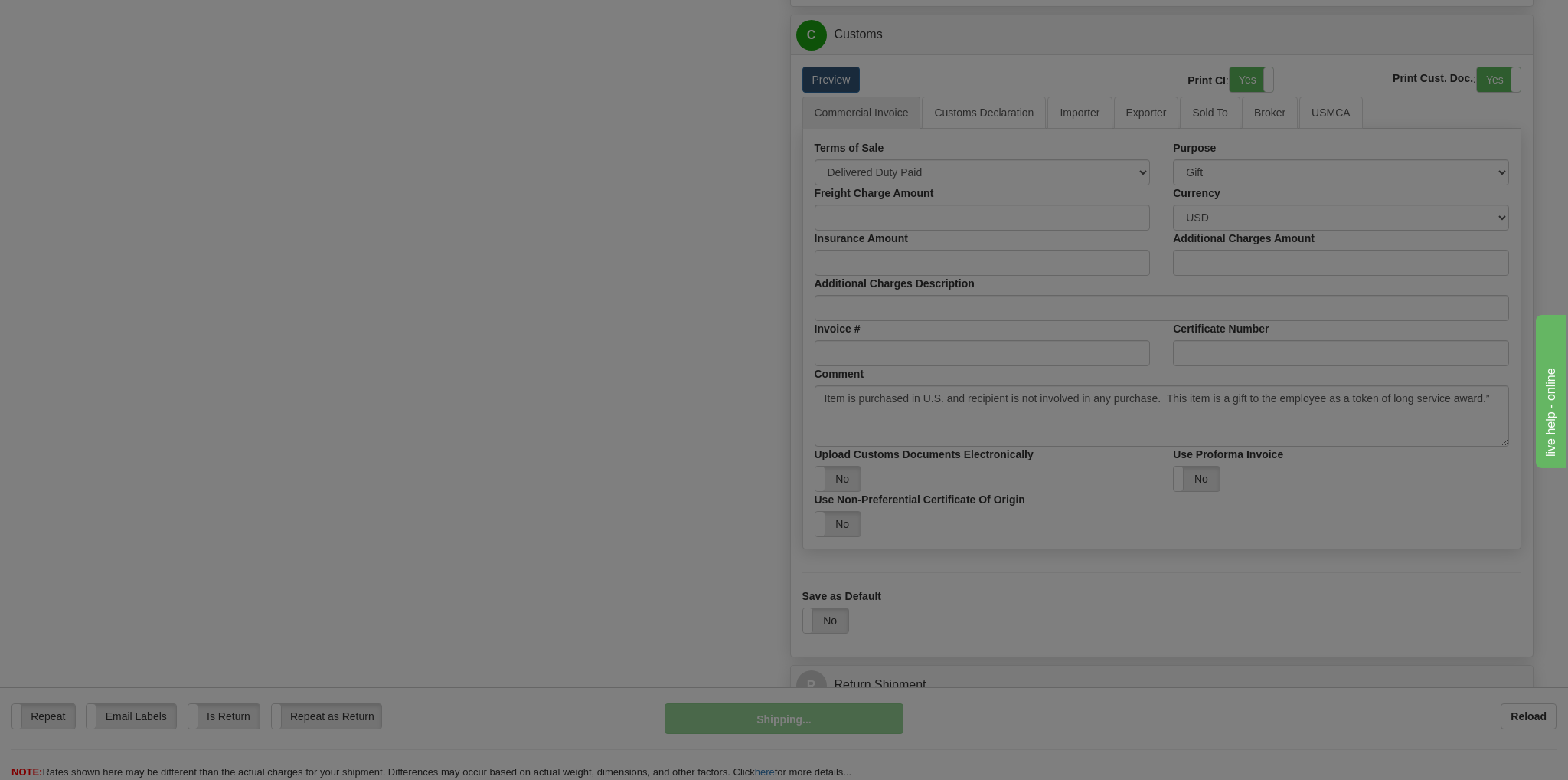
scroll to position [781, 0]
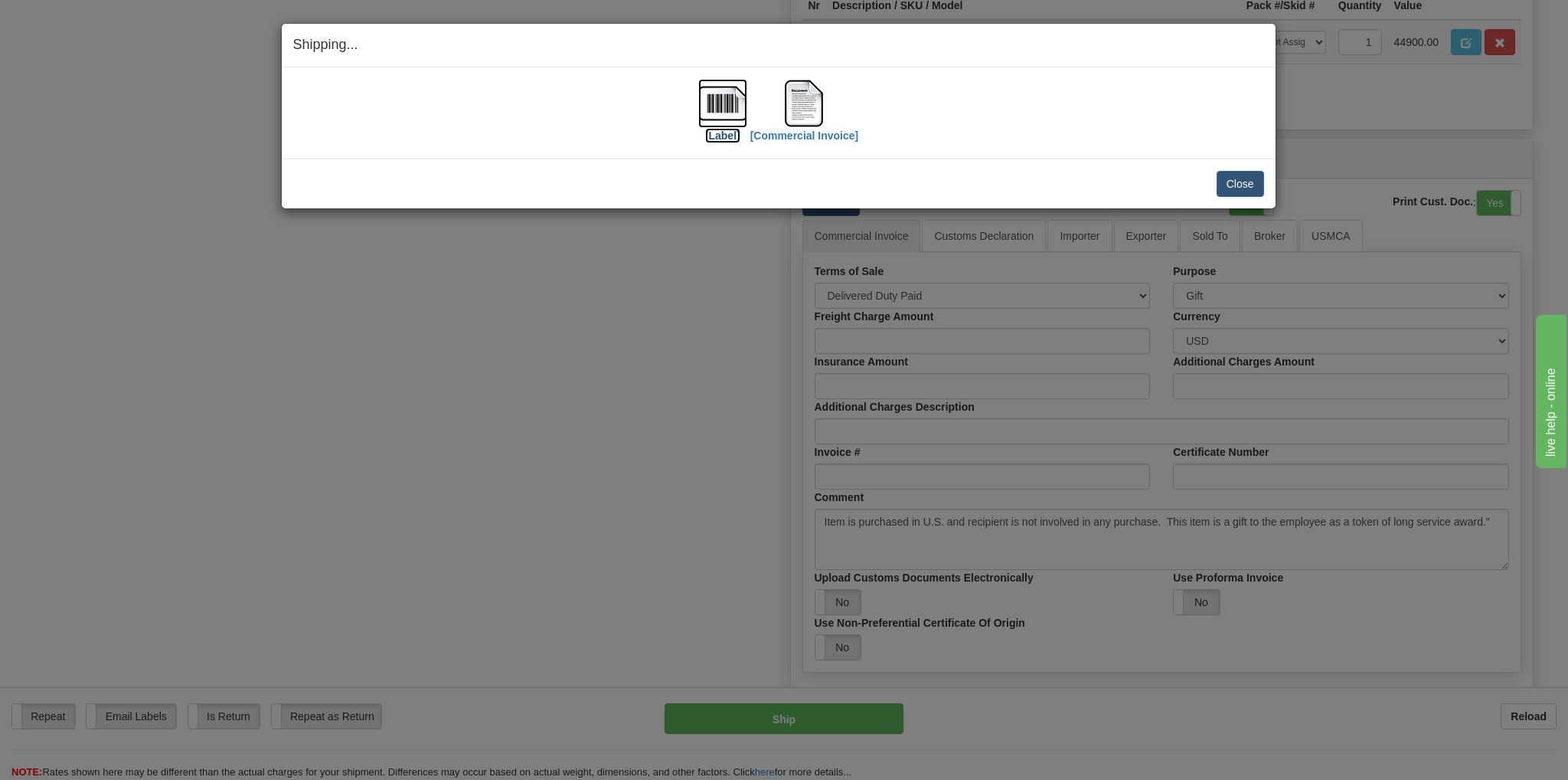
click at [717, 114] on img at bounding box center [723, 103] width 49 height 49
click at [801, 110] on img at bounding box center [804, 103] width 49 height 49
click at [1241, 180] on button "Close" at bounding box center [1240, 184] width 47 height 26
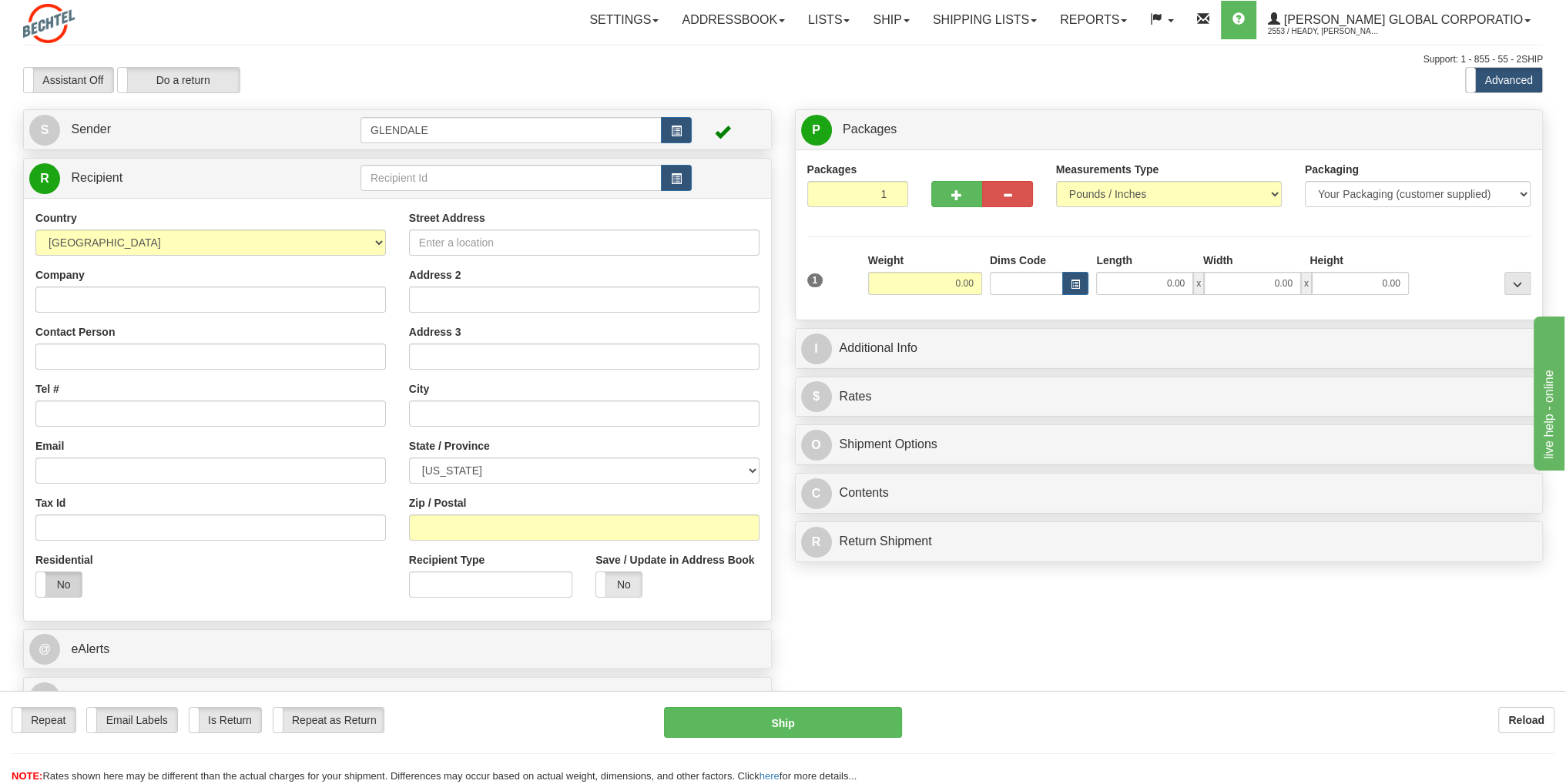
click at [67, 590] on label "No" at bounding box center [59, 584] width 46 height 25
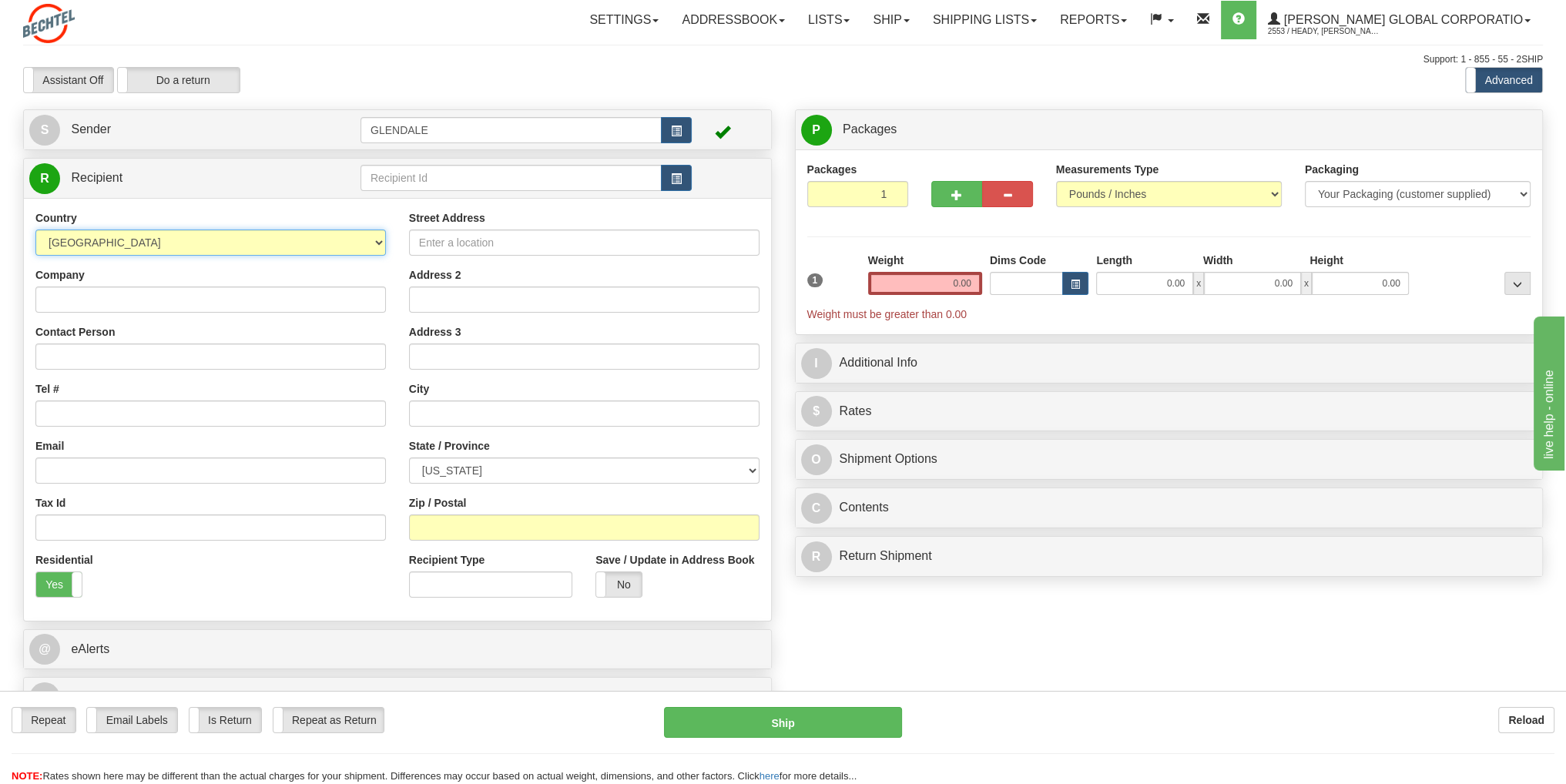
click at [268, 245] on select "[GEOGRAPHIC_DATA] [GEOGRAPHIC_DATA] [GEOGRAPHIC_DATA] [GEOGRAPHIC_DATA] [US_STA…" at bounding box center [210, 243] width 350 height 26
select select "GB"
click at [35, 230] on select "[GEOGRAPHIC_DATA] [GEOGRAPHIC_DATA] [GEOGRAPHIC_DATA] [GEOGRAPHIC_DATA] [US_STA…" at bounding box center [210, 243] width 350 height 26
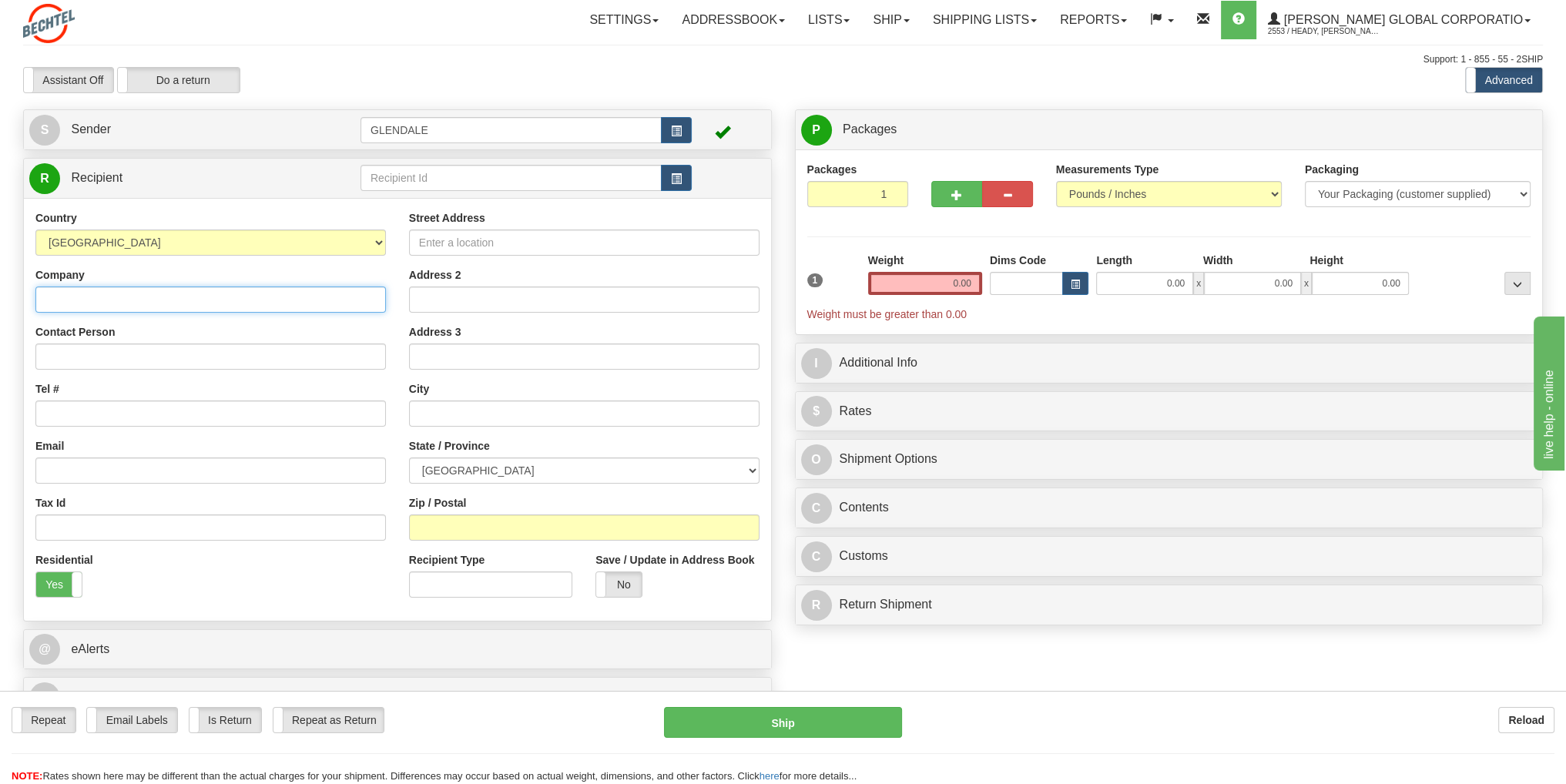
click at [98, 300] on input "Company" at bounding box center [210, 299] width 350 height 26
type input "Robert John Kent"
click at [82, 362] on input "Contact Person" at bounding box center [210, 356] width 350 height 26
type input "Robert John Kent"
click at [55, 418] on input "Tel #" at bounding box center [210, 414] width 350 height 26
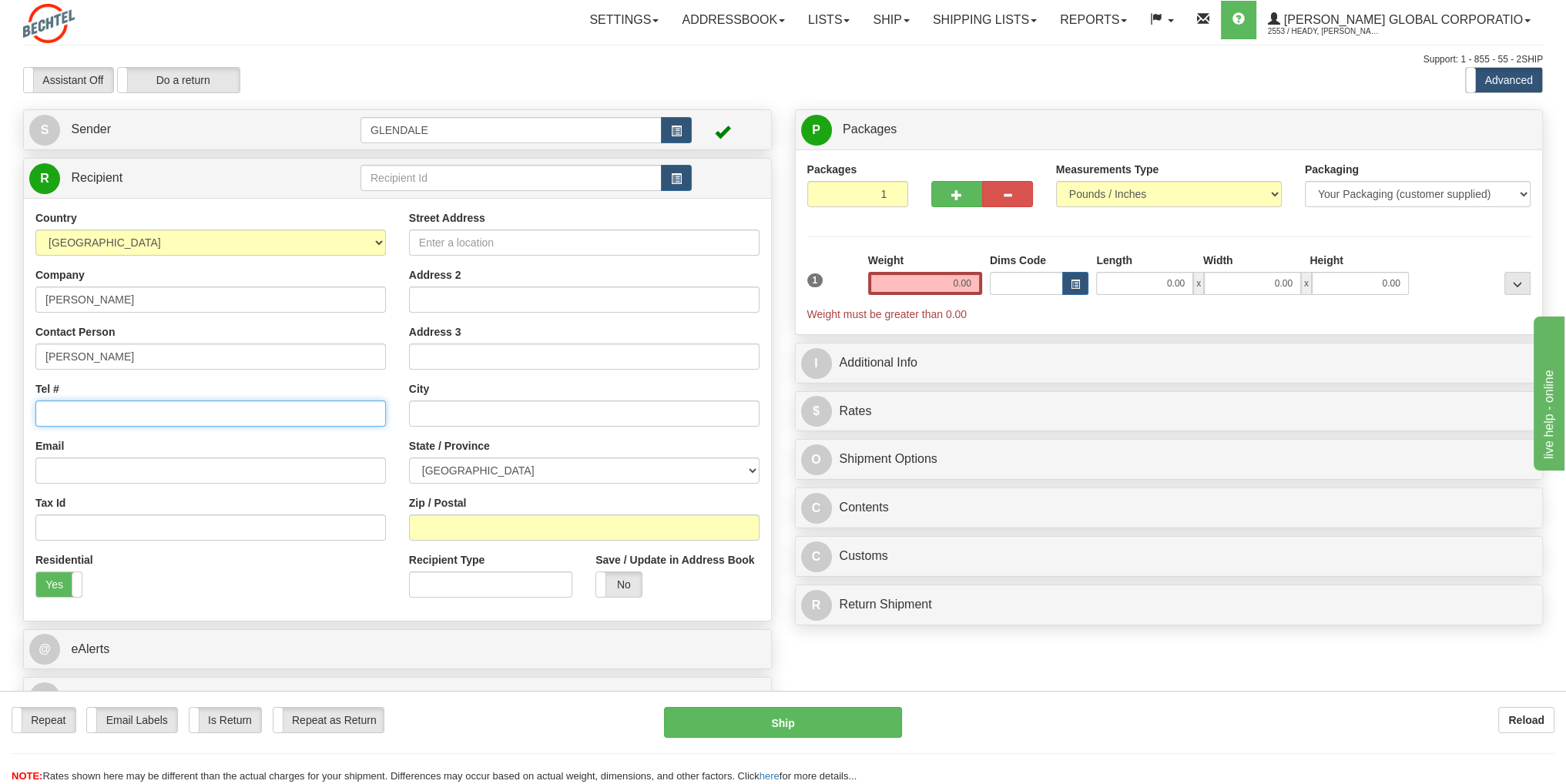
click at [95, 416] on input "Tel #" at bounding box center [210, 414] width 350 height 26
type input "44 7799790110"
click at [91, 471] on input "Email" at bounding box center [210, 471] width 350 height 26
paste input "RJKENT@BECHTEL.COM"
type input "RJKENT@BECHTEL.COM"
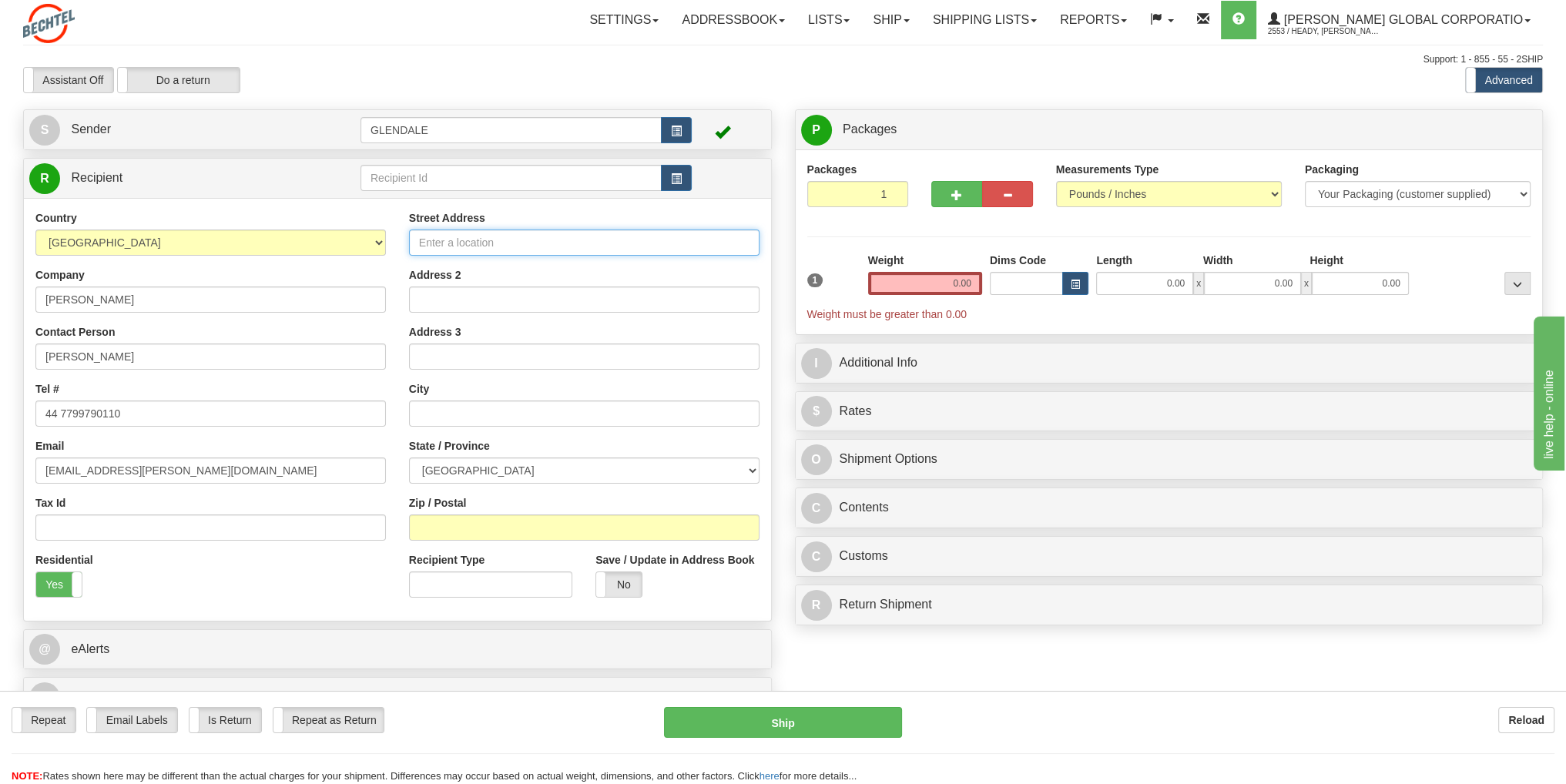
click at [471, 247] on input "Street Address" at bounding box center [584, 243] width 350 height 26
click at [459, 253] on input "Street Address" at bounding box center [584, 243] width 350 height 26
type input "34 Pennington Drive"
click at [426, 416] on input "text" at bounding box center [584, 414] width 350 height 26
type input "Weybridge"
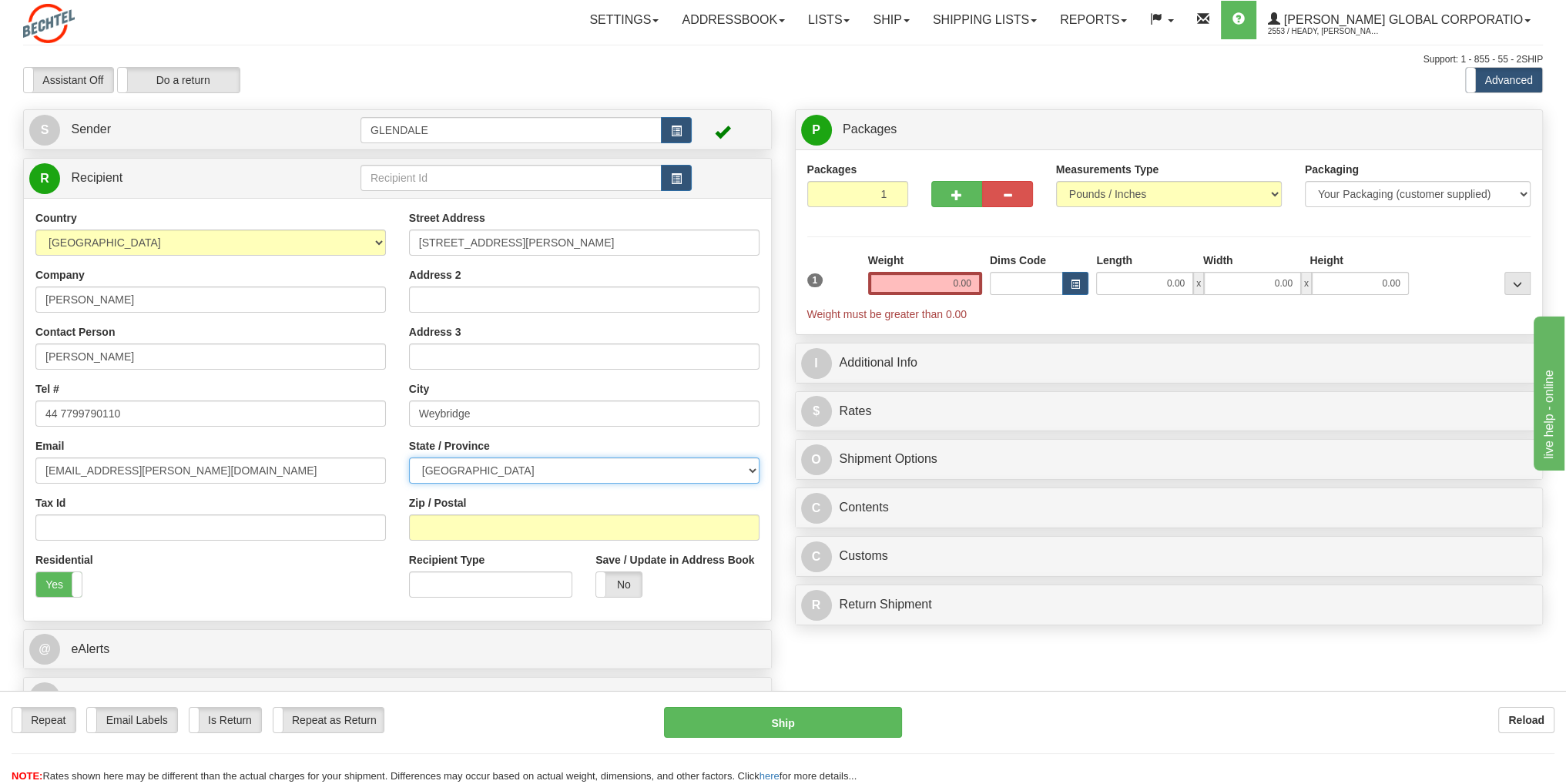
click at [751, 473] on select "[GEOGRAPHIC_DATA] [GEOGRAPHIC_DATA] [GEOGRAPHIC_DATA][PERSON_NAME][GEOGRAPHIC_D…" at bounding box center [584, 471] width 350 height 26
select select "SRY"
click at [409, 458] on select "[GEOGRAPHIC_DATA] [GEOGRAPHIC_DATA] [GEOGRAPHIC_DATA][PERSON_NAME][GEOGRAPHIC_D…" at bounding box center [584, 471] width 350 height 26
click at [476, 524] on input "Zip / Postal" at bounding box center [584, 527] width 350 height 26
click at [450, 531] on input "Zip / Postal" at bounding box center [584, 527] width 350 height 26
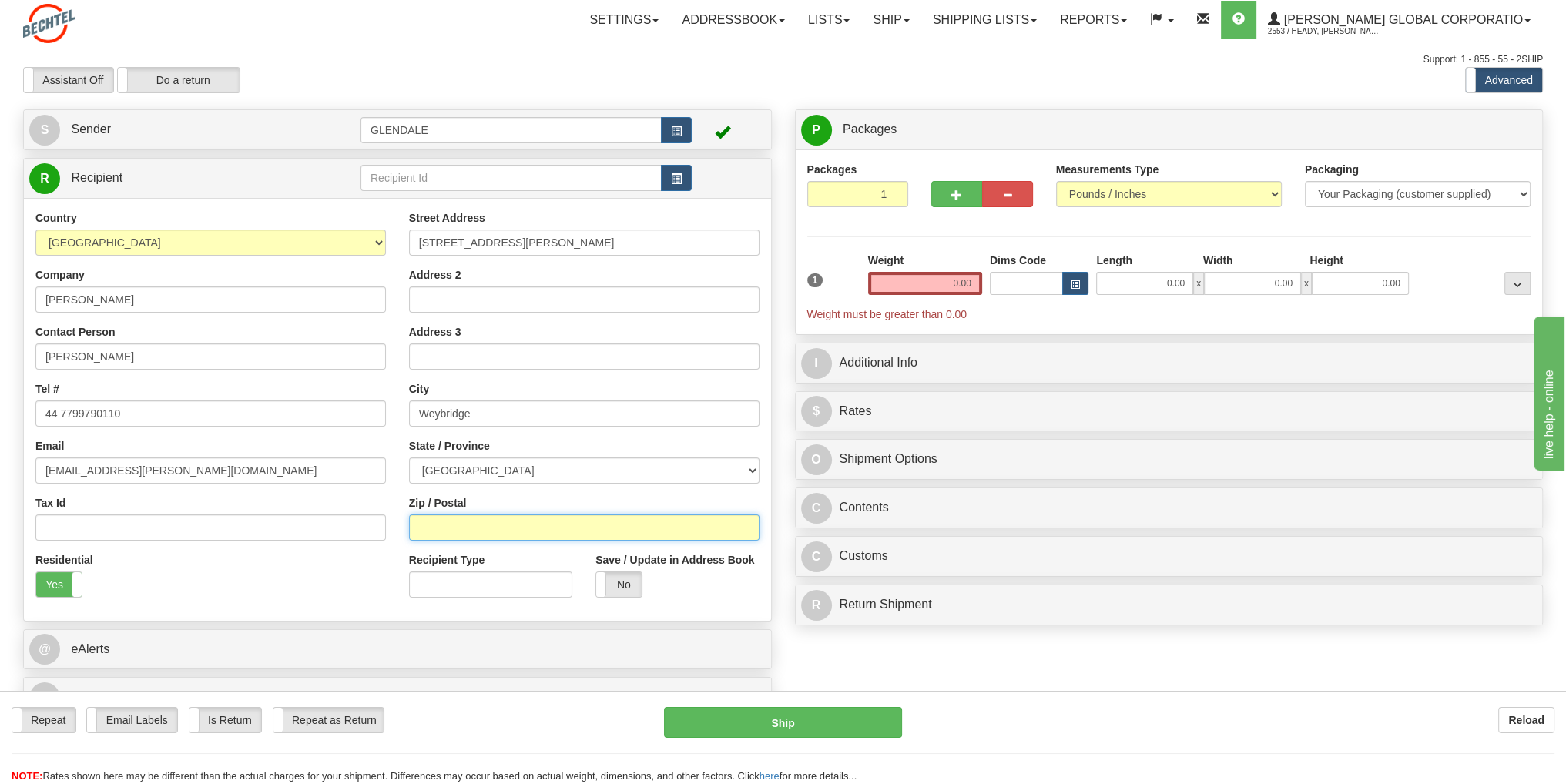
paste input "KT13 9RU"
type input "KT13 9RU"
click at [952, 288] on input "0.00" at bounding box center [924, 283] width 114 height 23
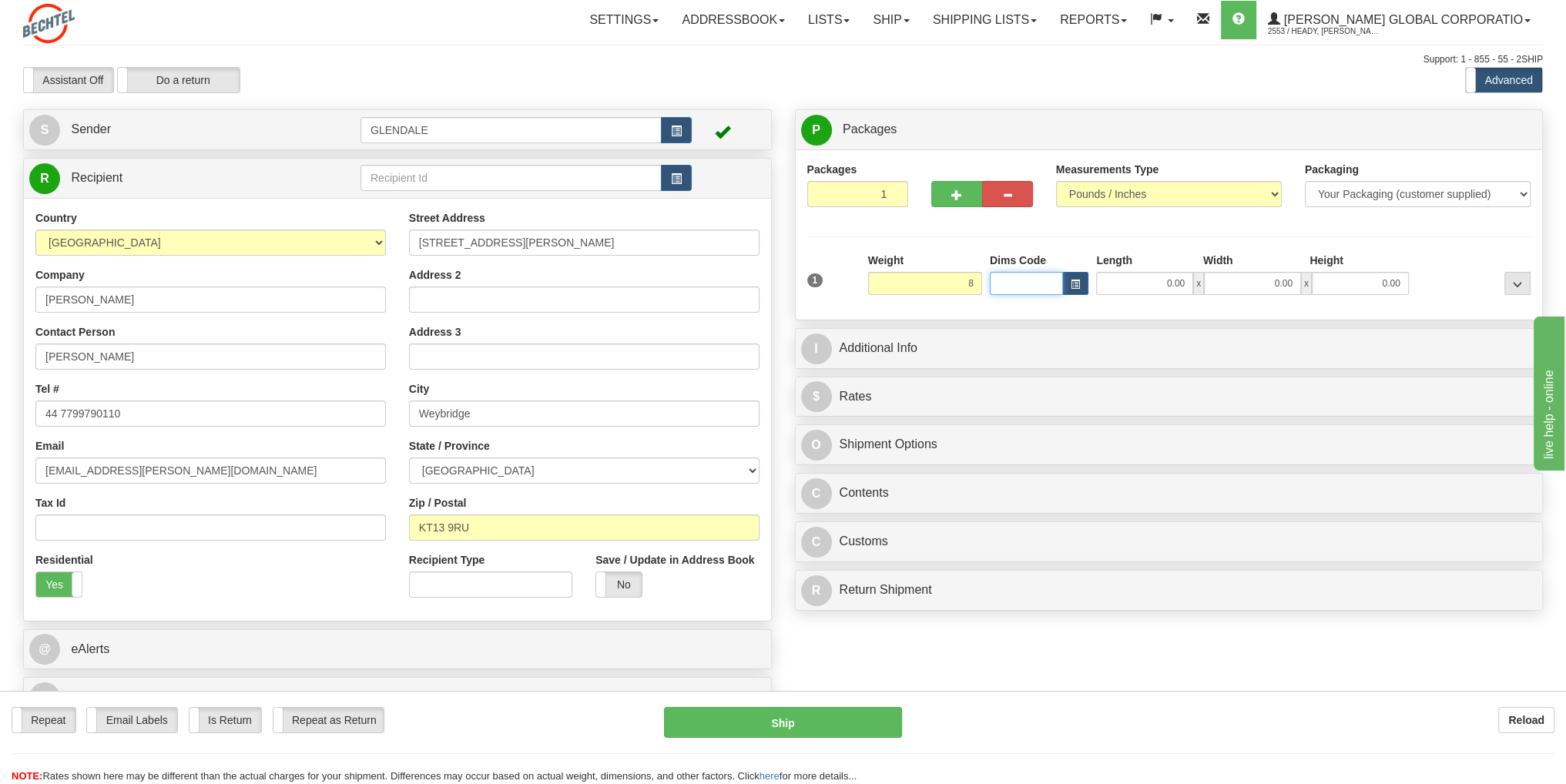
type input "8.00"
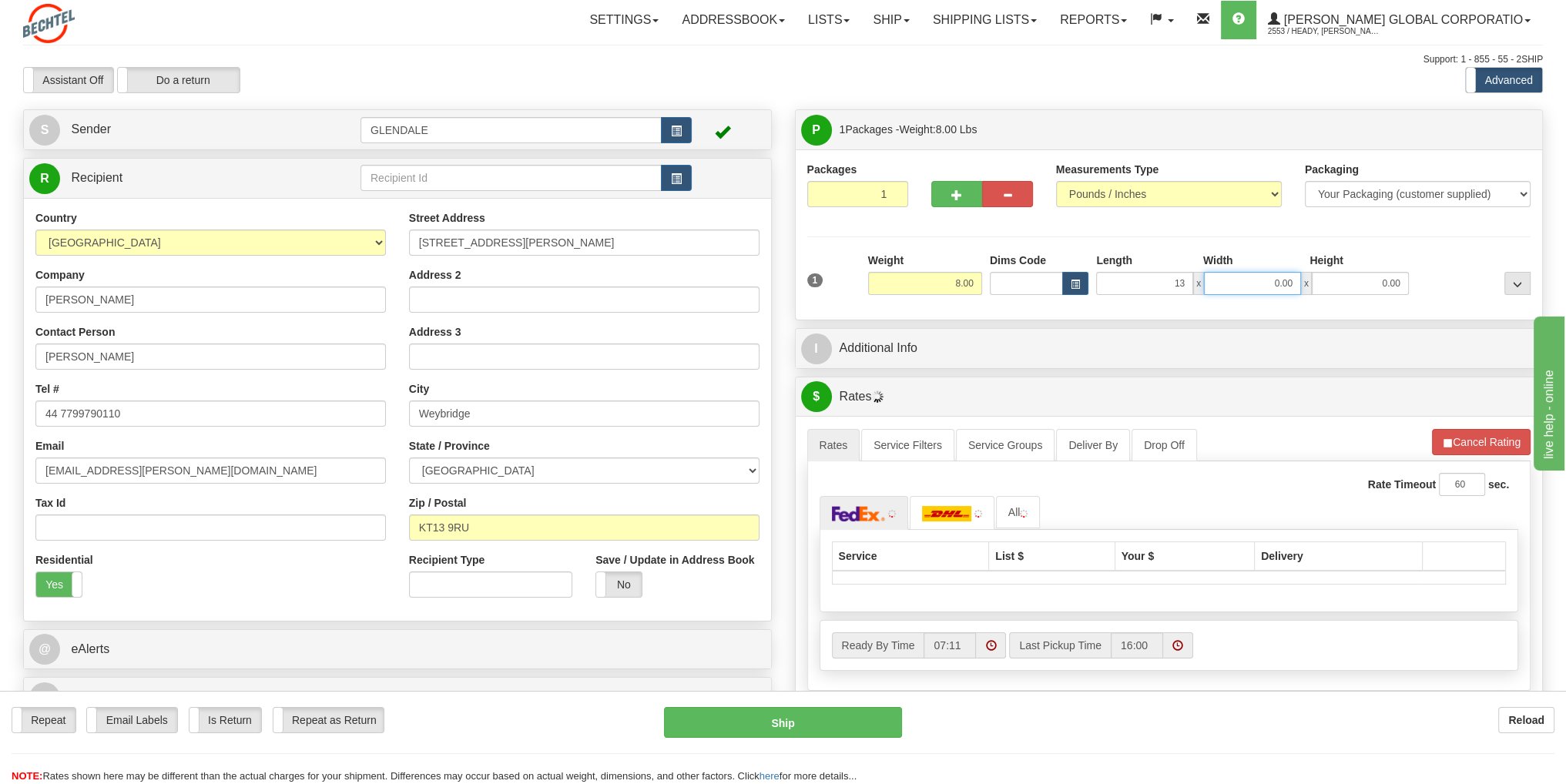
type input "13.00"
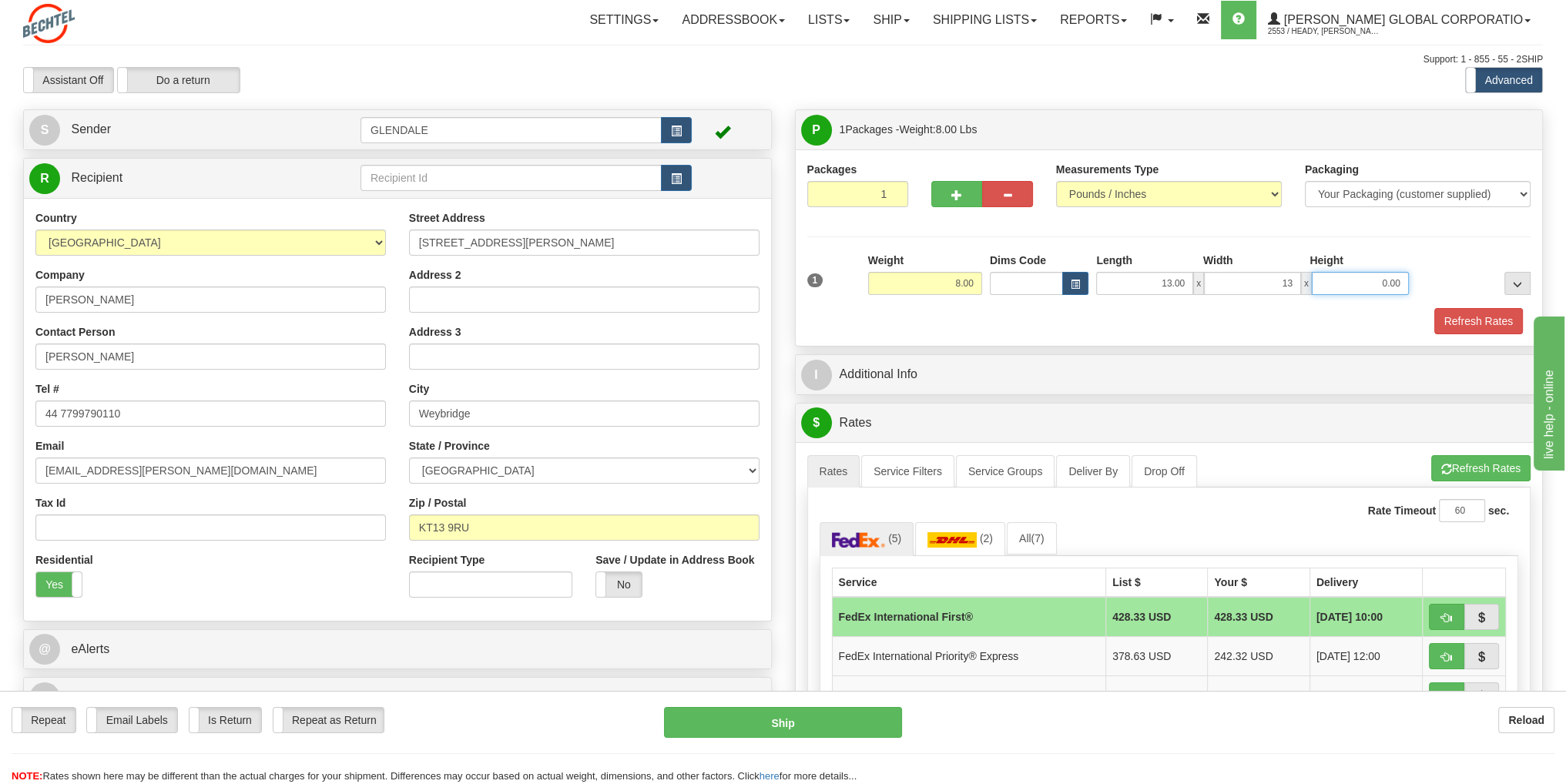
type input "13.00"
click at [934, 537] on img at bounding box center [952, 539] width 49 height 15
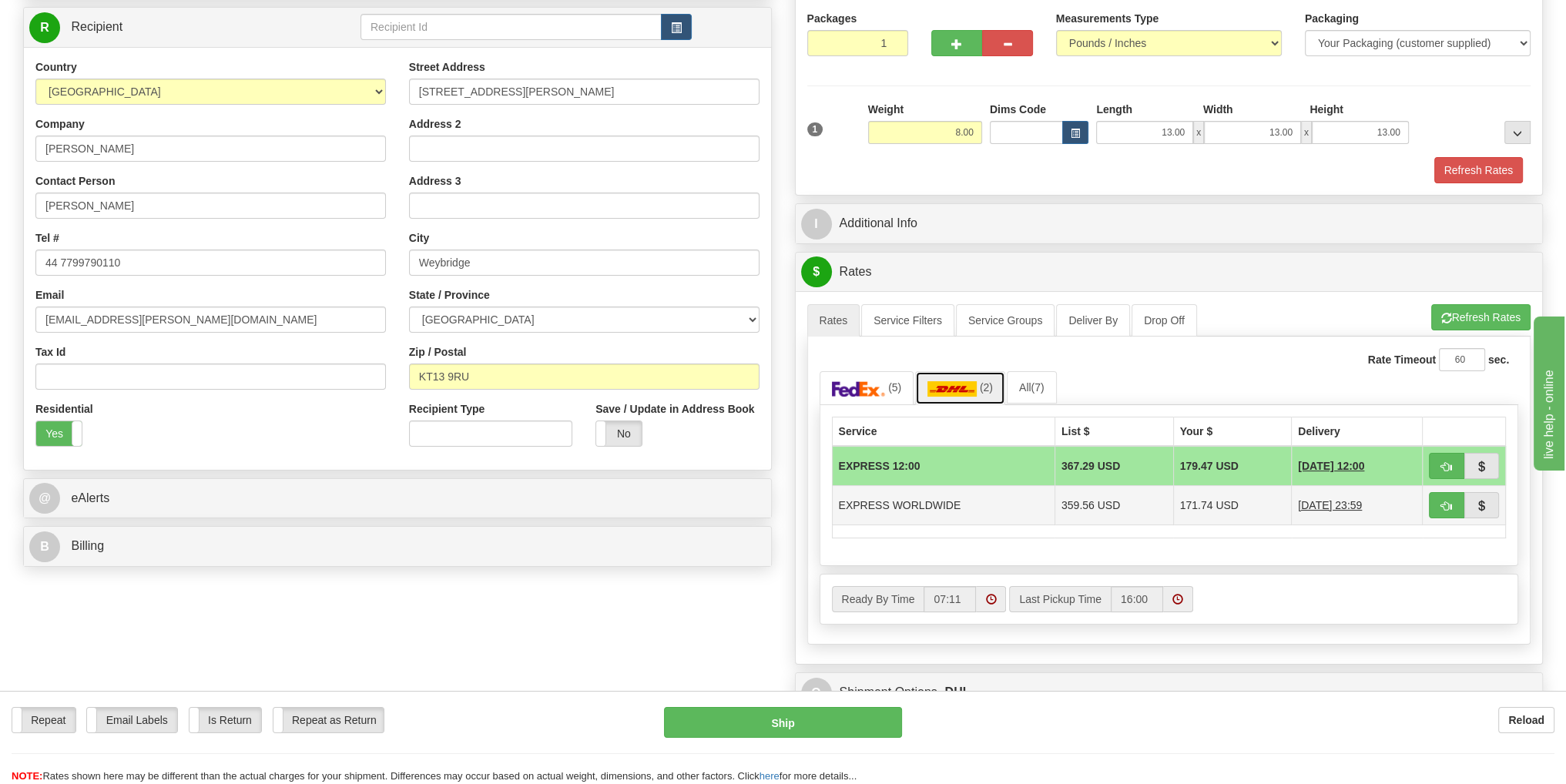
scroll to position [154, 0]
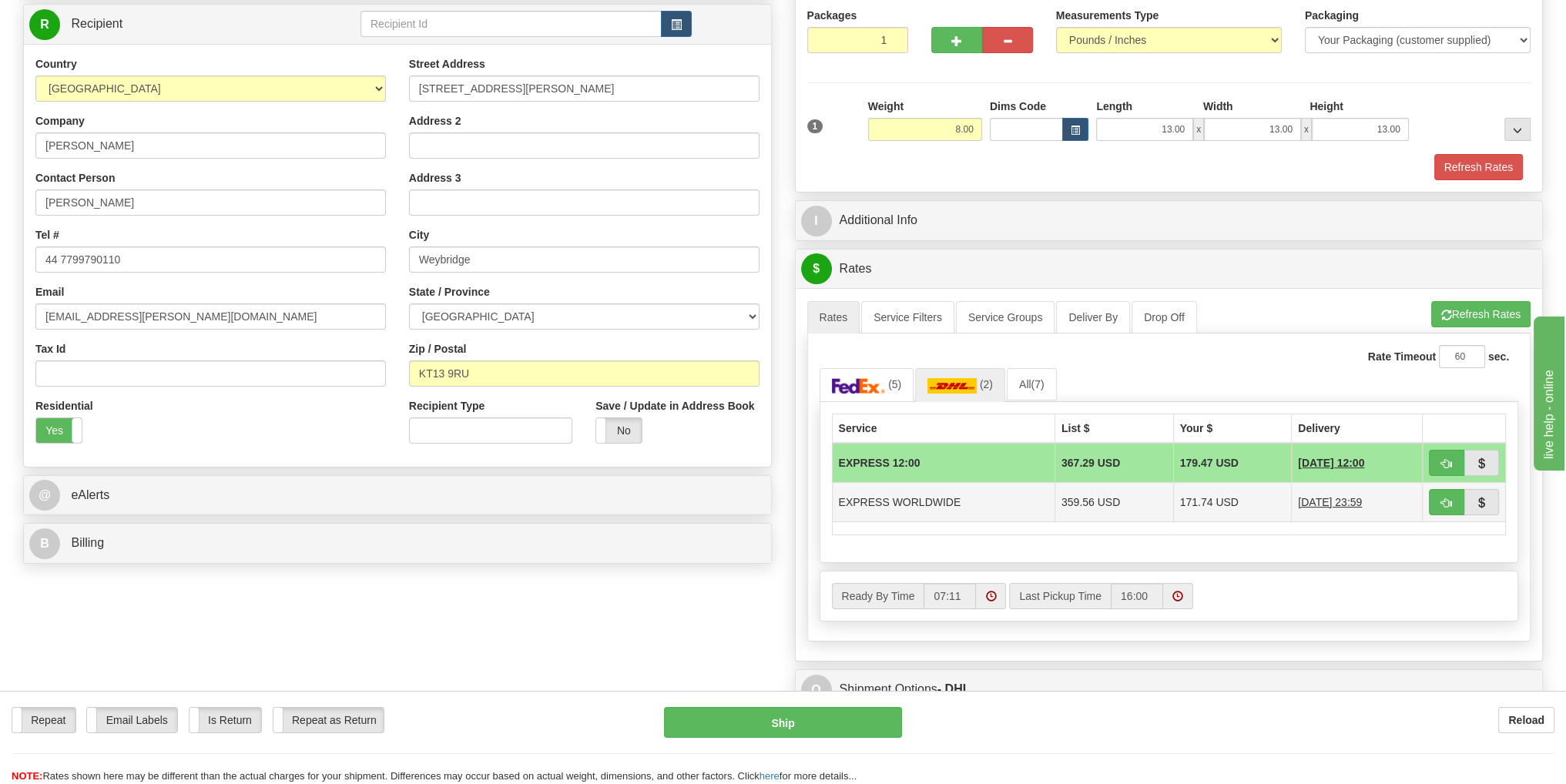
click at [921, 497] on td "EXPRESS WORLDWIDE" at bounding box center [943, 502] width 223 height 40
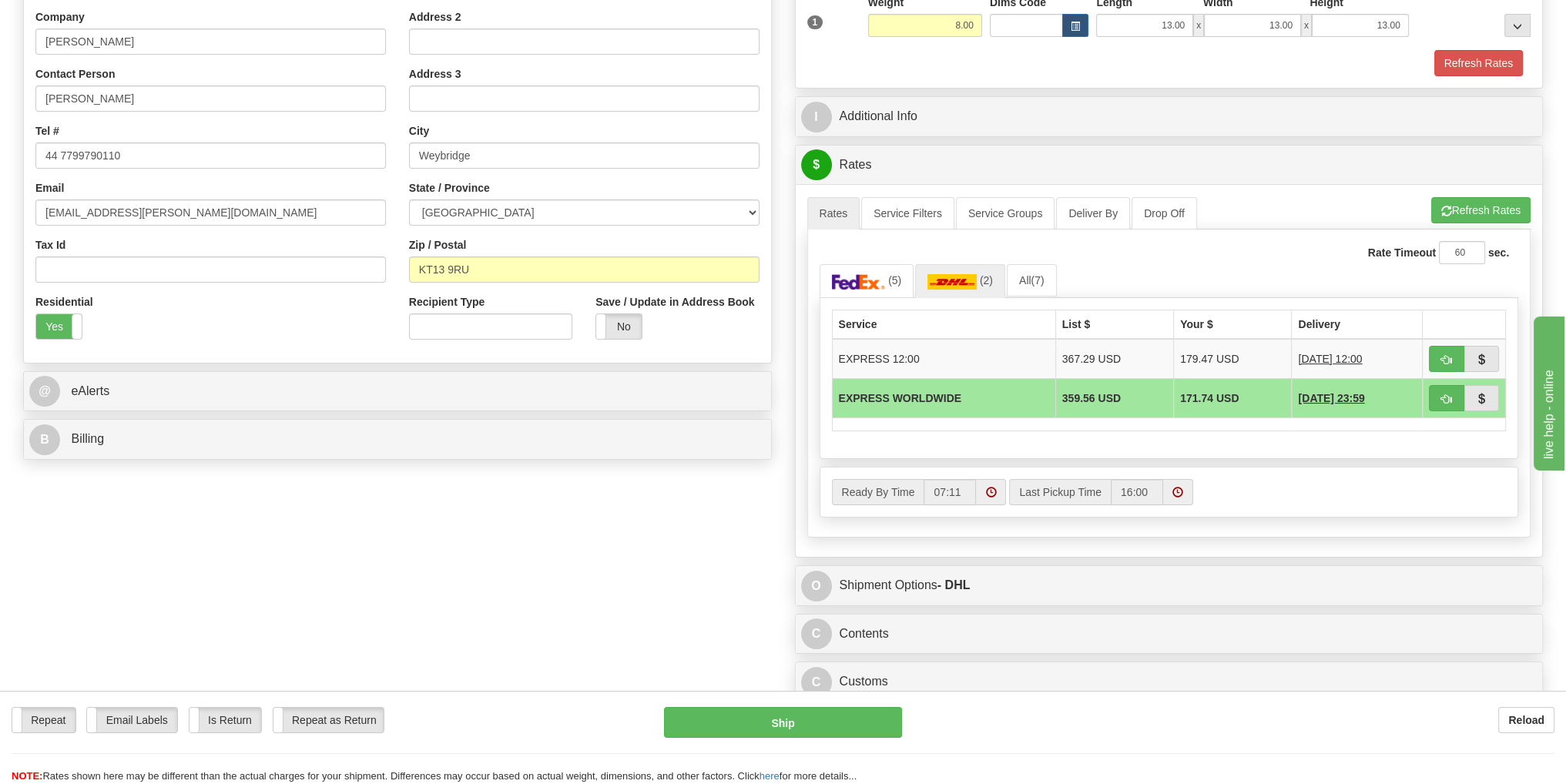
scroll to position [231, 0]
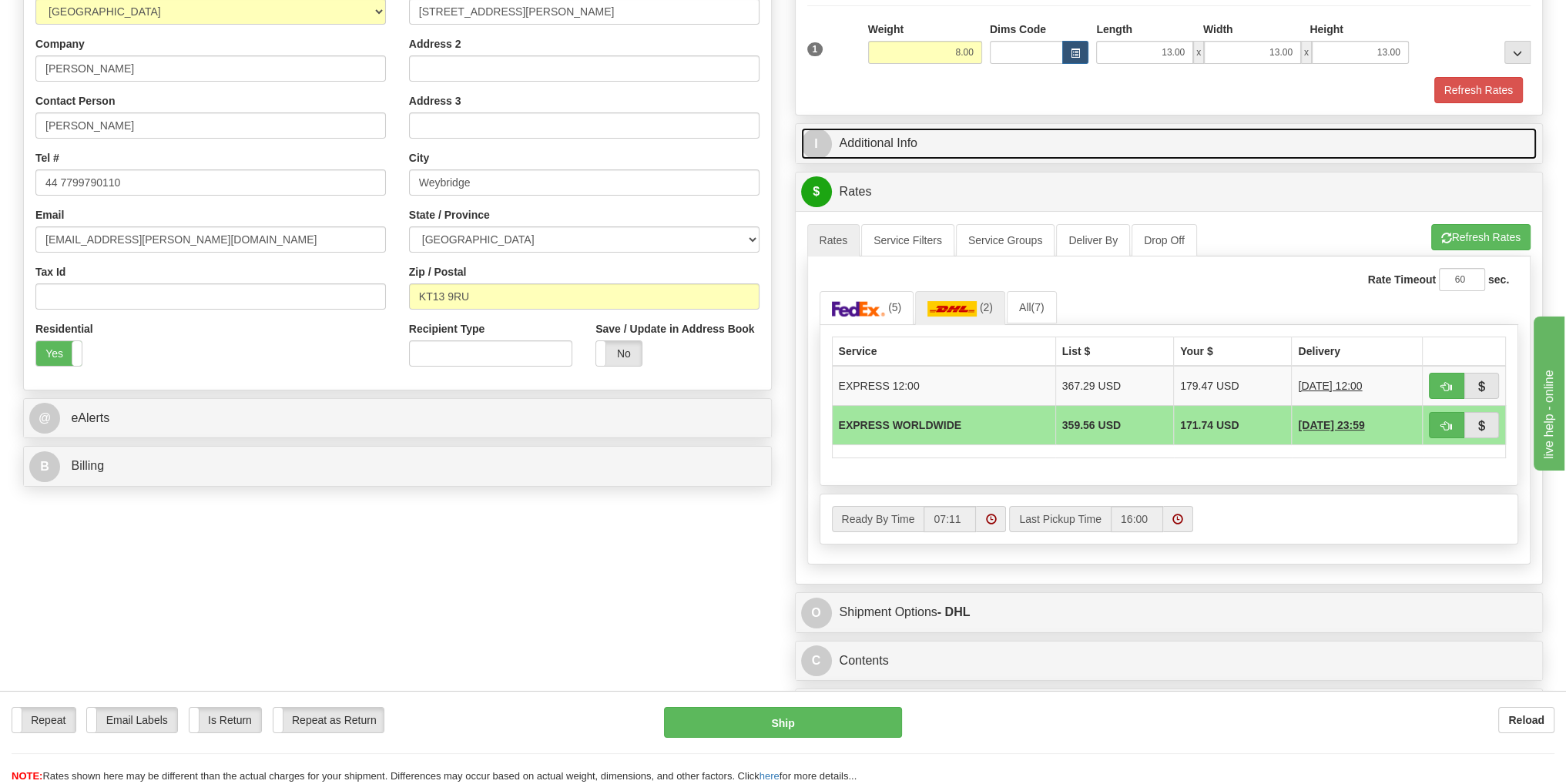
click at [887, 143] on link "I Additional Info" at bounding box center [1169, 143] width 736 height 32
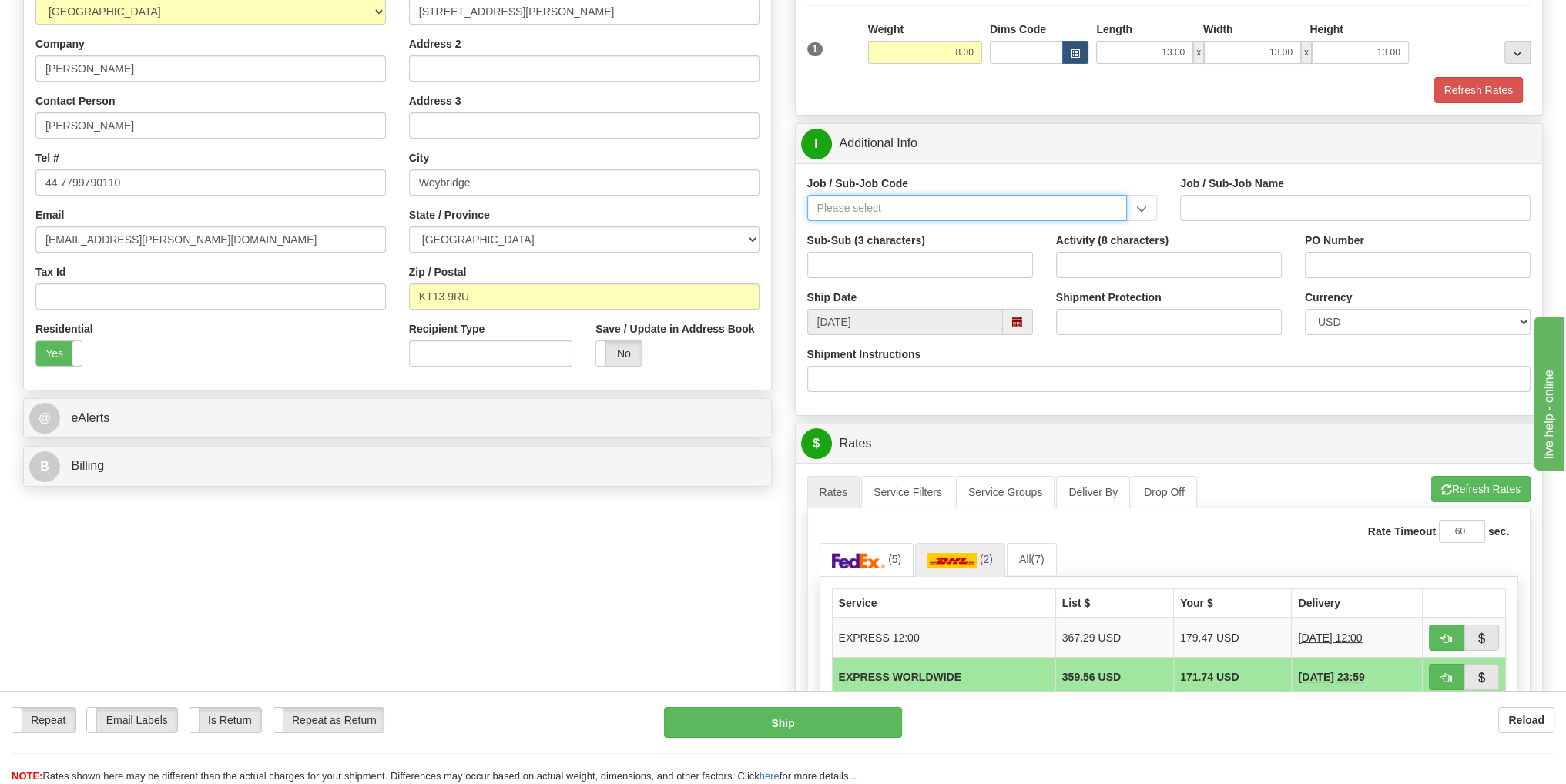
click at [956, 214] on input "Job / Sub-Job Code" at bounding box center [967, 208] width 320 height 26
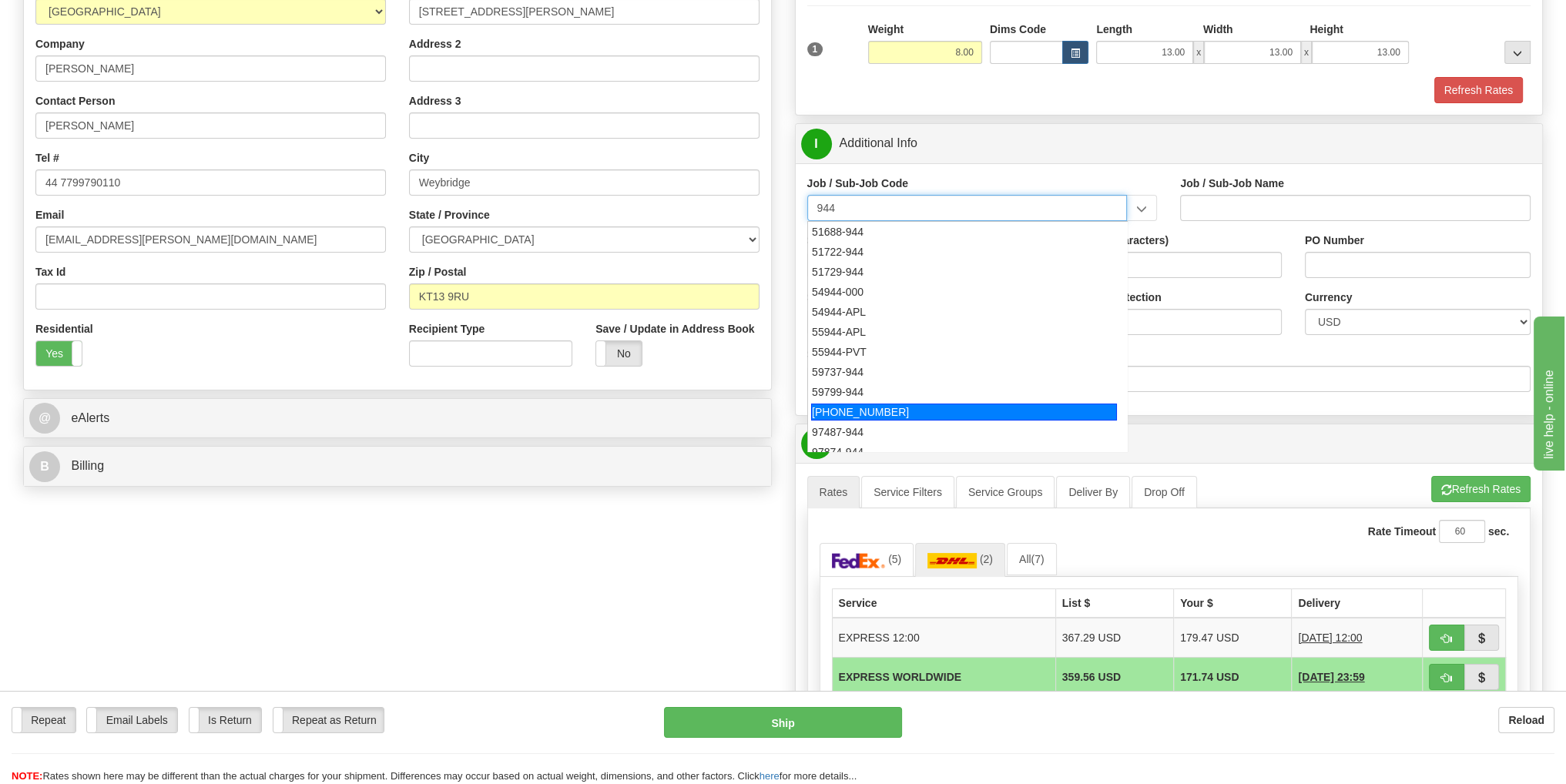
click at [894, 407] on div "[PHONE_NUMBER]" at bounding box center [963, 411] width 305 height 17
type input "[PHONE_NUMBER]"
type input "Service Awards"
type input "[PHONE_NUMBER]"
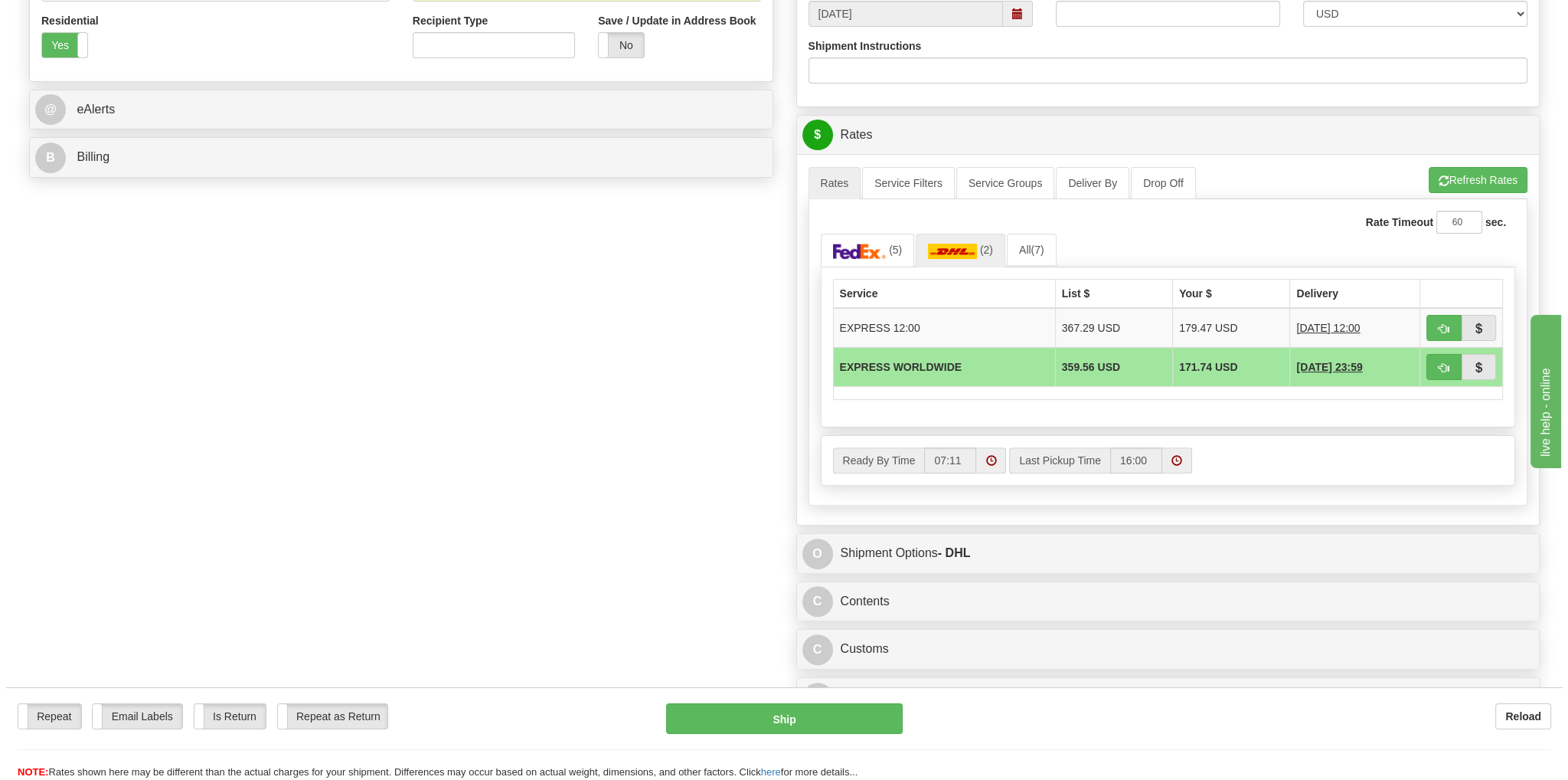
scroll to position [613, 0]
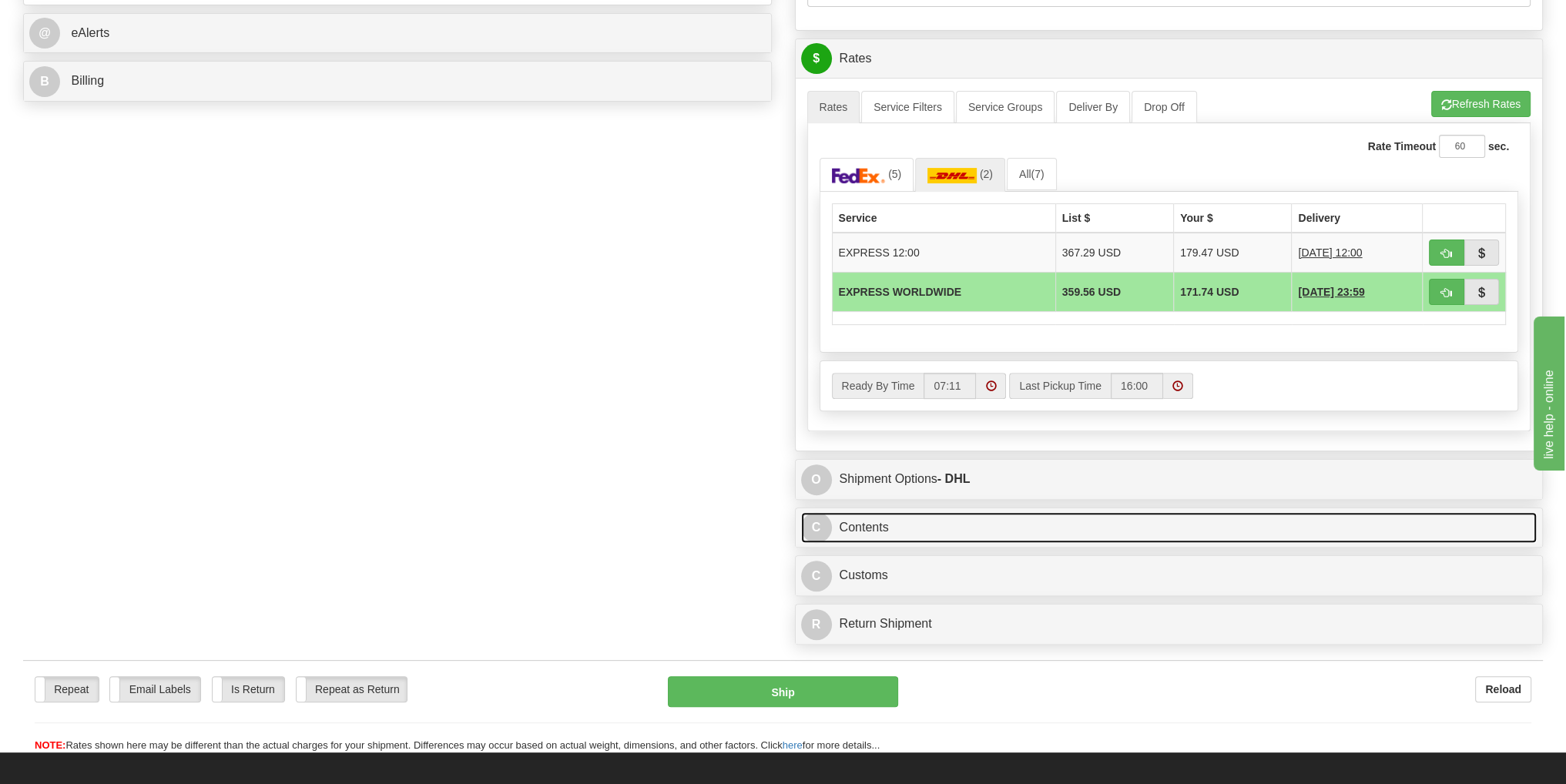
click at [863, 524] on link "C Contents" at bounding box center [1169, 528] width 736 height 32
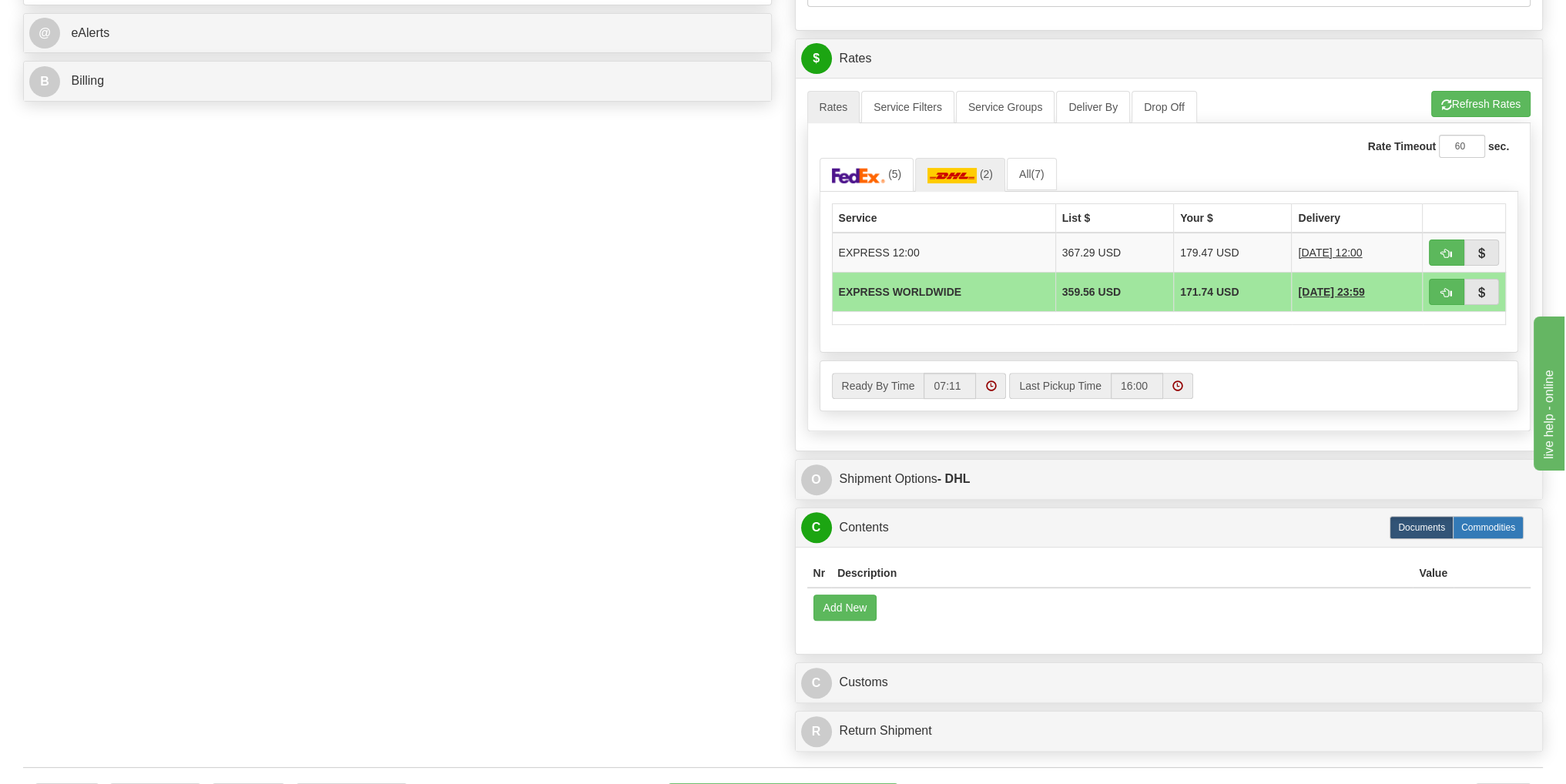
click at [1486, 524] on label "Commodities" at bounding box center [1488, 527] width 70 height 23
radio input "true"
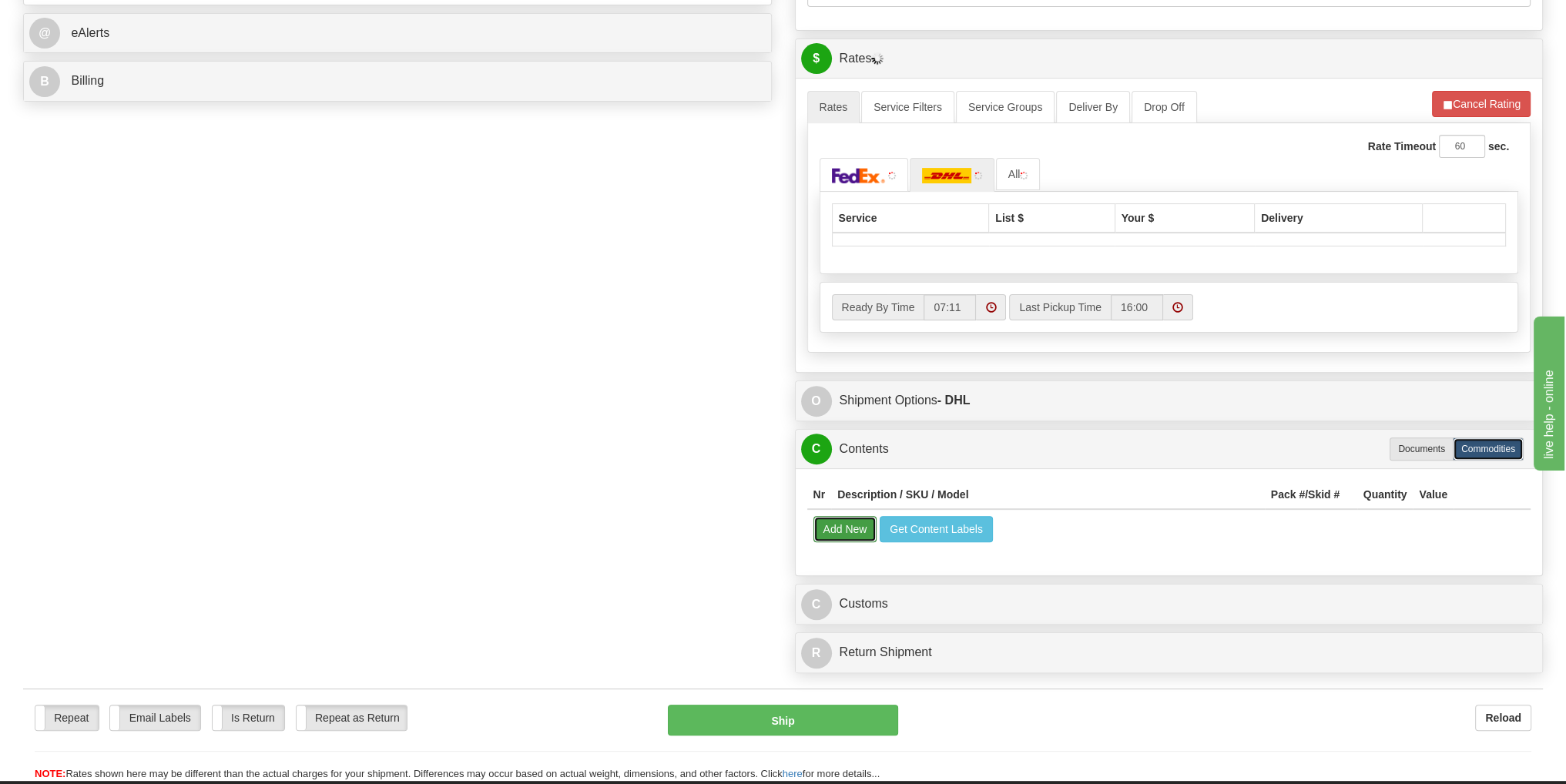
click at [855, 524] on button "Add New" at bounding box center [845, 529] width 64 height 26
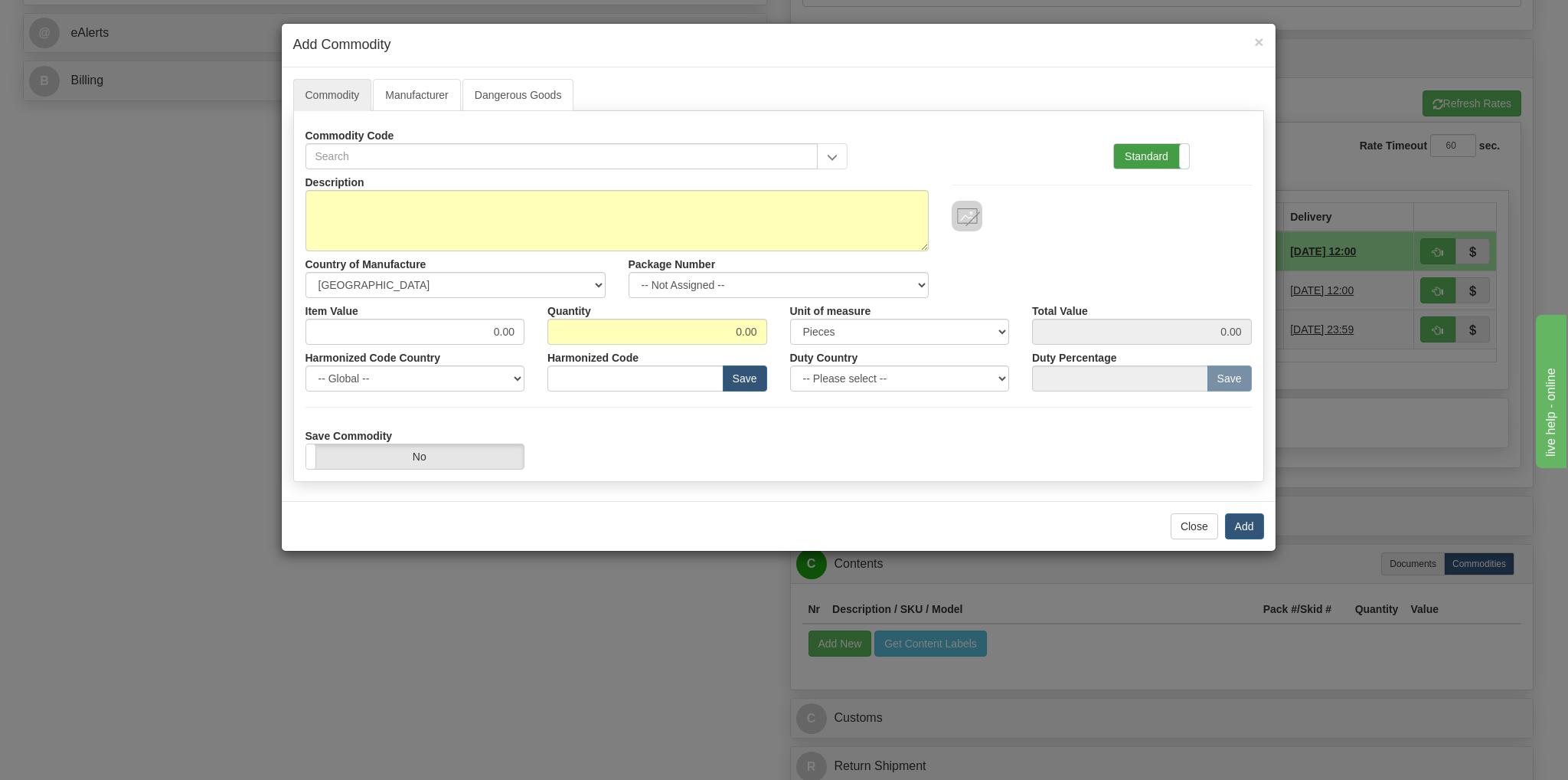
click at [1164, 158] on label "Standard" at bounding box center [1152, 156] width 75 height 25
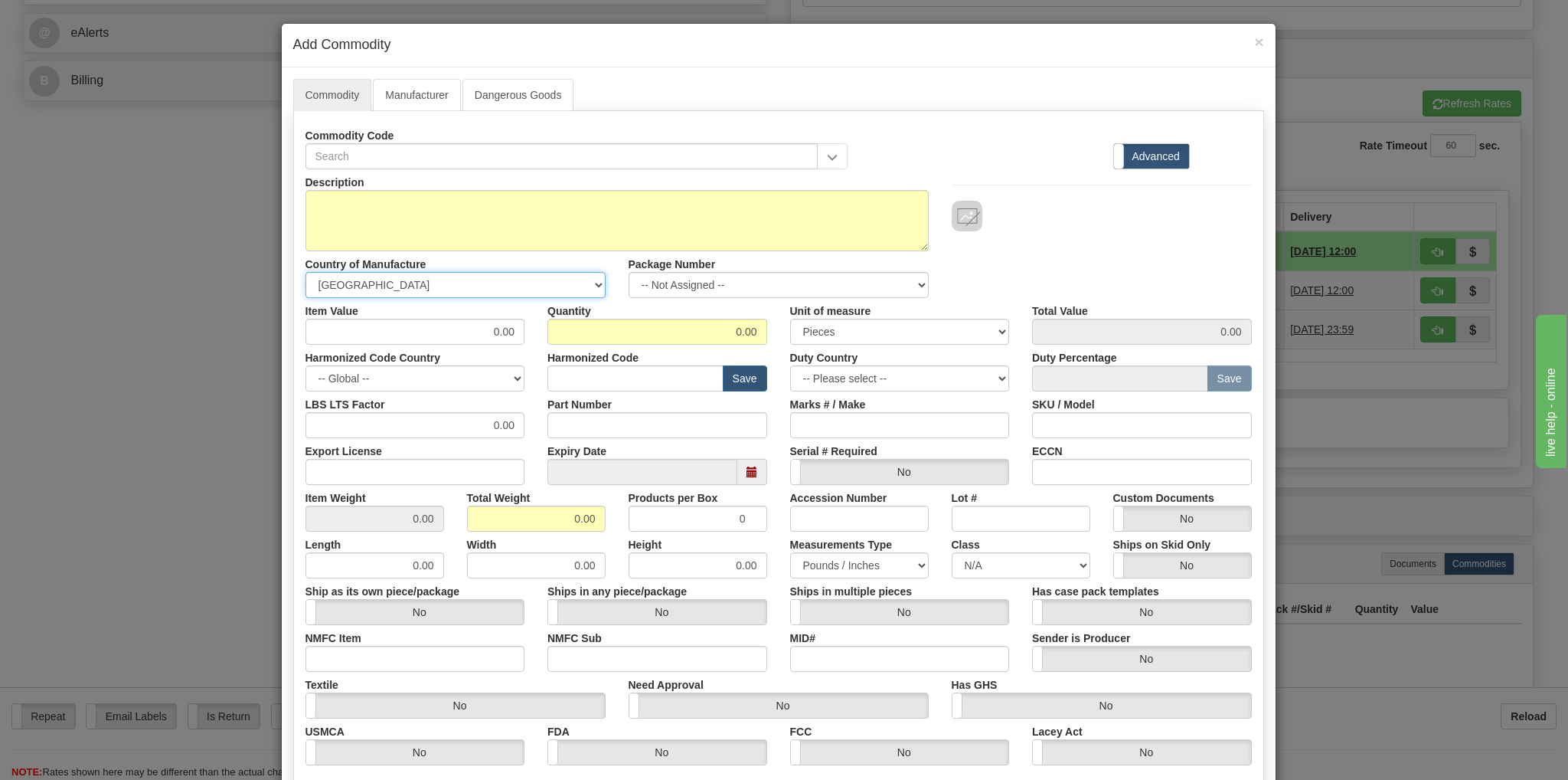
click at [594, 287] on select "-- Unknown -- [GEOGRAPHIC_DATA] [GEOGRAPHIC_DATA] [GEOGRAPHIC_DATA] [GEOGRAPHIC…" at bounding box center [455, 285] width 300 height 26
select select "CH"
click at [305, 272] on select "-- Unknown -- [GEOGRAPHIC_DATA] [GEOGRAPHIC_DATA] [GEOGRAPHIC_DATA] [GEOGRAPHIC…" at bounding box center [455, 285] width 300 height 26
drag, startPoint x: 721, startPoint y: 321, endPoint x: 738, endPoint y: 320, distance: 17.0
click at [738, 320] on input "0.00" at bounding box center [657, 332] width 220 height 26
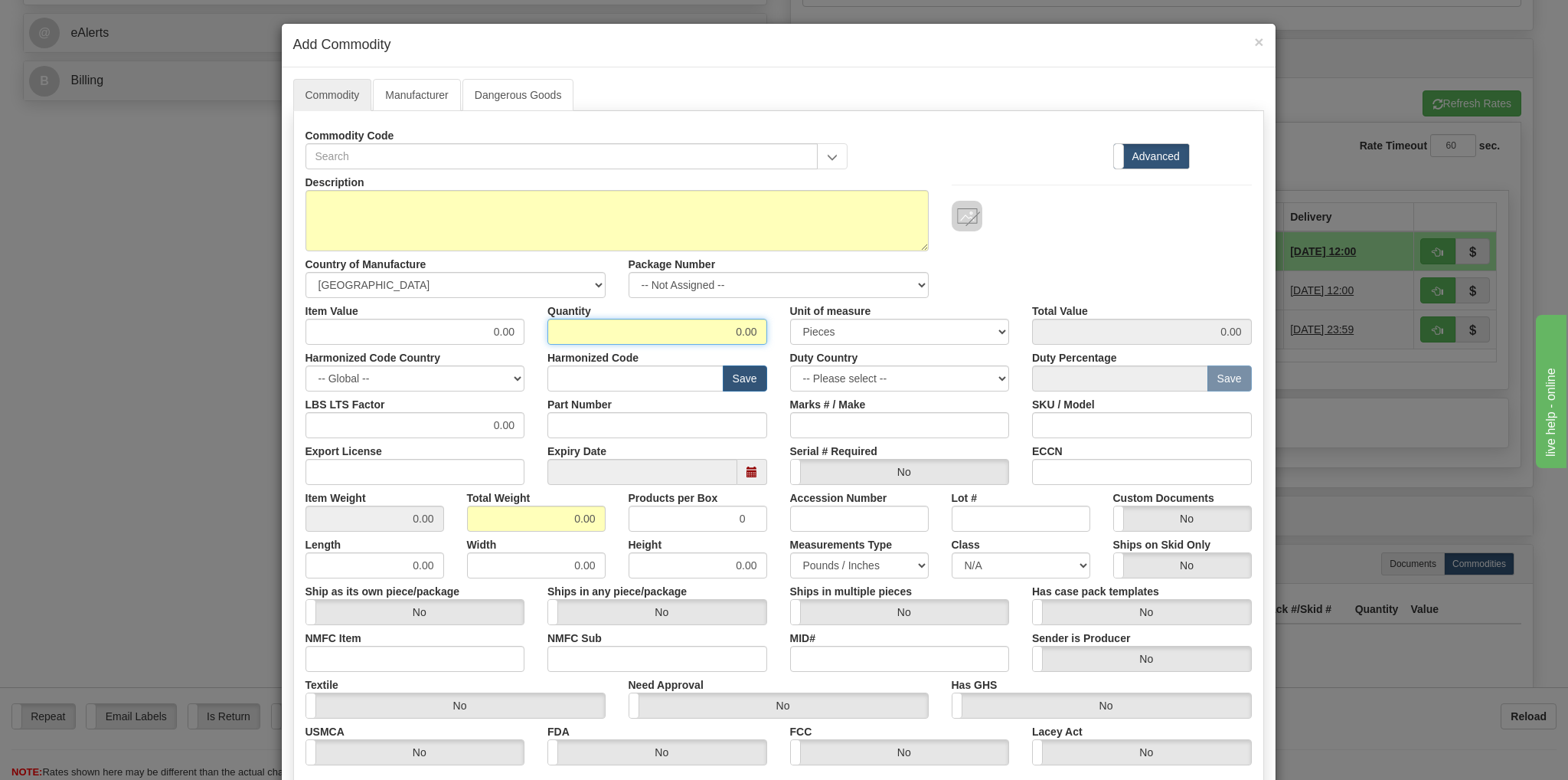
click at [710, 331] on input "0.00" at bounding box center [657, 332] width 220 height 26
type input "1.00"
click at [457, 334] on input "0.00" at bounding box center [415, 332] width 220 height 26
type input "23000.00"
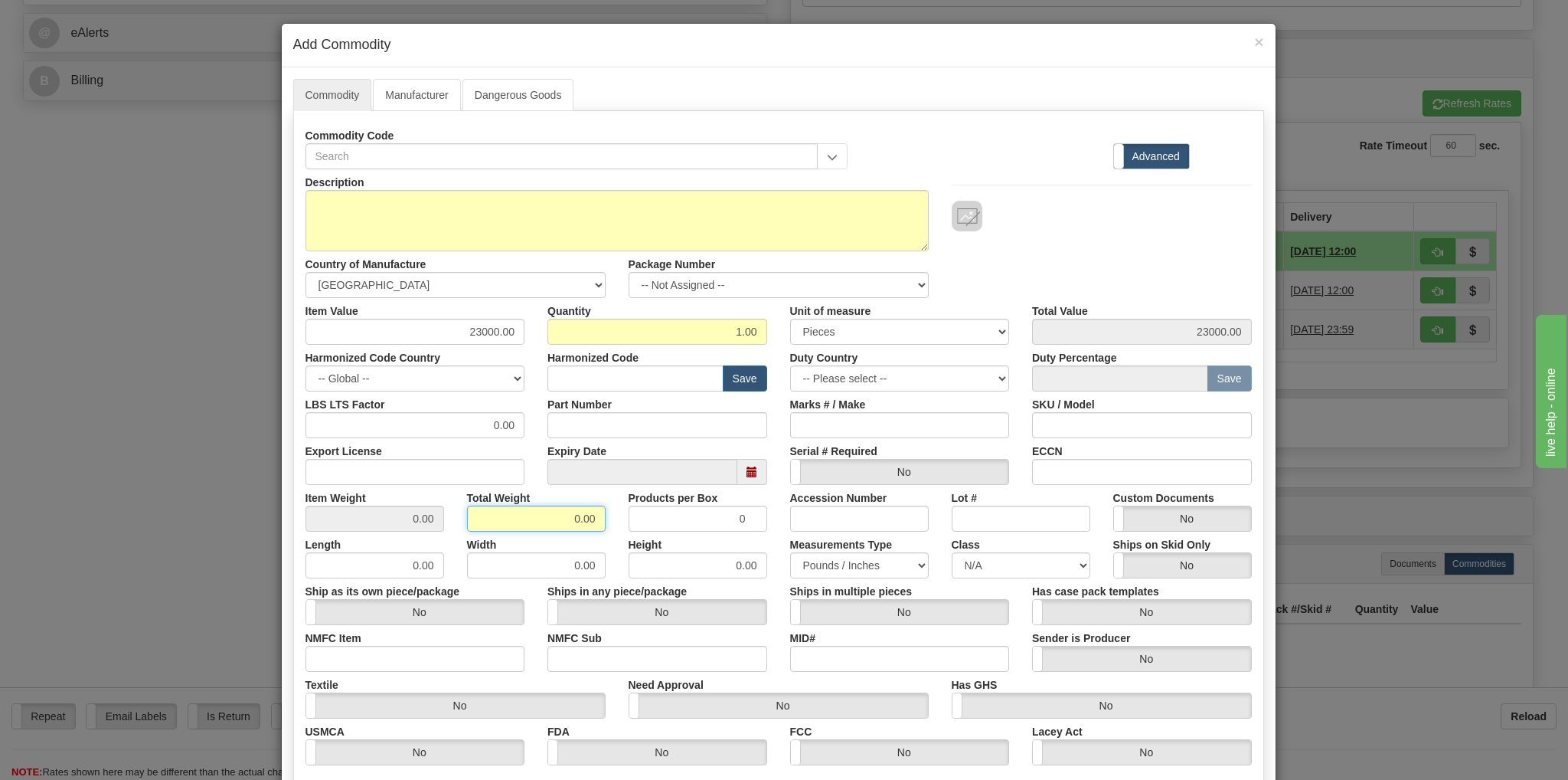
click at [576, 514] on input "0.00" at bounding box center [536, 518] width 138 height 26
type input "8.00"
type input "8.0000"
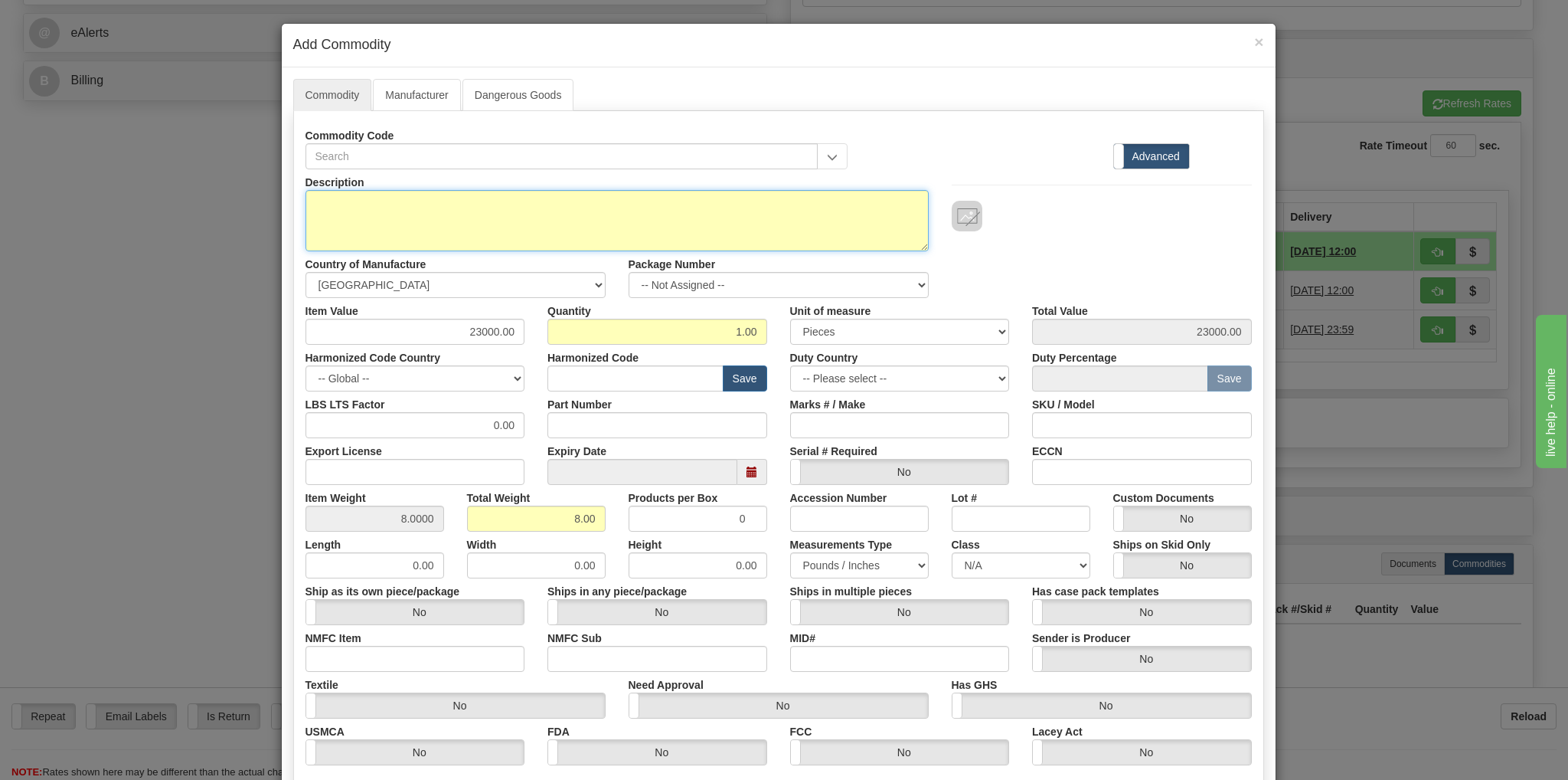
click at [392, 218] on textarea "Description" at bounding box center [617, 221] width 623 height 61
paste textarea "Seamaster Aqua Terra 150 41mm 18K Sedna Gold, on Ruber Stra"
click at [584, 199] on textarea "Seamaster Aqua Terra 150 41mm 18K Sedna Gold, on Ruber Strap" at bounding box center [617, 221] width 623 height 61
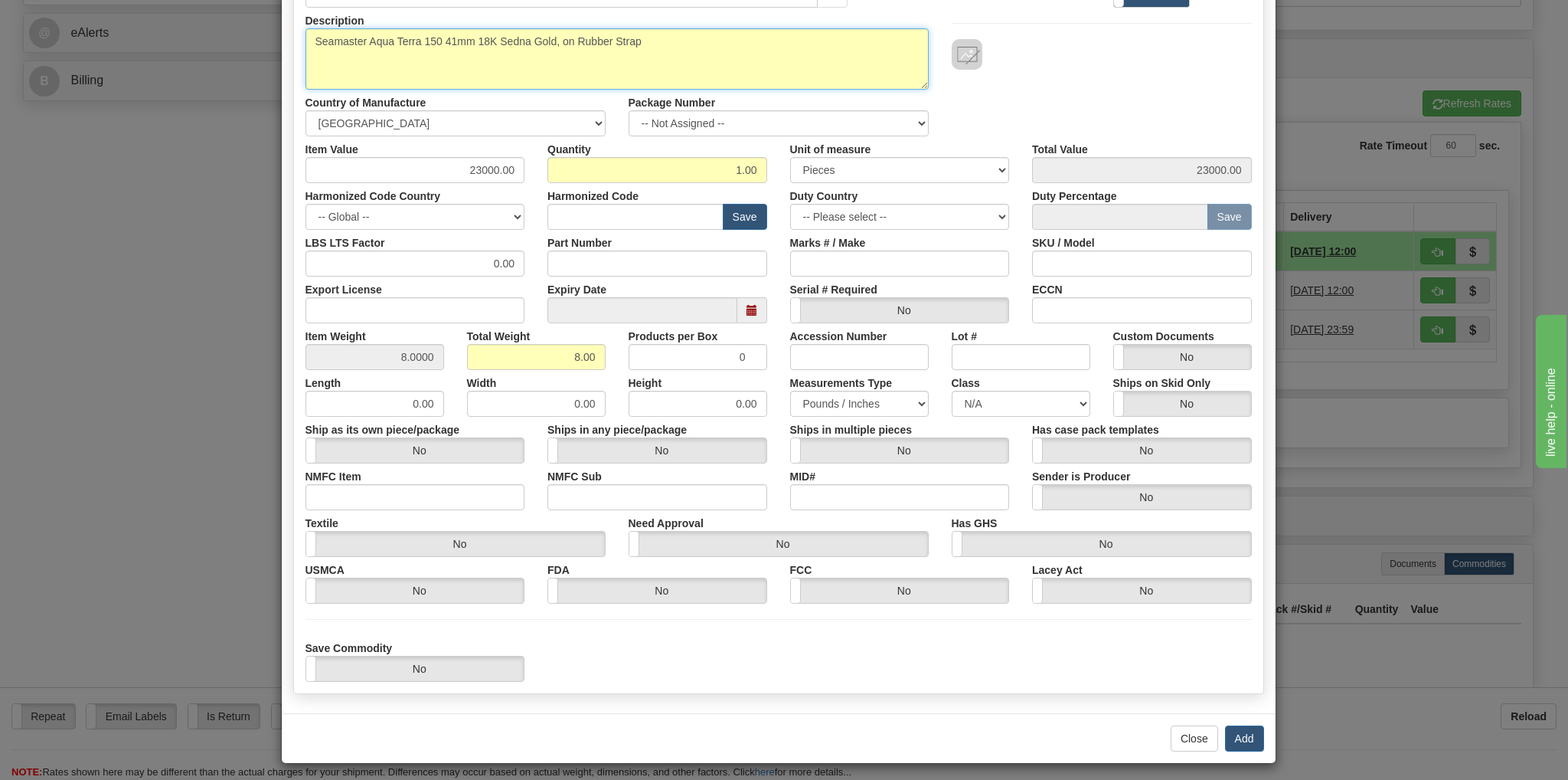
scroll to position [166, 0]
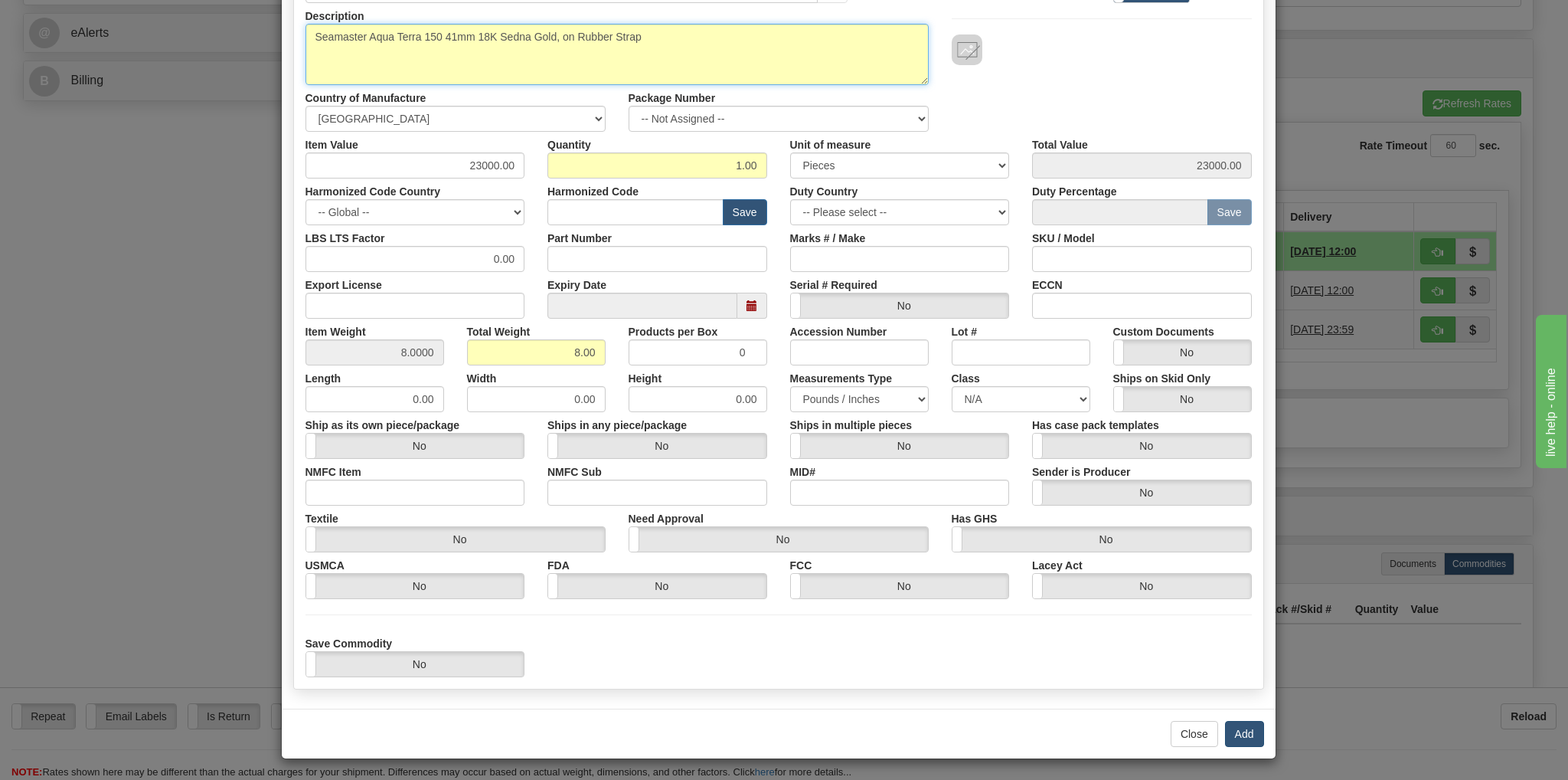
type textarea "Seamaster Aqua Terra 150 41mm 18K Sedna Gold, on Rubber Strap"
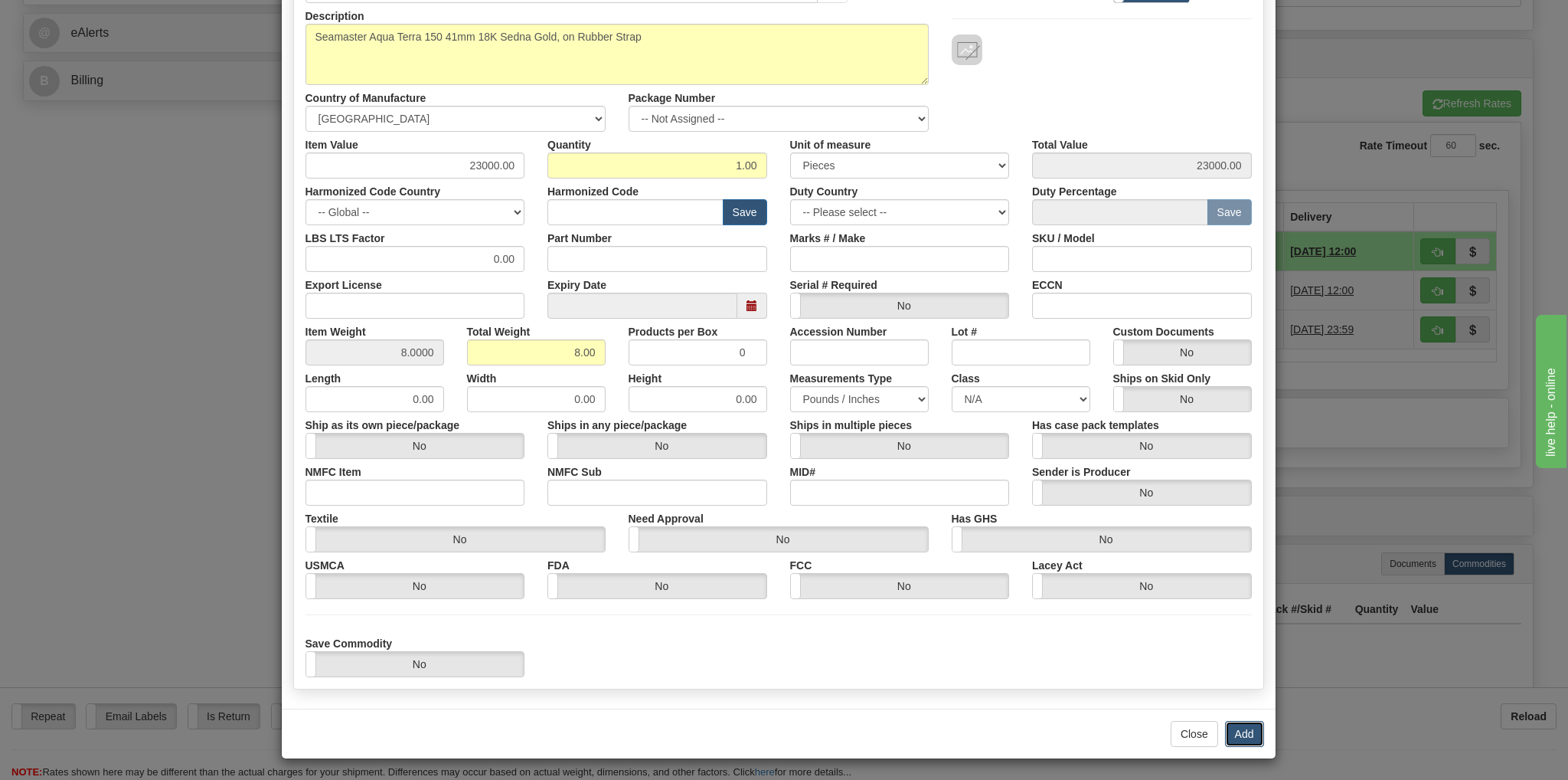
click at [1250, 726] on button "Add" at bounding box center [1244, 734] width 39 height 26
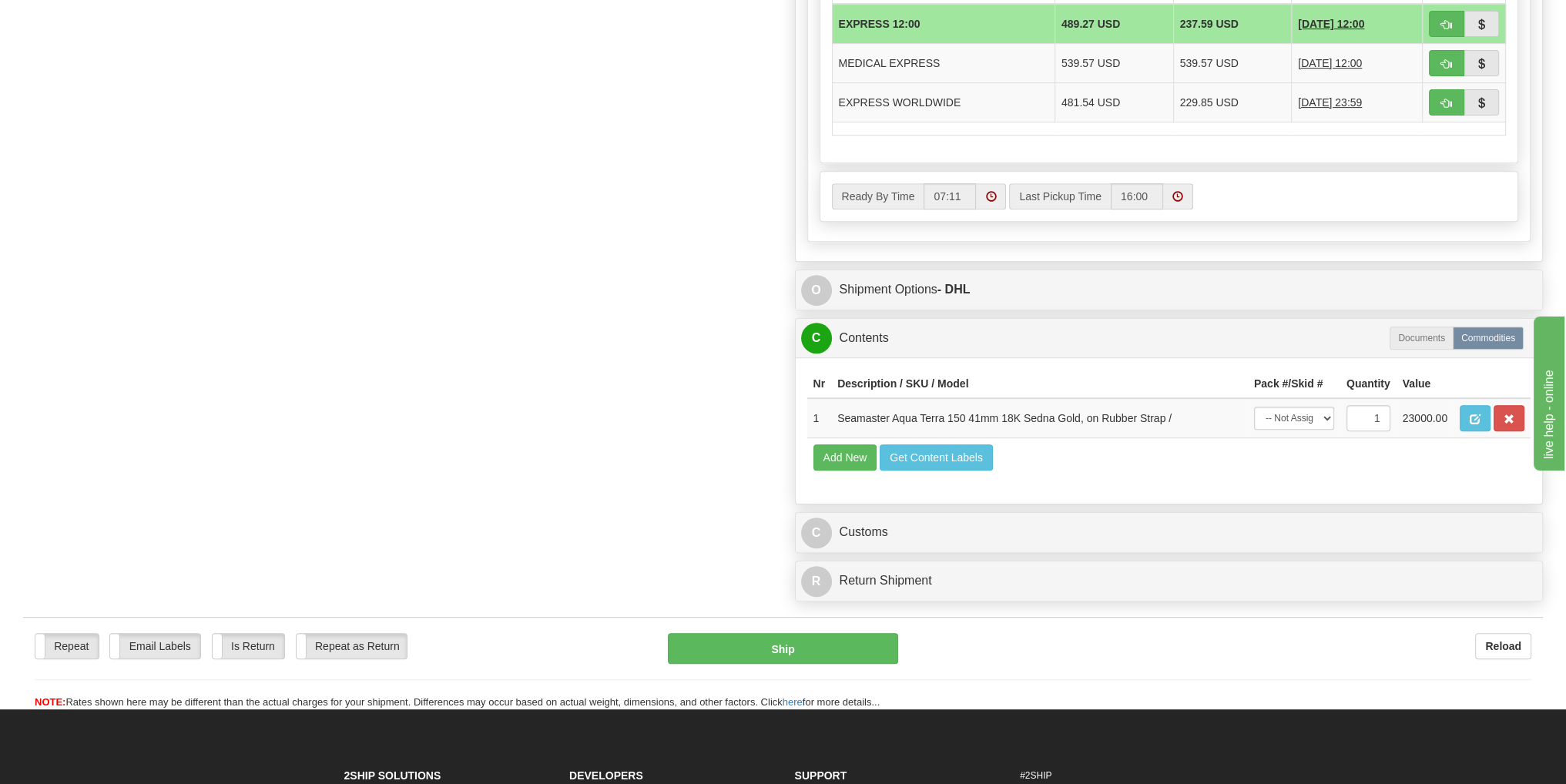
scroll to position [846, 0]
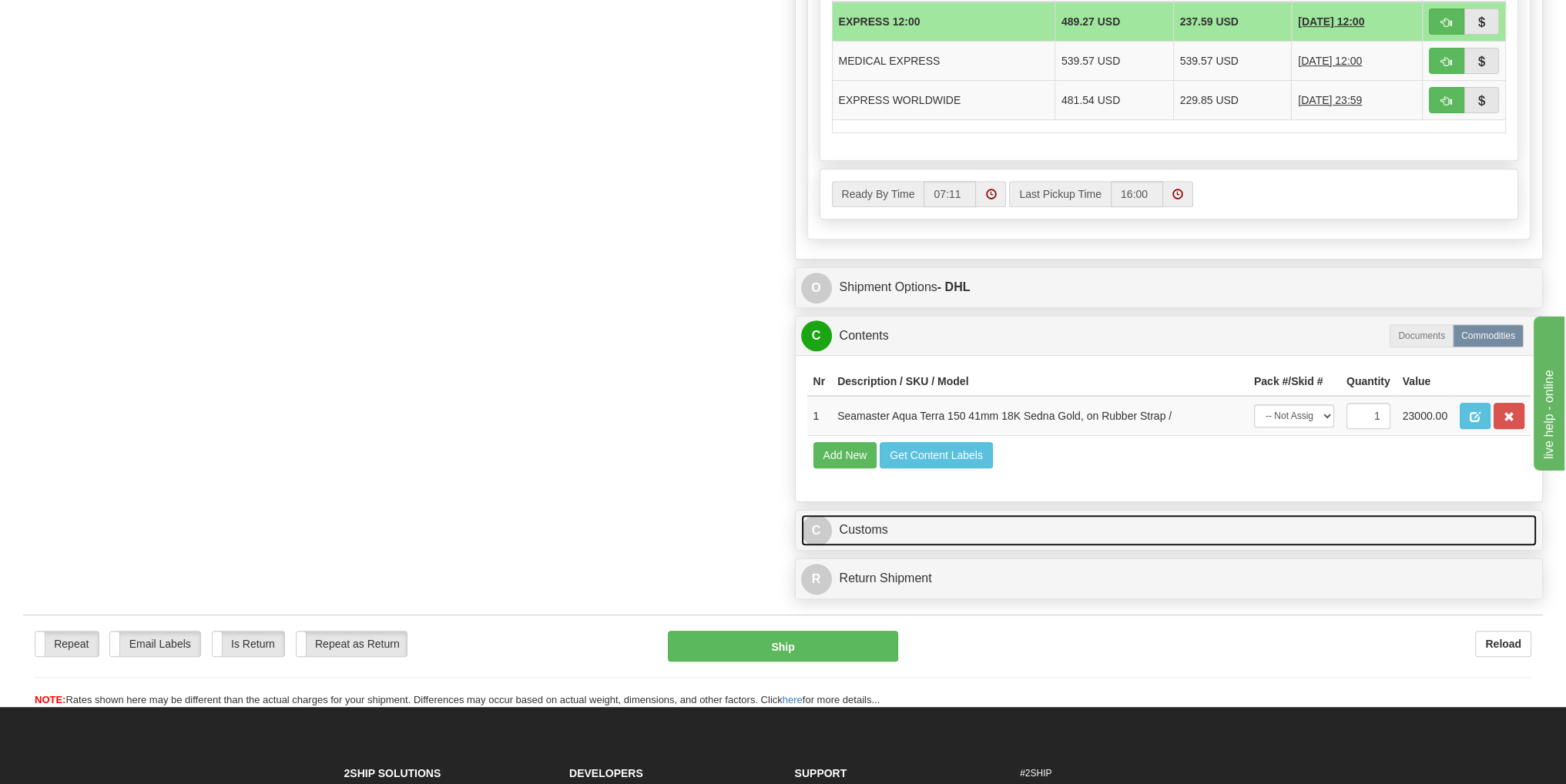
click at [871, 529] on link "C Customs" at bounding box center [1169, 530] width 736 height 32
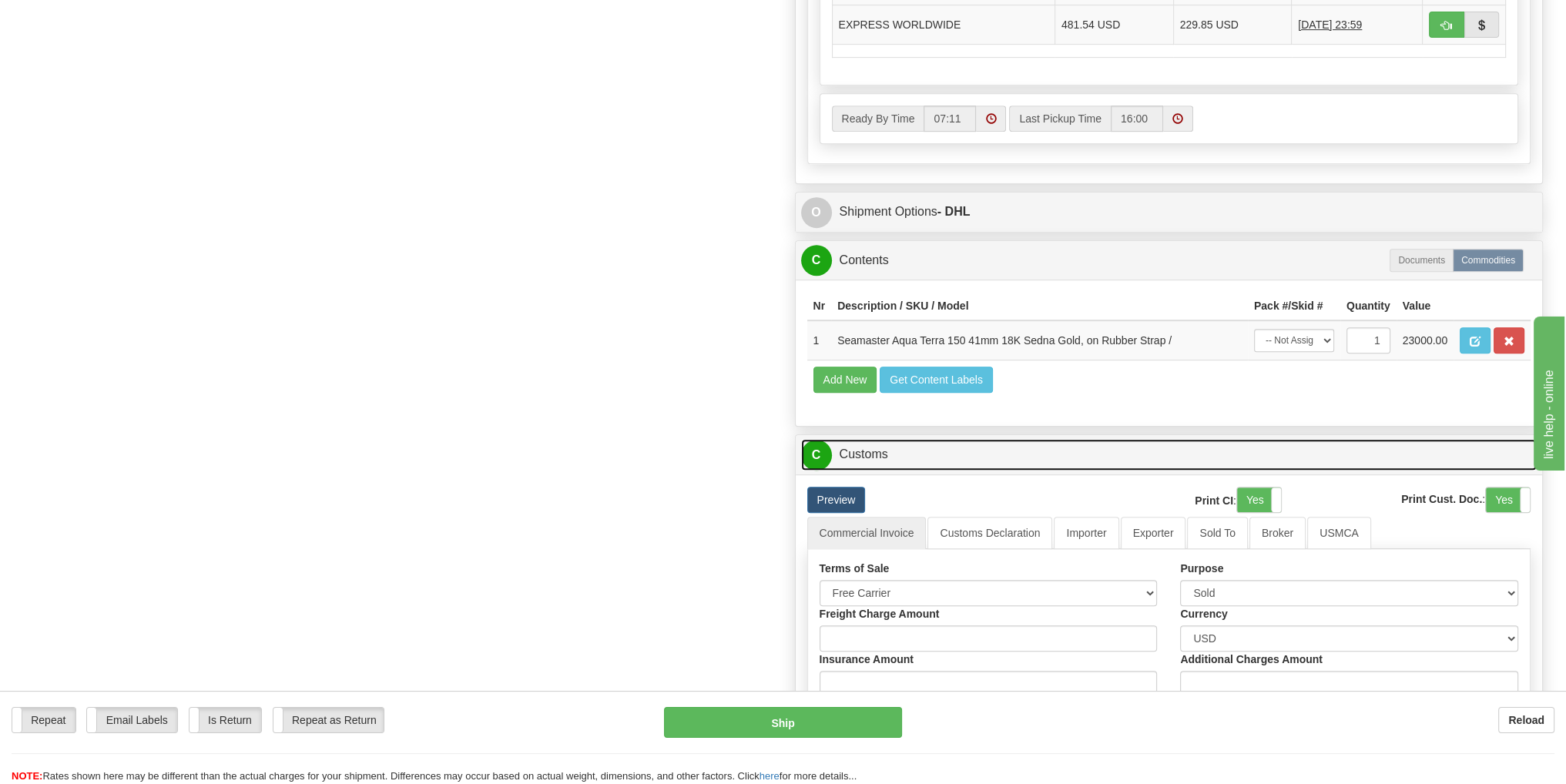
scroll to position [1000, 0]
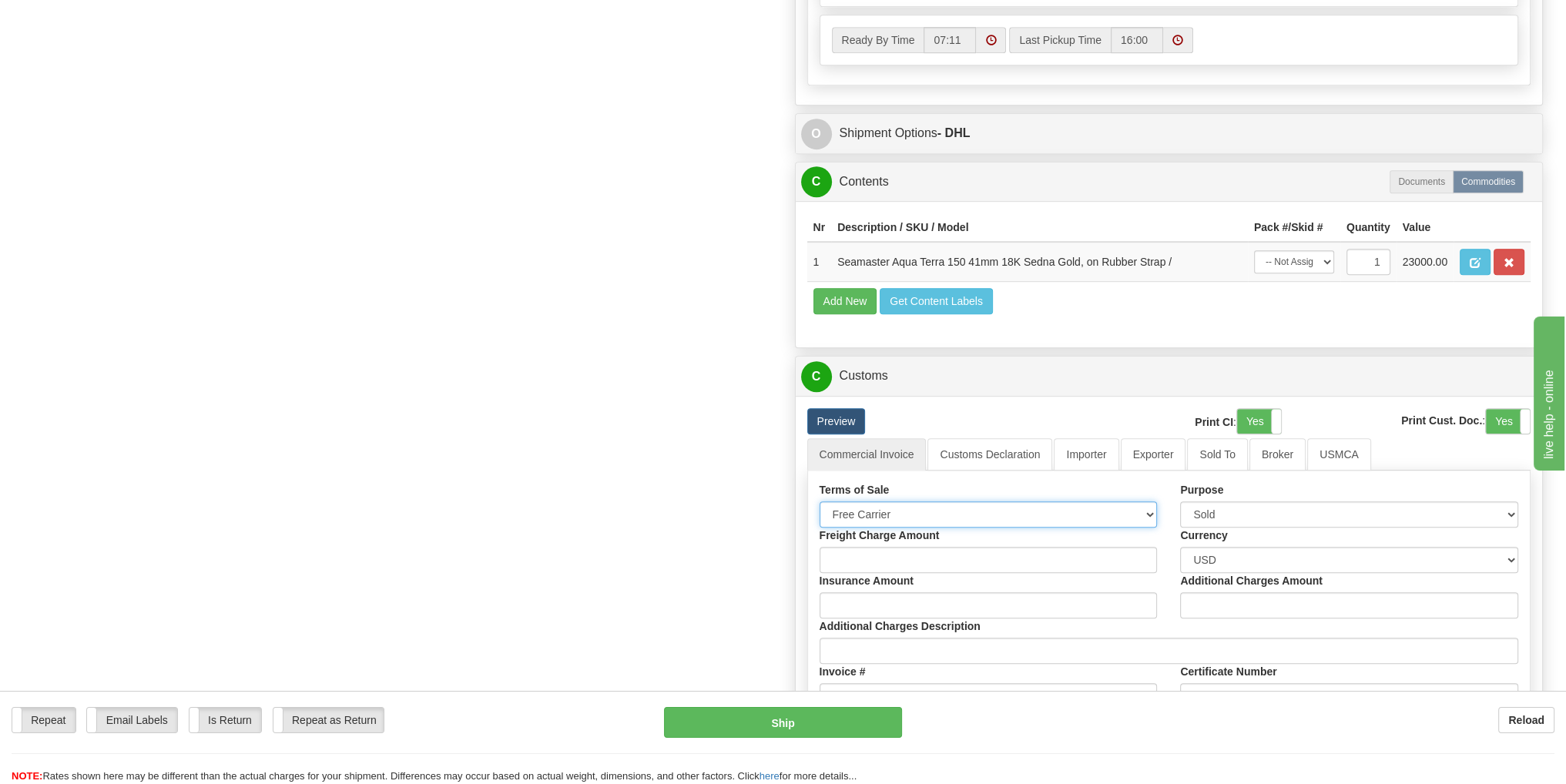
click at [1152, 509] on select "Free Carrier Free On Board Ex Works Delivered Duty Unpaid Delivered Duty Paid C…" at bounding box center [989, 515] width 338 height 26
select select "6"
click at [820, 502] on select "Free Carrier Free On Board Ex Works Delivered Duty Unpaid Delivered Duty Paid C…" at bounding box center [989, 515] width 338 height 26
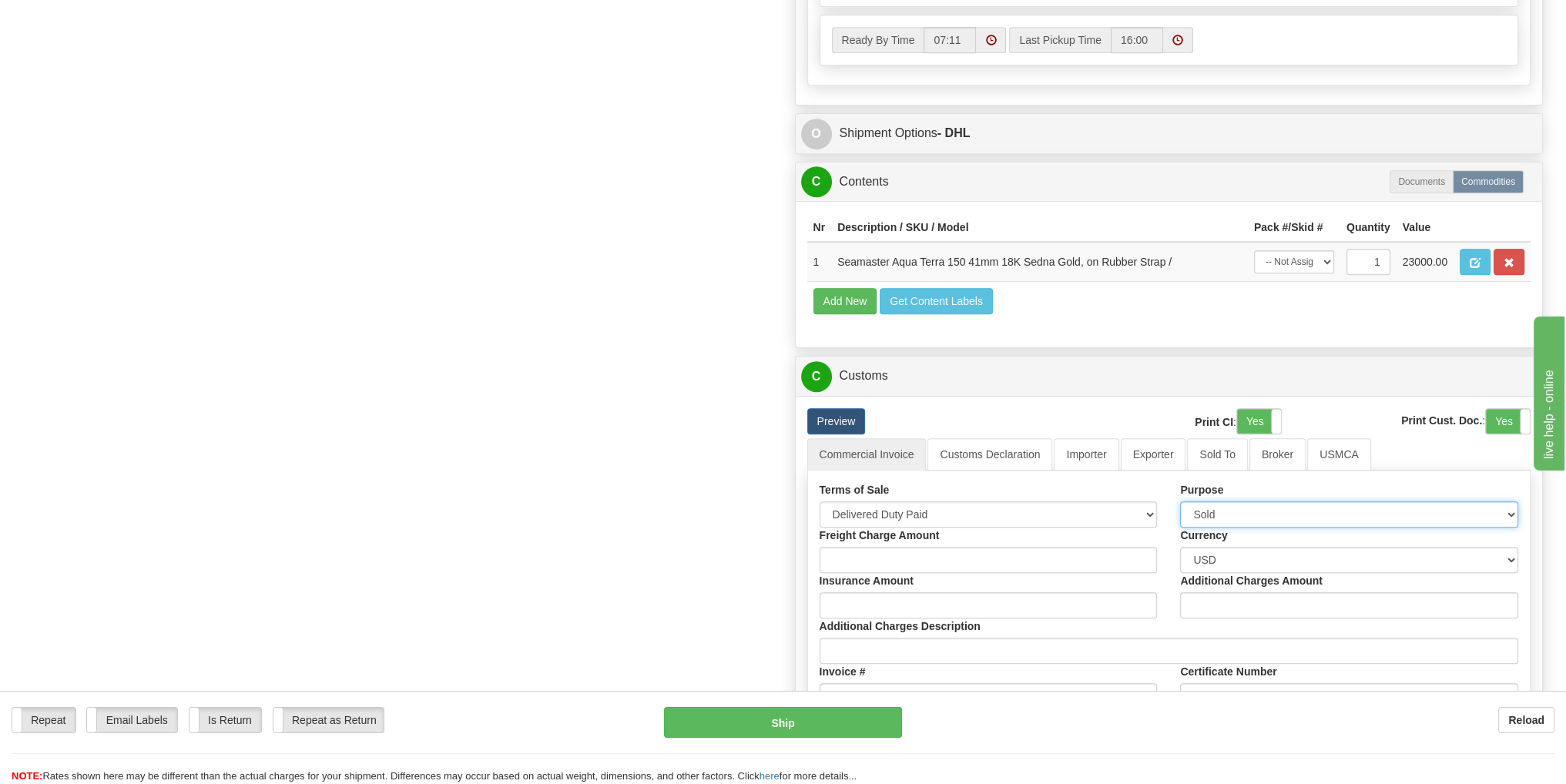
click at [1284, 508] on select "Sold Not Sold Gift Sample Repair and Return Personal Effects Merchandise Danger…" at bounding box center [1349, 515] width 338 height 26
click at [1180, 502] on select "Sold Not Sold Gift Sample Repair and Return Personal Effects Merchandise Danger…" at bounding box center [1349, 515] width 338 height 26
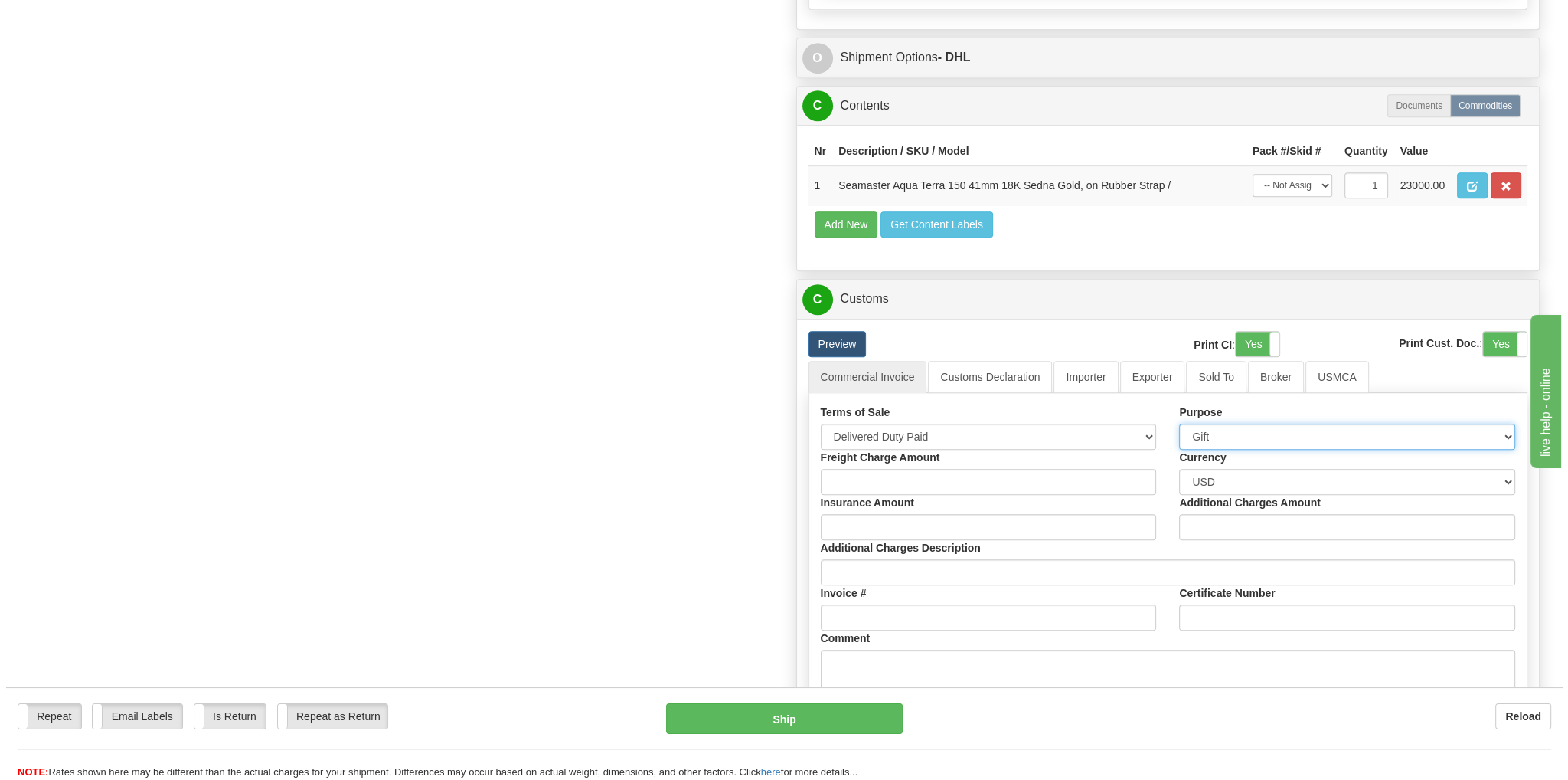
scroll to position [1226, 0]
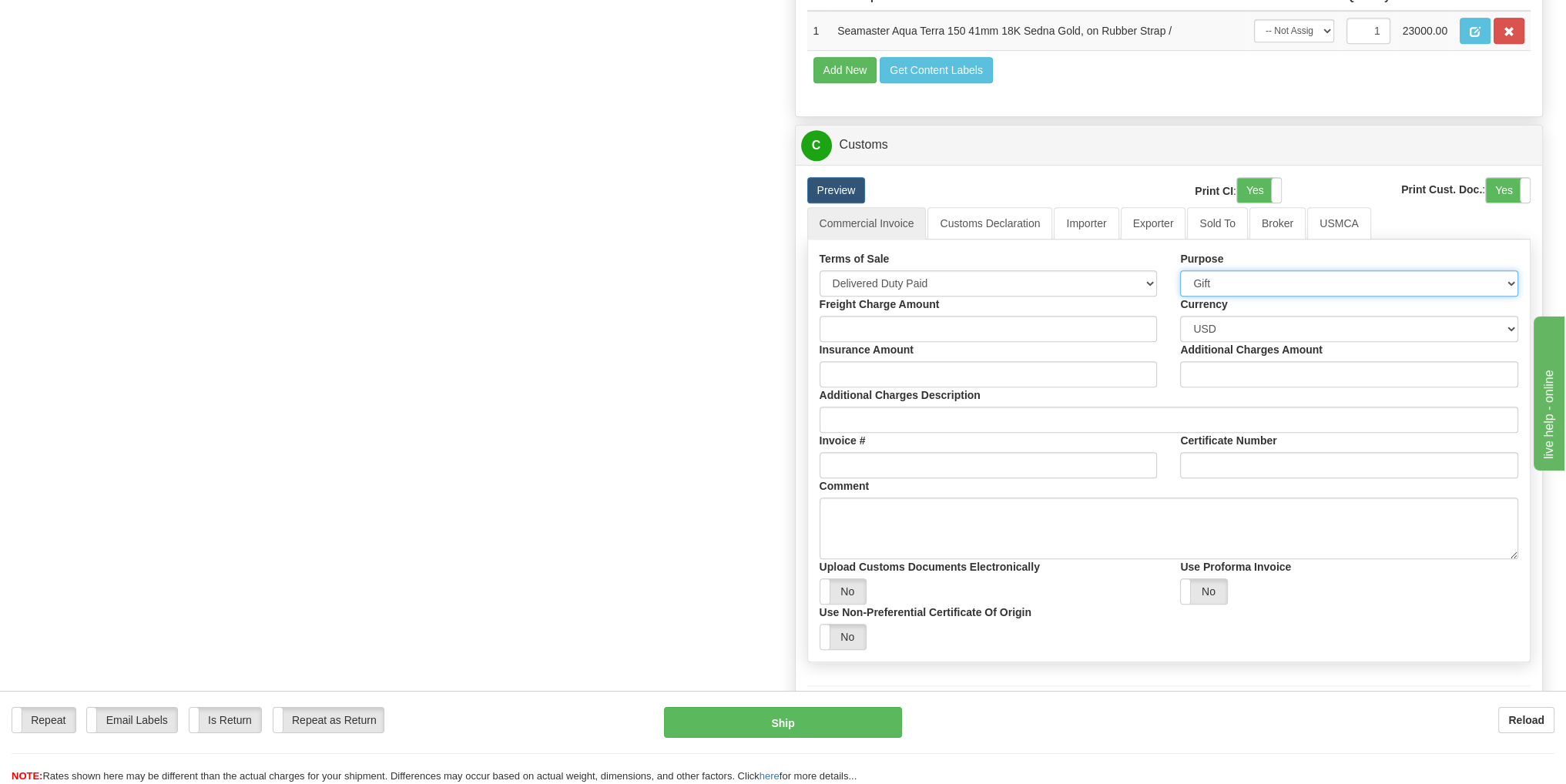
select select "4"
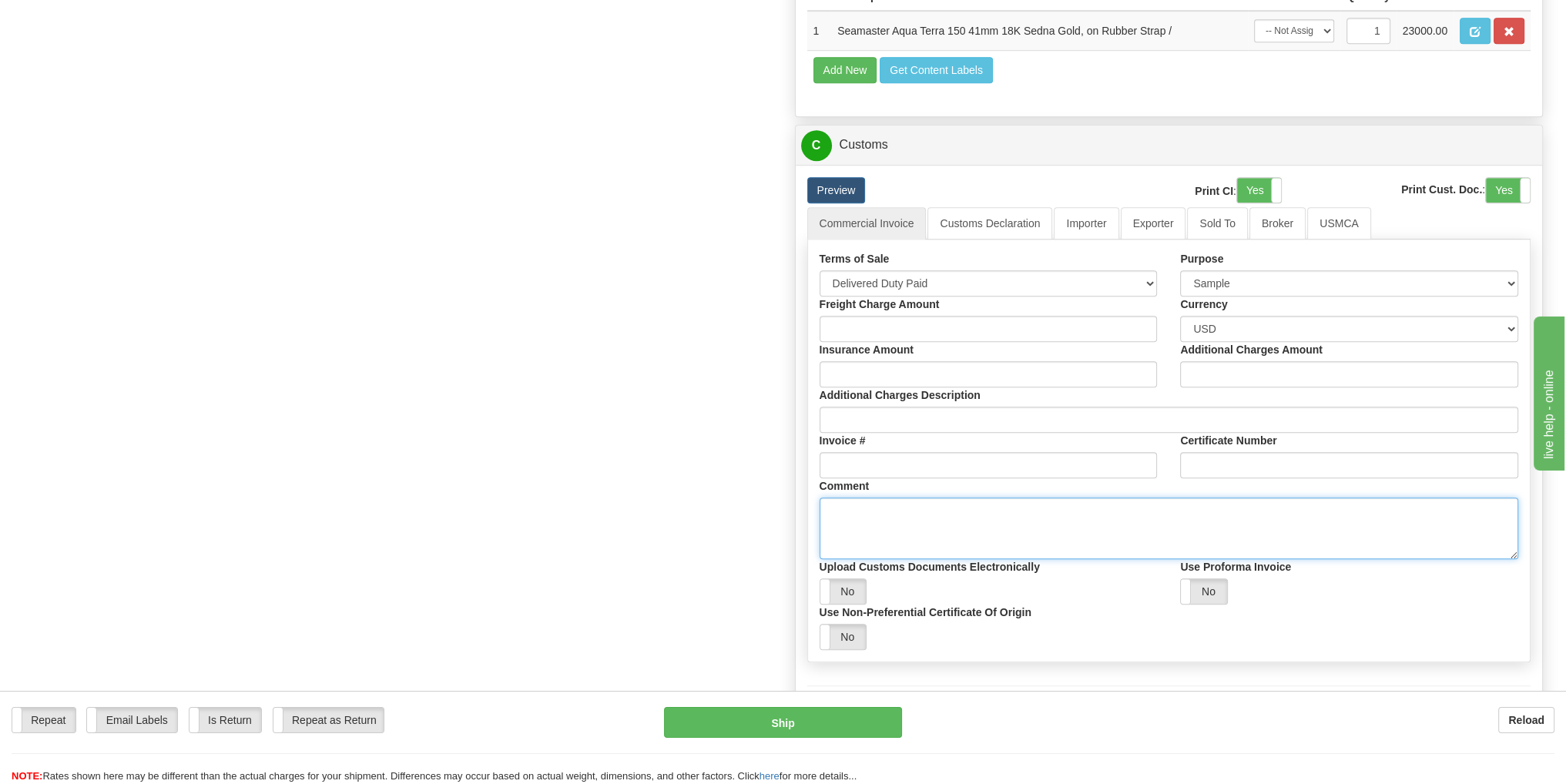
click at [868, 524] on textarea "Comment" at bounding box center [1169, 528] width 699 height 62
paste textarea "Item is purchased in U.S. and recipient is not involved in any purchase. This i…"
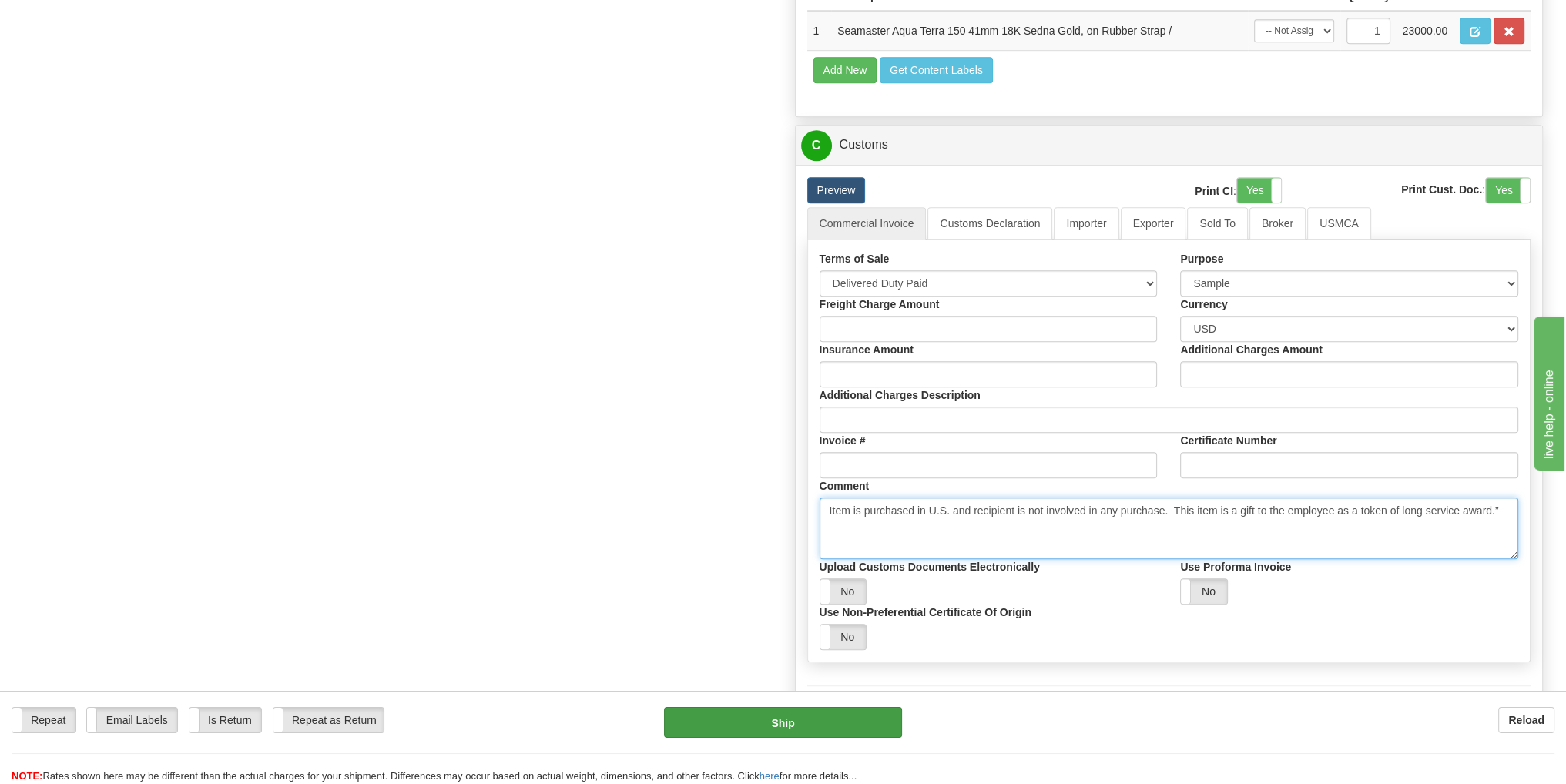
type textarea "Item is purchased in U.S. and recipient is not involved in any purchase. This i…"
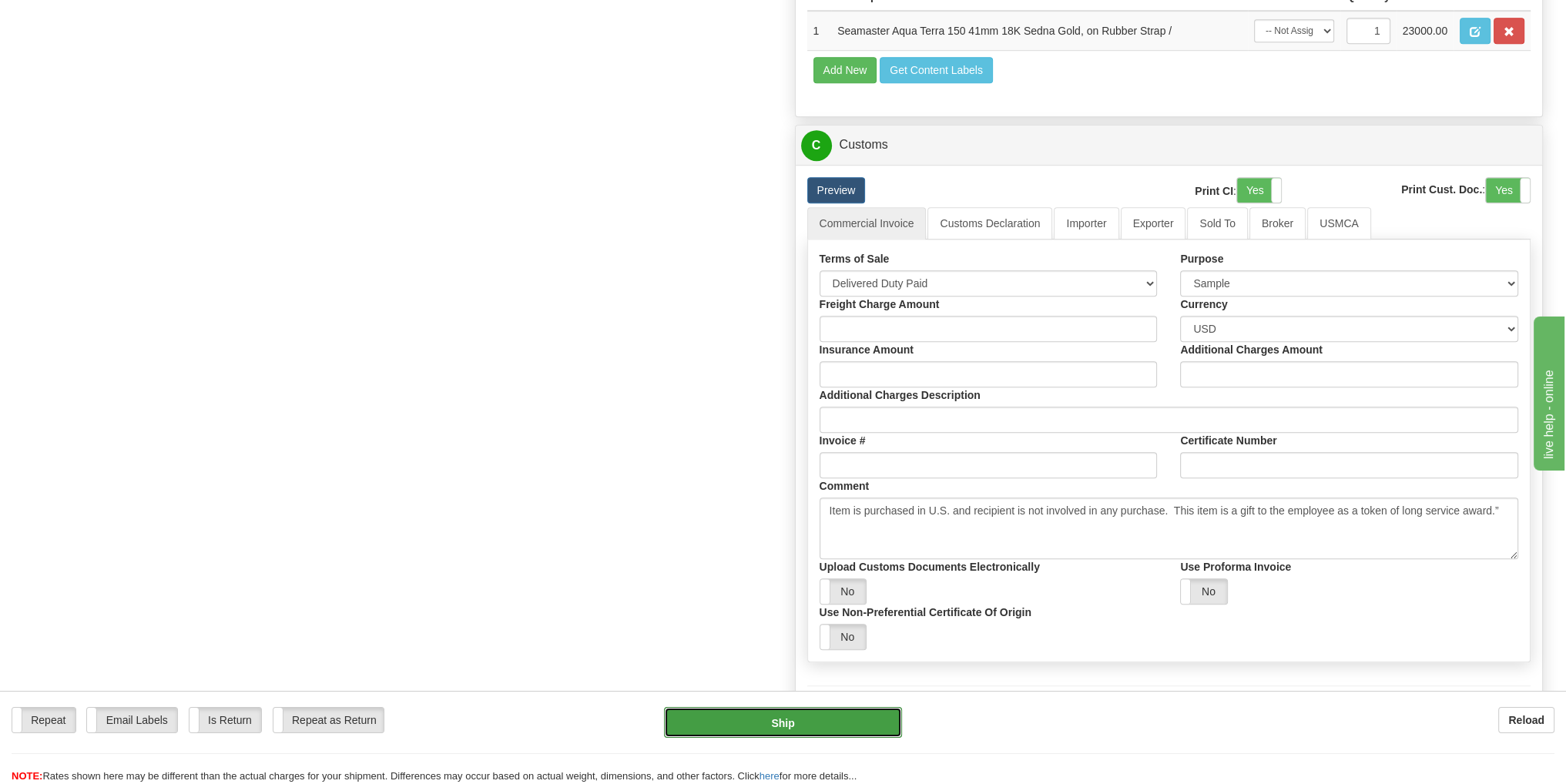
click at [822, 724] on button "Ship" at bounding box center [783, 722] width 238 height 31
type input "Y"
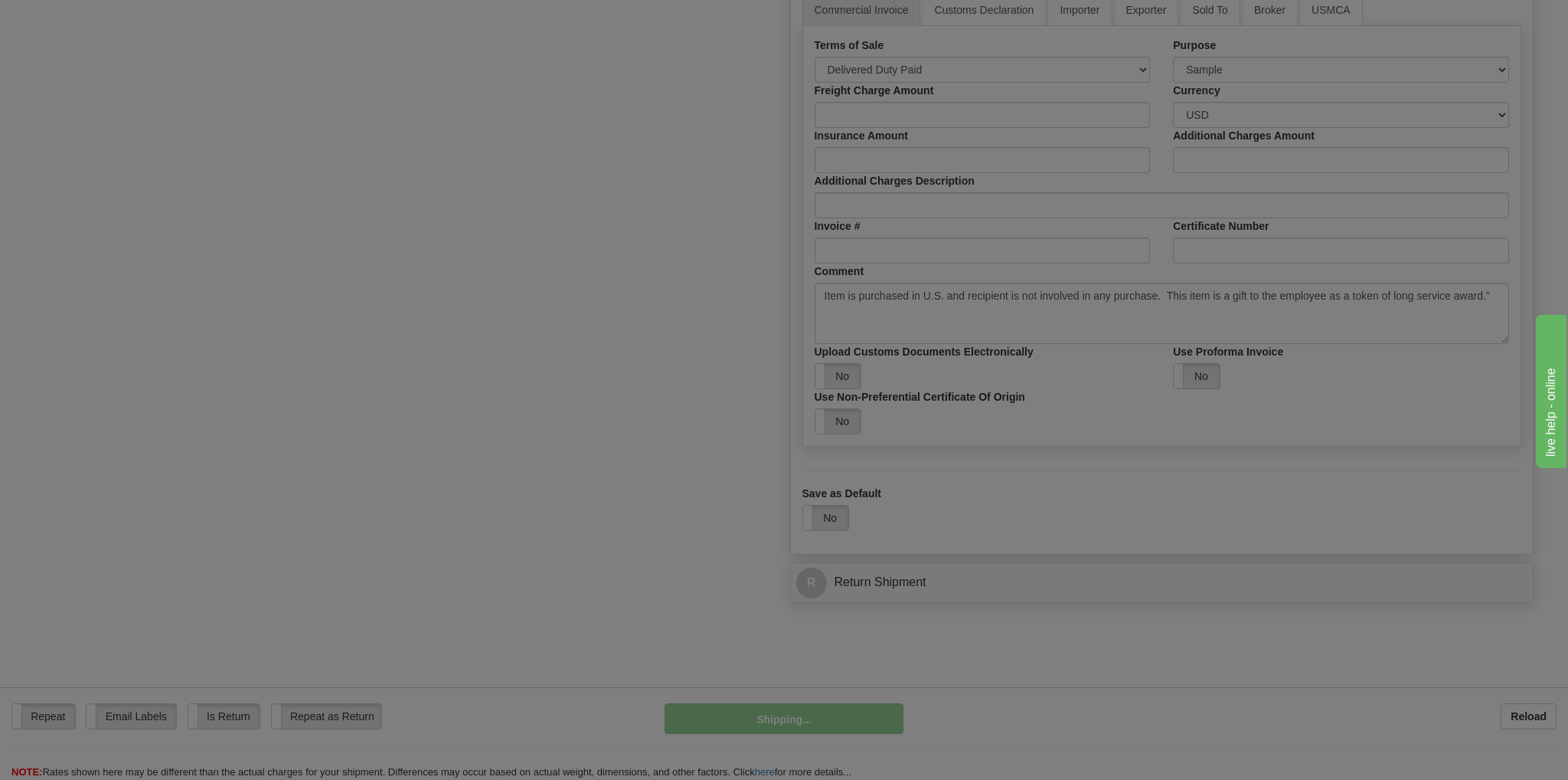
scroll to position [819, 0]
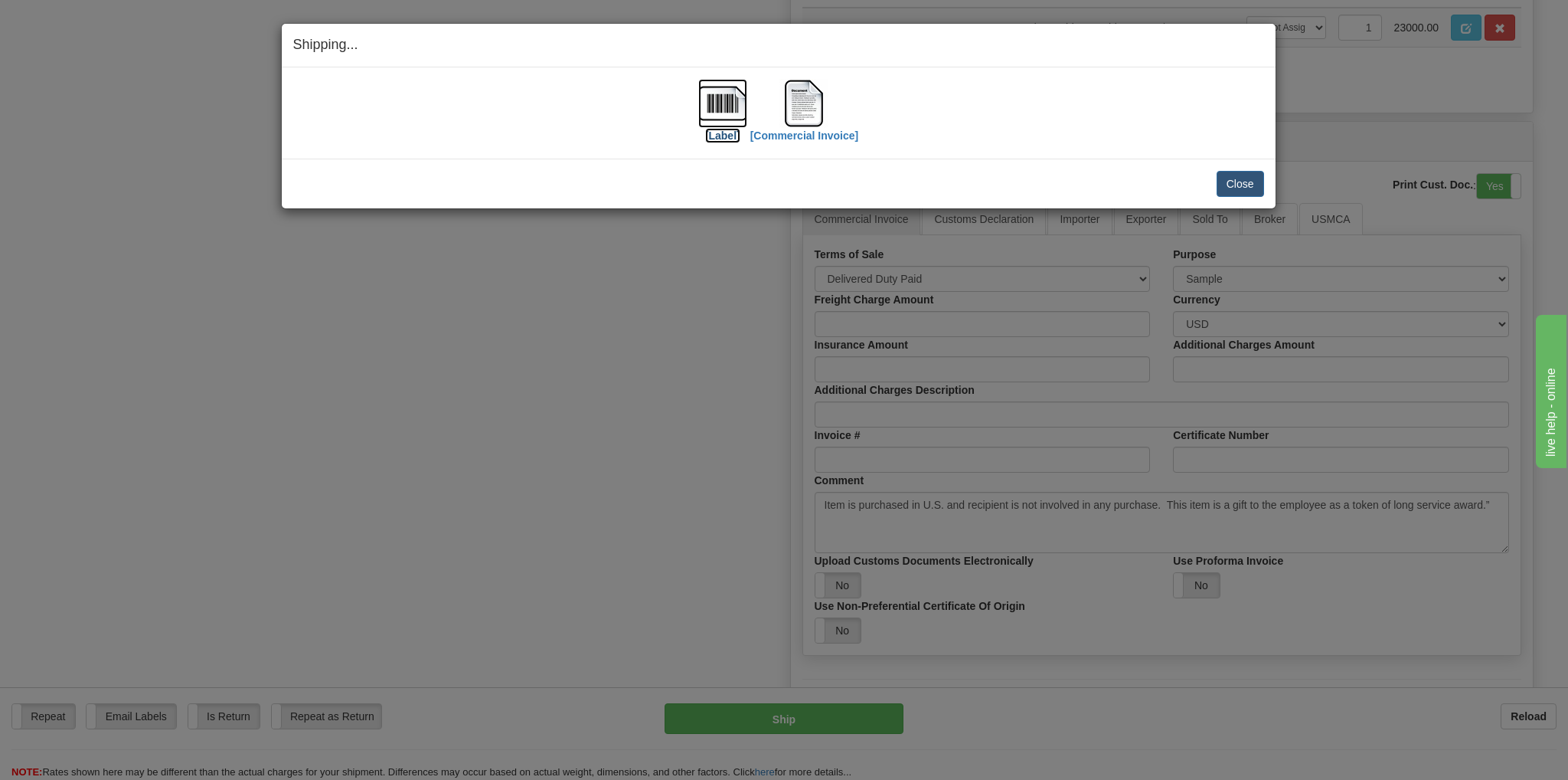
click at [723, 113] on img at bounding box center [723, 103] width 49 height 49
click at [802, 107] on img at bounding box center [804, 103] width 49 height 49
drag, startPoint x: 1226, startPoint y: 177, endPoint x: 1172, endPoint y: 142, distance: 64.4
click at [1227, 175] on button "Close" at bounding box center [1240, 184] width 47 height 26
